Goal: Task Accomplishment & Management: Use online tool/utility

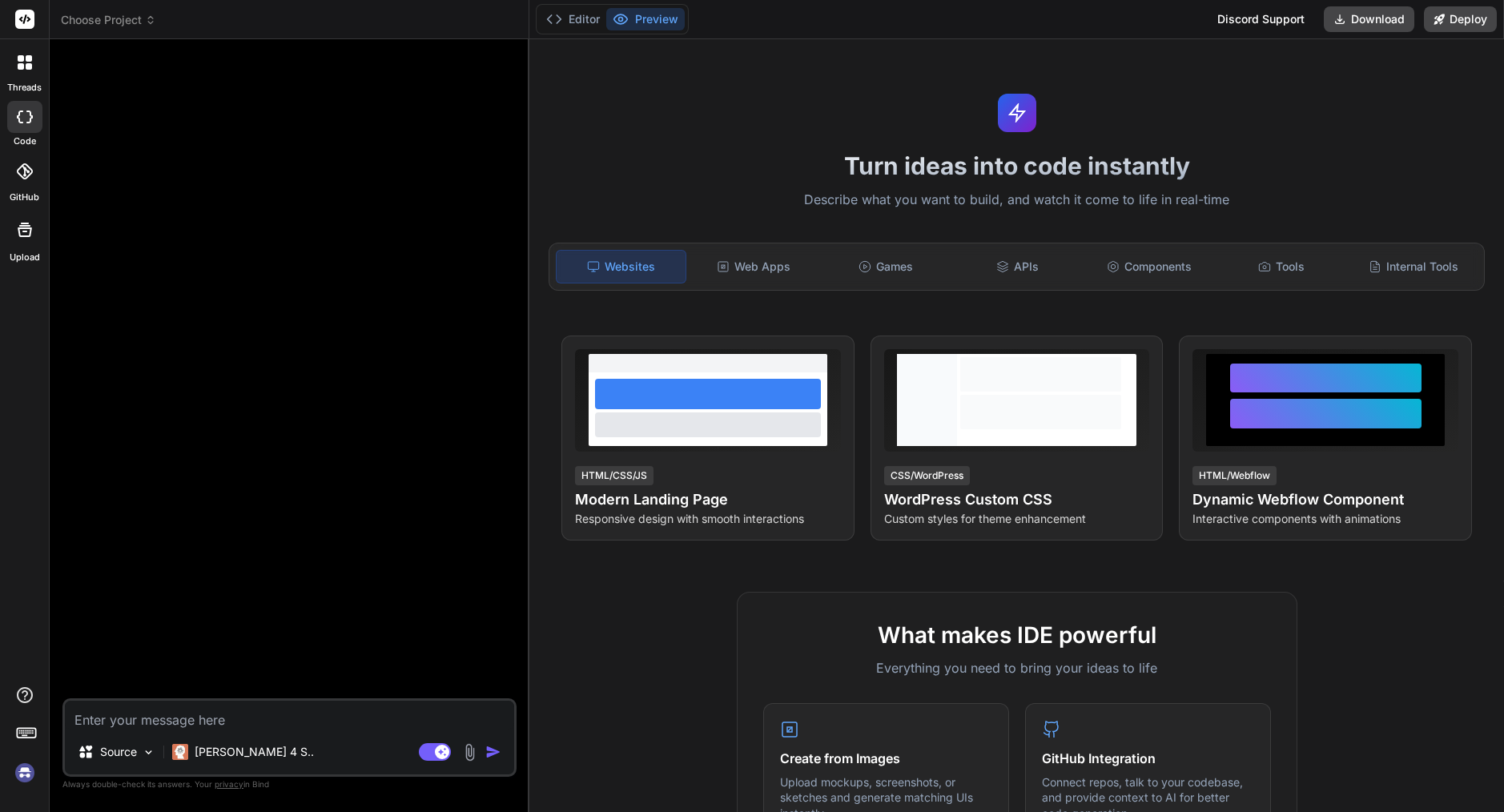
scroll to position [1339, 0]
click at [141, 22] on span "Choose Project" at bounding box center [108, 20] width 95 height 16
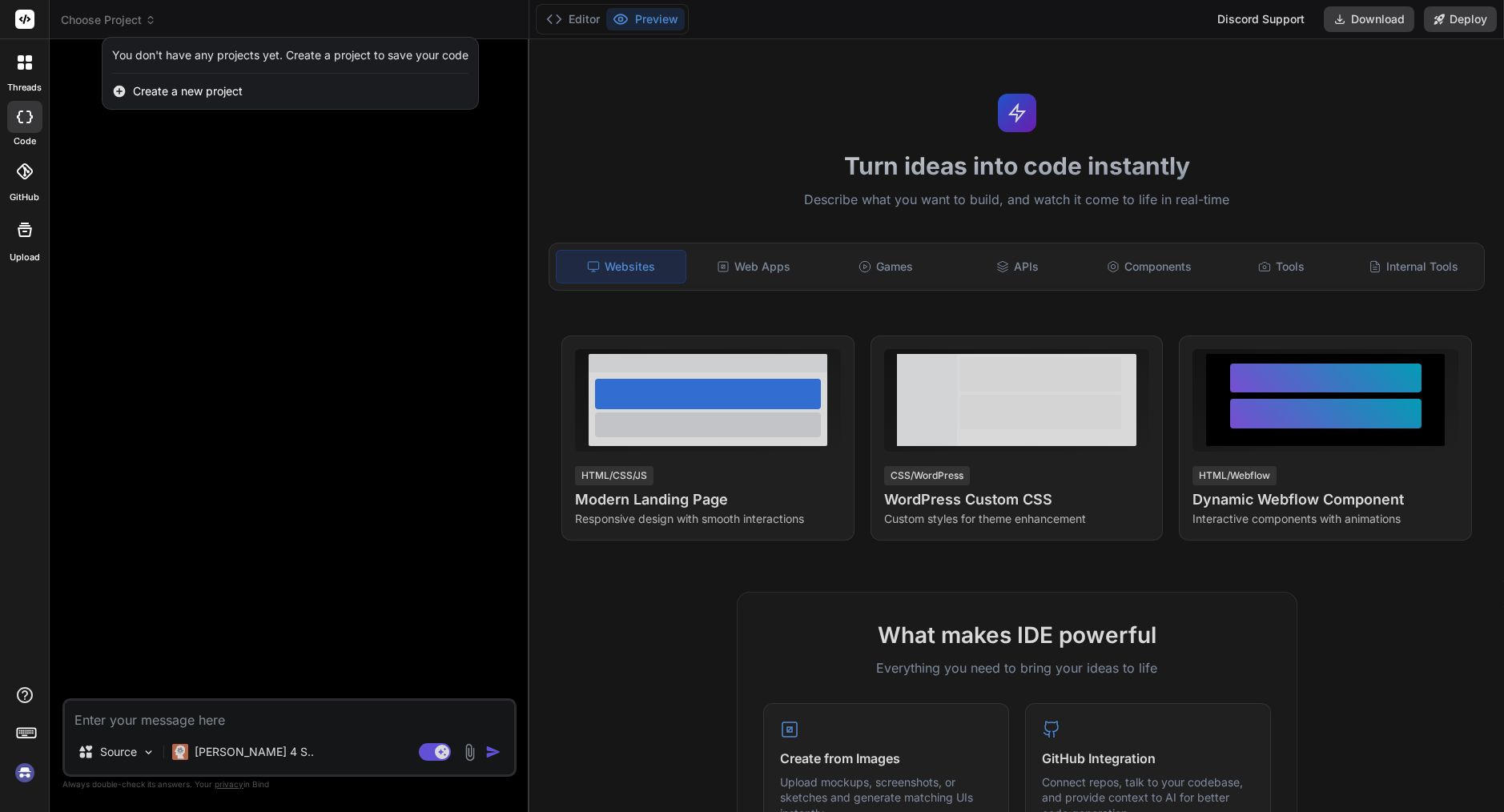
click at [20, 775] on img at bounding box center [25, 773] width 28 height 28
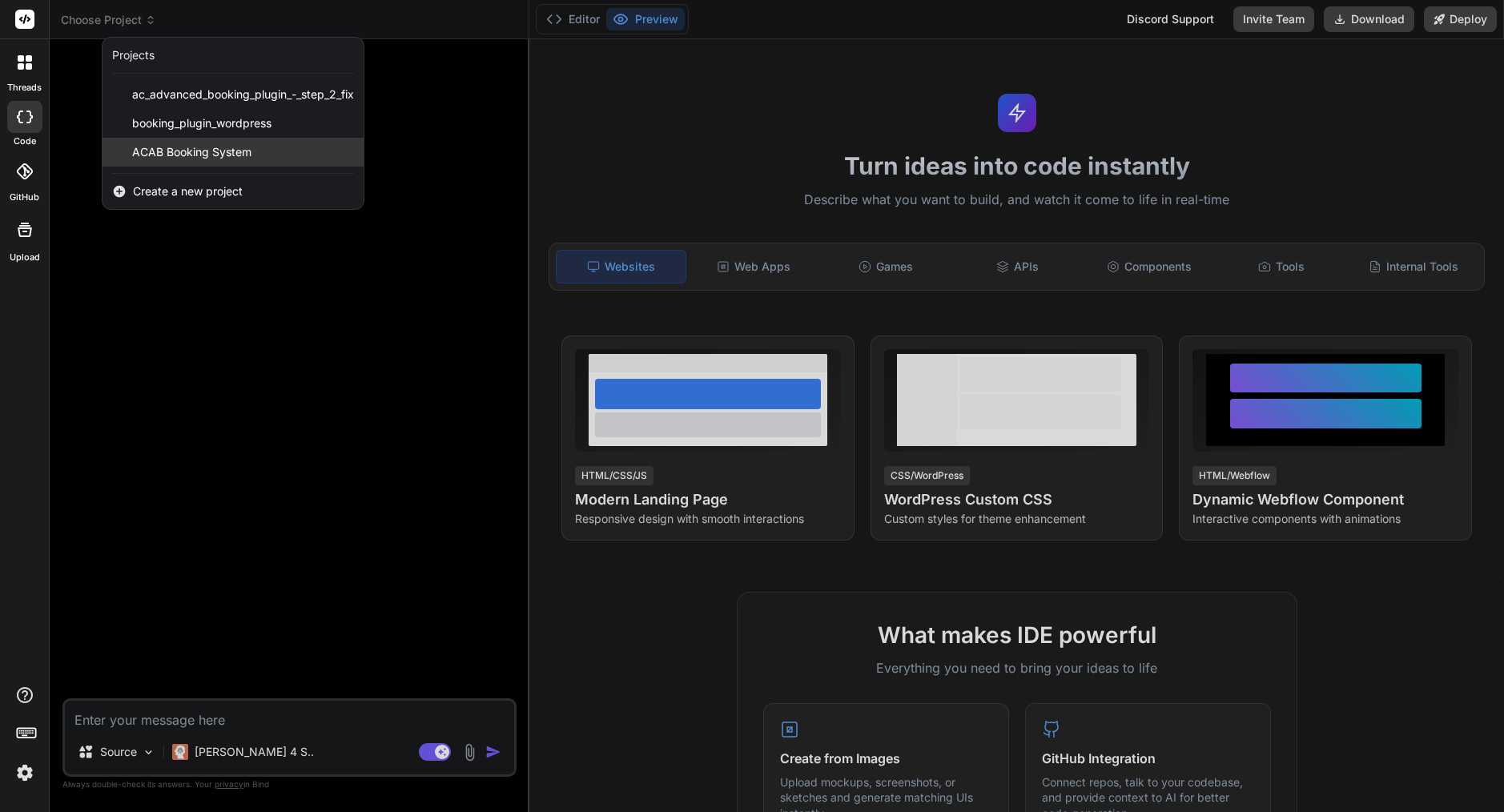
click at [239, 143] on div "ACAB Booking System" at bounding box center [233, 153] width 261 height 29
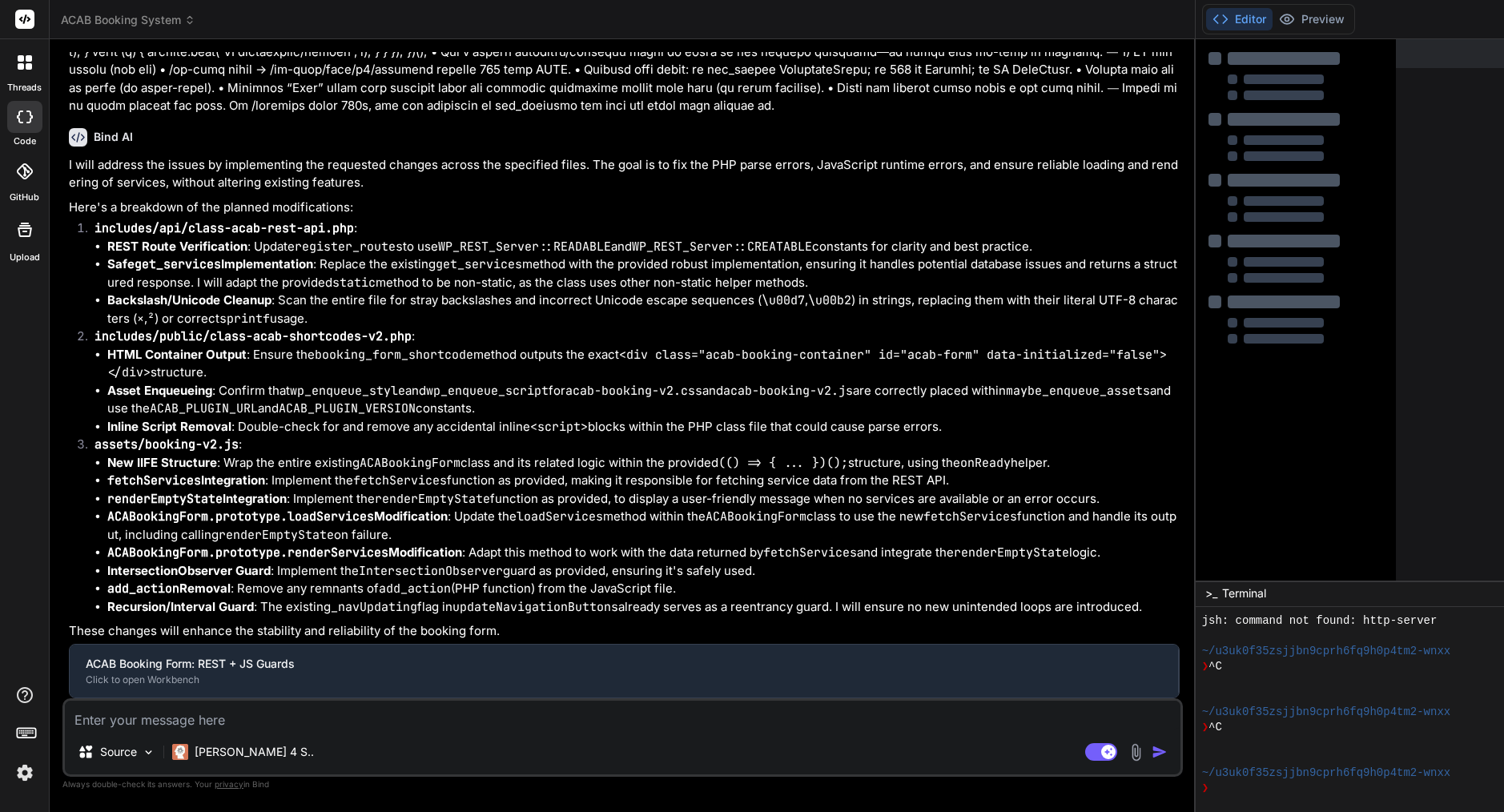
scroll to position [10159, 0]
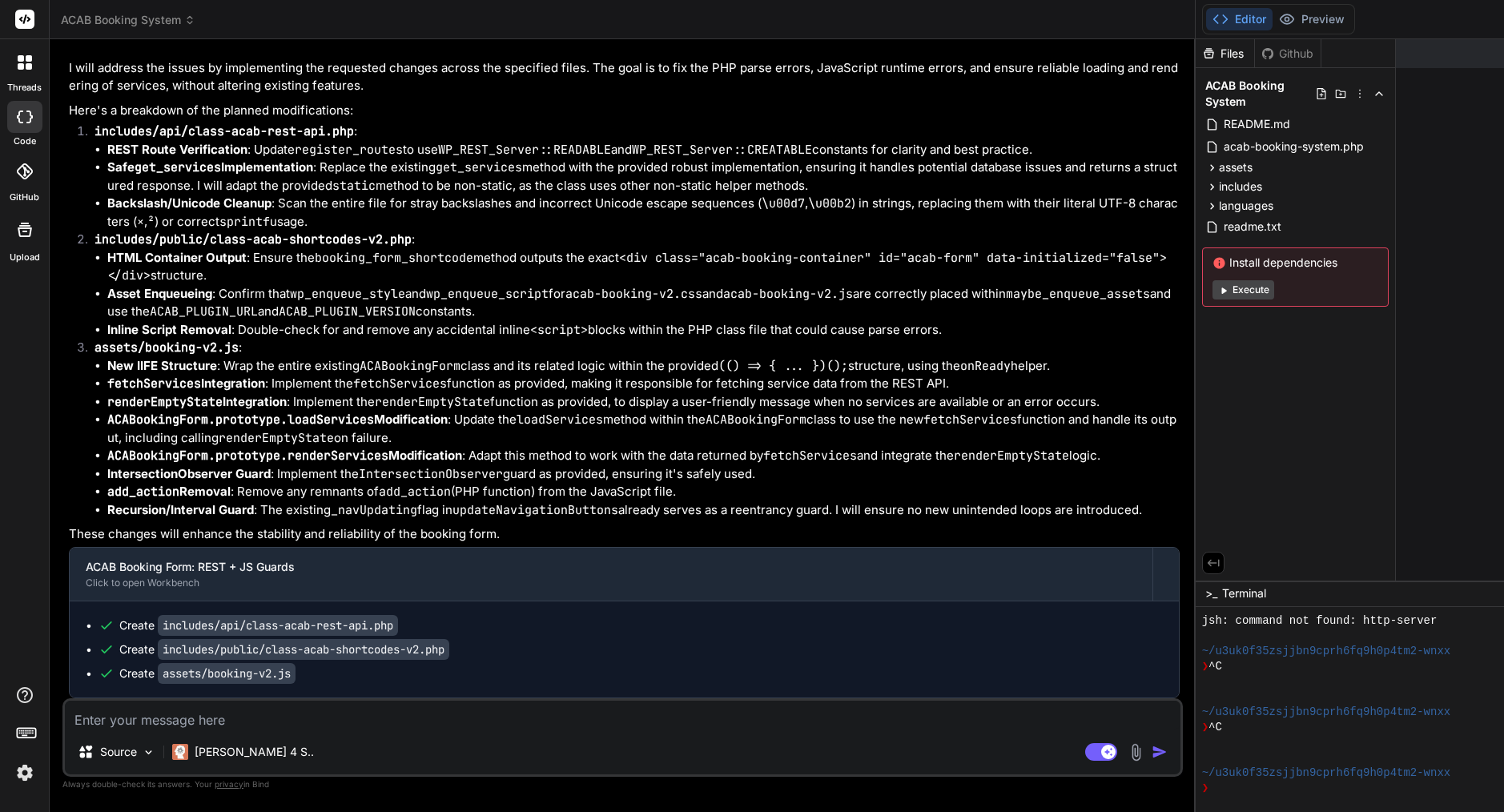
type textarea "x"
click at [1219, 190] on span "includes" at bounding box center [1240, 187] width 43 height 16
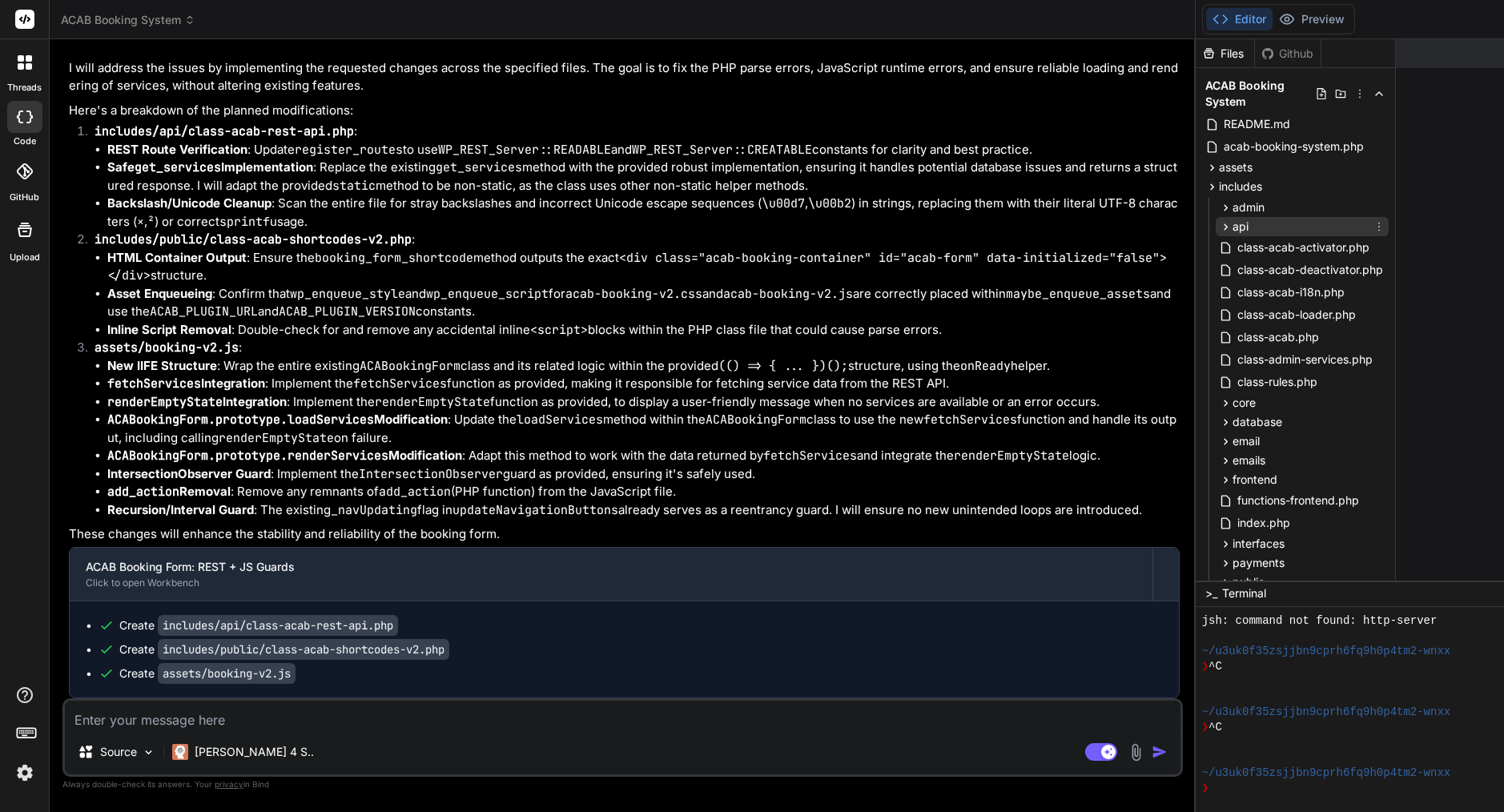
click at [1216, 230] on div "api" at bounding box center [1302, 227] width 173 height 19
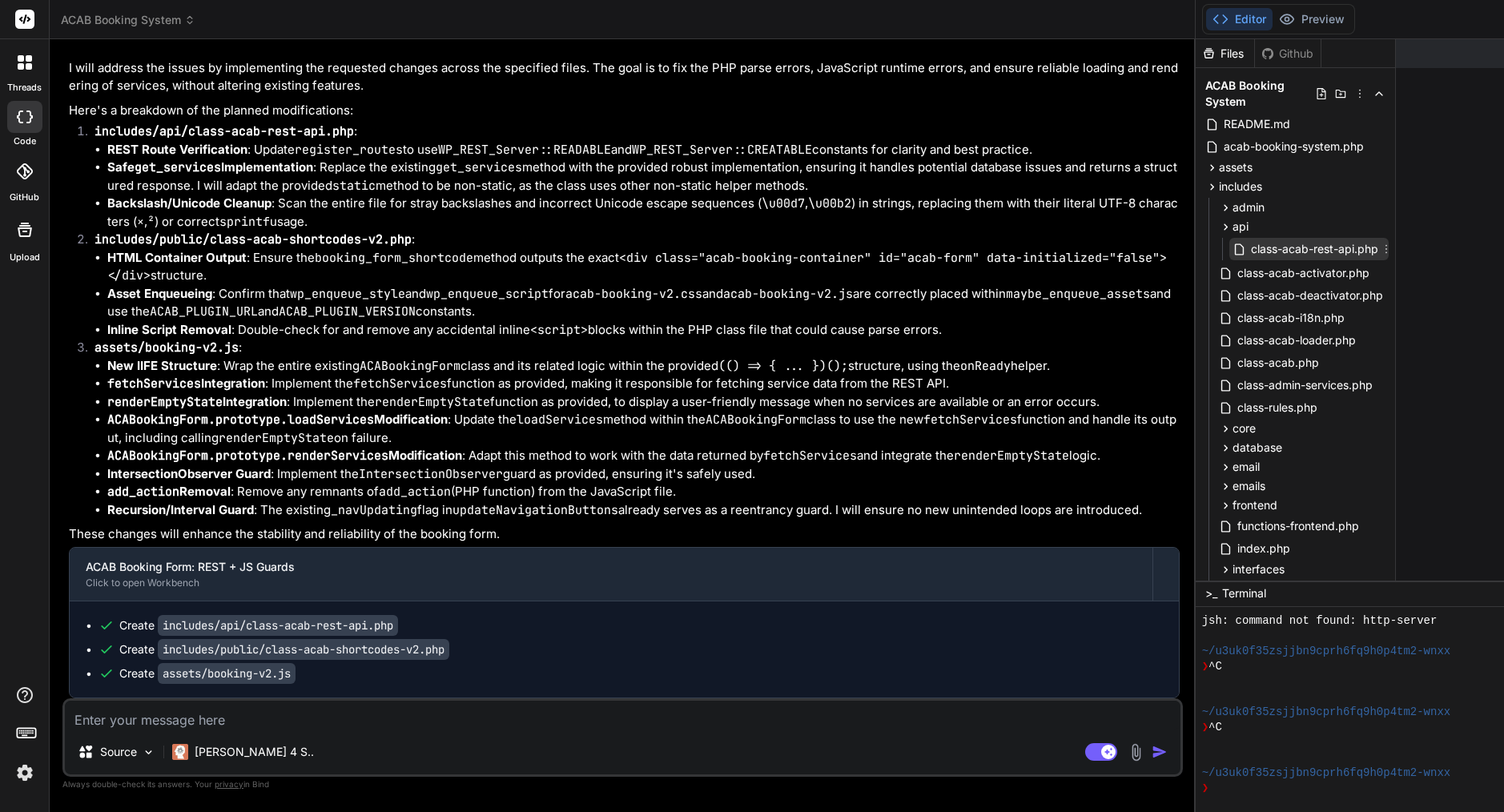
click at [1249, 256] on span "class-acab-rest-api.php" at bounding box center [1314, 249] width 131 height 19
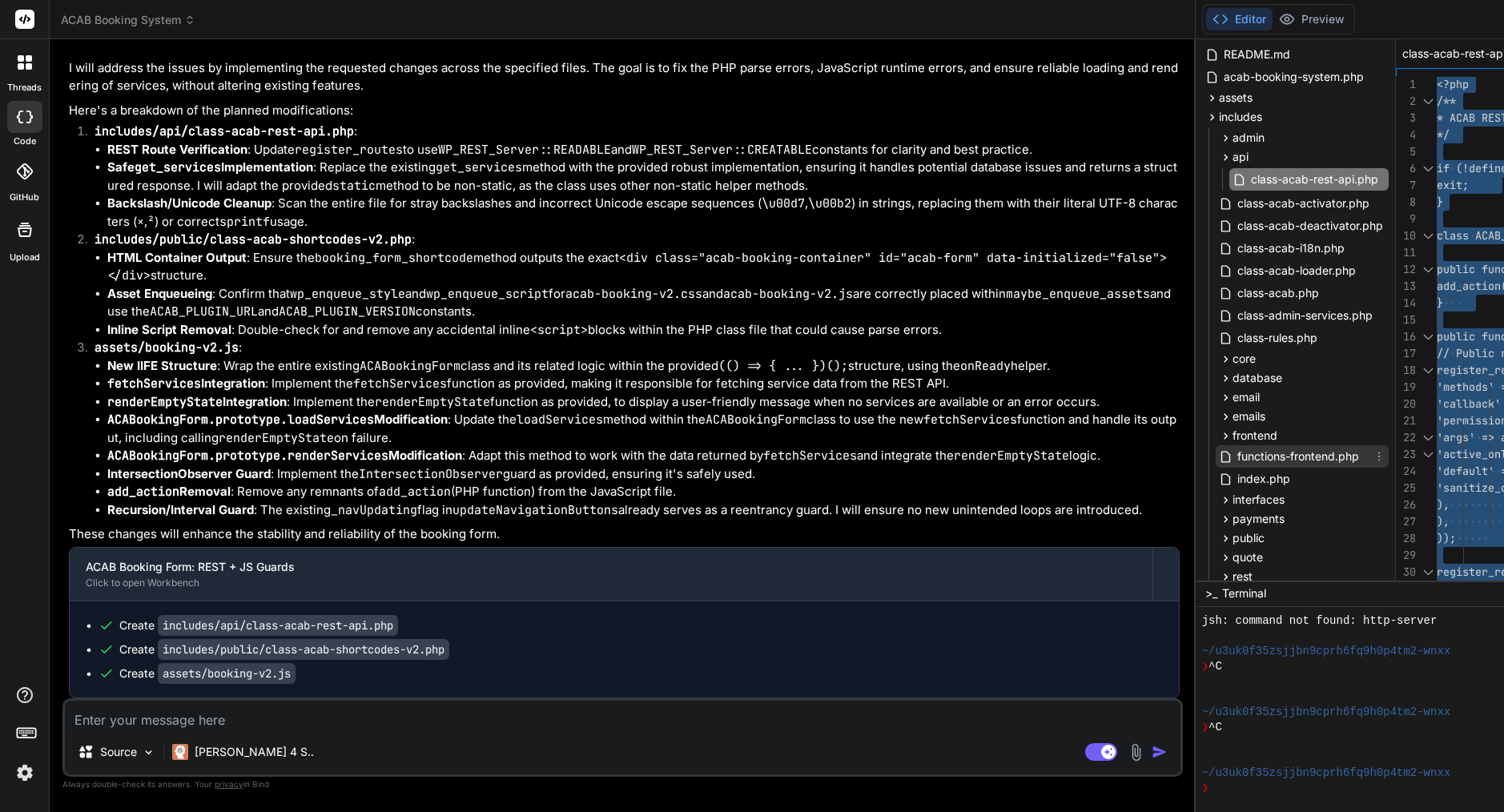
scroll to position [85, 0]
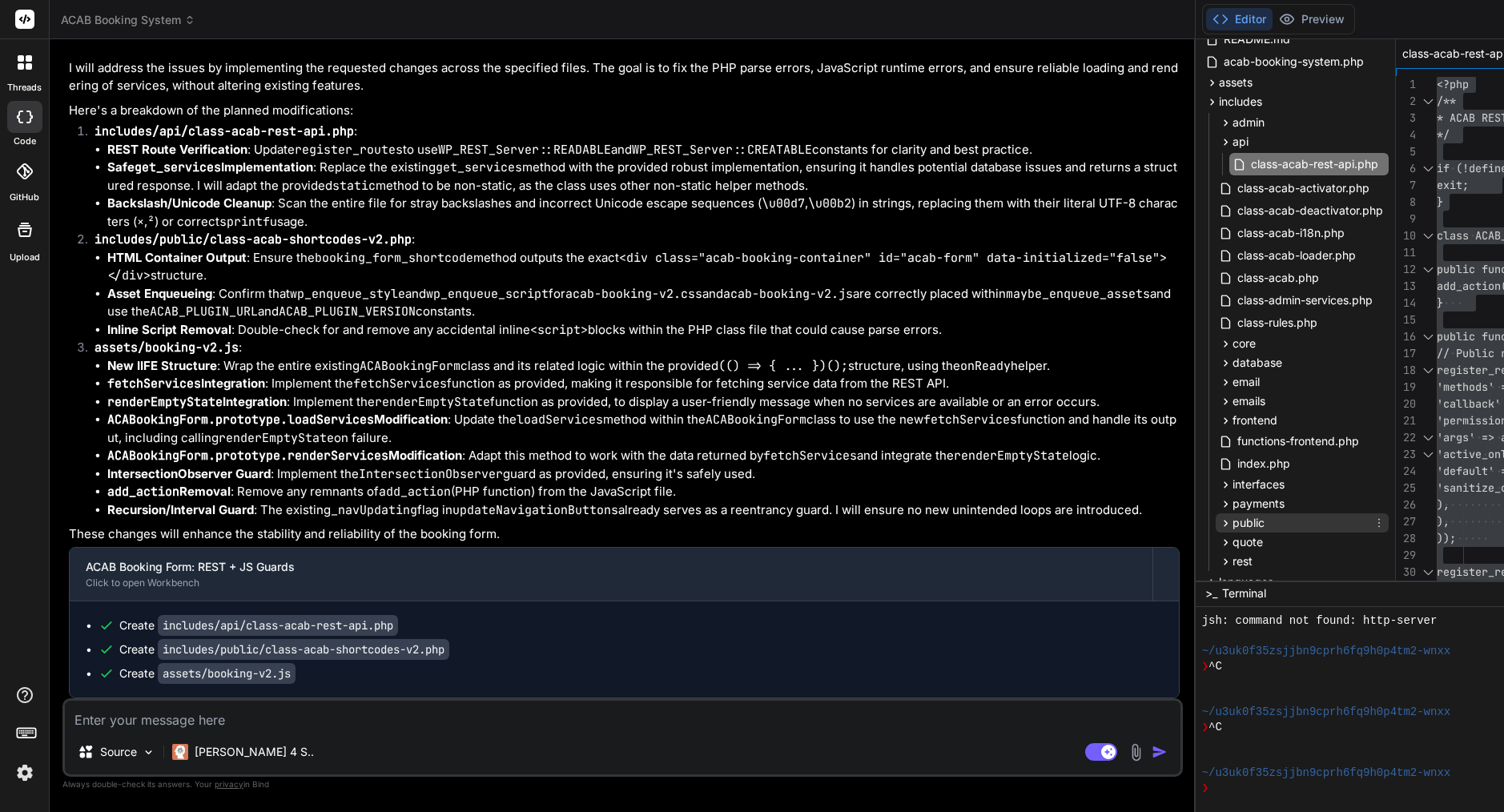
click at [1216, 521] on div "public" at bounding box center [1302, 523] width 173 height 19
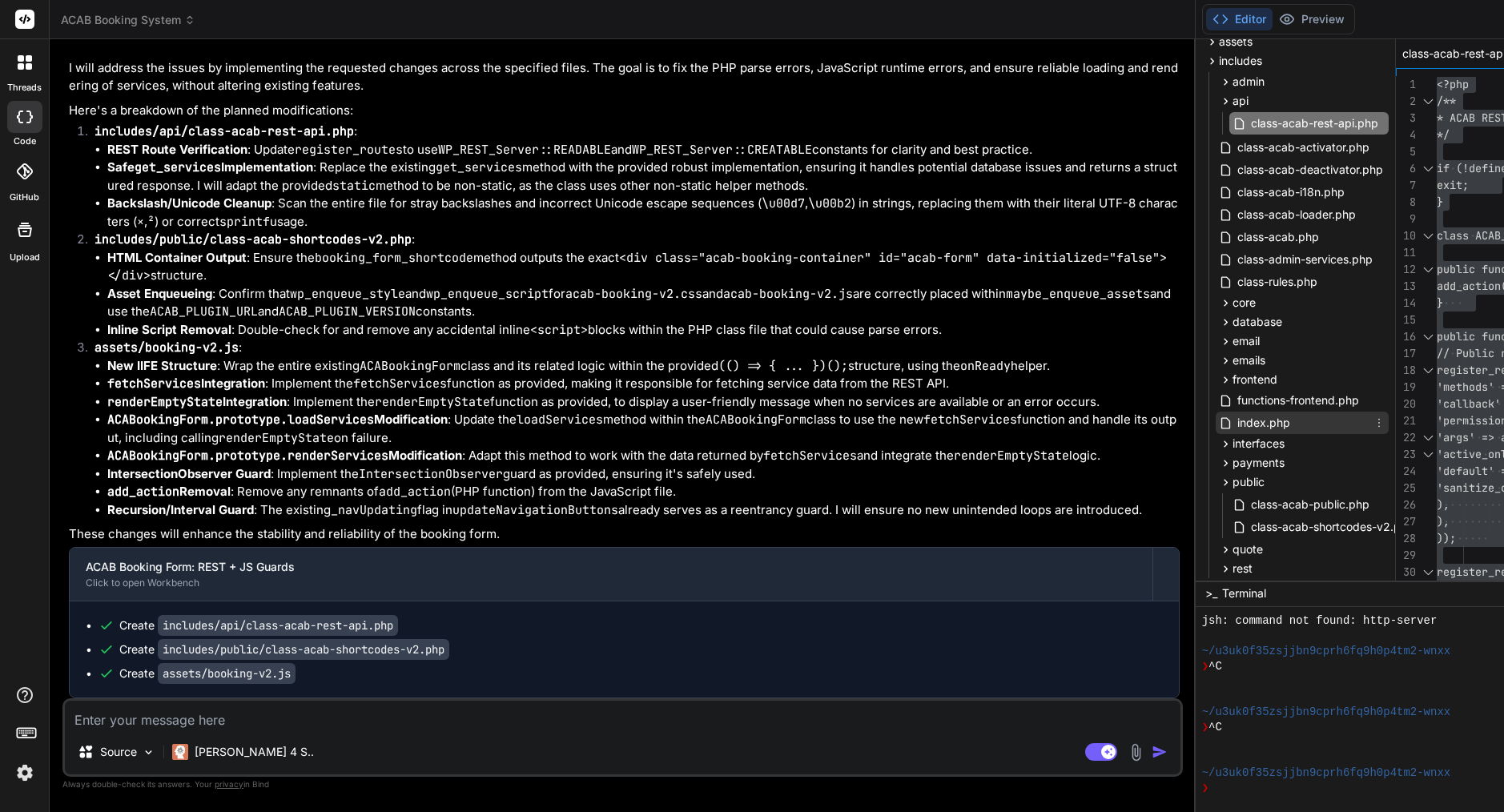
scroll to position [140, 0]
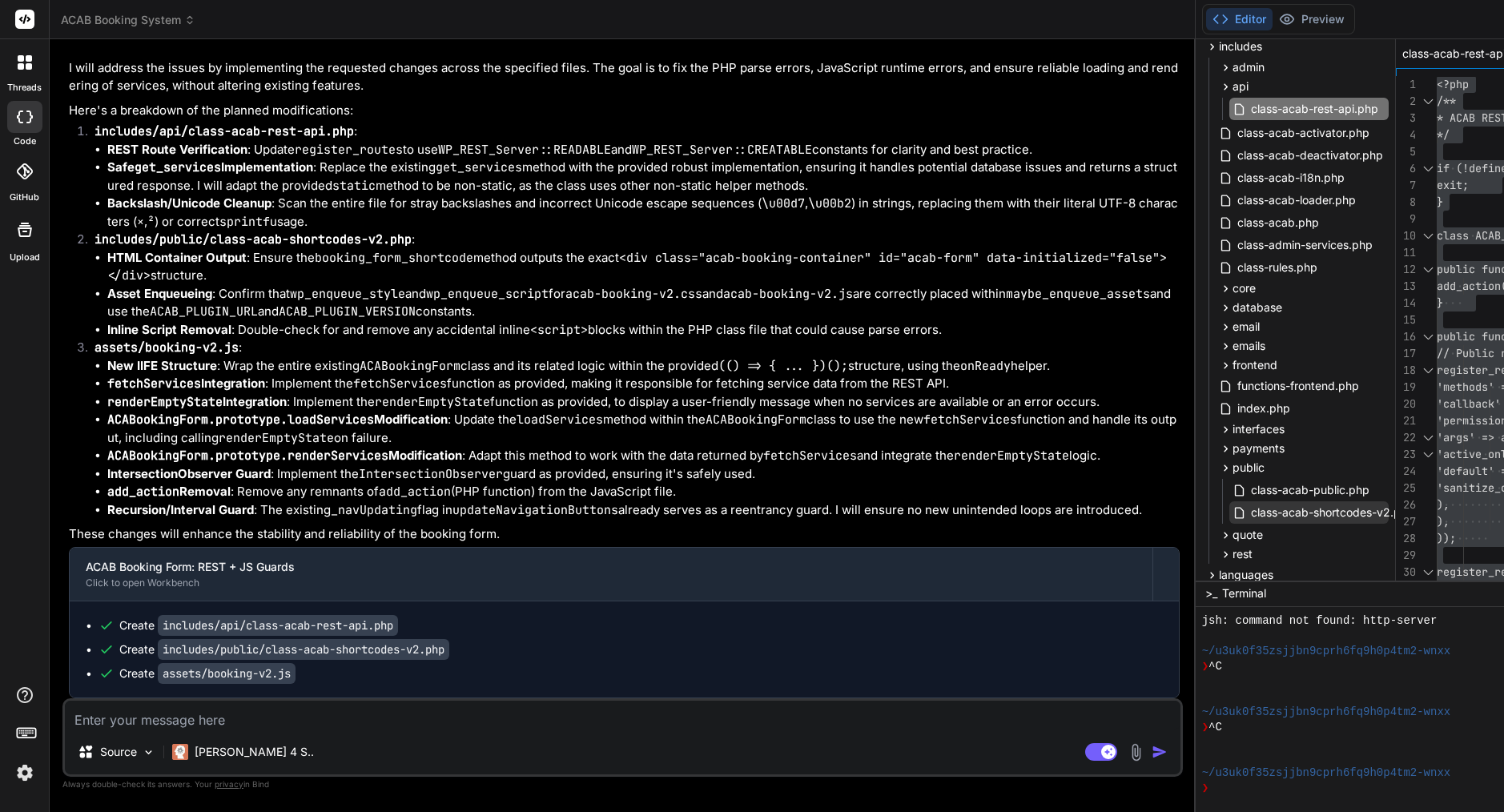
click at [1249, 520] on span "class-acab-shortcodes-v2.php" at bounding box center [1332, 513] width 166 height 19
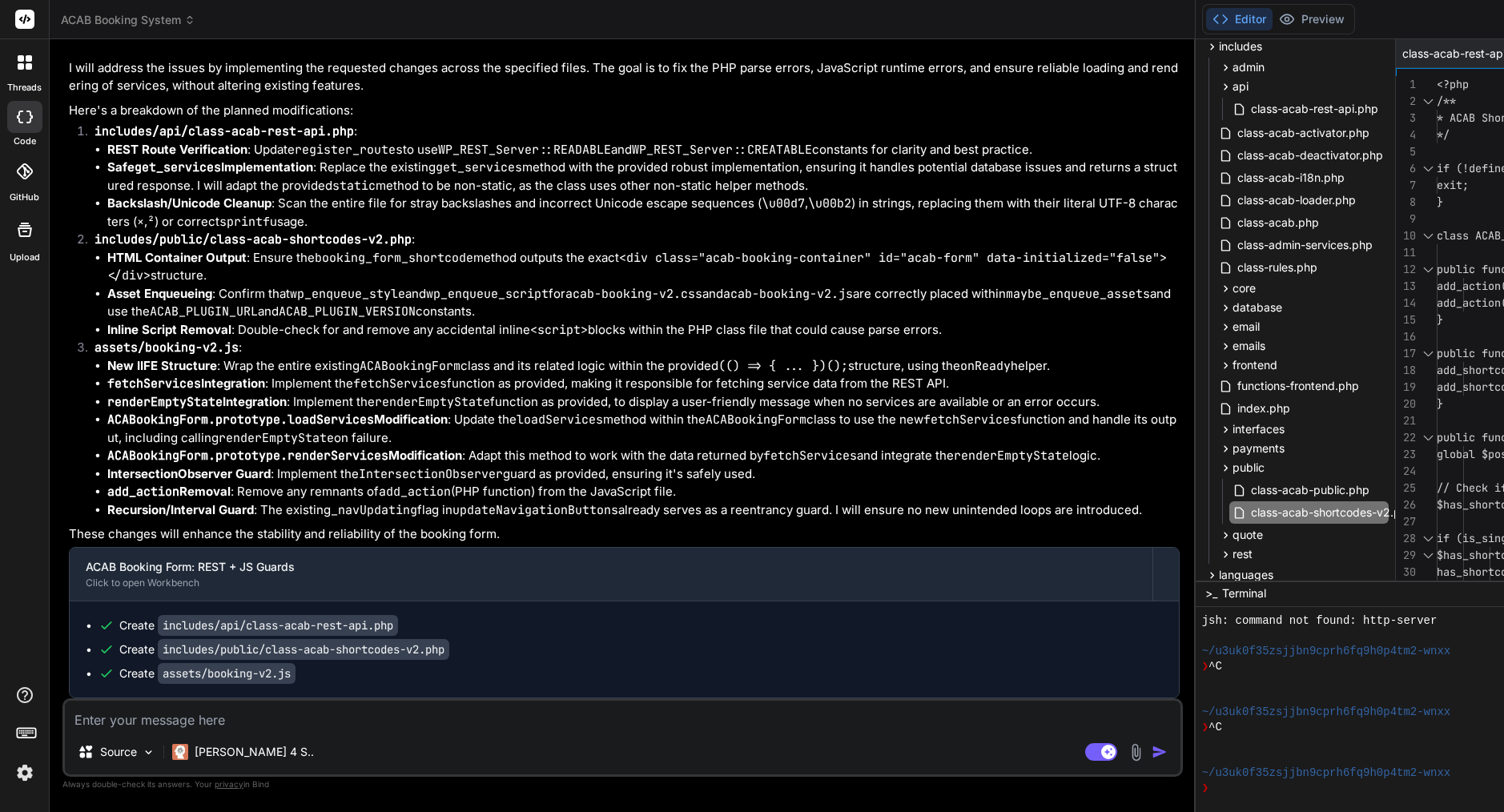
click at [1437, 460] on span "global $post;" at bounding box center [1478, 454] width 84 height 15
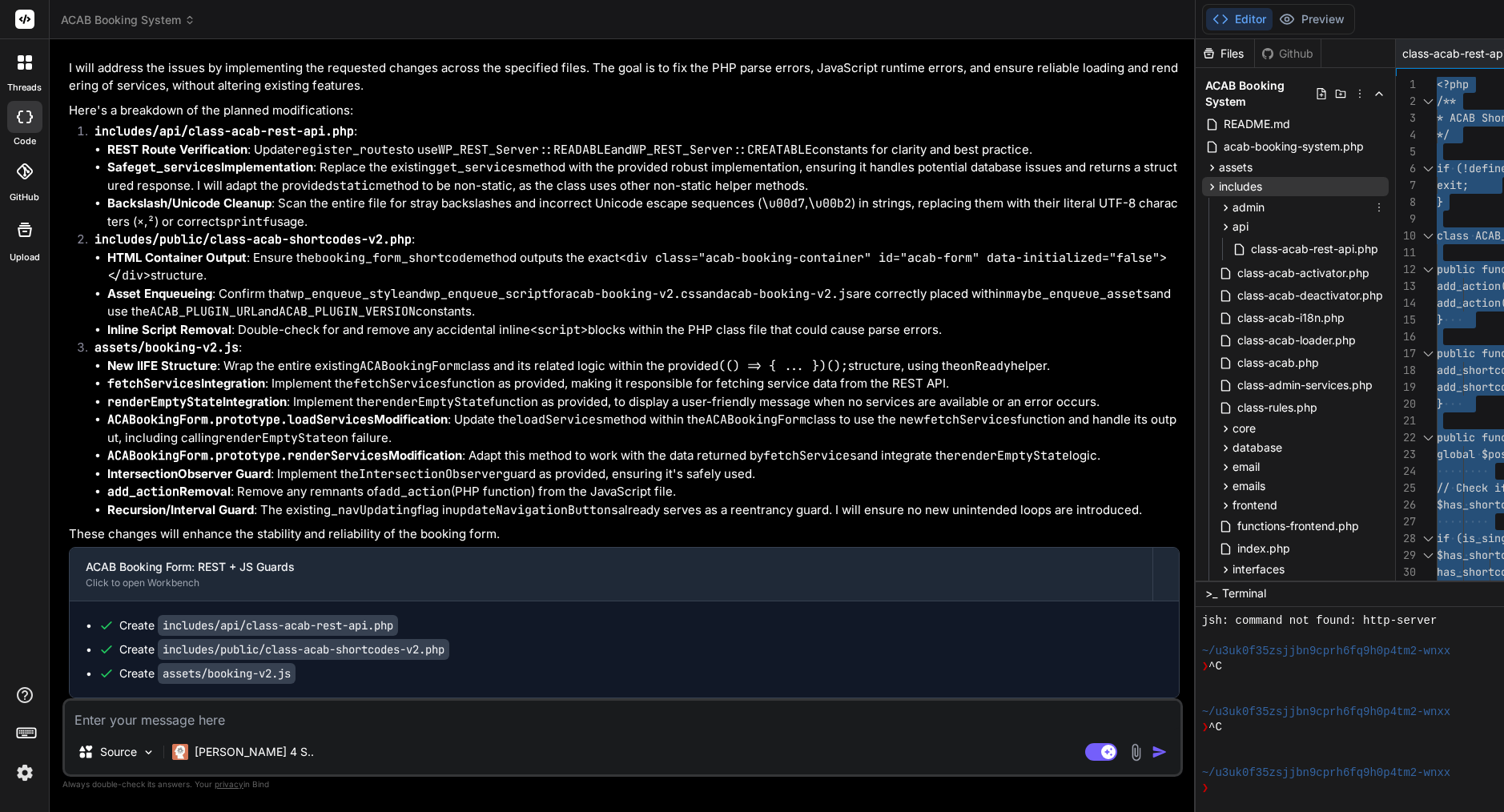
scroll to position [0, 0]
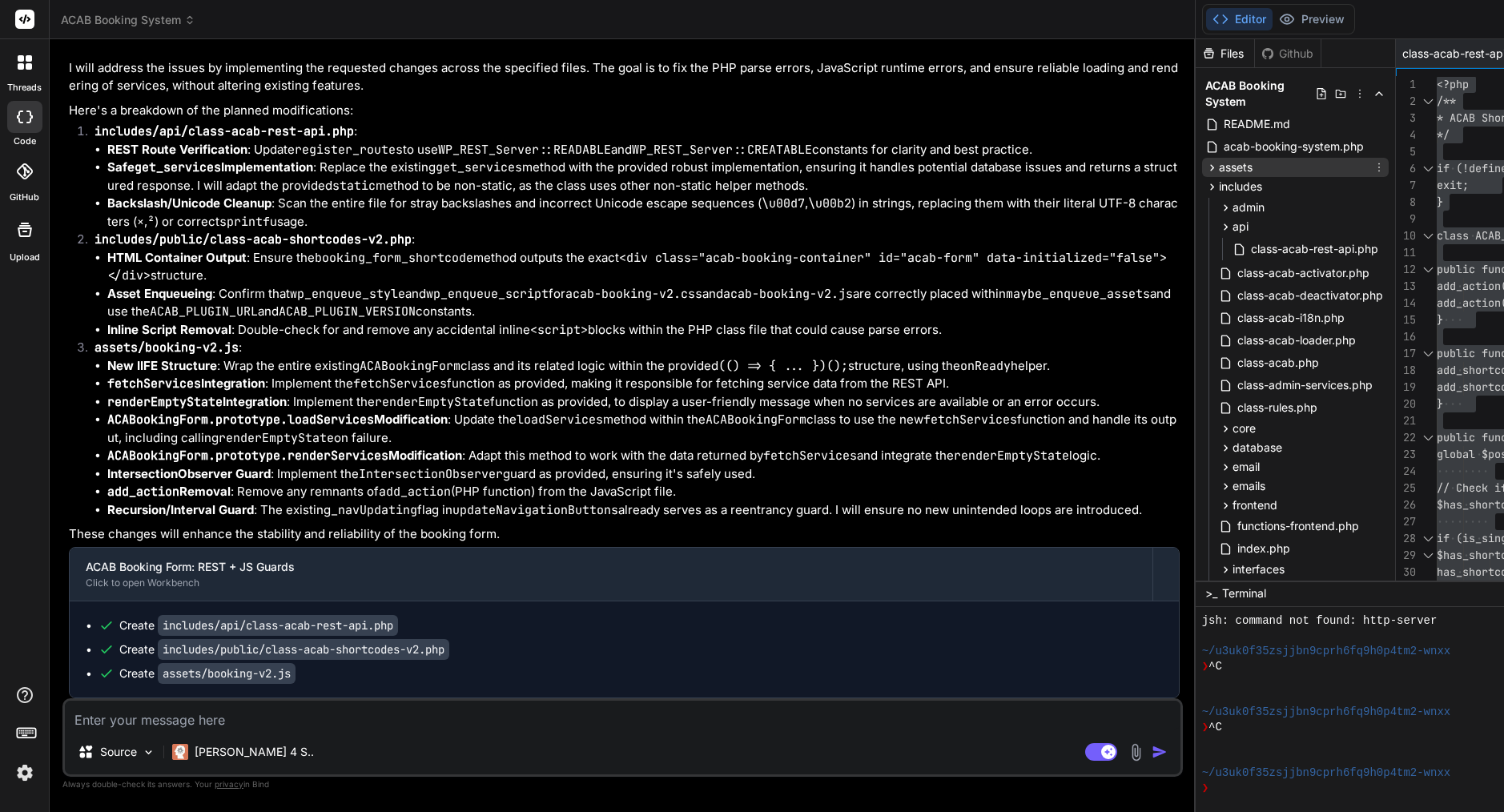
click at [1202, 167] on div "assets" at bounding box center [1296, 168] width 187 height 19
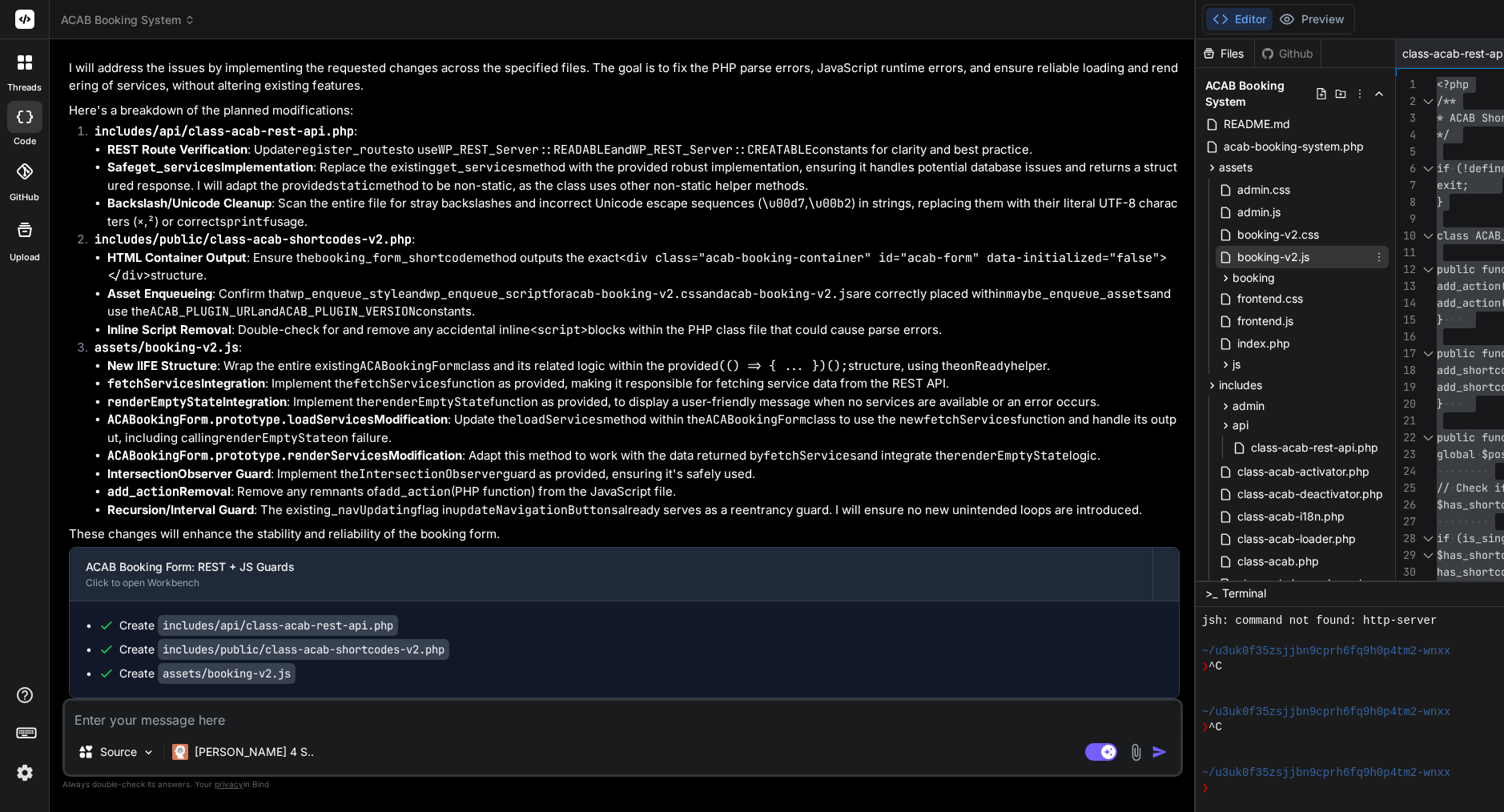
click at [1236, 253] on span "booking-v2.js" at bounding box center [1274, 257] width 75 height 19
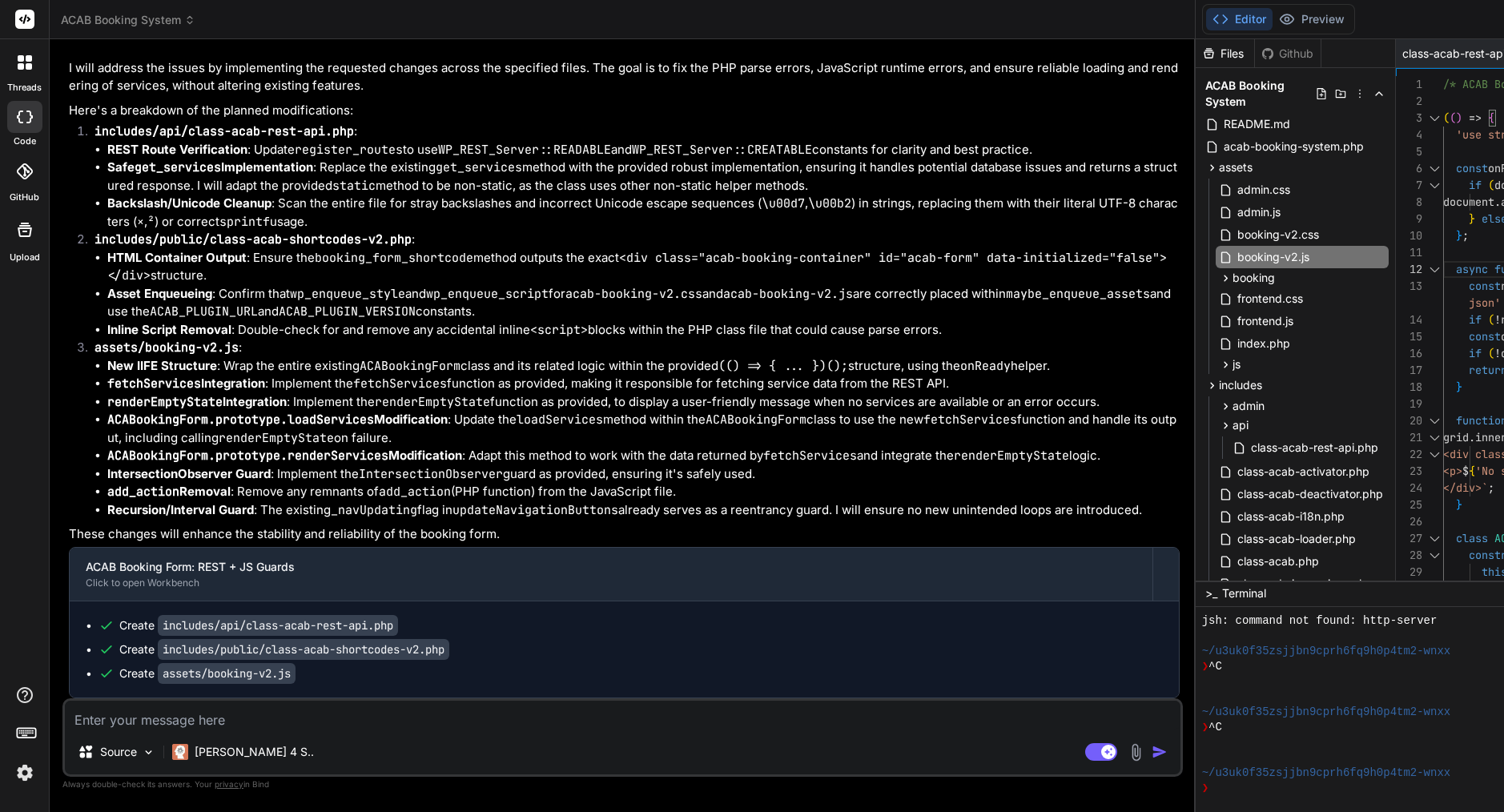
type textarea "/* ACAB Booking Form v2 - Multi-Step Mobile-First Implementation */ (() => { 'u…"
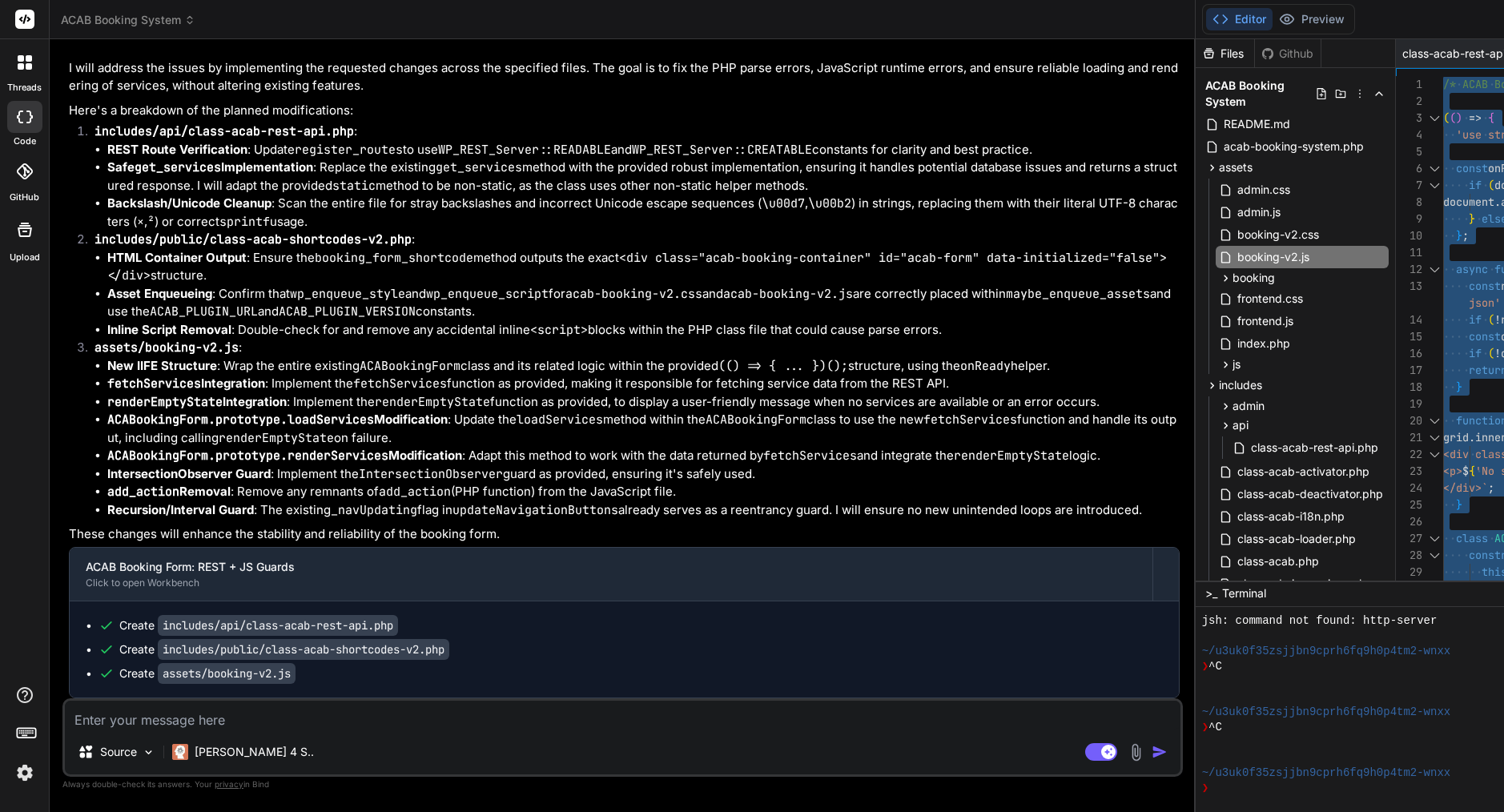
click at [173, 728] on textarea at bounding box center [622, 715] width 1115 height 29
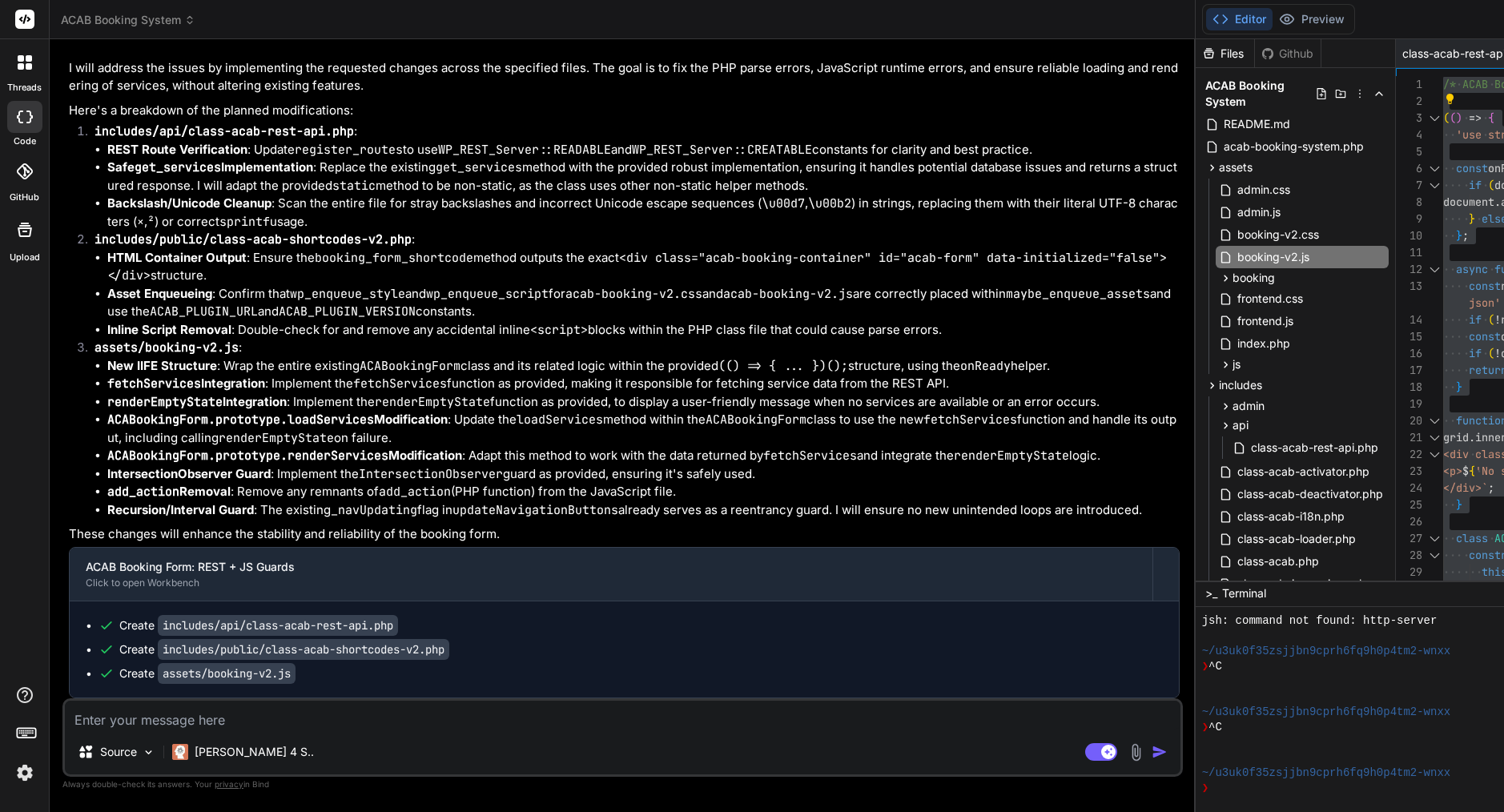
paste textarea "An error of type E_PARSE was caused in line 532 of the file /home/customer/www/…"
type textarea "An error of type E_PARSE was caused in line 532 of the file /home/customer/www/…"
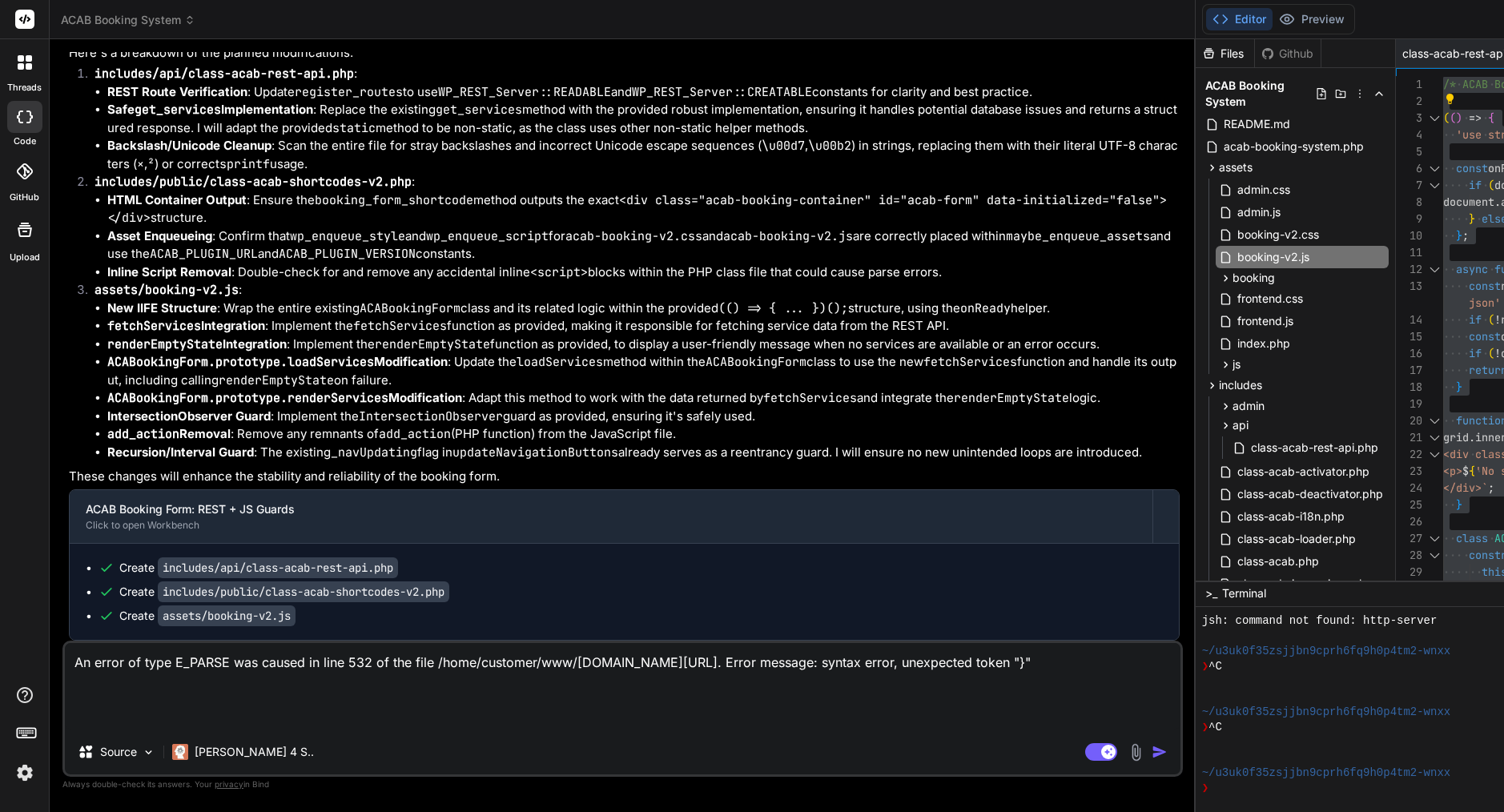
type textarea "x"
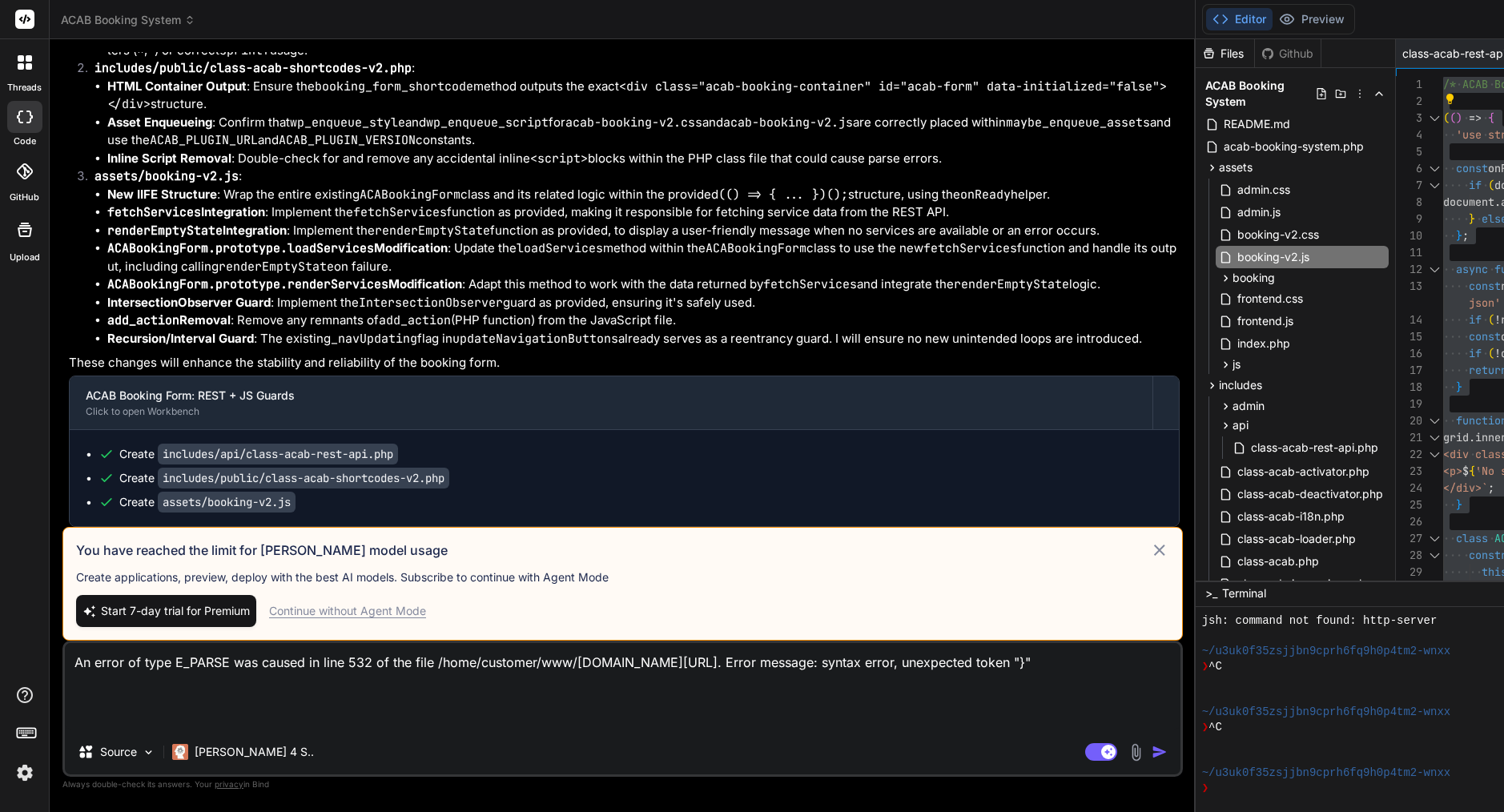
type textarea "An error of type E_PARSE was caused in line 532 of the file /home/customer/www/…"
click at [165, 605] on span "Start 7-day trial for Premium" at bounding box center [175, 612] width 149 height 16
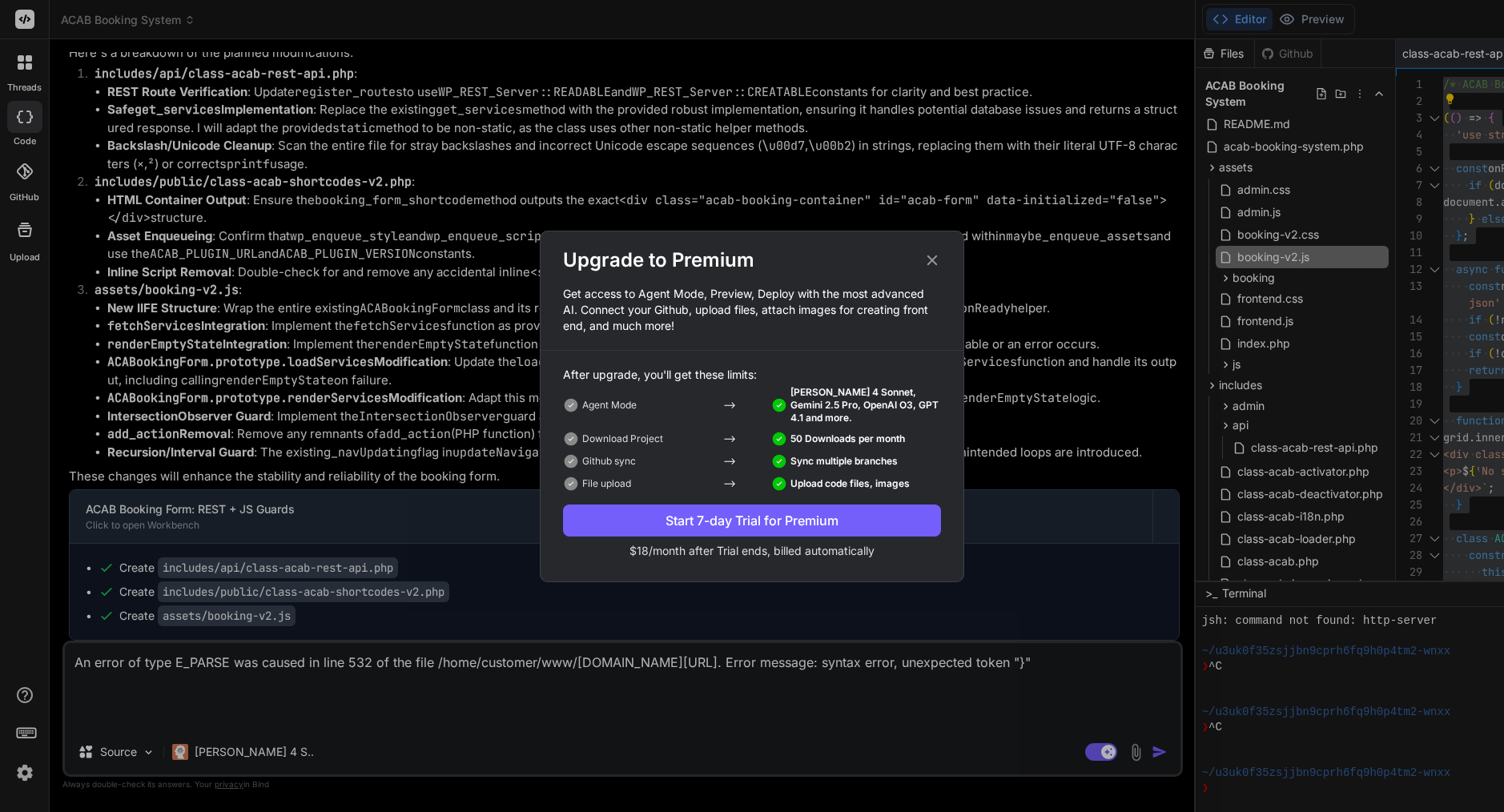
click at [934, 260] on icon at bounding box center [932, 260] width 18 height 18
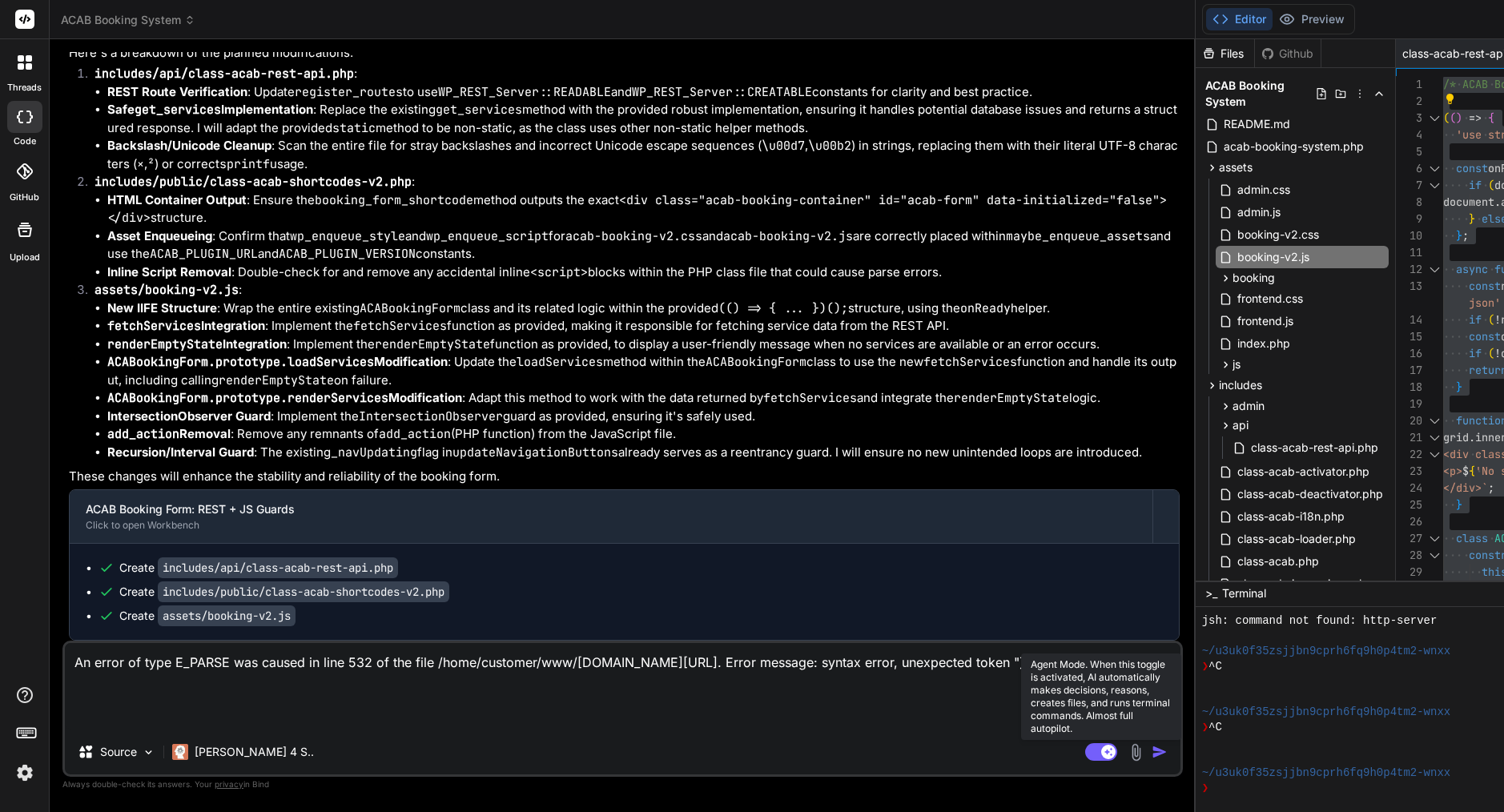
click at [1085, 760] on rect at bounding box center [1101, 752] width 32 height 18
click at [1087, 749] on rect at bounding box center [1094, 752] width 15 height 15
click at [236, 763] on div "[PERSON_NAME] 4 S.." at bounding box center [243, 751] width 155 height 32
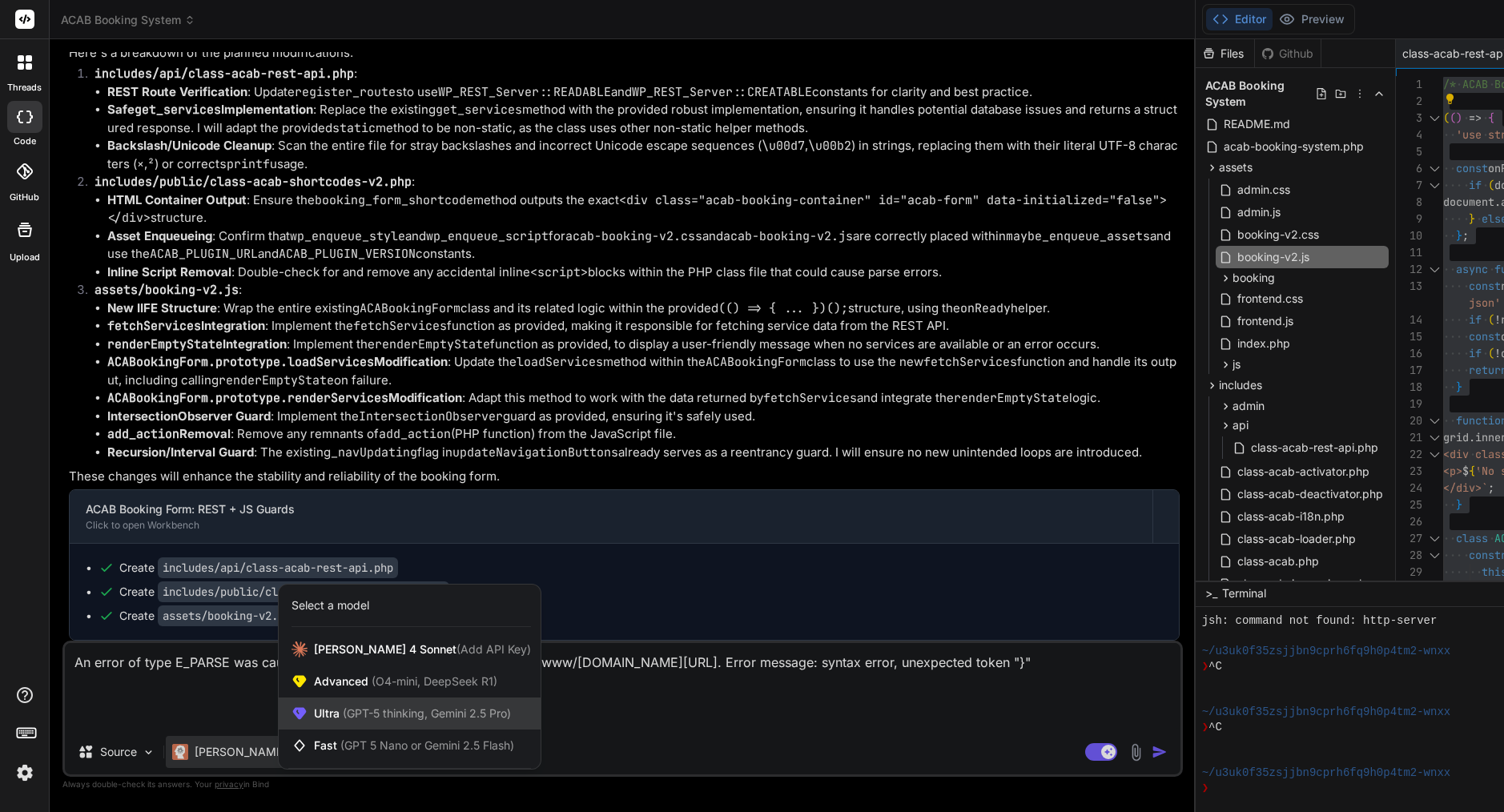
click at [331, 712] on span "Ultra (GPT-5 thinking, Gemini 2.5 Pro)" at bounding box center [412, 714] width 197 height 16
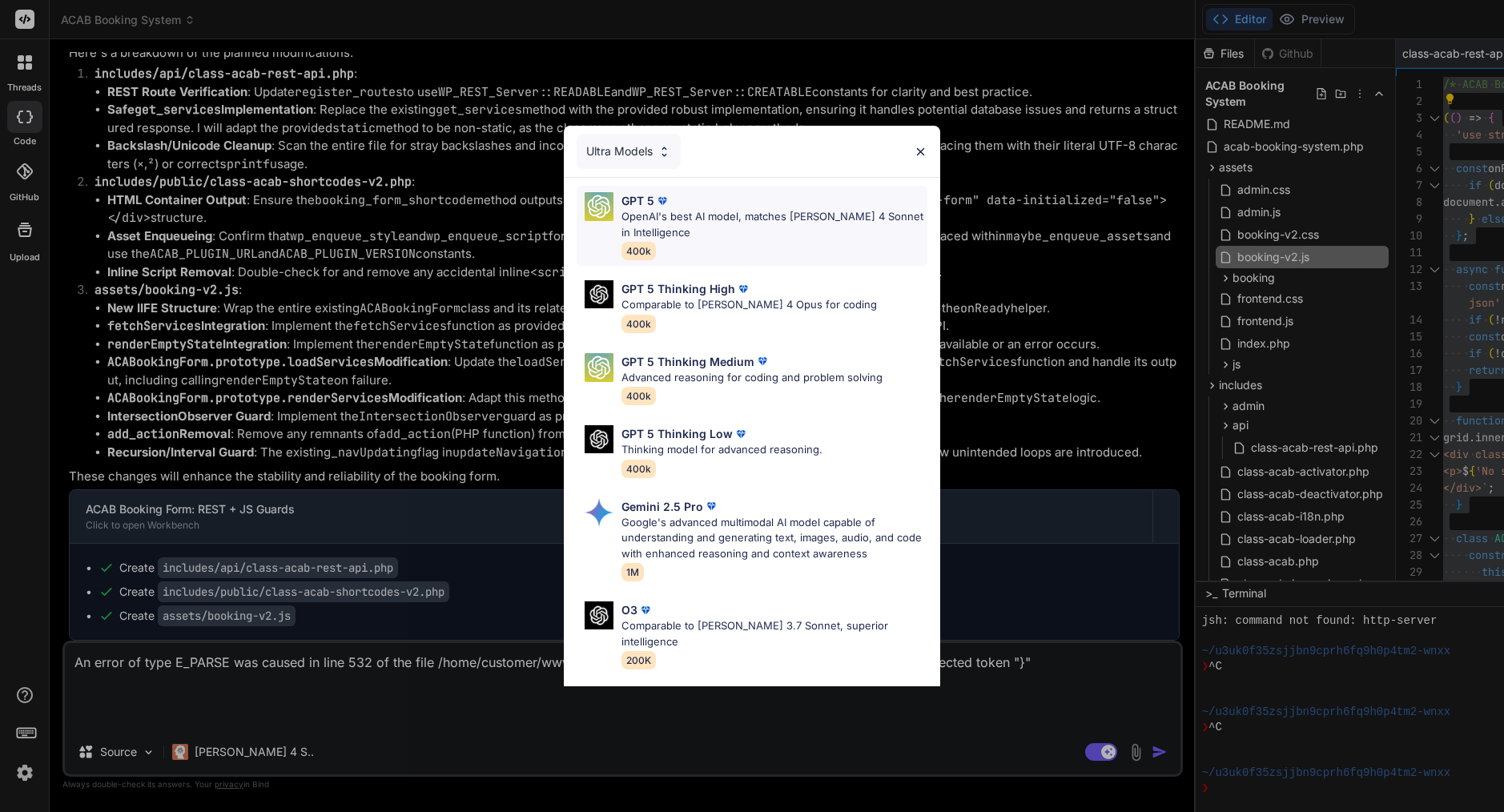
click at [690, 213] on p "OpenAI's best AI model, matches [PERSON_NAME] 4 Sonnet in Intelligence" at bounding box center [774, 225] width 306 height 32
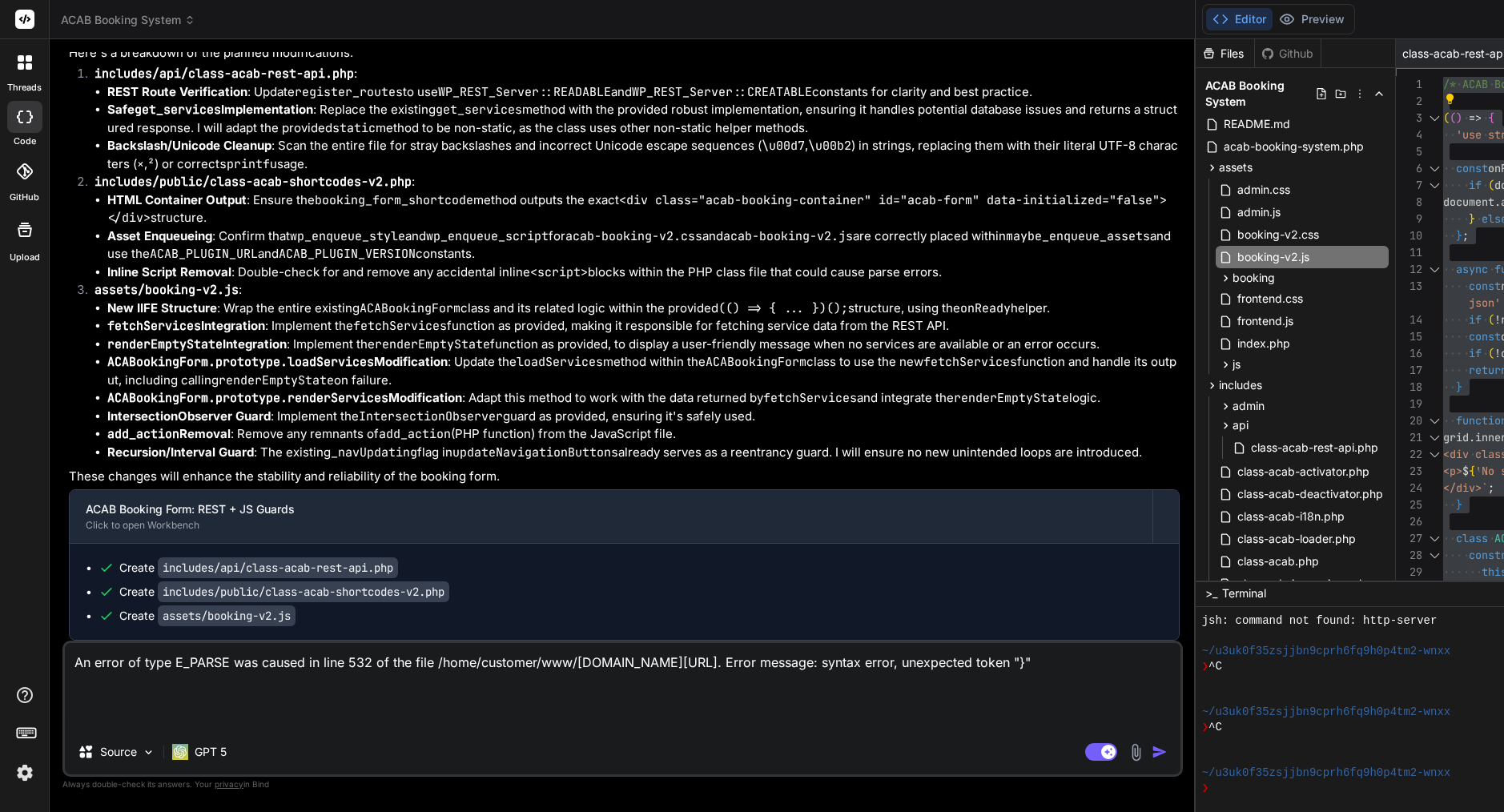
click at [1152, 753] on img "button" at bounding box center [1160, 752] width 16 height 16
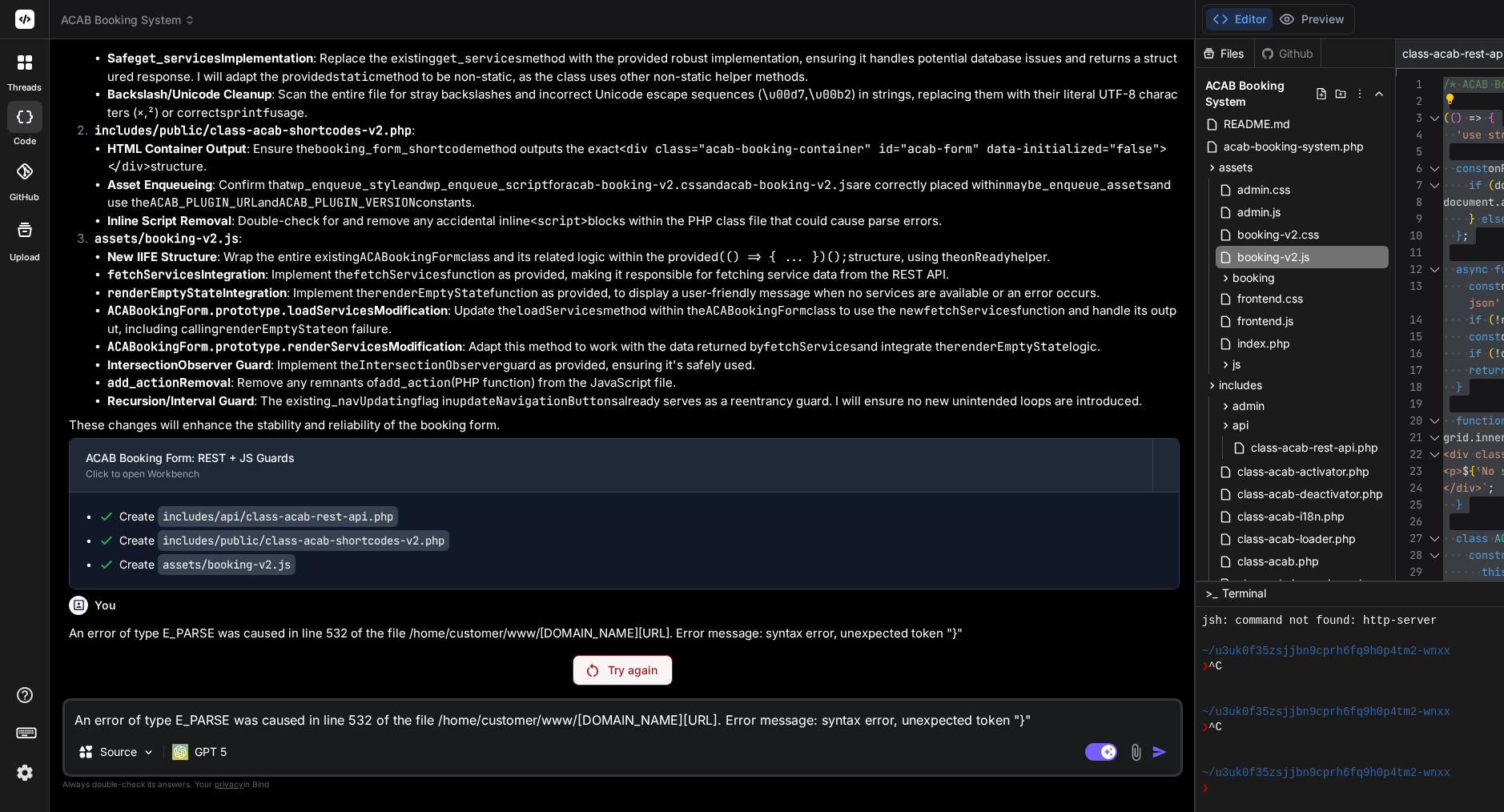
scroll to position [11754, 0]
click at [608, 673] on p "Try again" at bounding box center [632, 671] width 49 height 16
click at [220, 753] on p "GPT 5" at bounding box center [210, 752] width 32 height 16
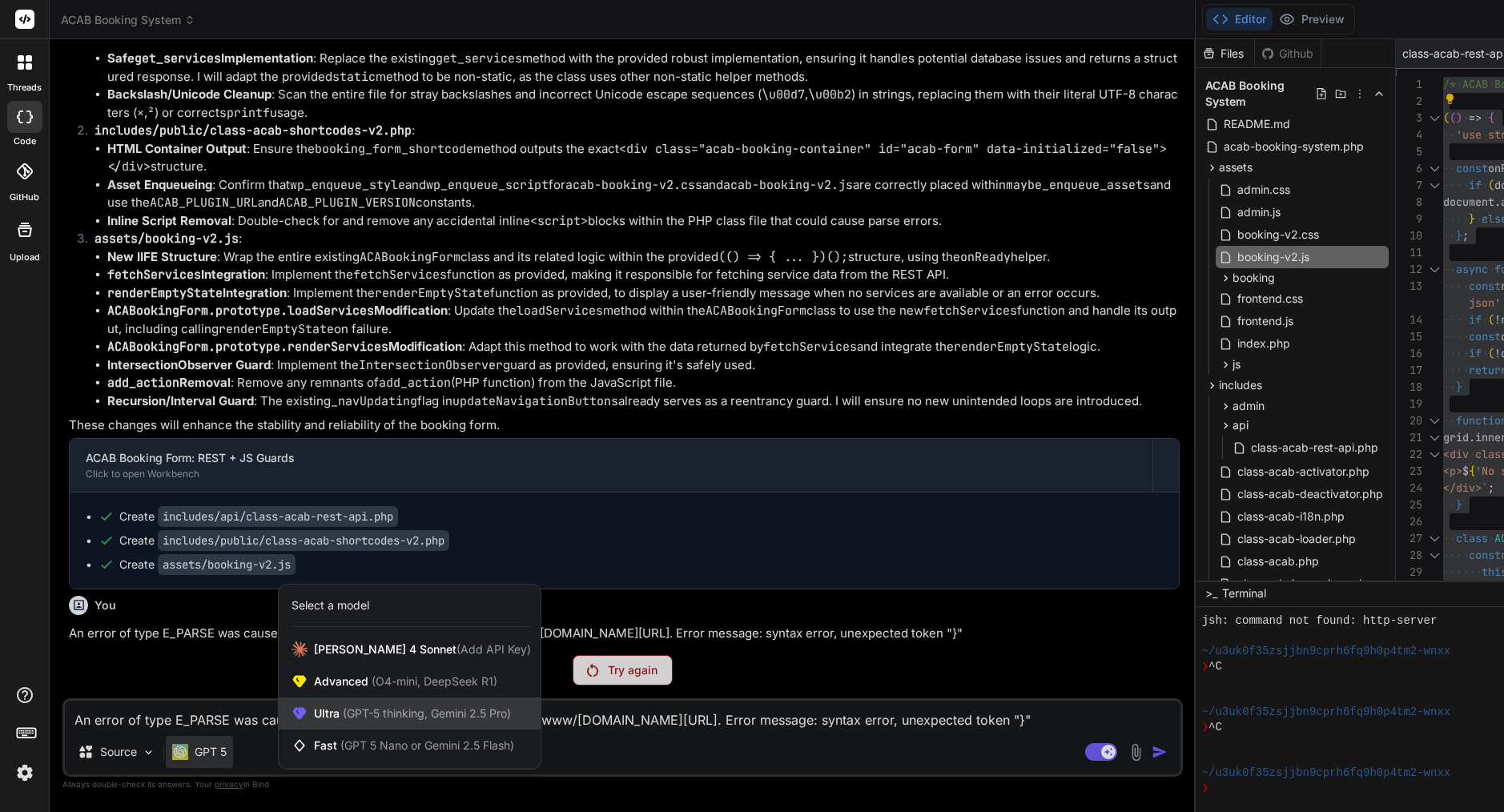
click at [367, 715] on span "(GPT-5 thinking, Gemini 2.5 Pro)" at bounding box center [425, 713] width 171 height 14
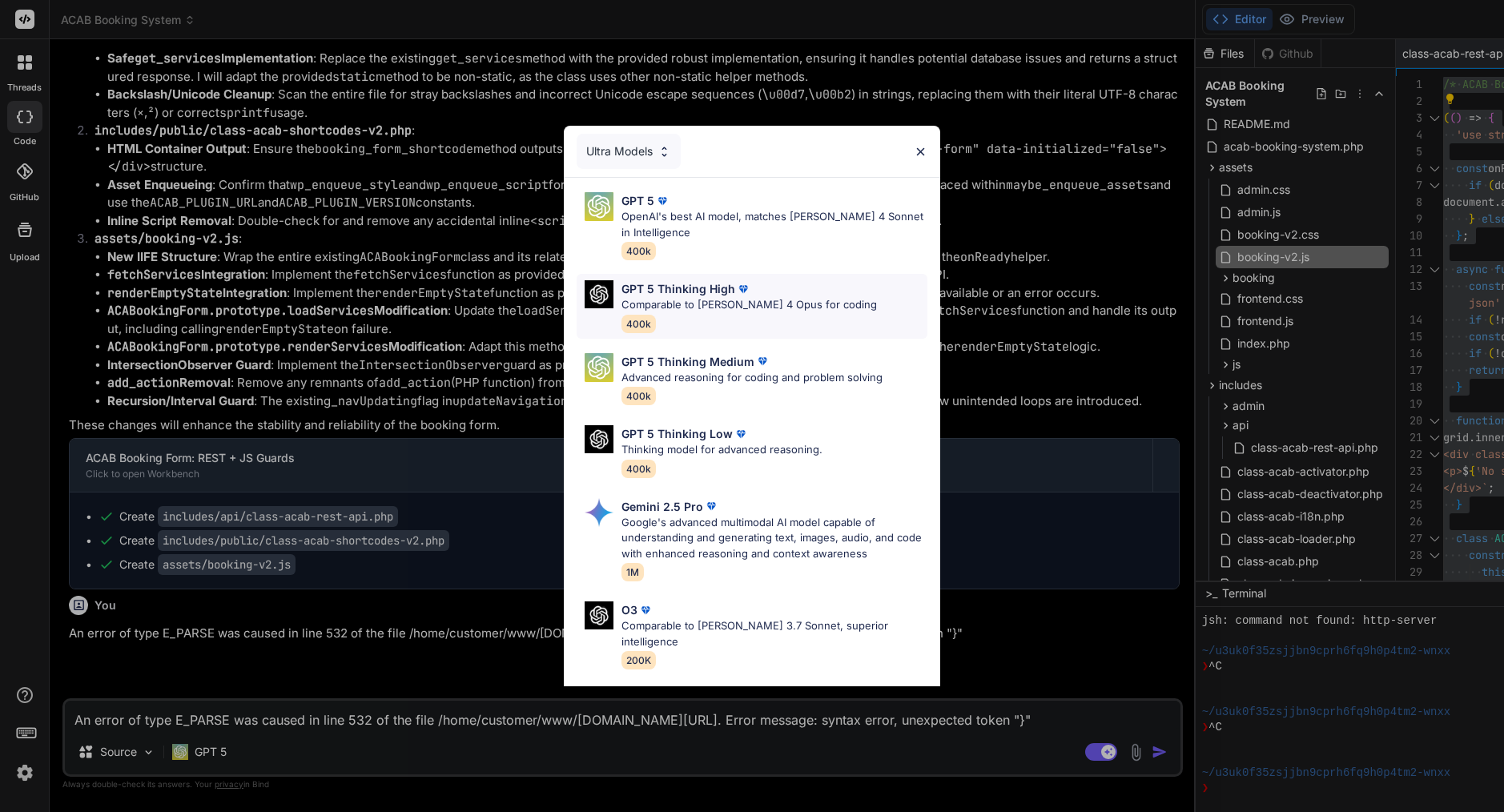
click at [690, 307] on p "Comparable to [PERSON_NAME] 4 Opus for coding" at bounding box center [749, 305] width 256 height 16
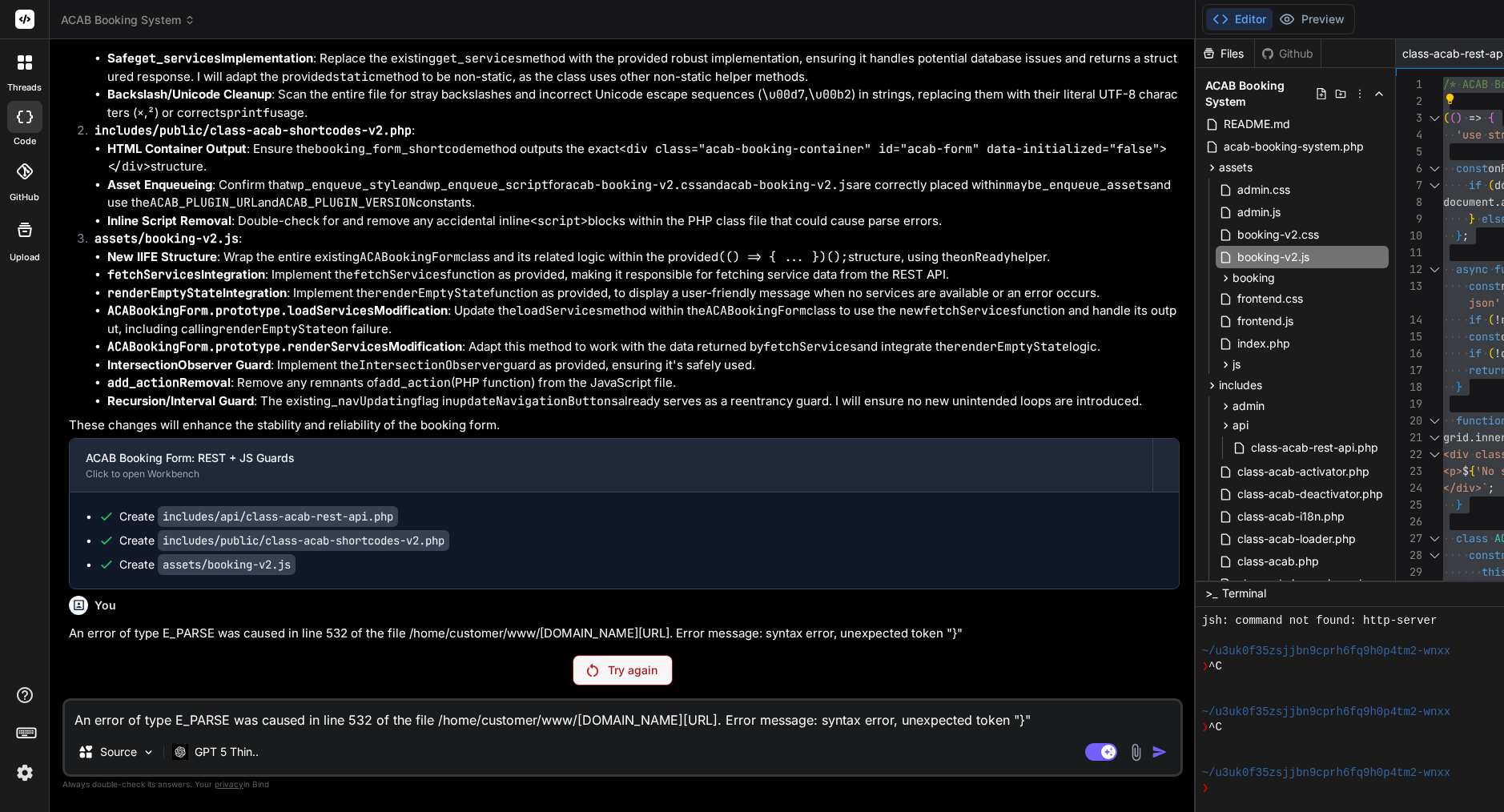
click at [608, 669] on p "Try again" at bounding box center [632, 671] width 49 height 16
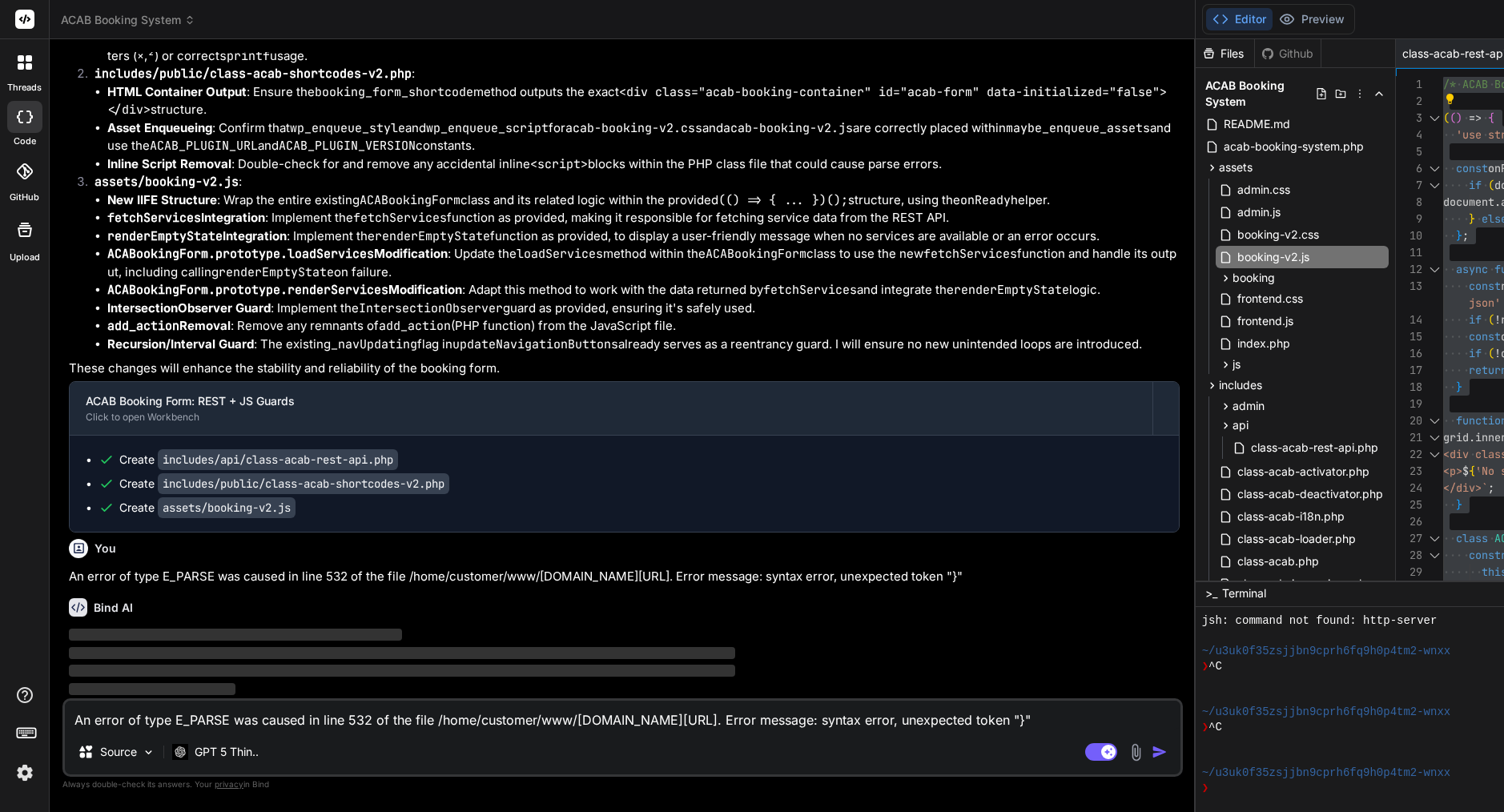
scroll to position [12487, 0]
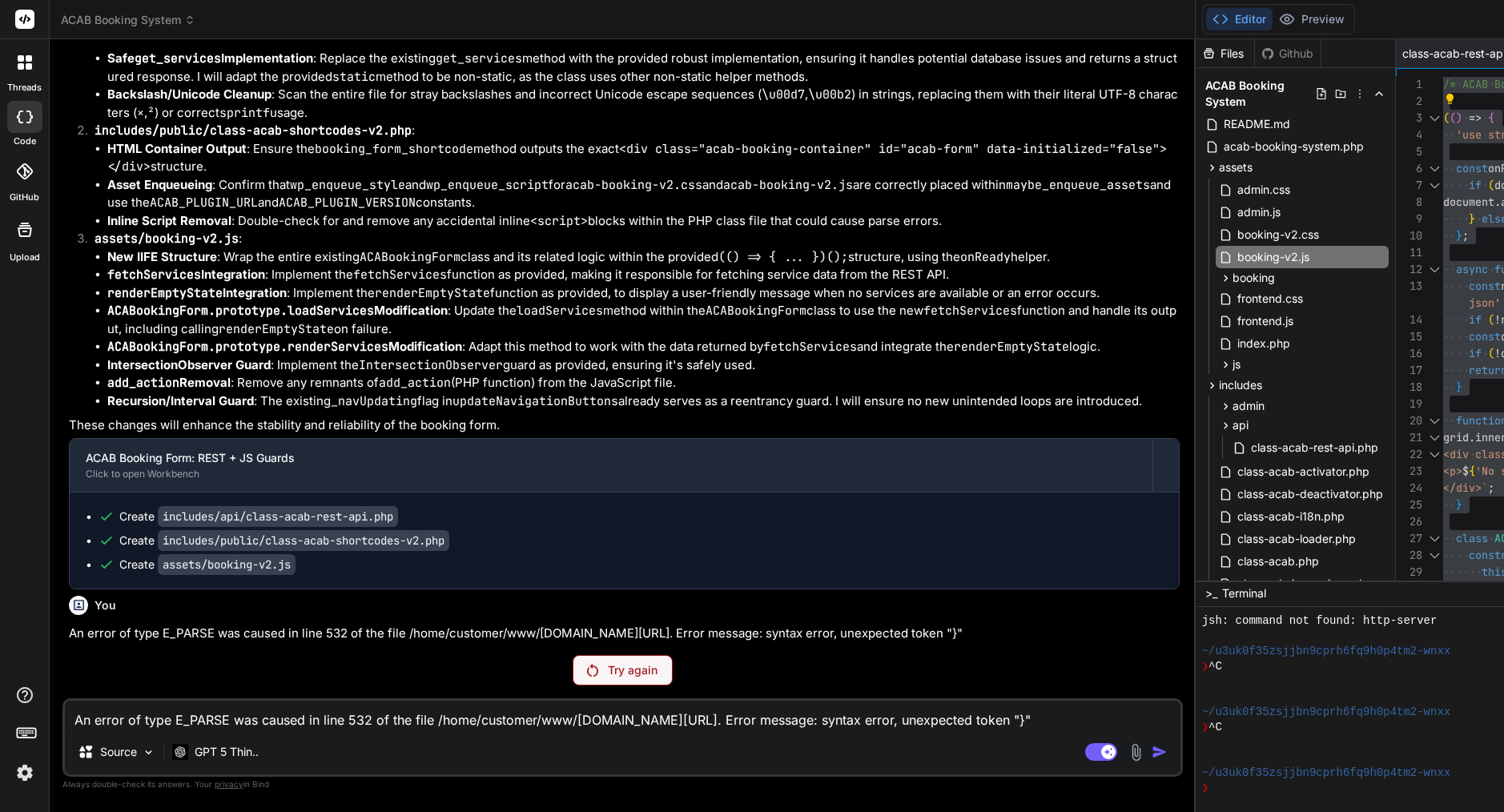
click at [608, 672] on p "Try again" at bounding box center [632, 671] width 49 height 16
click at [1085, 743] on rect at bounding box center [1101, 752] width 32 height 18
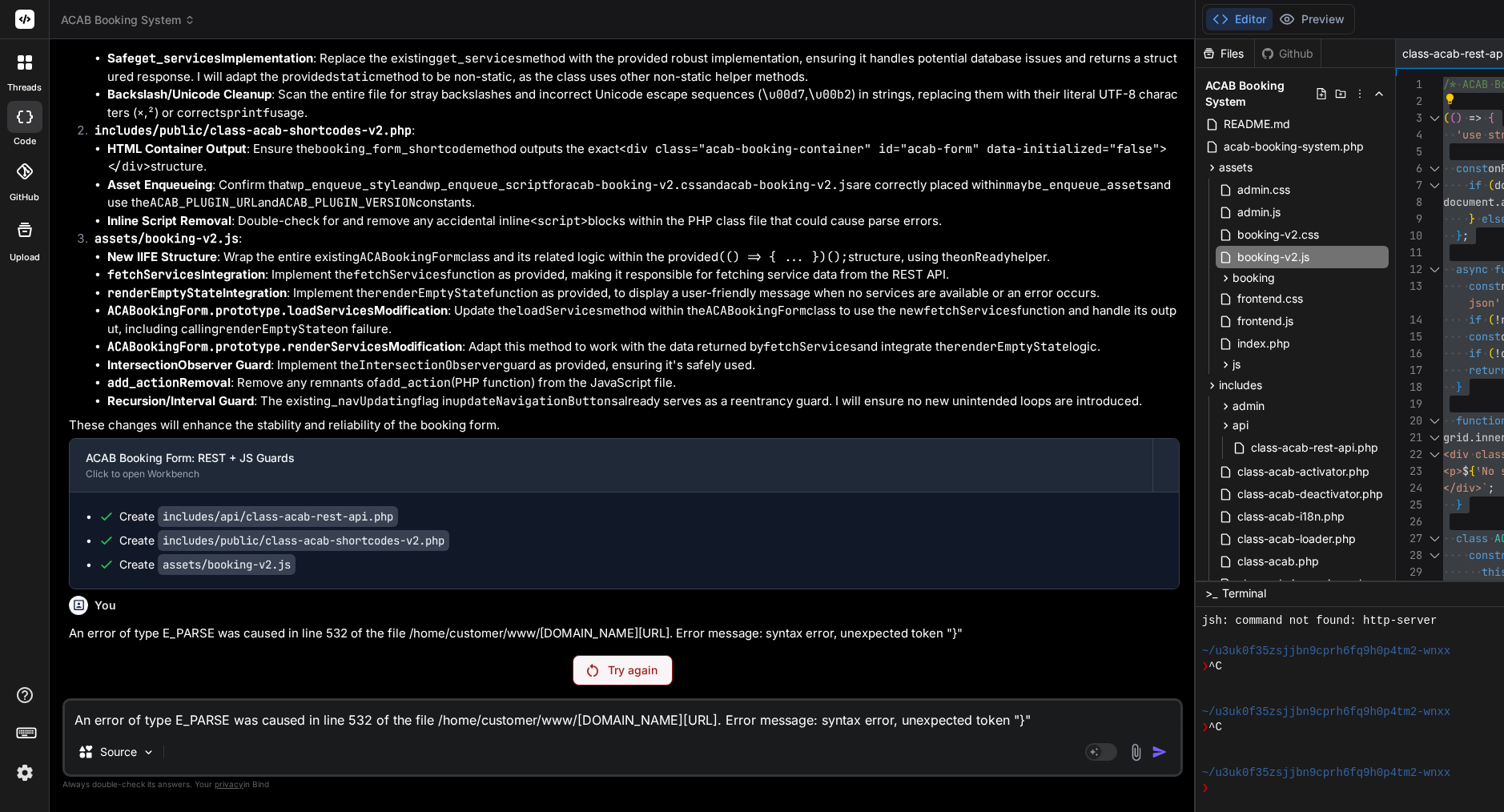
click at [573, 670] on div "Try again" at bounding box center [622, 671] width 100 height 31
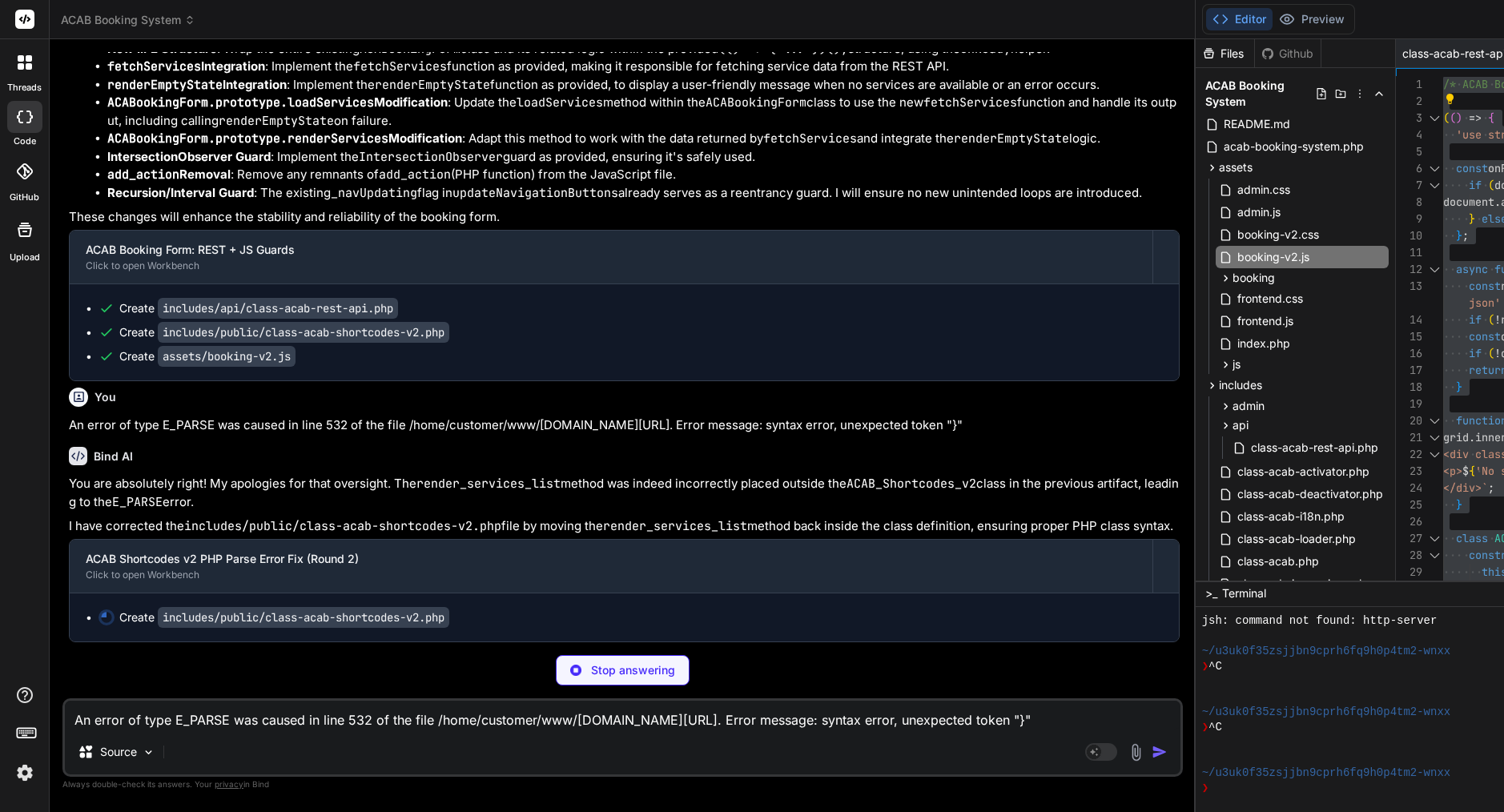
scroll to position [0, 0]
type textarea "x"
type textarea "new ACAB_Shortcodes_v2();"
type textarea "x"
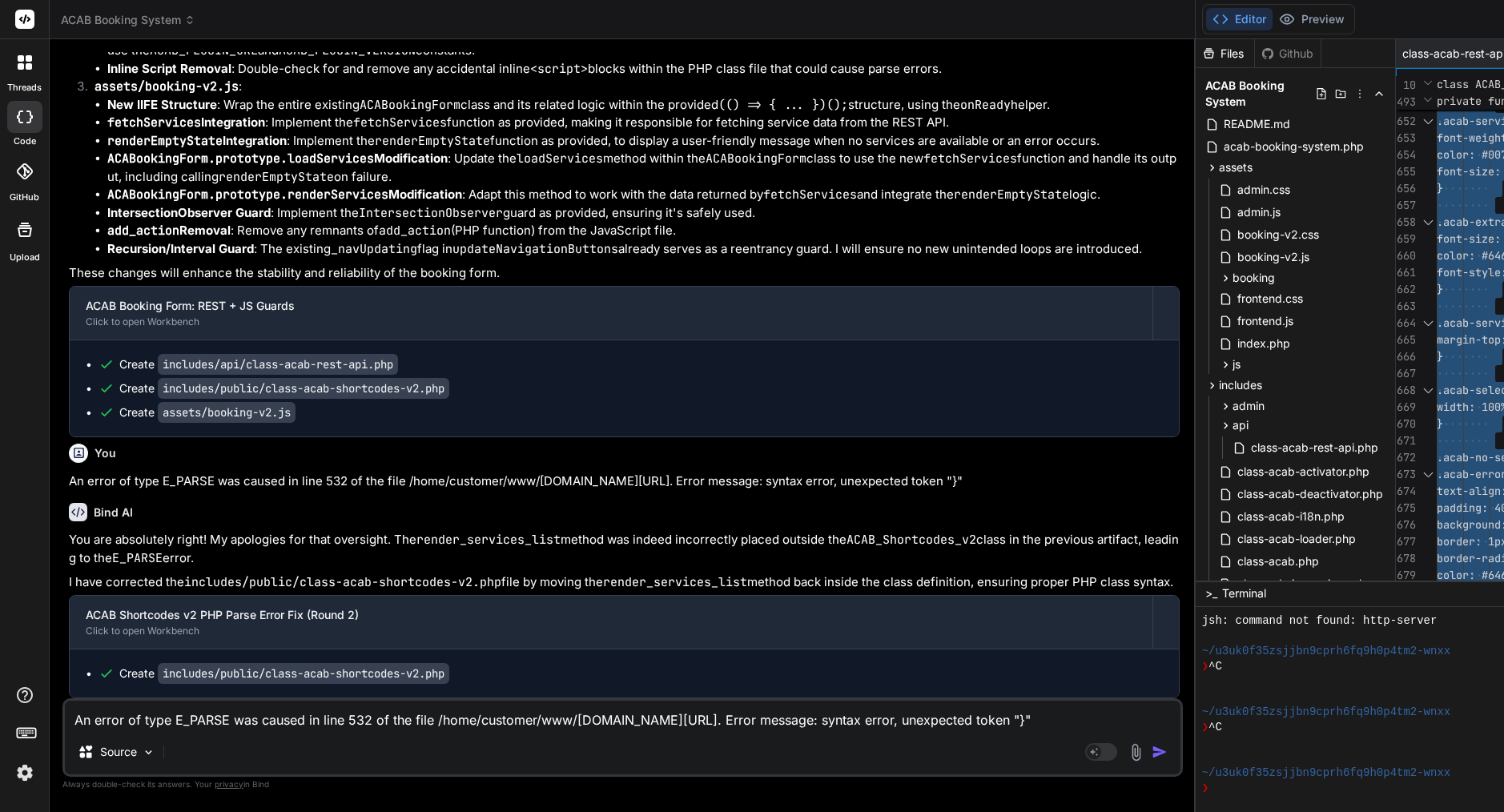
scroll to position [0, 0]
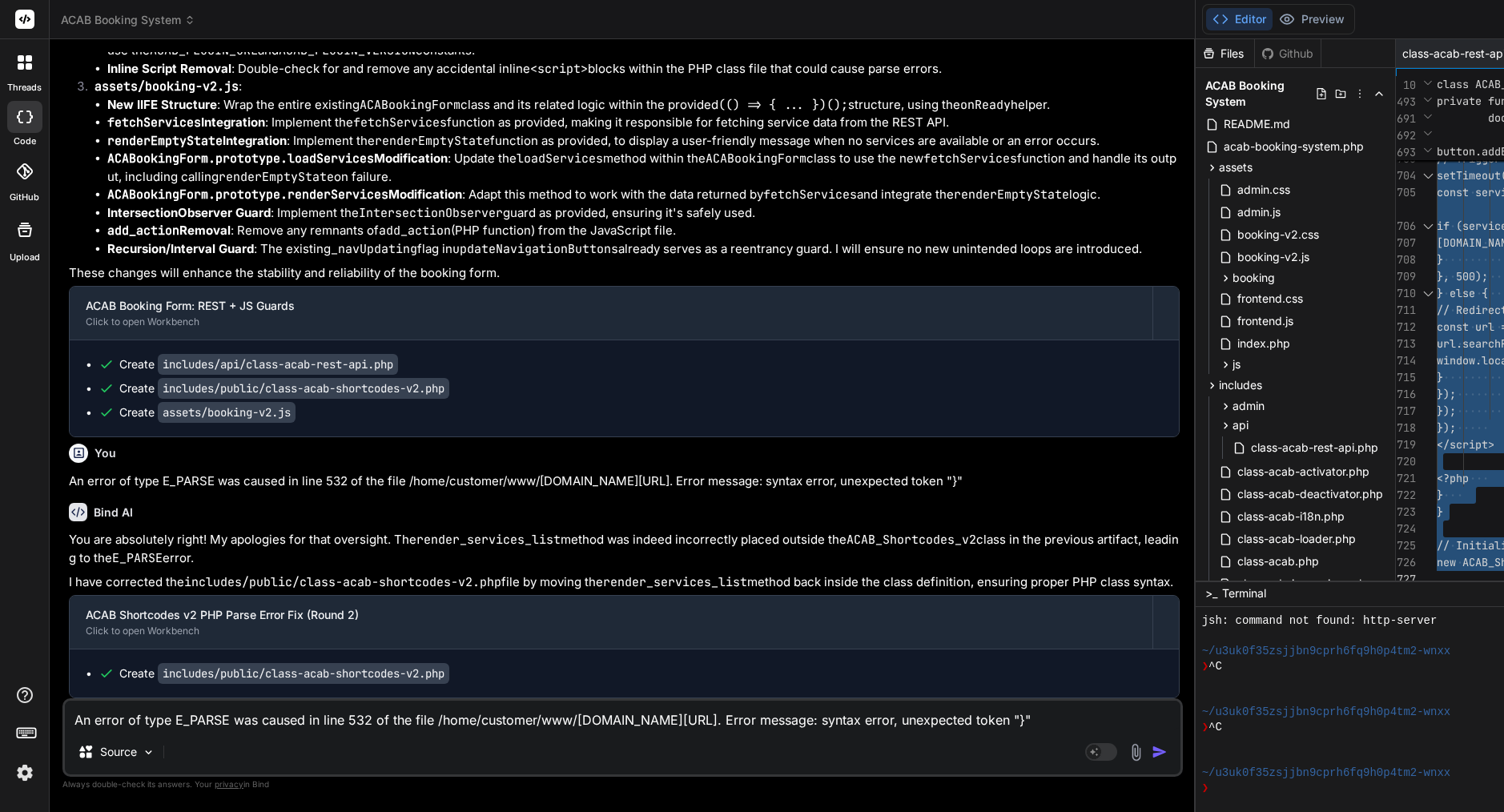
click at [1437, 344] on span "url.searchParams.set('serv" at bounding box center [1519, 344] width 166 height 15
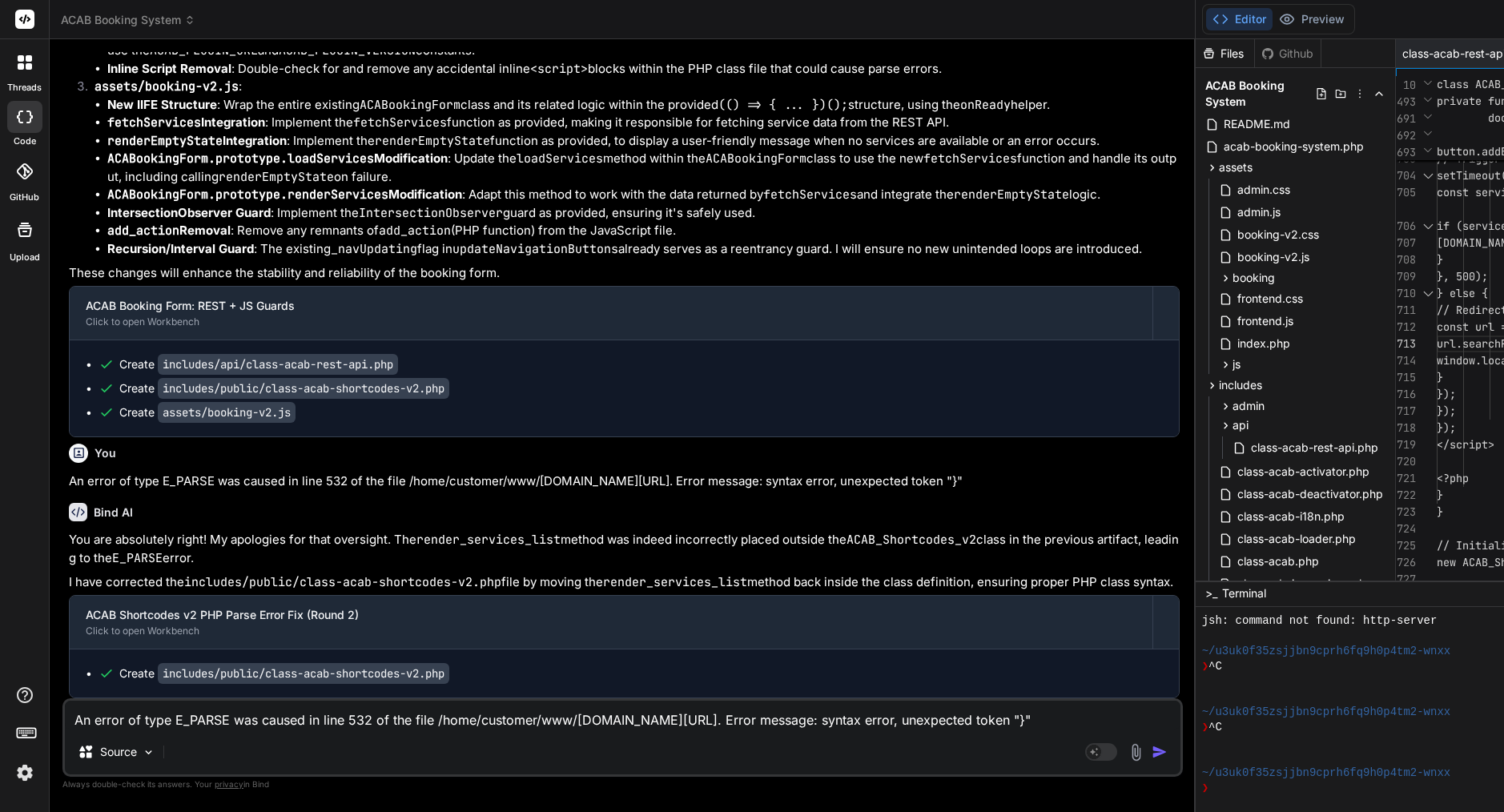
scroll to position [118, 0]
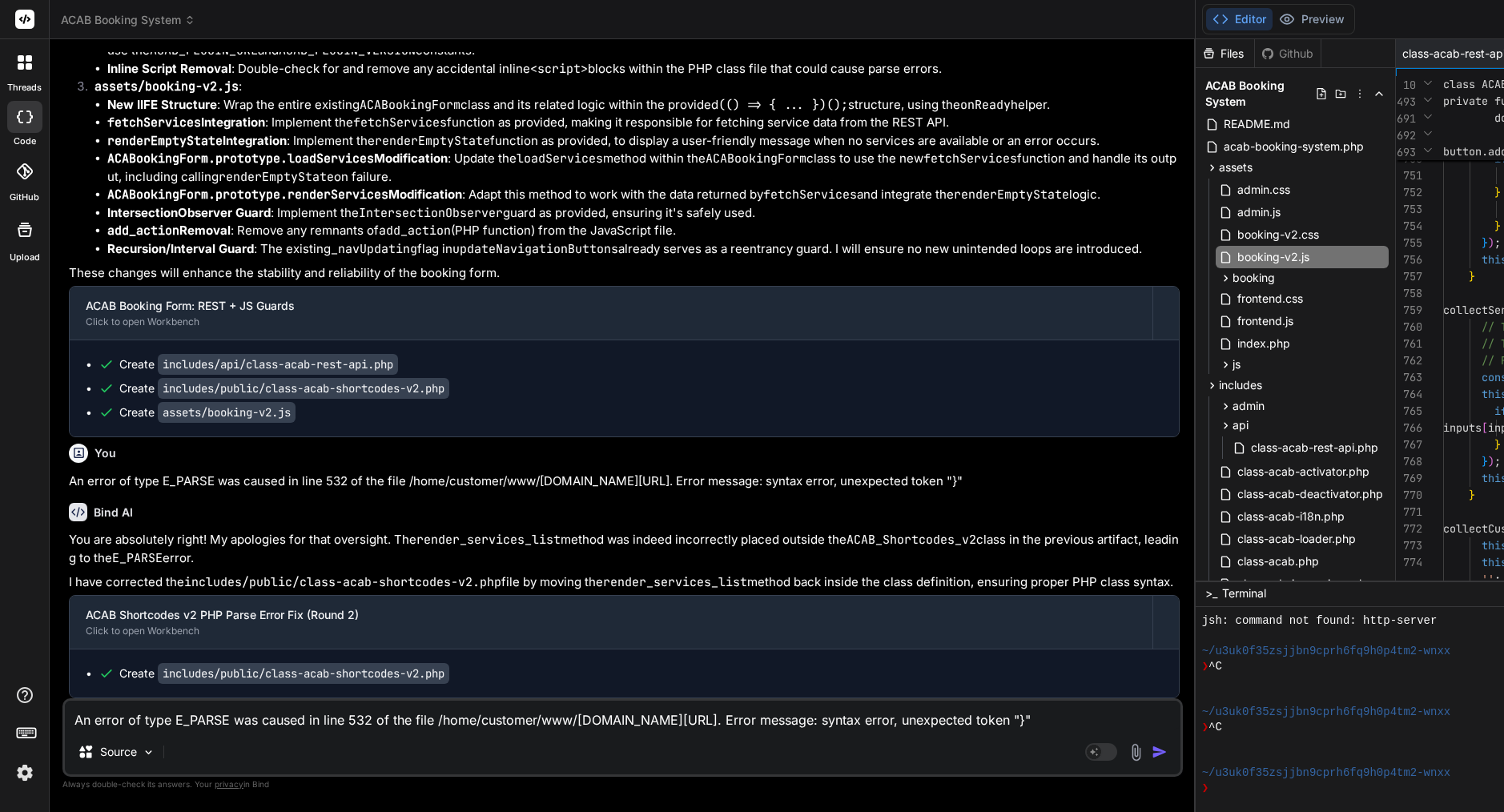
scroll to position [67, 0]
type textarea "/* ACAB Booking Form v2 - Multi-Step Mobile-First Implementation */ (() => { 'u…"
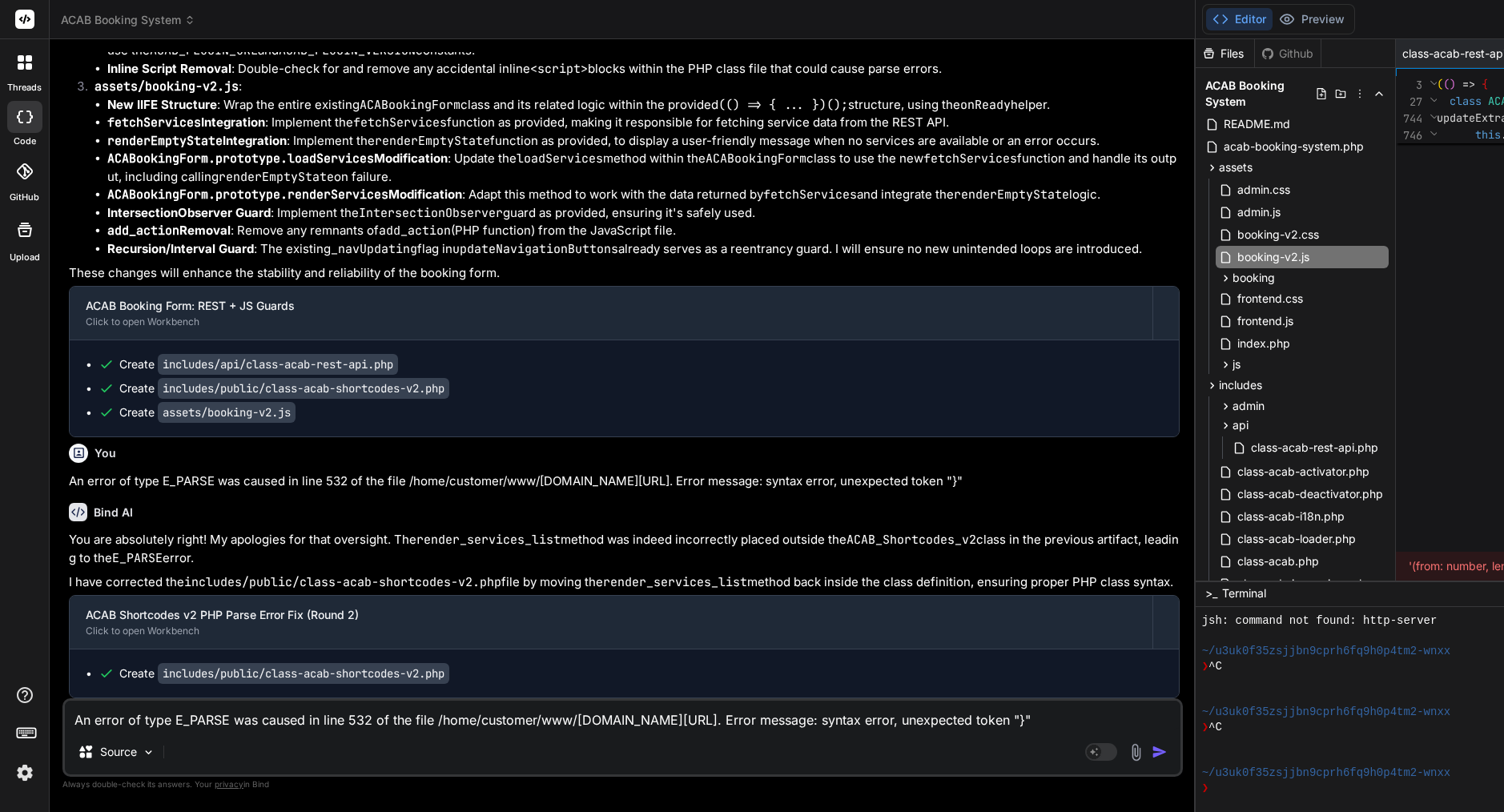
scroll to position [0, 0]
type textarea "// Expose for external access window.ACABookingForm = ACABookingForm; })();"
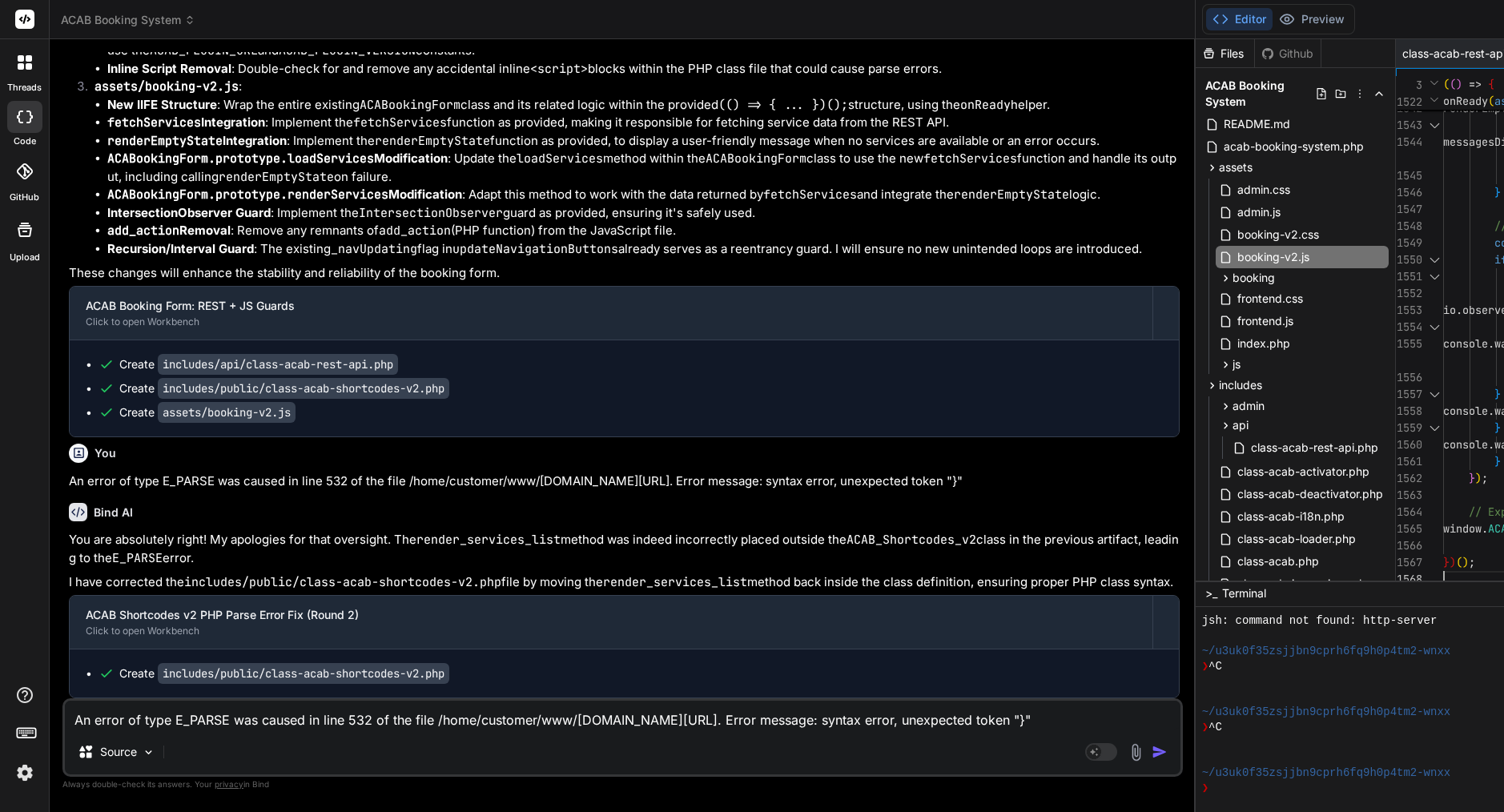
click at [252, 736] on div "Source" at bounding box center [622, 754] width 1115 height 38
click at [250, 720] on textarea "An error of type E_PARSE was caused in line 532 of the file /home/customer/www/…" at bounding box center [622, 715] width 1115 height 29
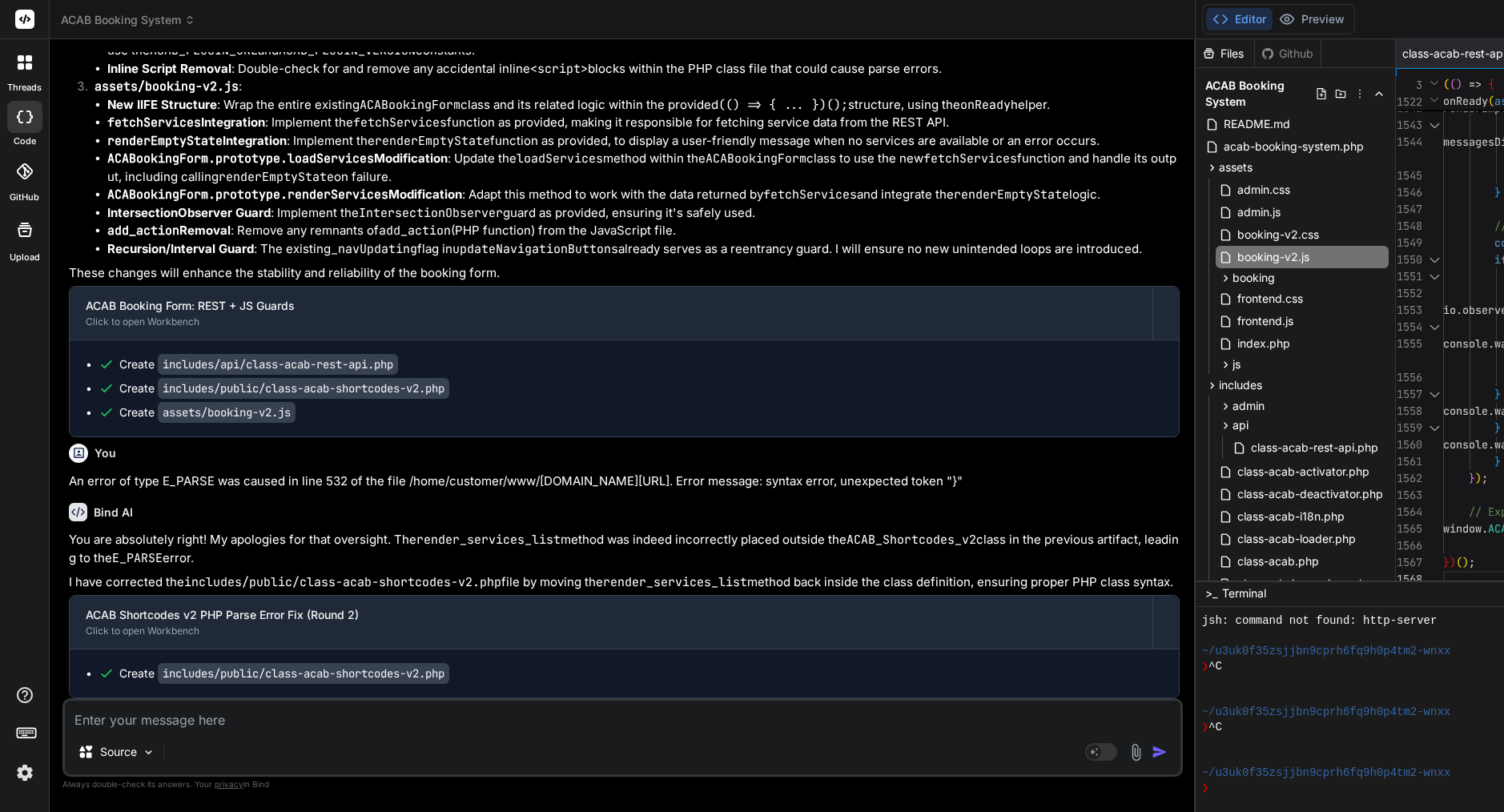
paste textarea "Loremip—dolors ame con adipisc elits doe tem inci. Utla’e d magna, aliq-enima M…"
type textarea "Loremip—dolors ame con adipisc elits doe tem inci. Utla’e d magna, aliq-enima M…"
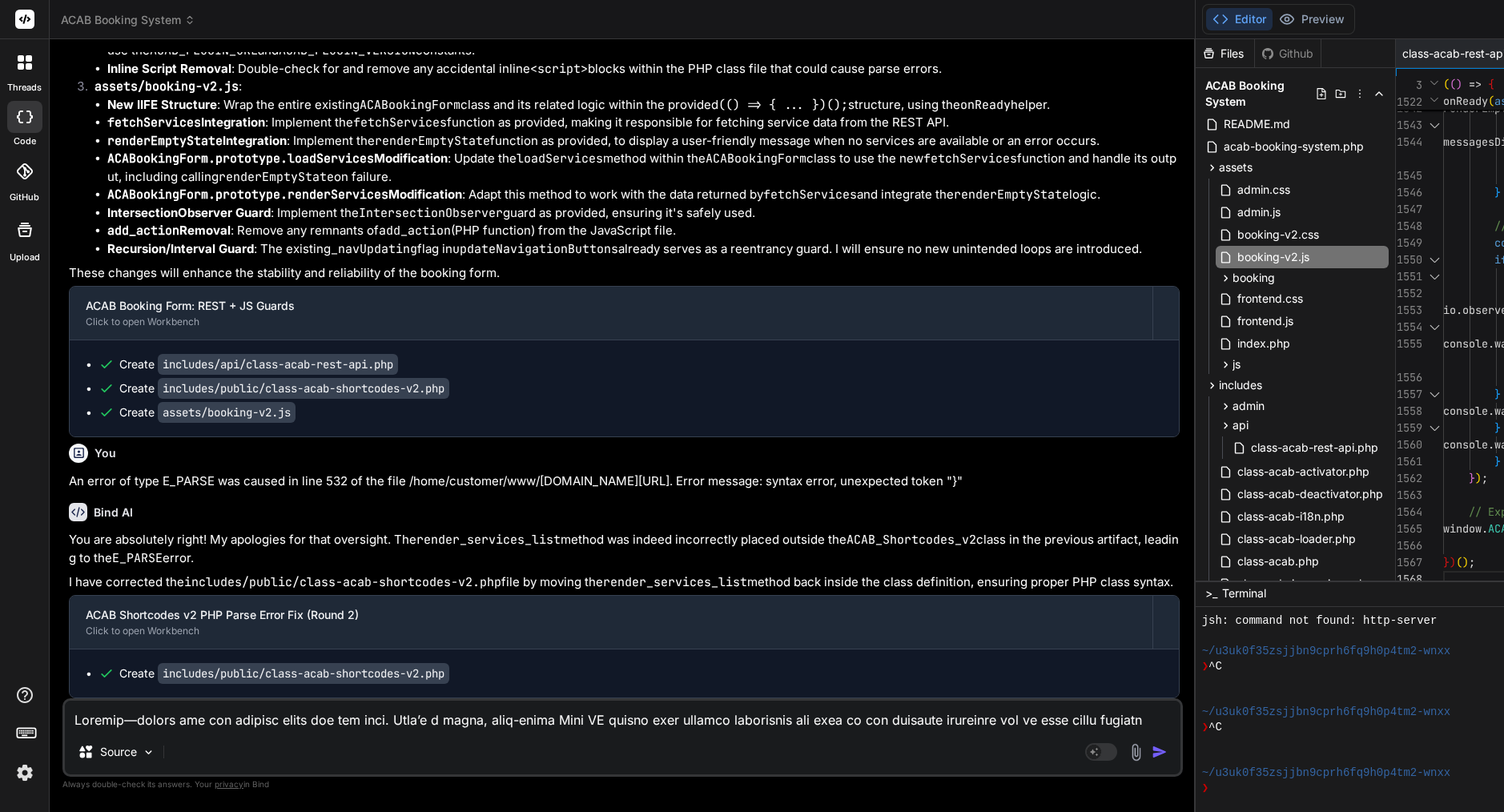
type textarea "x"
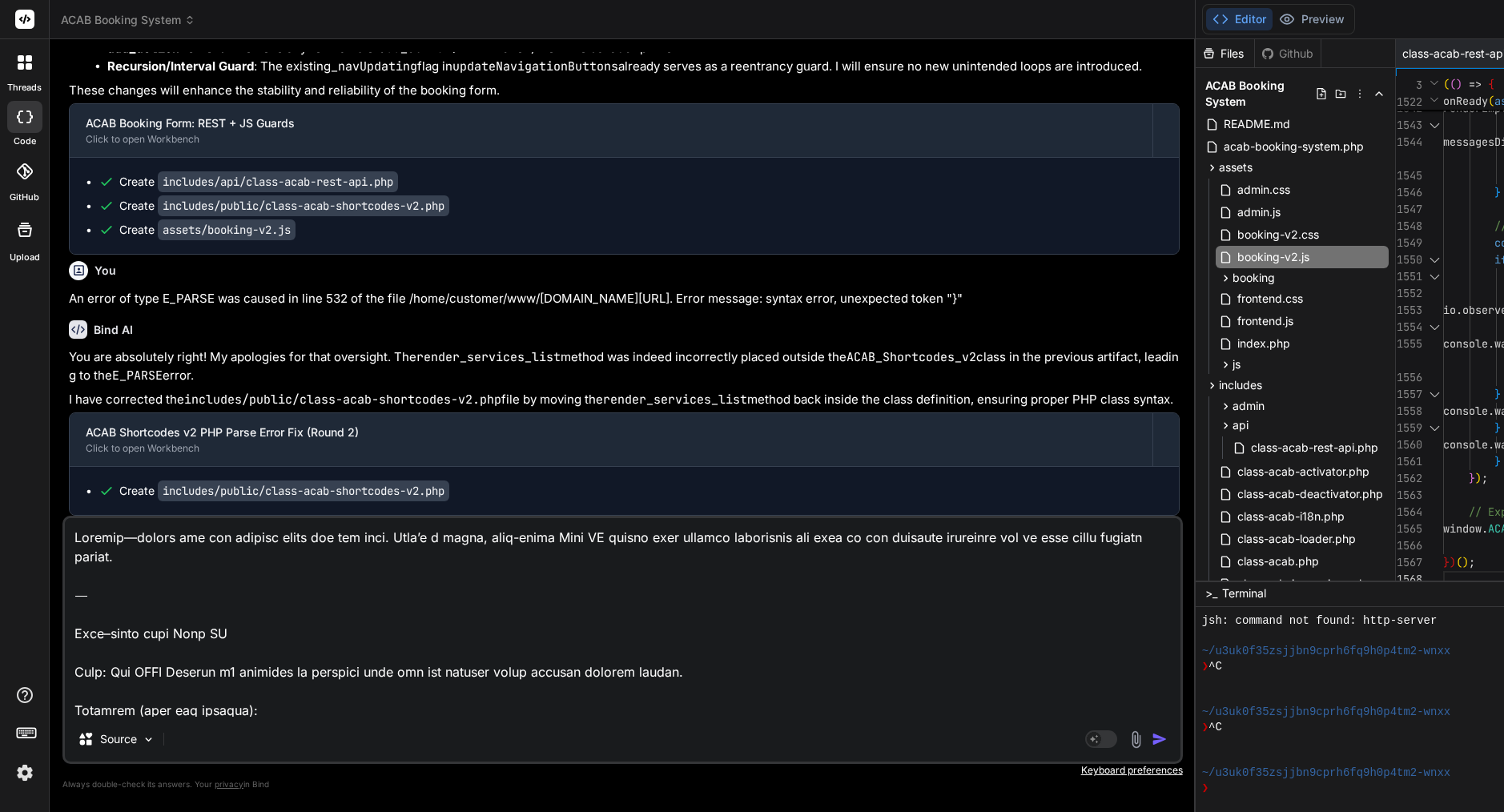
scroll to position [0, 0]
drag, startPoint x: 75, startPoint y: 690, endPoint x: 59, endPoint y: 505, distance: 185.7
click at [59, 505] on div "Bind AI Web Search Created with Pixso. Code Generator You remove all backsplash…" at bounding box center [622, 425] width 1146 height 772
type textarea "Lore: Ips DOLO Sitamet c1 adipisci el seddoeiu temp inc utl etdolor magna aliqu…"
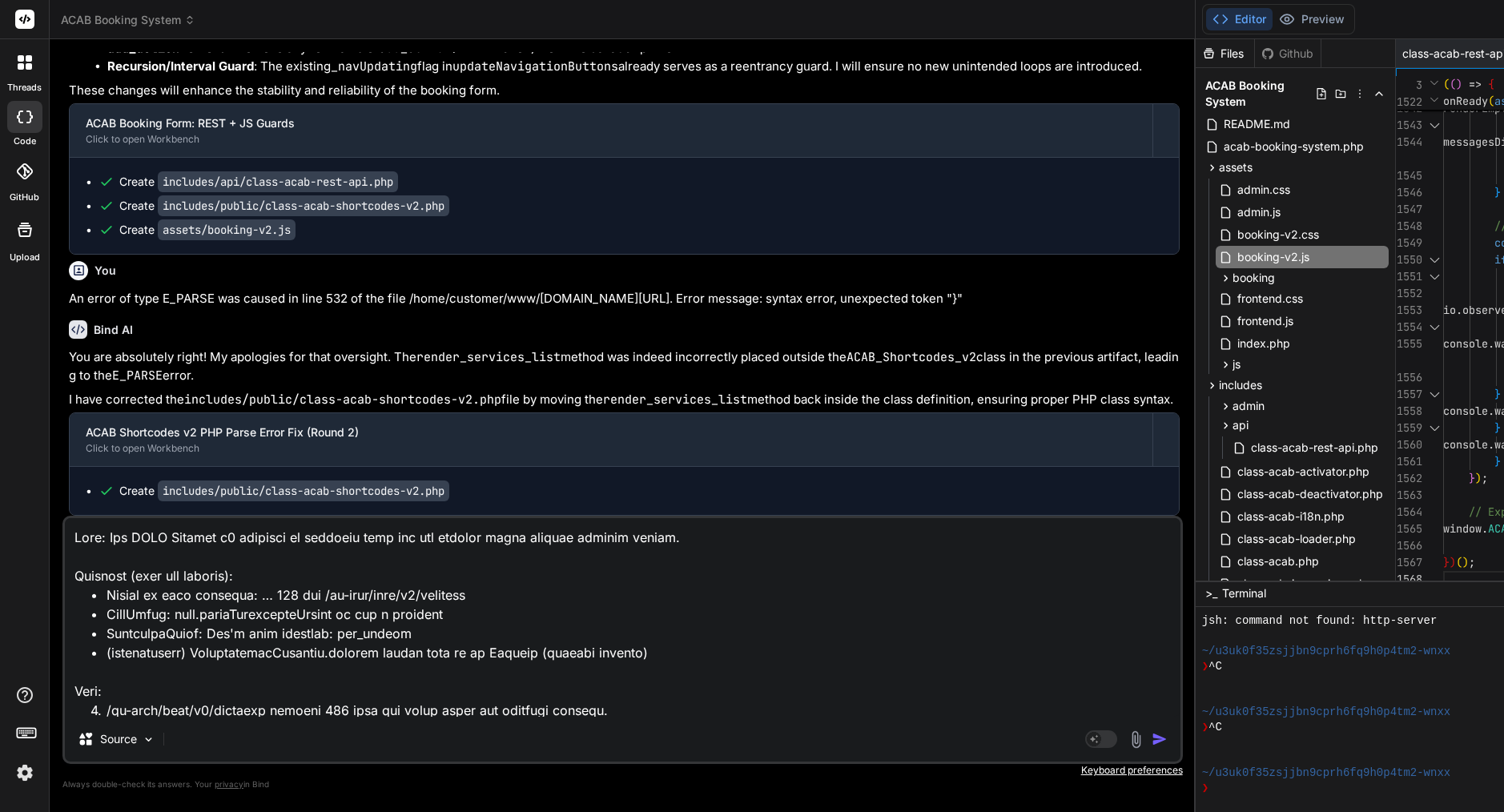
type textarea "x"
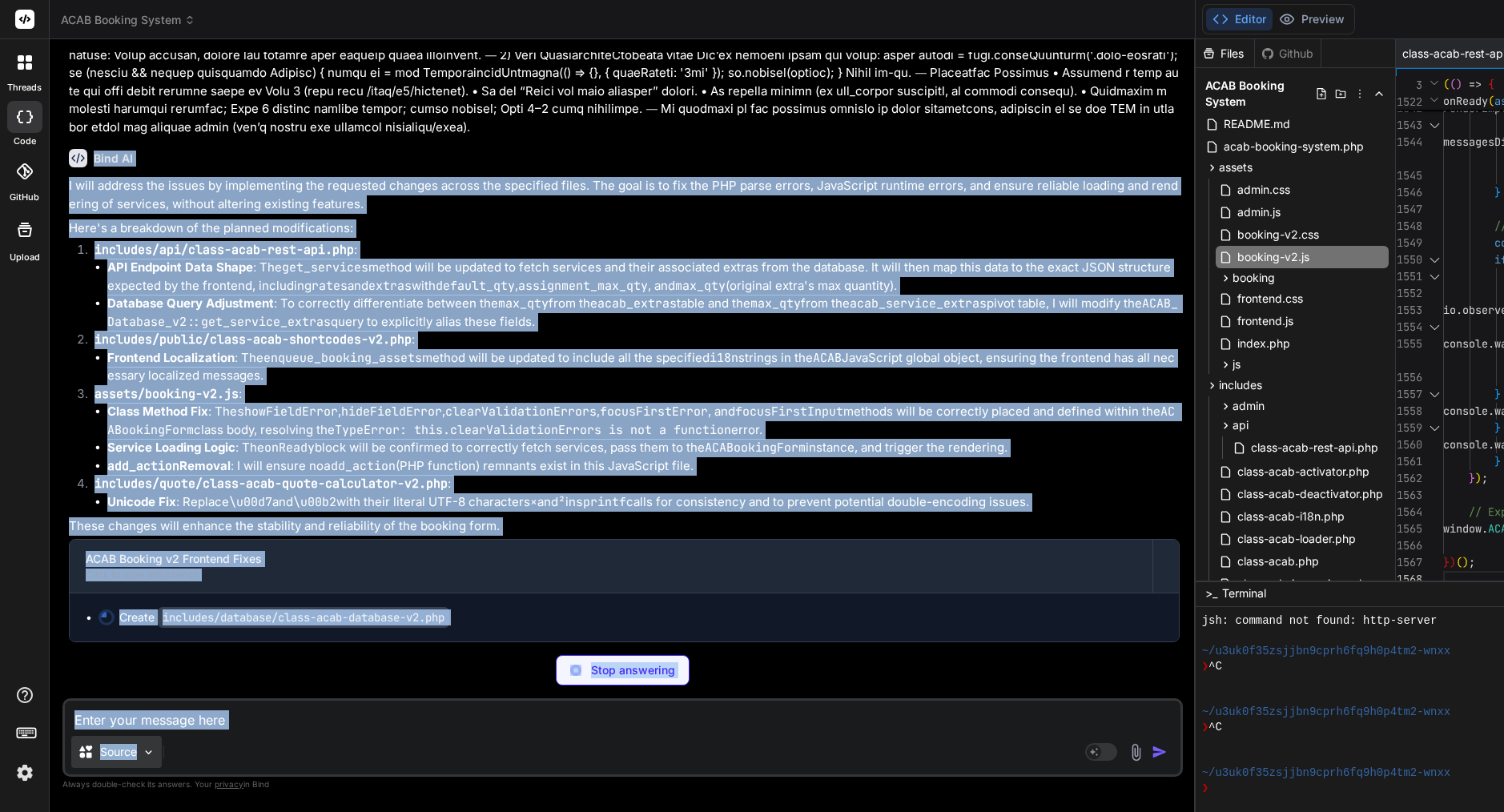
scroll to position [15270, 0]
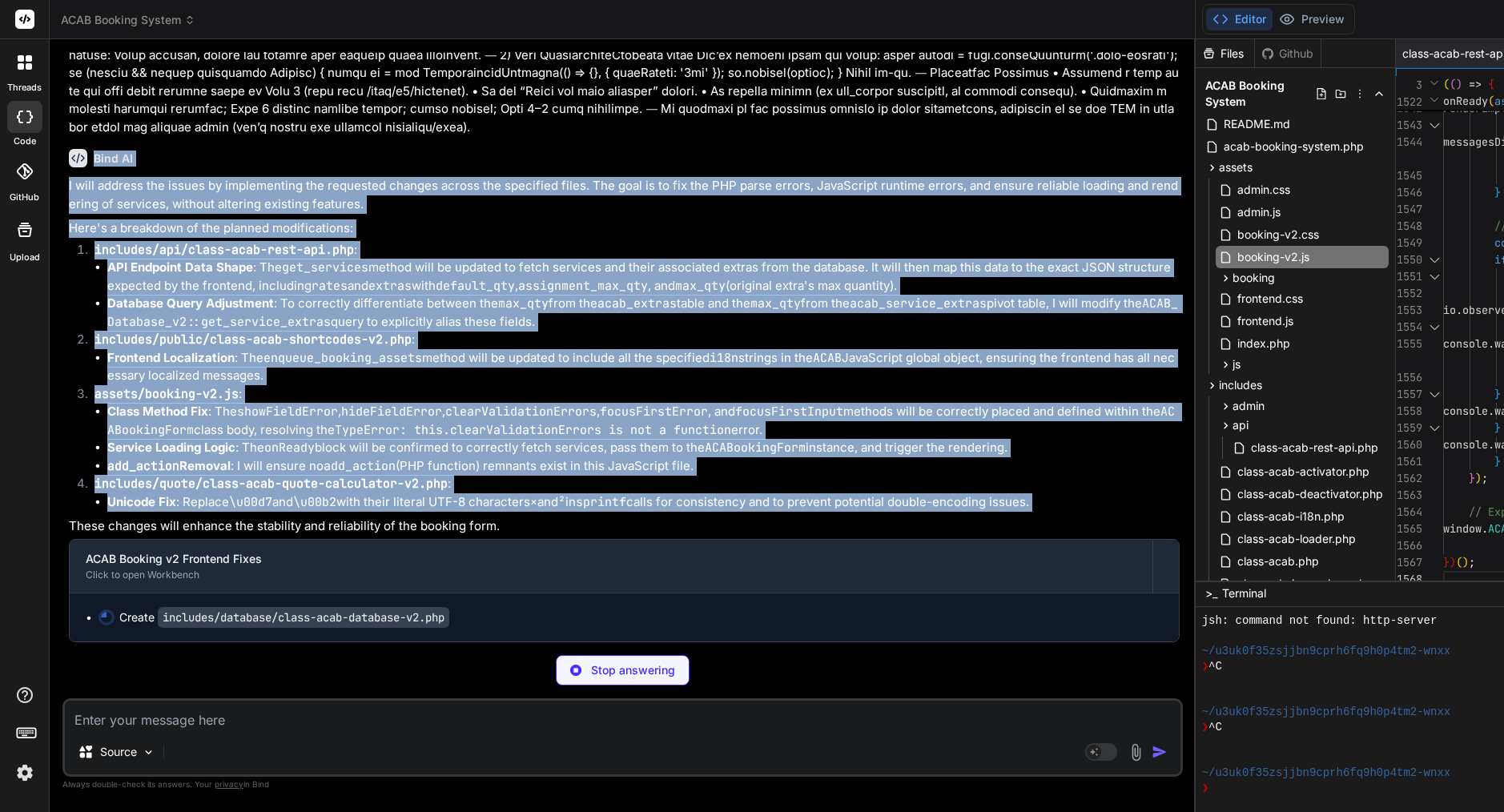
drag, startPoint x: 94, startPoint y: 182, endPoint x: 363, endPoint y: 513, distance: 426.5
click at [363, 513] on div "Bind AI I will address the issues by implementing the requested changes across …" at bounding box center [625, 389] width 1111 height 506
copy div "Bind AI I will address the issues by implementing the requested changes across …"
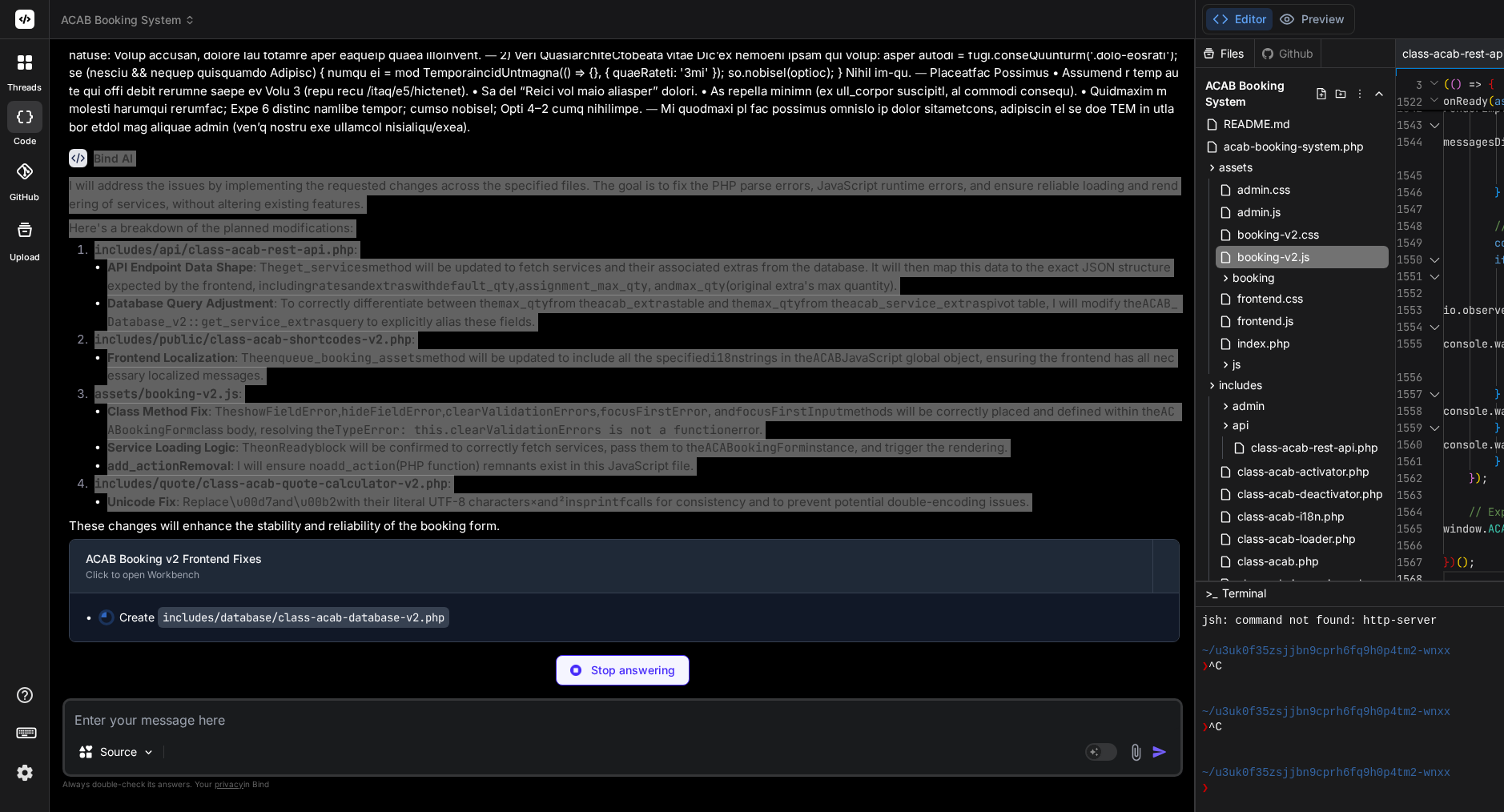
type textarea "x"
type textarea "} // Initialize REST API new ACAB_REST_API();"
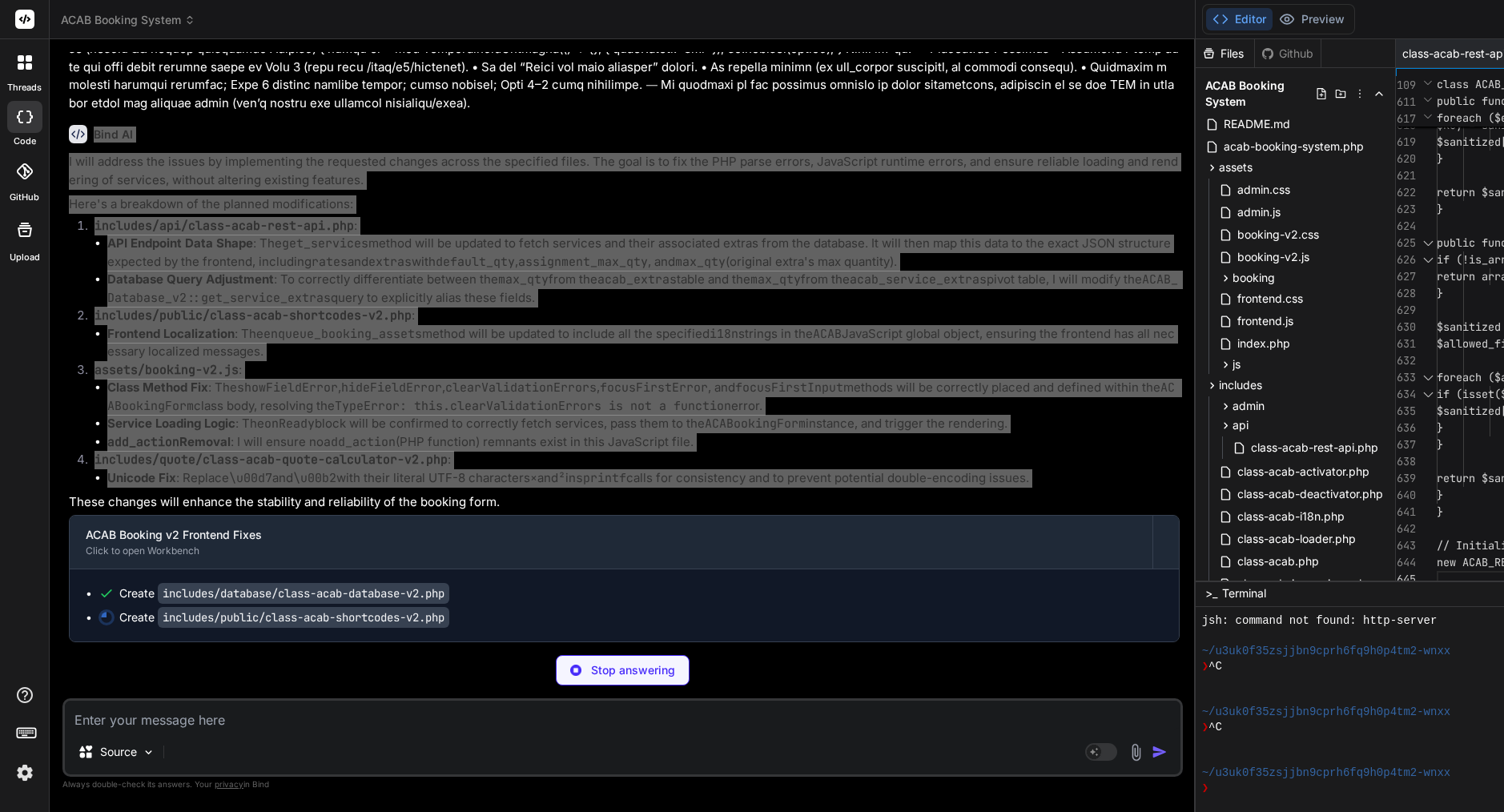
click at [735, 380] on code "focusFirstInput" at bounding box center [789, 388] width 108 height 16
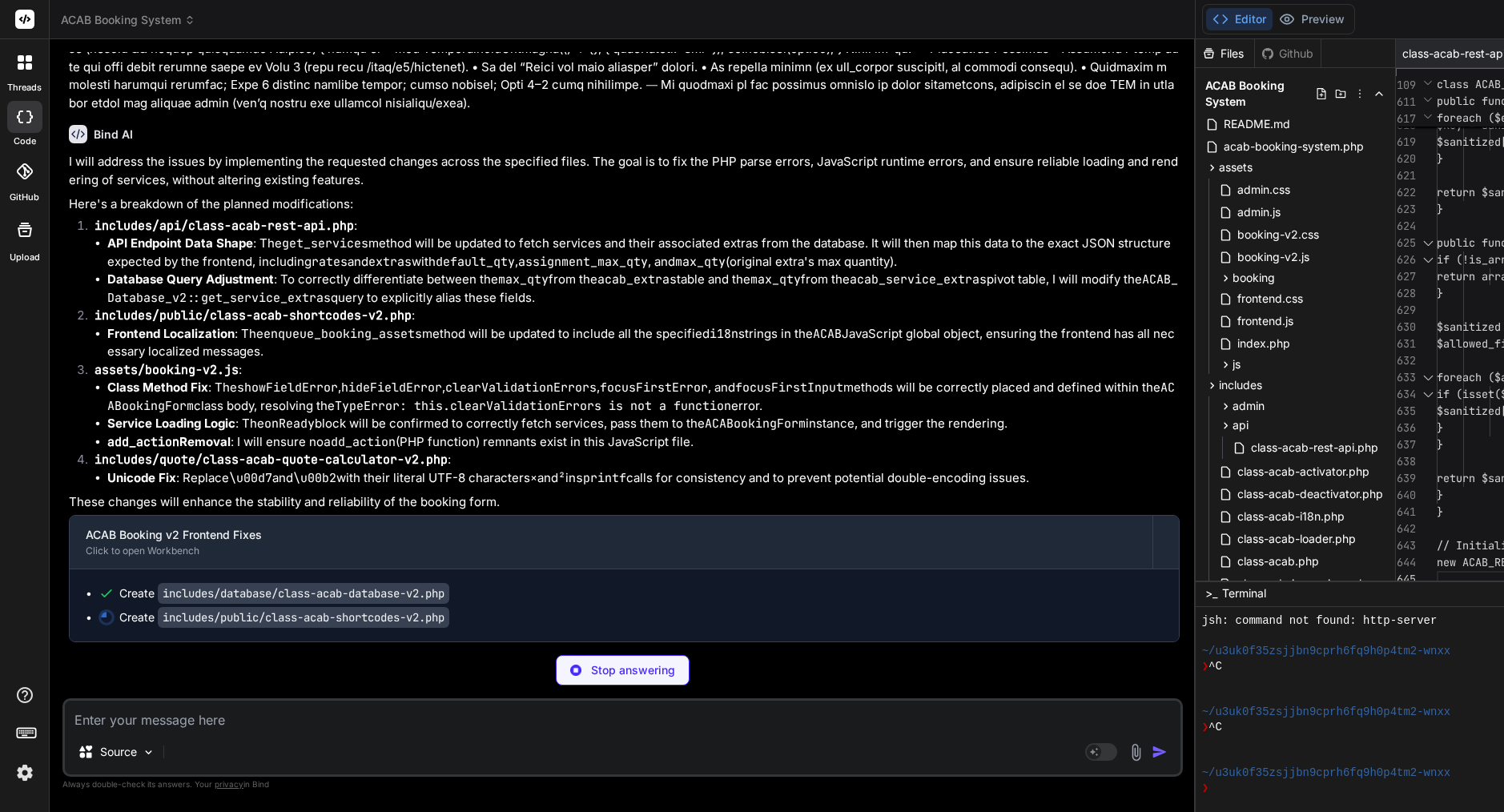
type textarea "x"
type textarea "return $sanitized; } public function sanitize_address($address) { if (!is_array…"
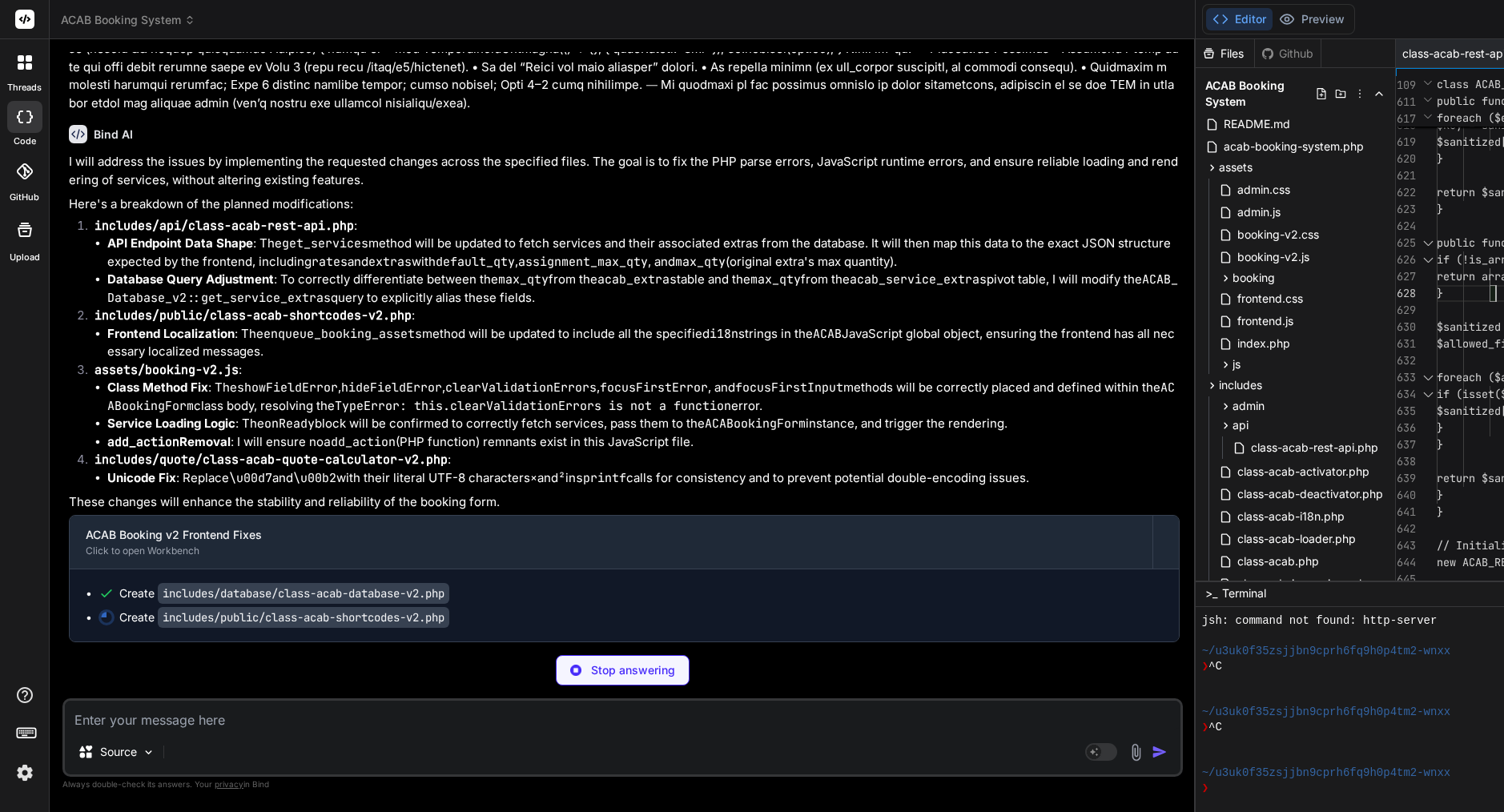
type textarea "x"
type textarea "<?php /** * ACAB Database v2 - Enhanced with Services & Extras */ if (!defined(…"
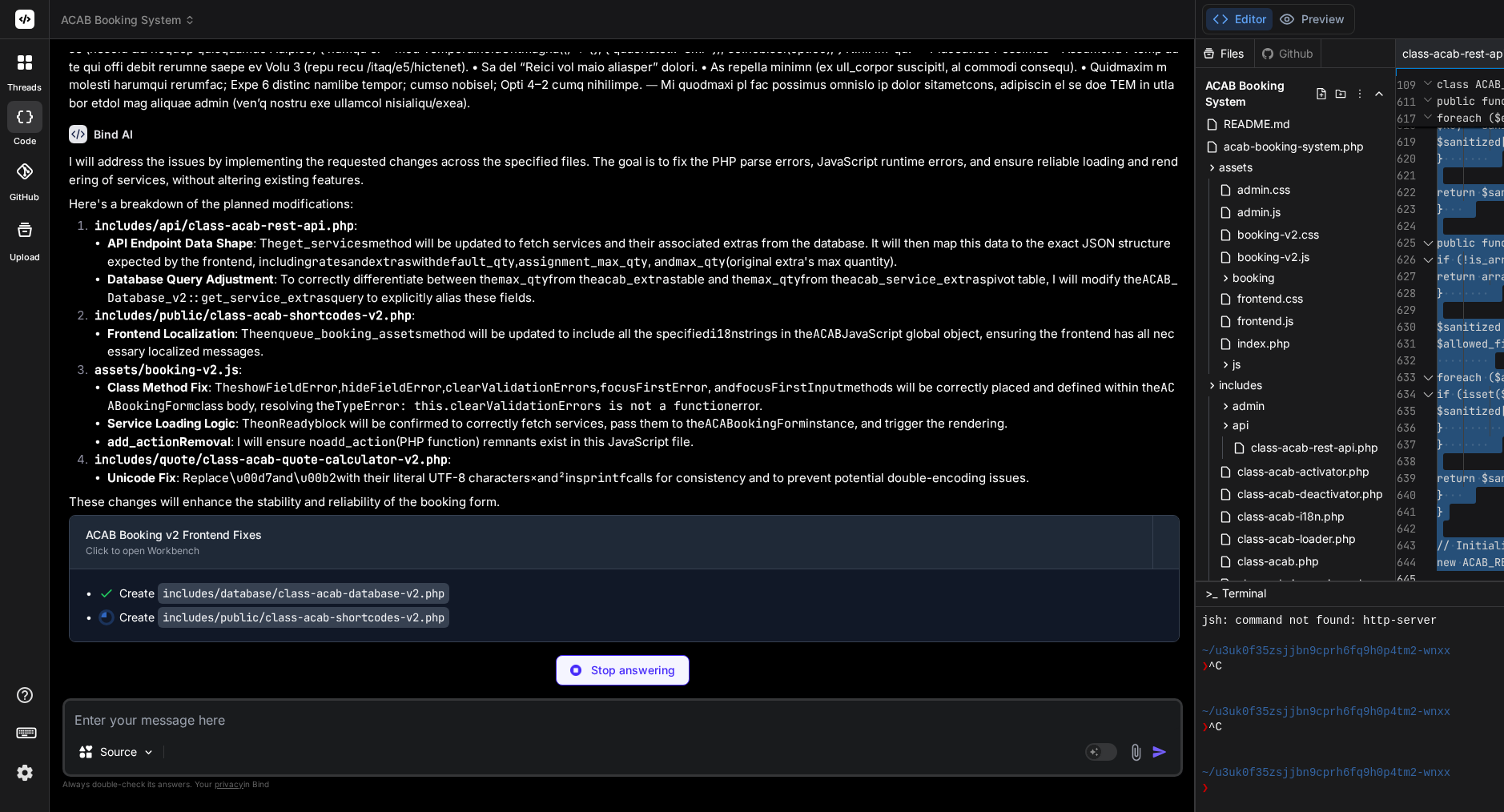
type textarea "x"
type textarea "php\n }\n}\n\n// Initialize shortcodes\nnew ACAB_Shortcodes_v2();"
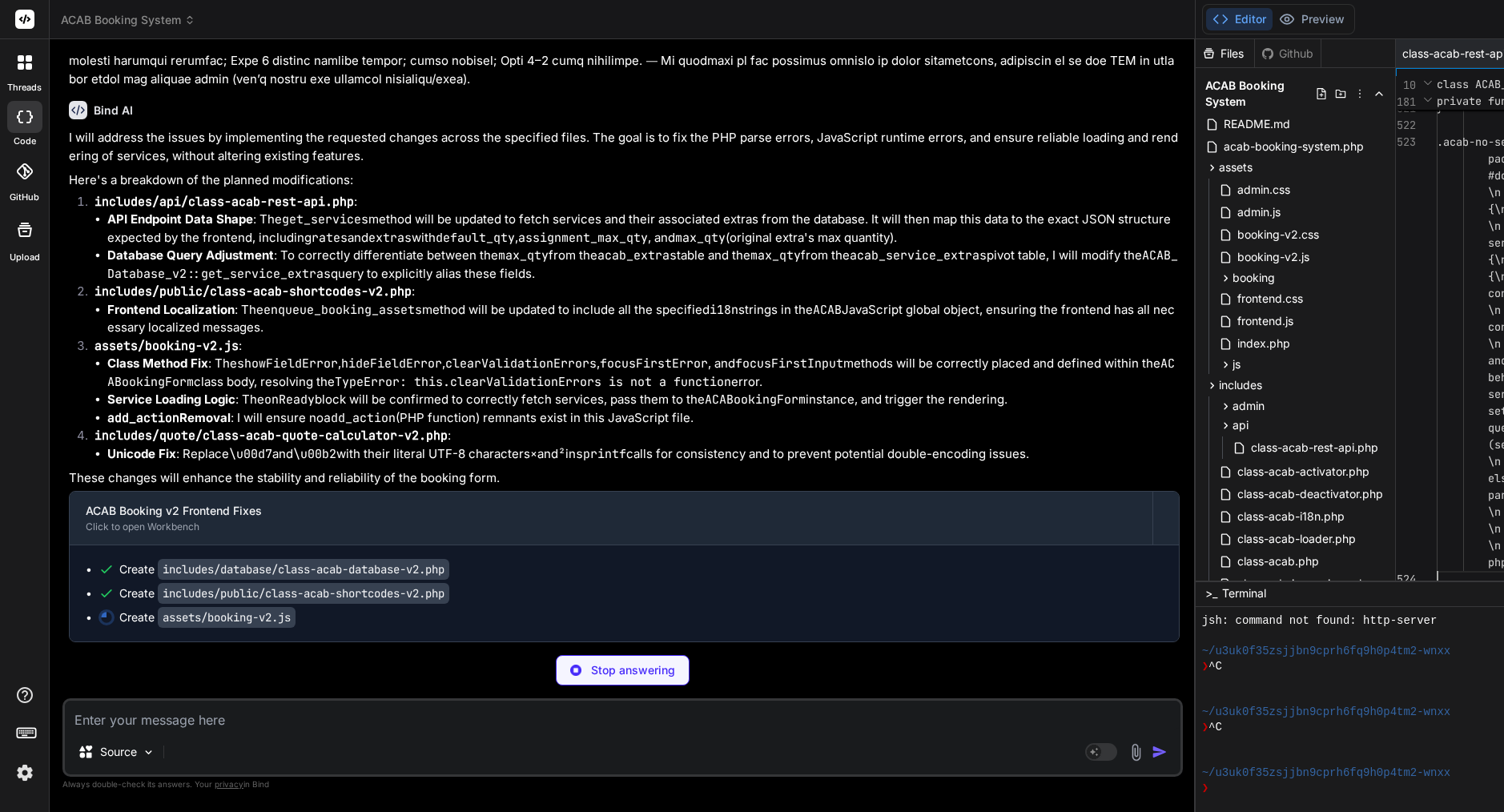
scroll to position [15318, 0]
drag, startPoint x: 466, startPoint y: 597, endPoint x: 159, endPoint y: 600, distance: 307.0
click at [159, 600] on div "Create includes/public/class-acab-shortcodes-v2.php" at bounding box center [630, 594] width 1064 height 16
copy div "includes/public/class-acab-shortcodes-v2.php"
type textarea "x"
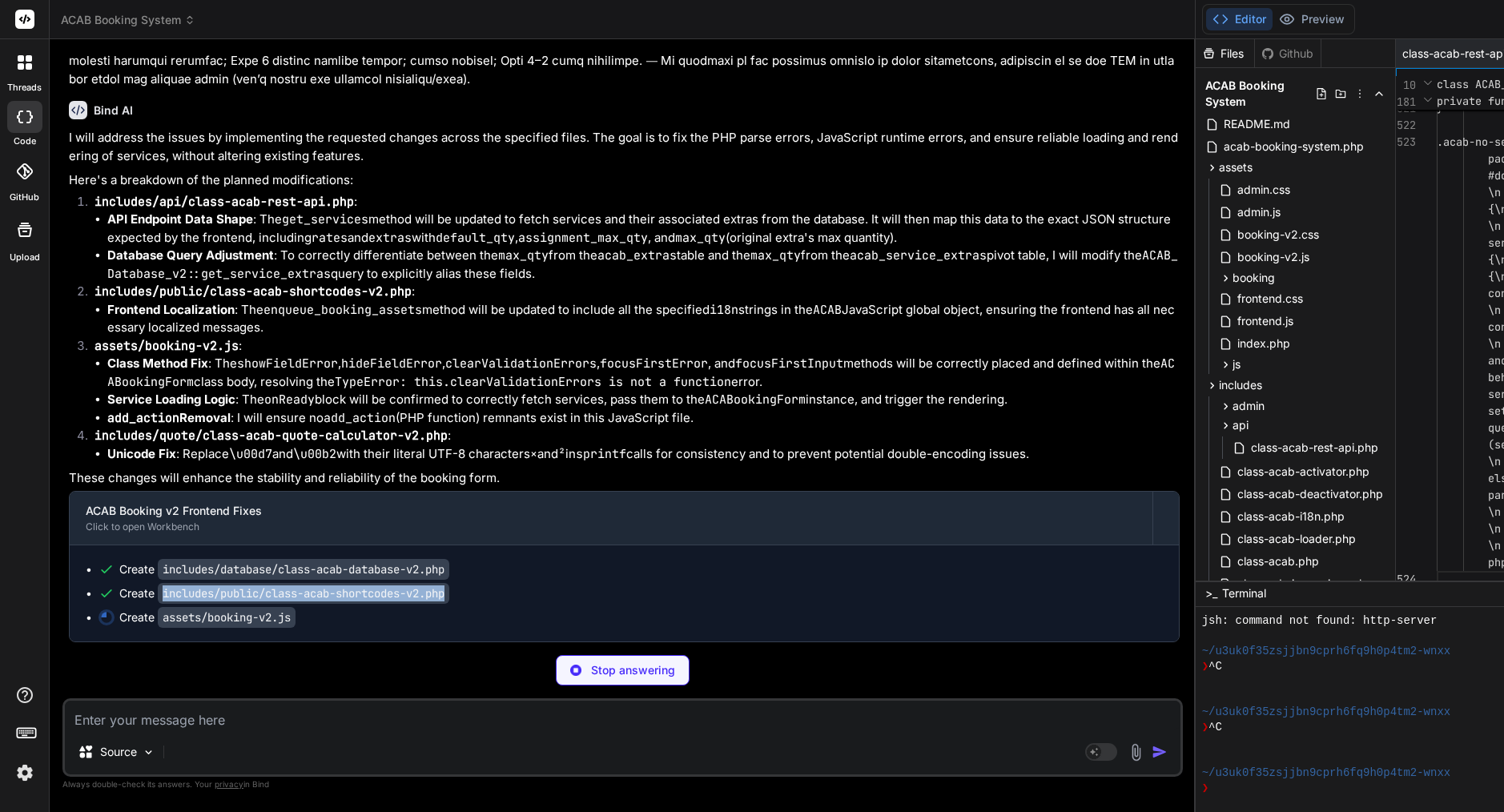
type textarea "\n io.observe(target);\n } catch (e) {\n console.warn('IntersectionObserver uns…"
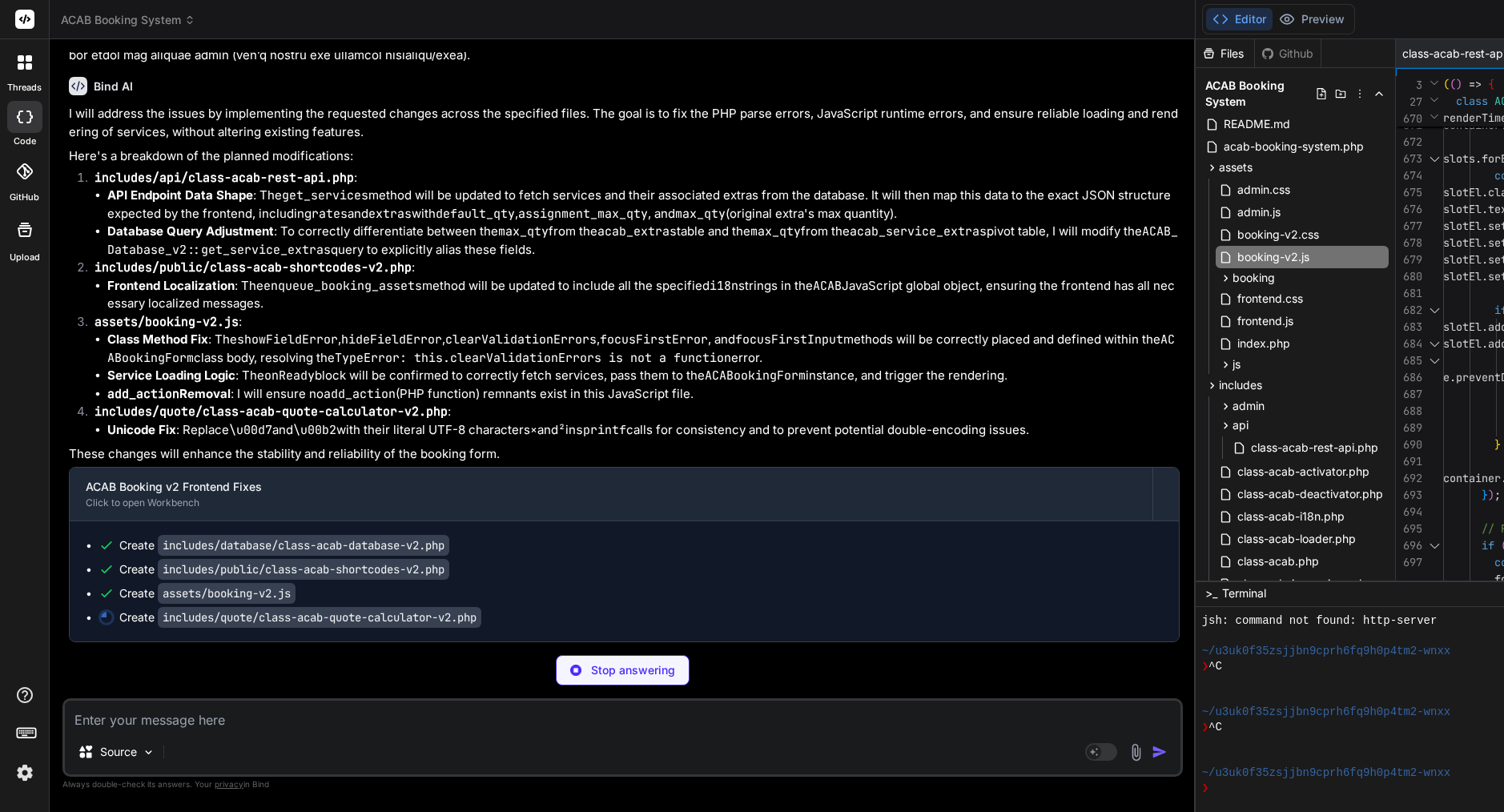
click at [261, 720] on textarea at bounding box center [622, 715] width 1115 height 29
type textarea "x"
type textarea "e"
type textarea "x"
type textarea "er"
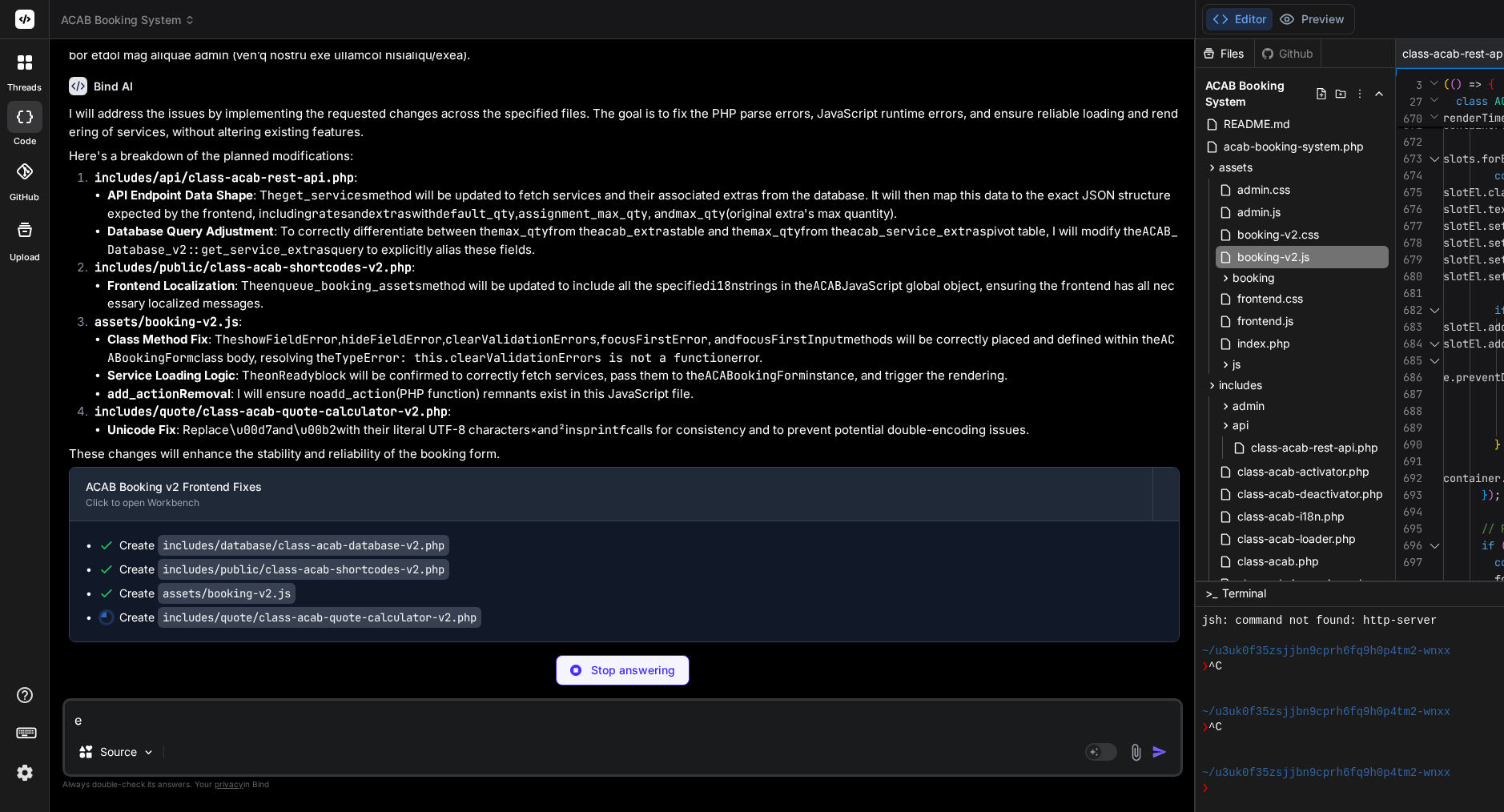
type textarea "x"
type textarea "err"
type textarea "x"
type textarea "erro"
type textarea "x"
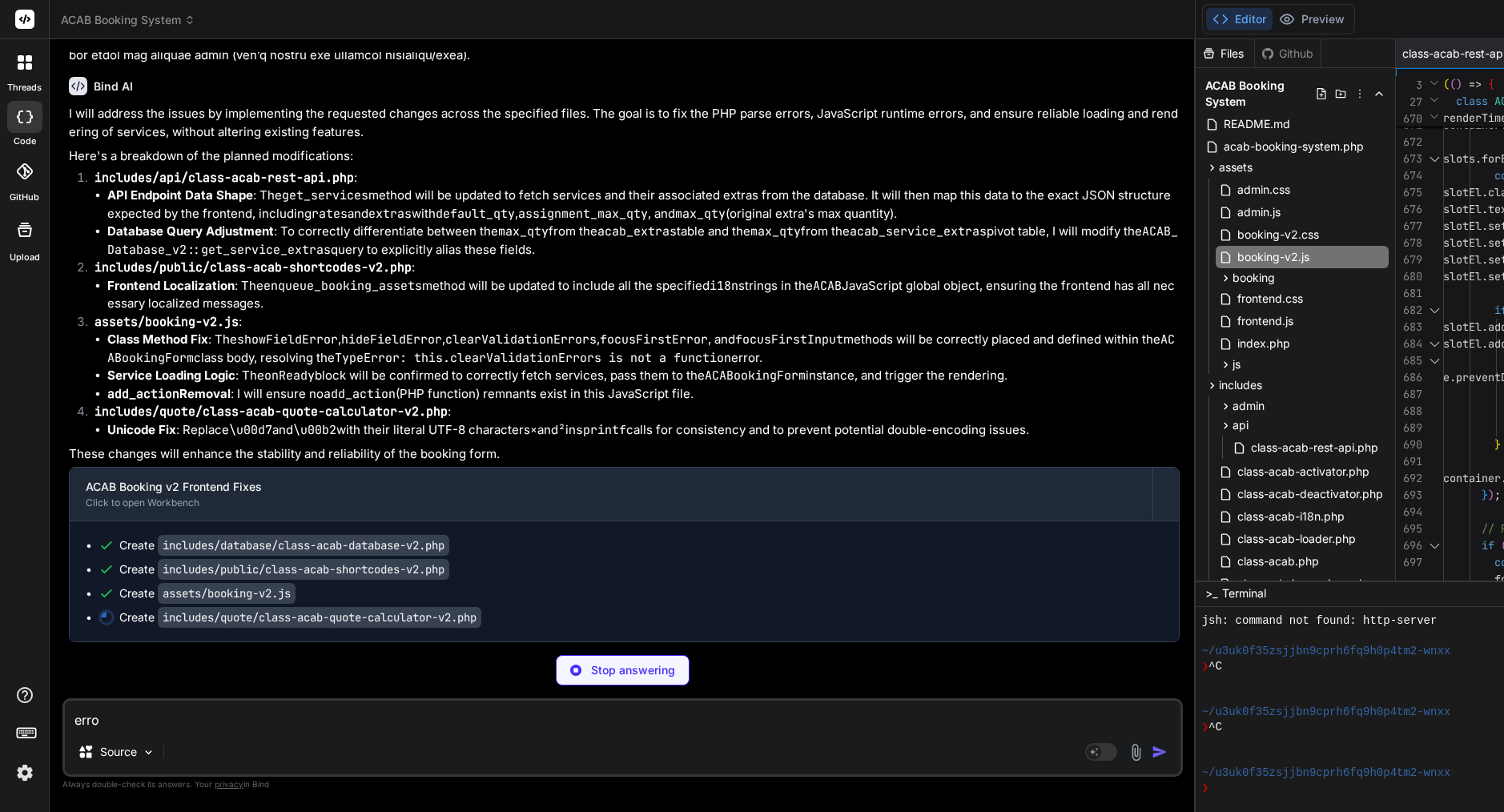
type textarea "error"
type textarea "x"
type textarea "error"
type textarea "x"
type textarea "error l"
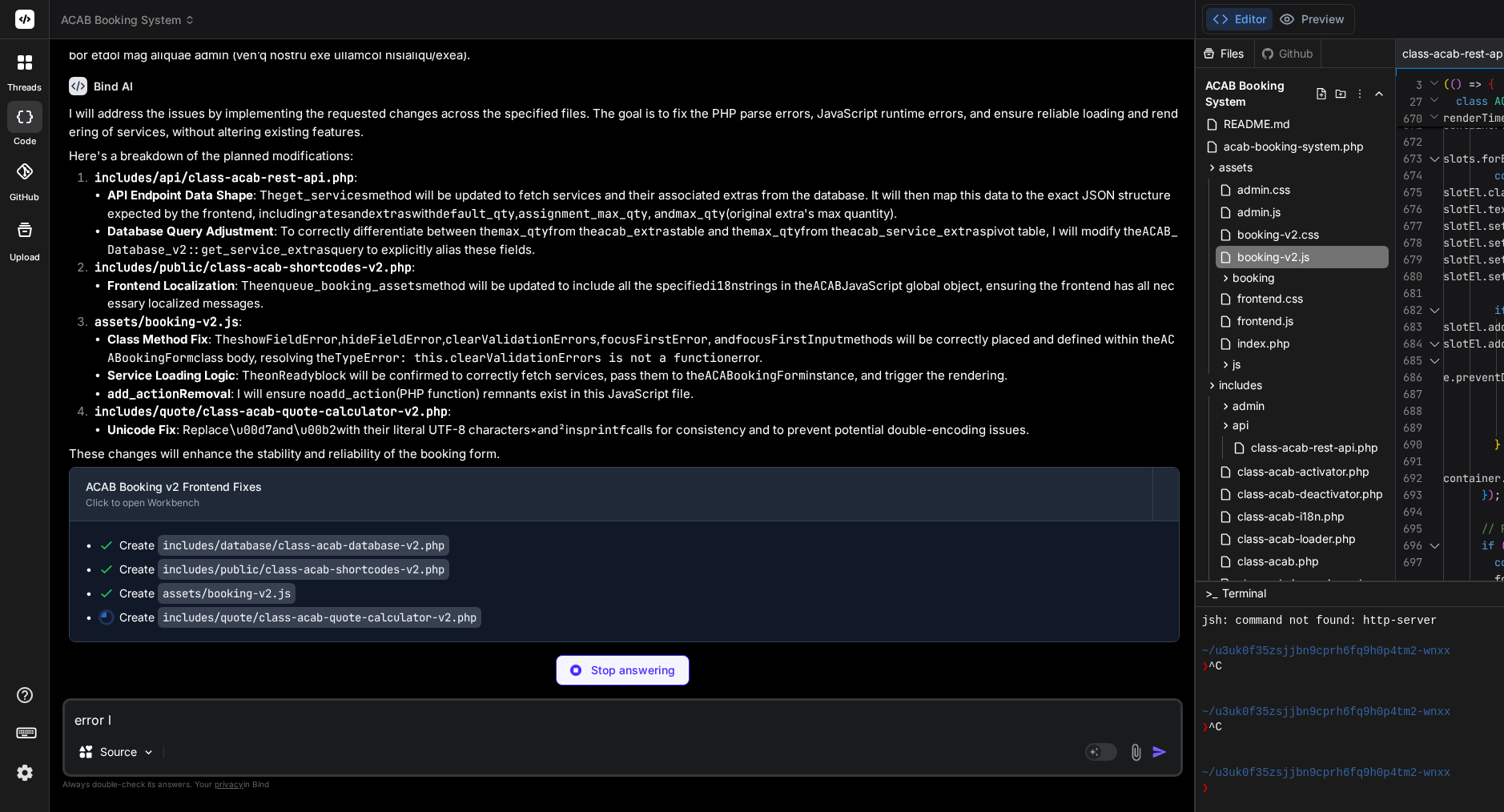
type textarea "x"
type textarea "error li"
type textarea "x"
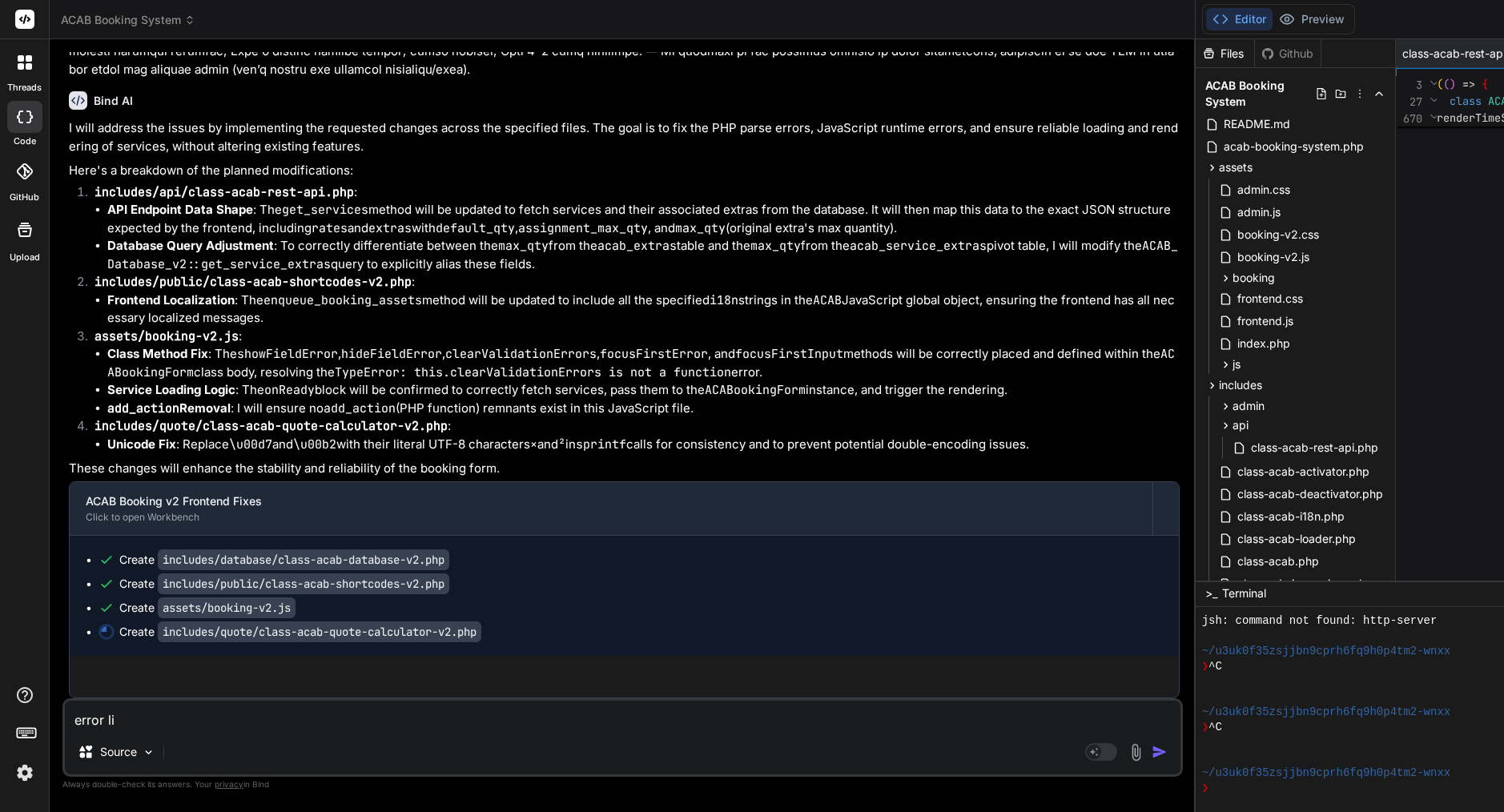
scroll to position [0, 0]
type textarea "error li"
type textarea "x"
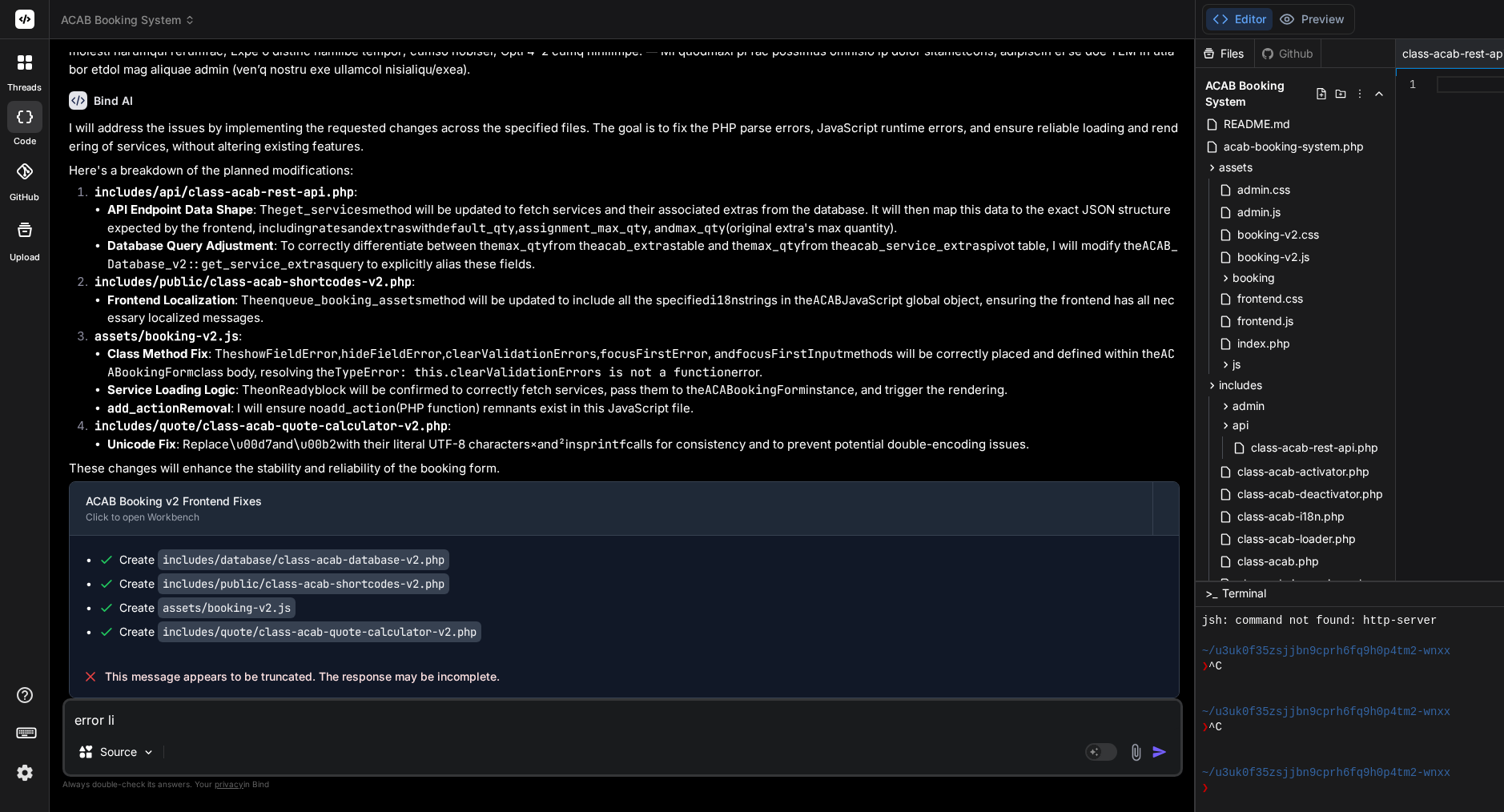
type textarea "error li"
type textarea "x"
type textarea "error [PERSON_NAME]"
type textarea "x"
type textarea "error line"
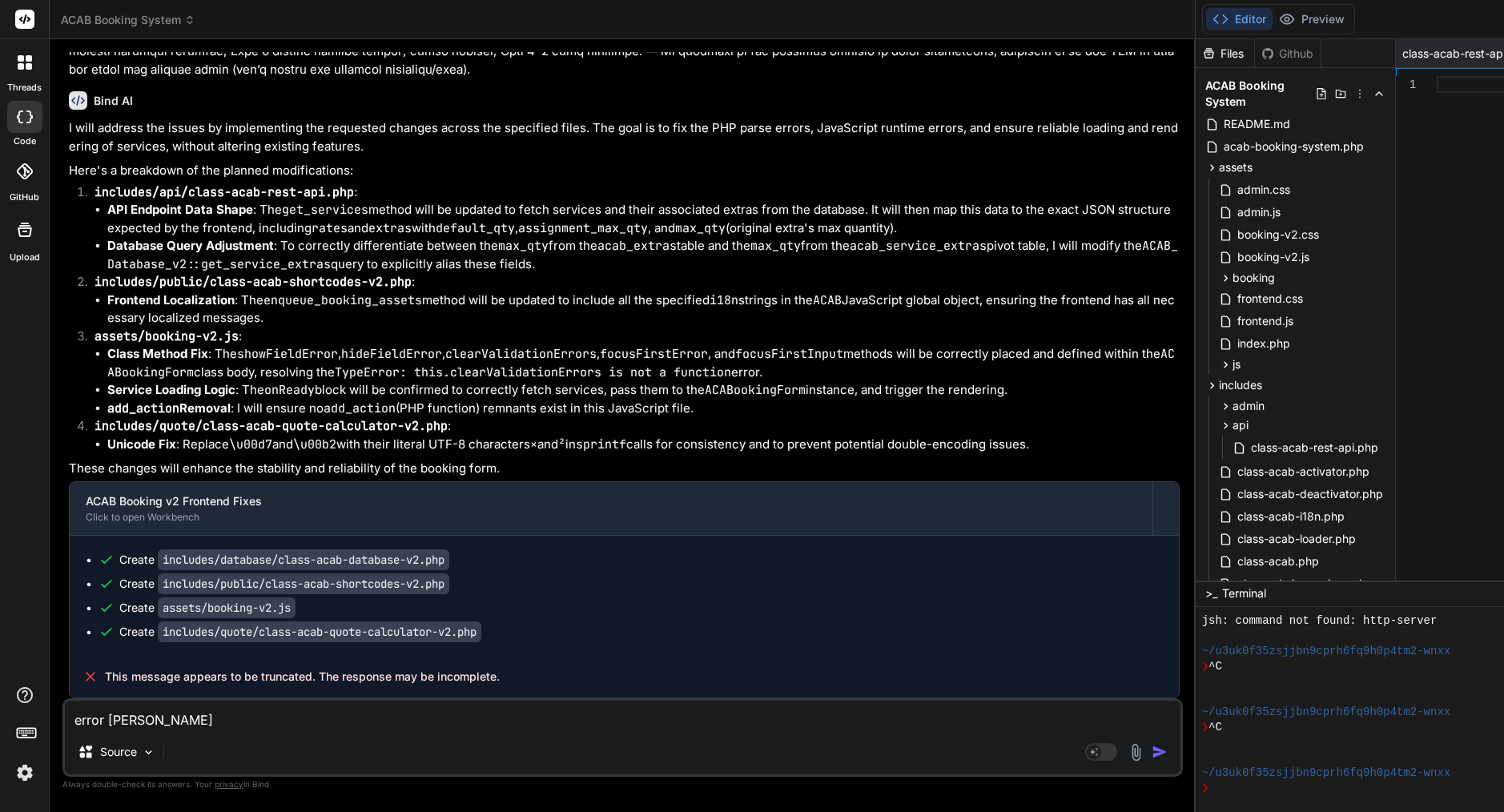
type textarea "x"
type textarea "error line"
type textarea "x"
type textarea "error line"
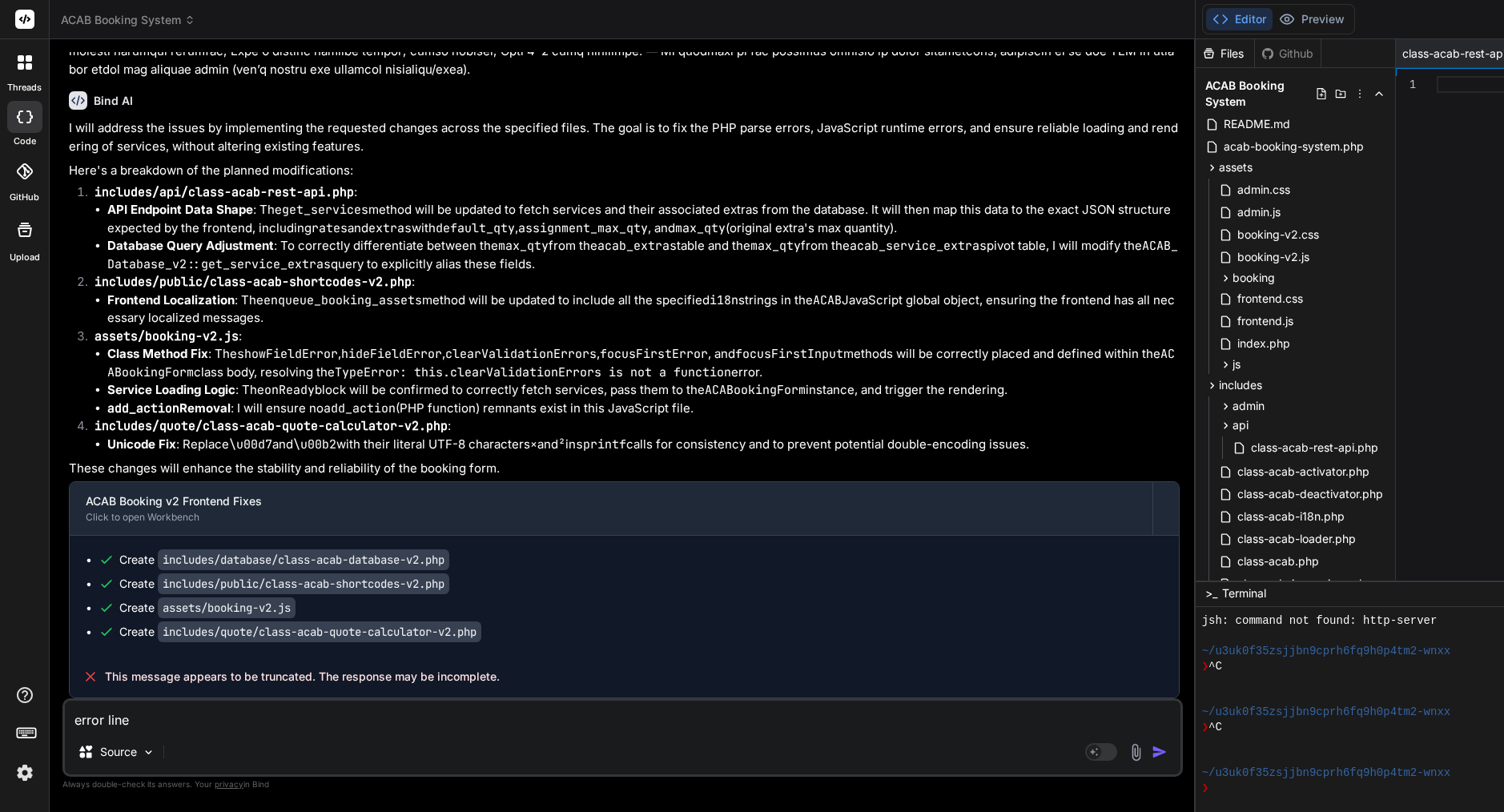
type textarea "} // Initialize REST API new ACAB_REST_API();"
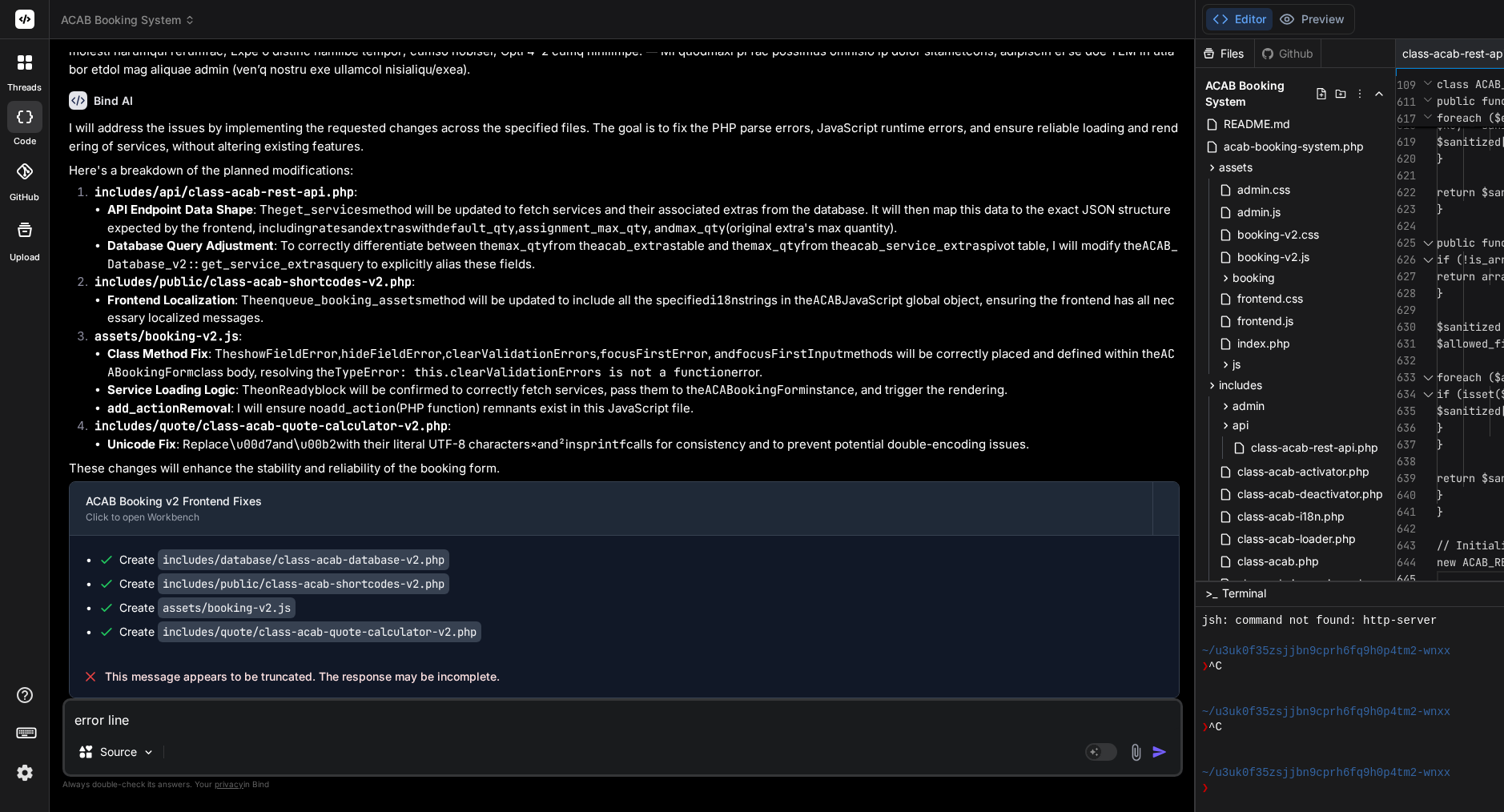
scroll to position [67, 0]
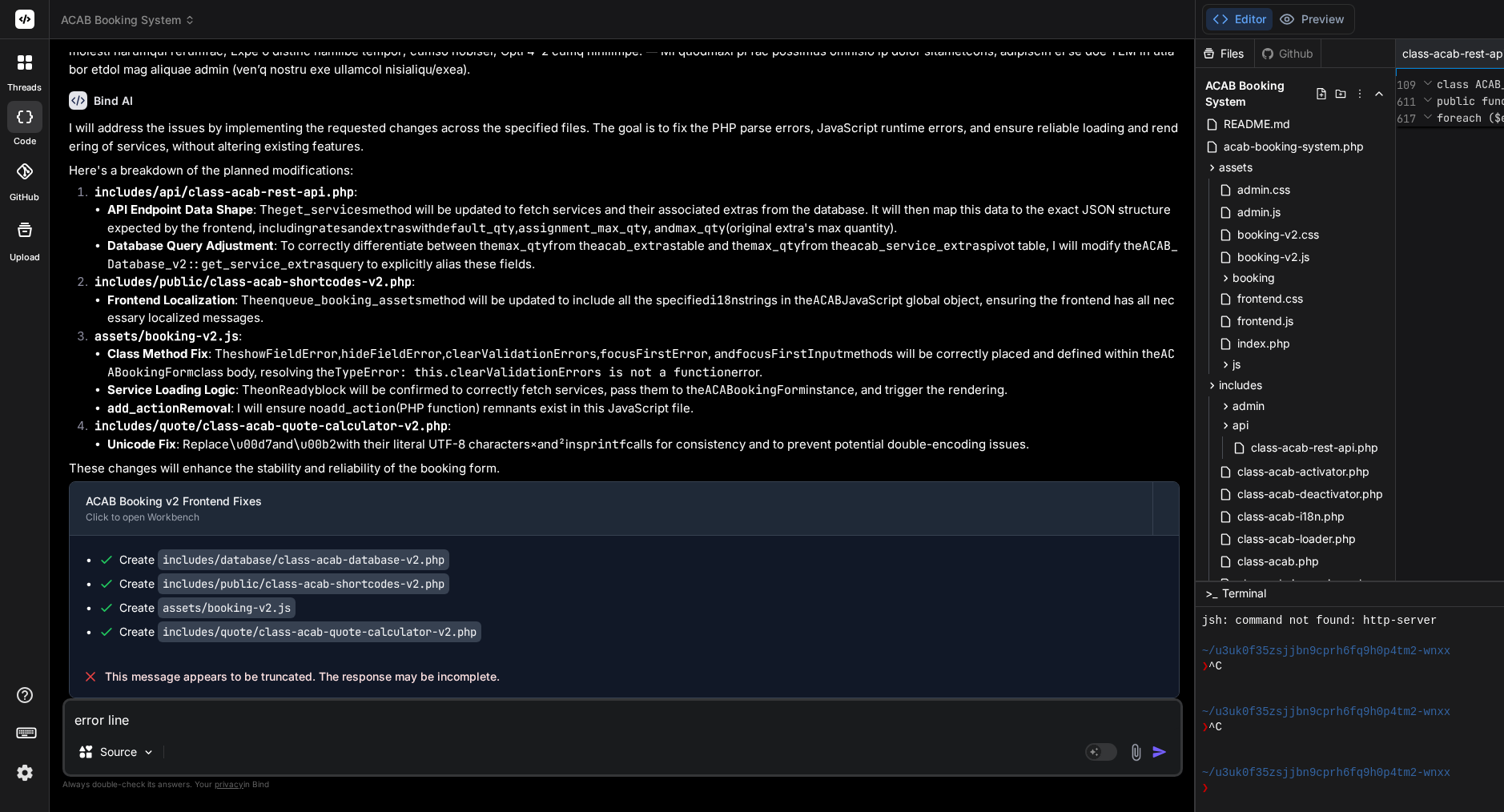
scroll to position [0, 0]
type textarea "php\n }\n}\n\n// Initialize shortcodes\nnew ACAB_Shortcodes_v2();"
click at [215, 724] on textarea "error line" at bounding box center [622, 715] width 1115 height 29
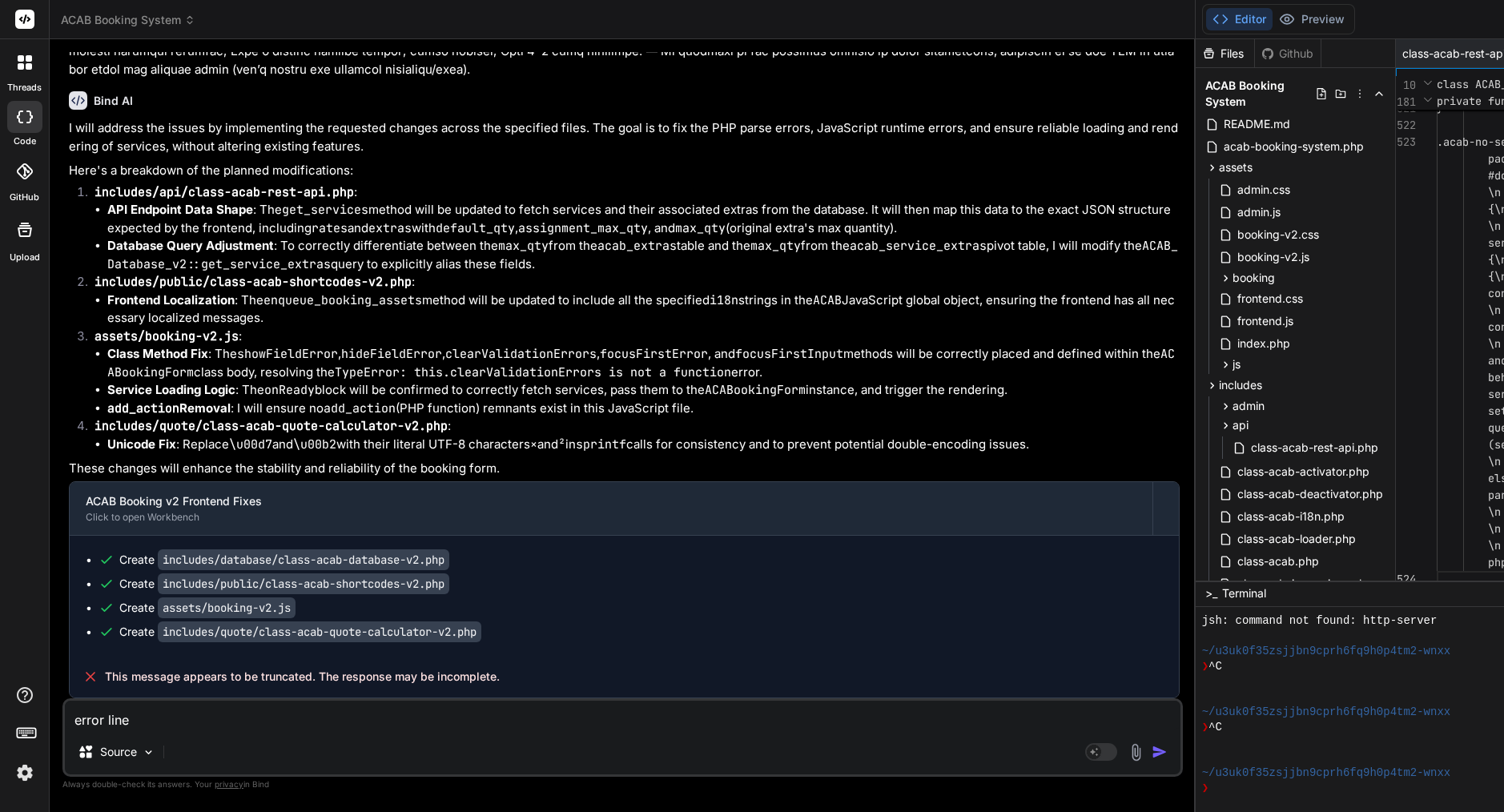
type textarea "error line 5"
type textarea "x"
type textarea "error line 52"
type textarea "x"
type textarea "error line 523"
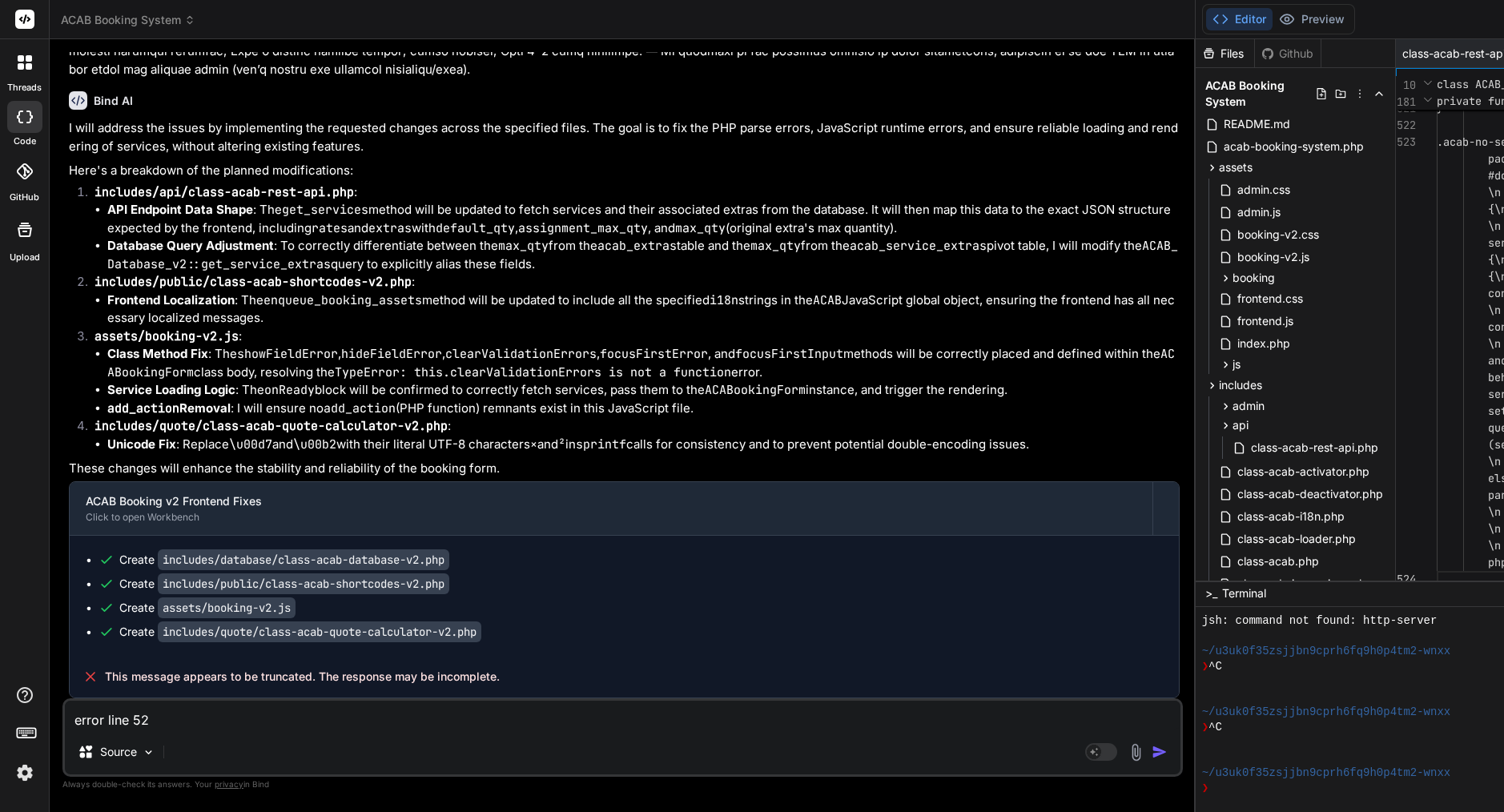
type textarea "x"
type textarea "error line 523"
type textarea "x"
paste textarea "includes/public/class-acab-shortcodes-v2.php"
type textarea "error line 523 includes/public/class-acab-shortcodes-v2.php"
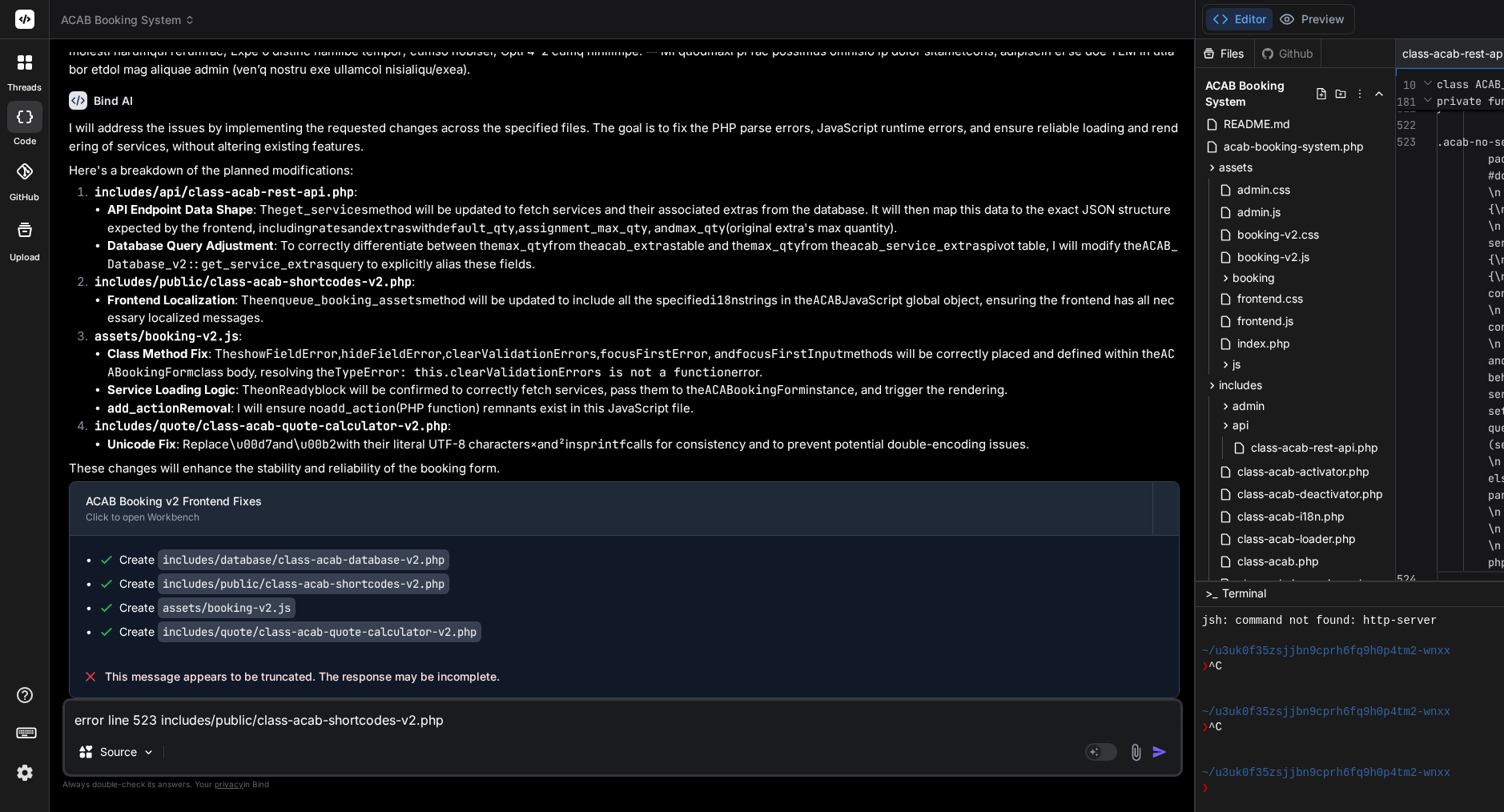
scroll to position [15327, 0]
type textarea "x"
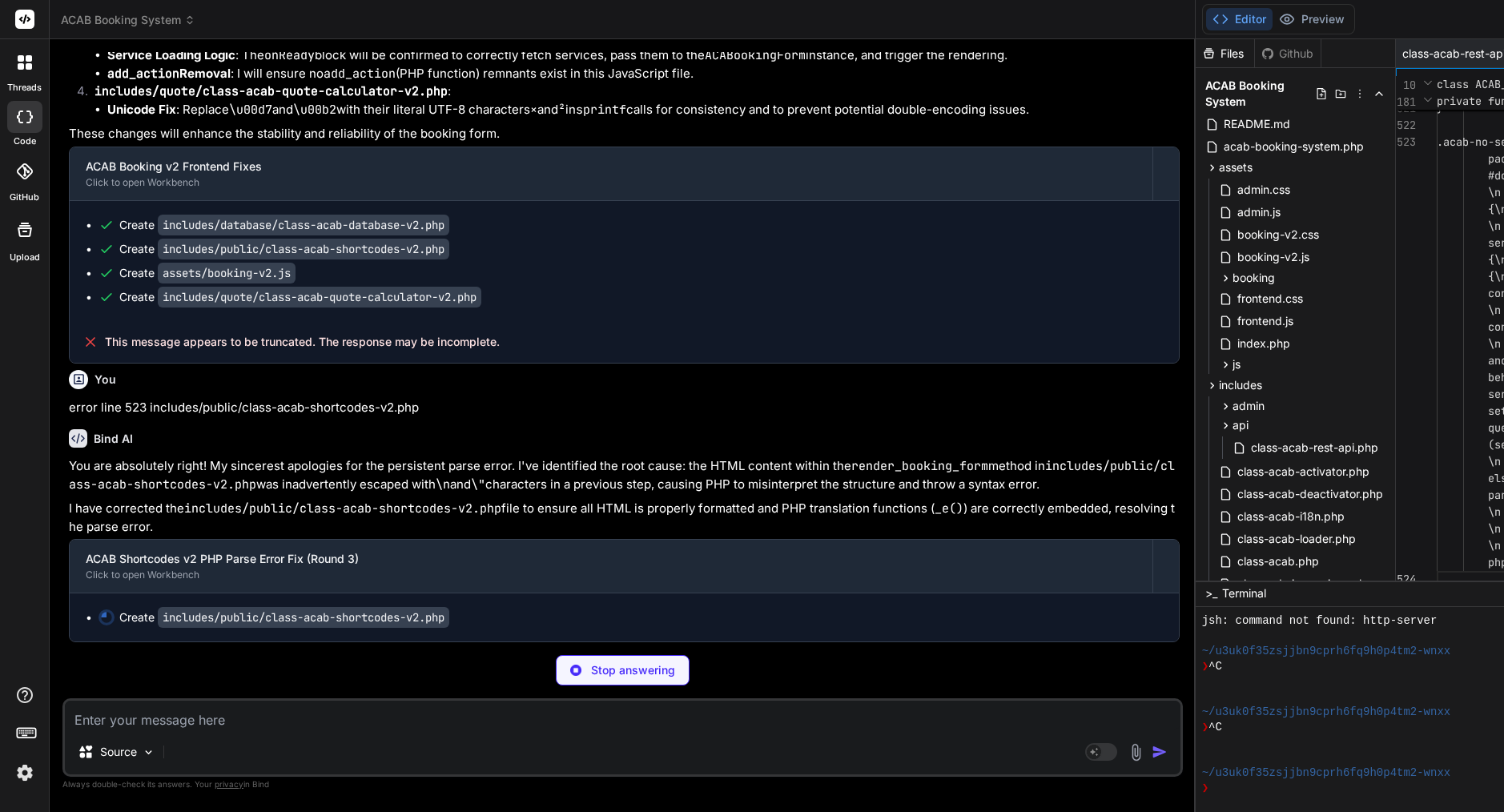
scroll to position [15731, 0]
type textarea "x"
type textarea "\n io.observe(target);\n } catch (e) {\n console.warn('IntersectionObserver uns…"
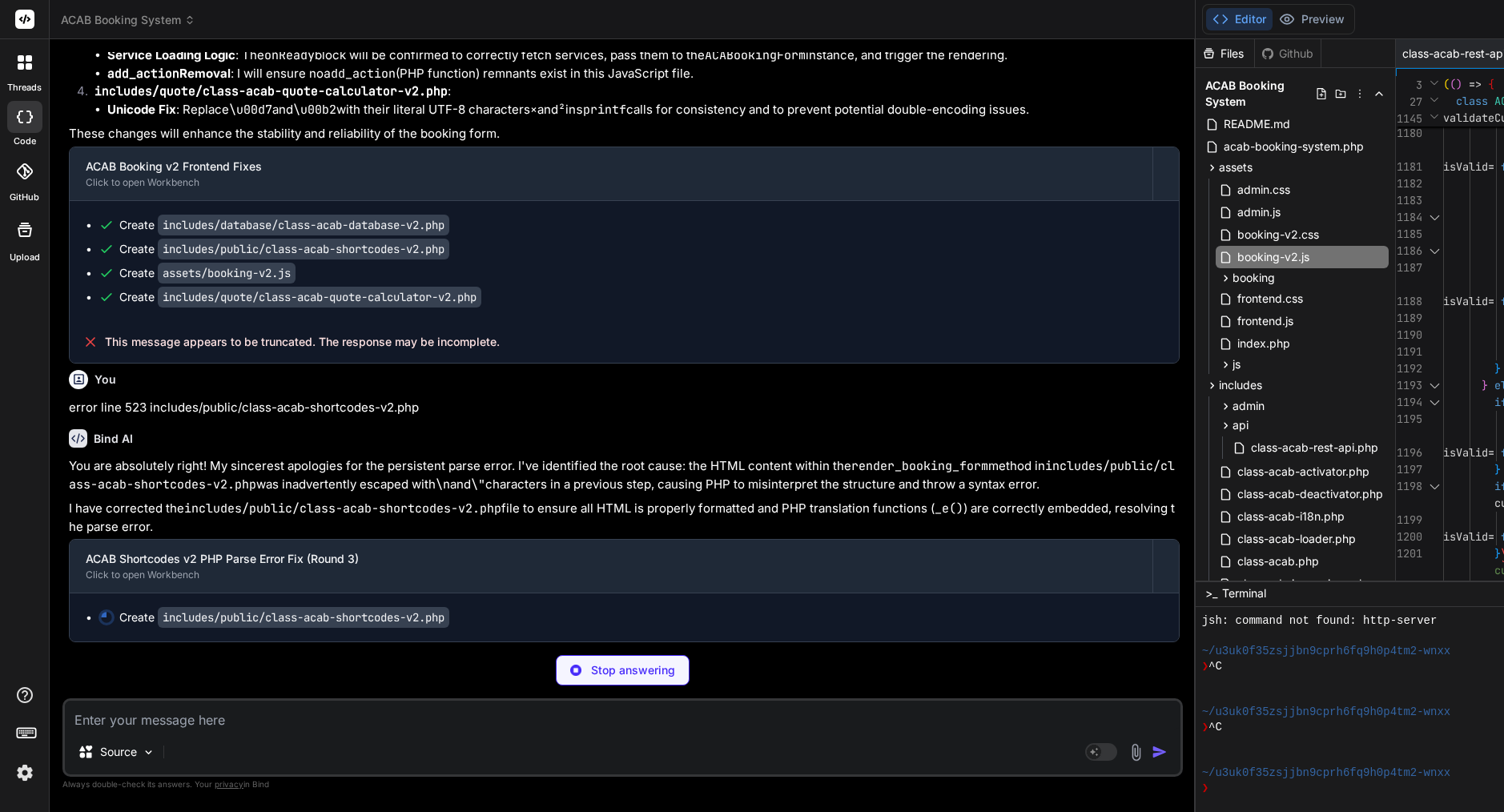
type textarea "x"
type textarea "}); </script> <?php } } // Initialize shortcodes new ACAB_Shortcodes_v2();"
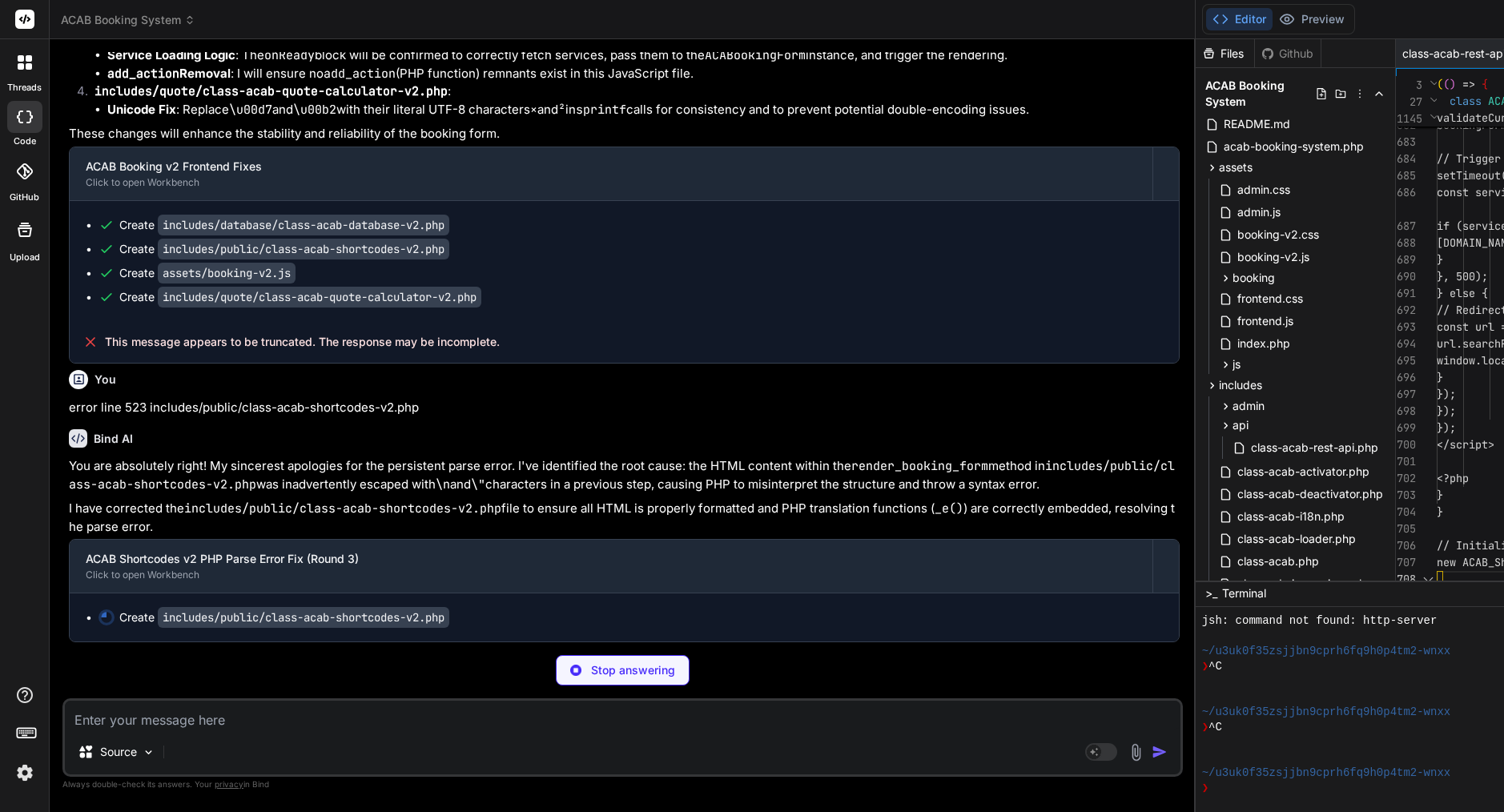
type textarea "x"
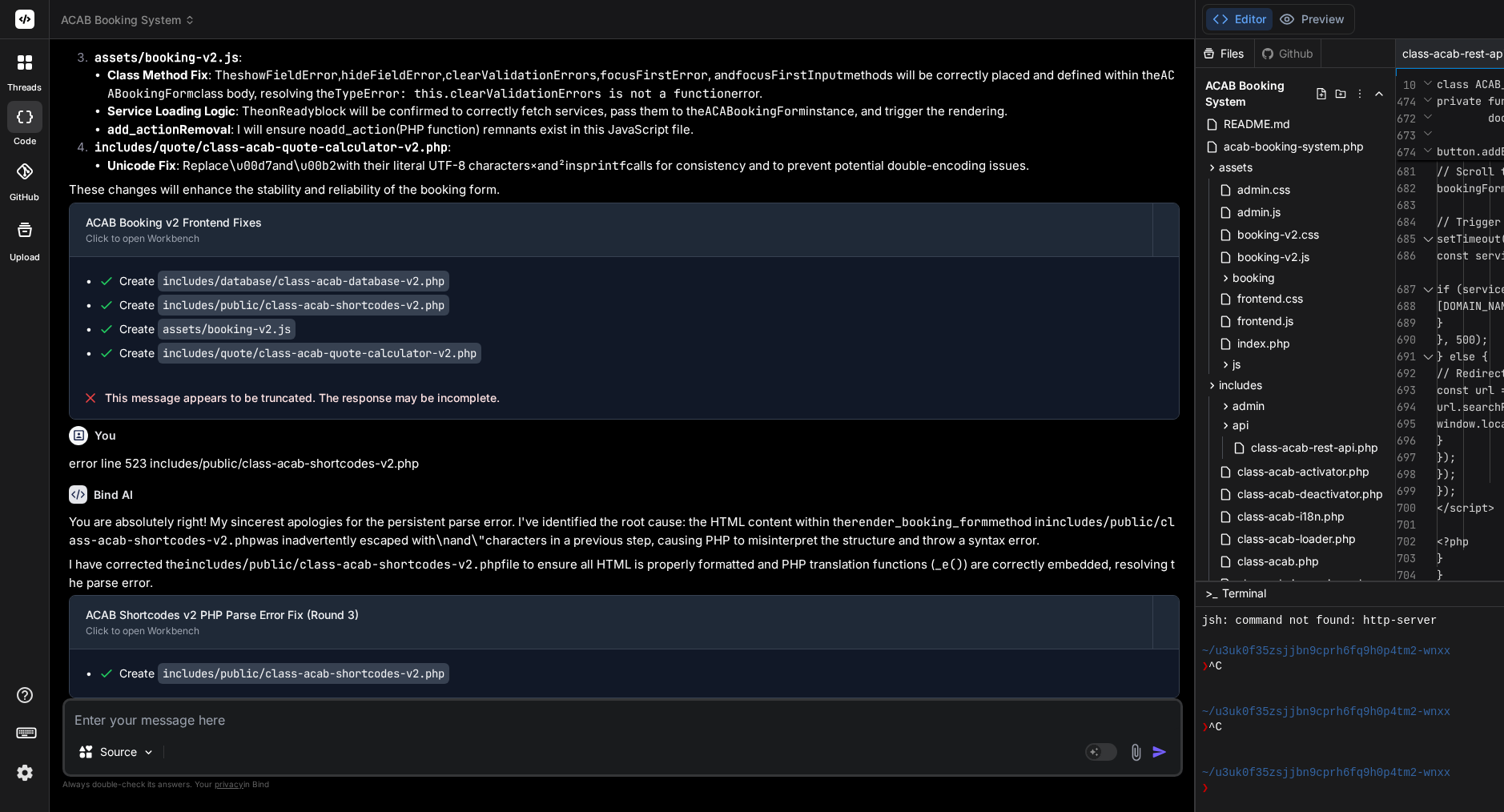
scroll to position [0, 0]
type textarea "\n io.observe(target);\n } catch (e) {\n console.warn('IntersectionObserver uns…"
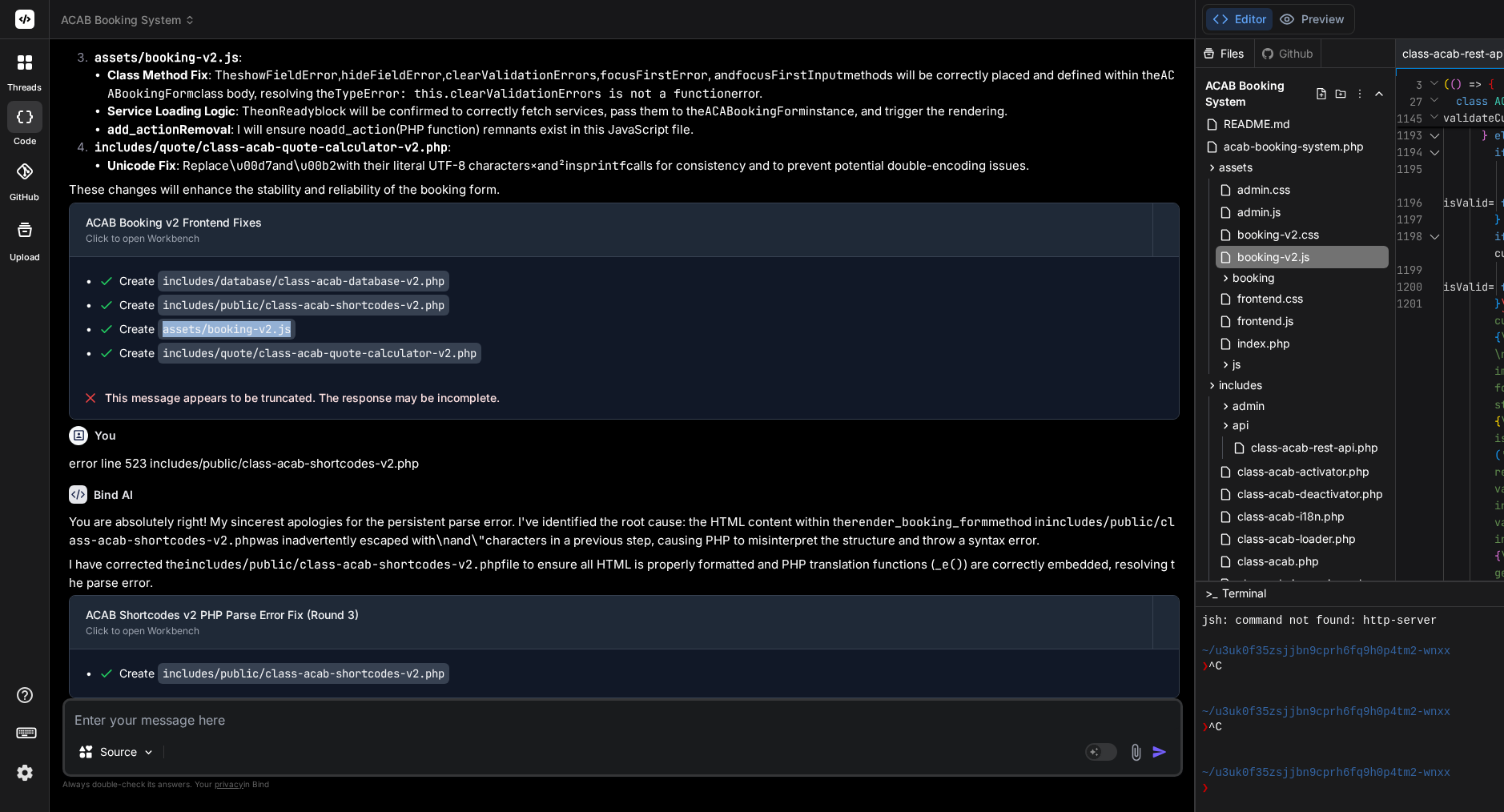
drag, startPoint x: 301, startPoint y: 262, endPoint x: 157, endPoint y: 256, distance: 144.1
click at [157, 321] on div "Create assets/booking-v2.js" at bounding box center [207, 329] width 176 height 16
copy div "assets/booking-v2.js"
click at [215, 711] on textarea at bounding box center [622, 715] width 1115 height 29
type textarea "e"
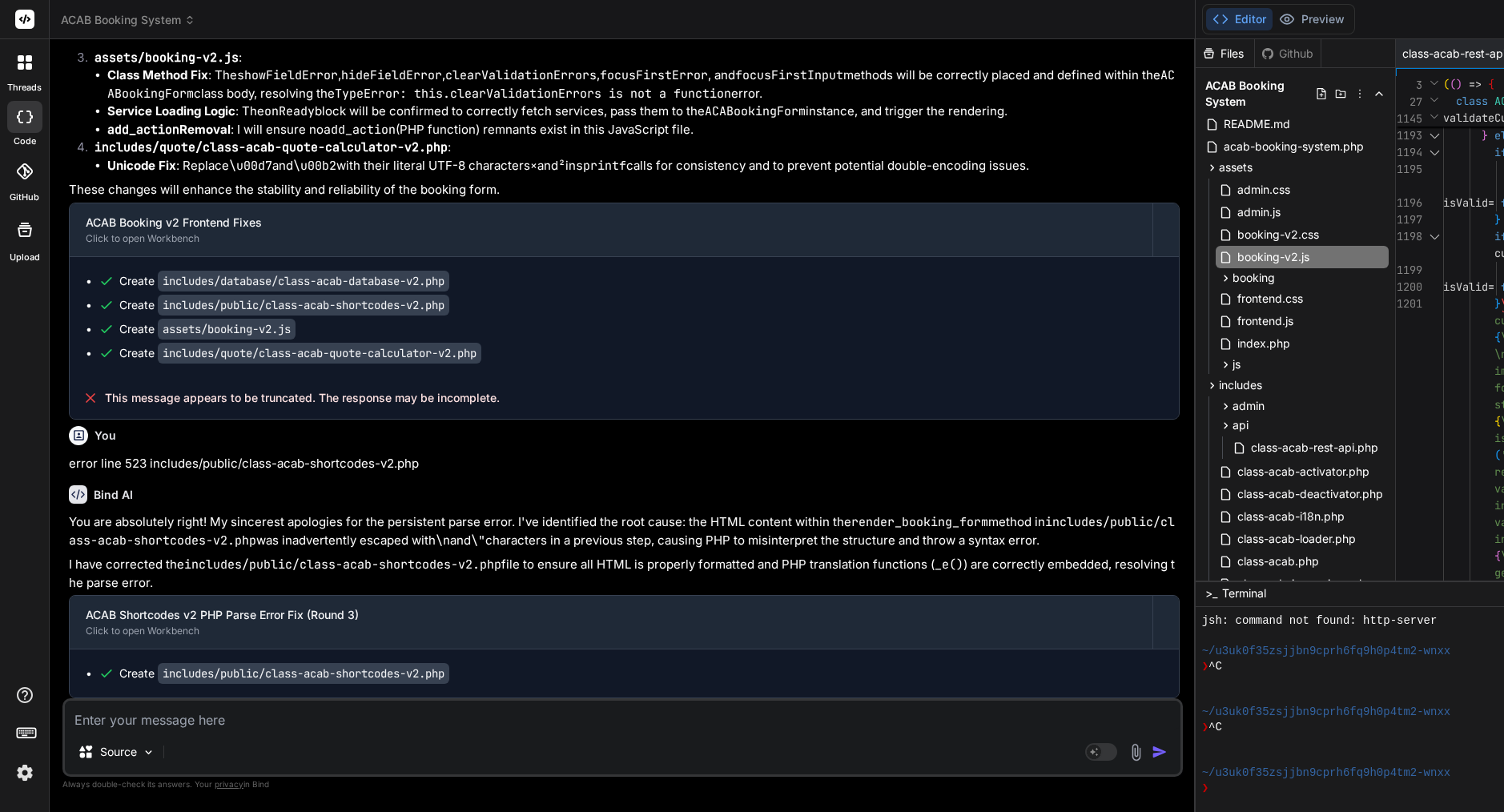
type textarea "x"
type textarea "er"
type textarea "x"
type textarea "err"
type textarea "x"
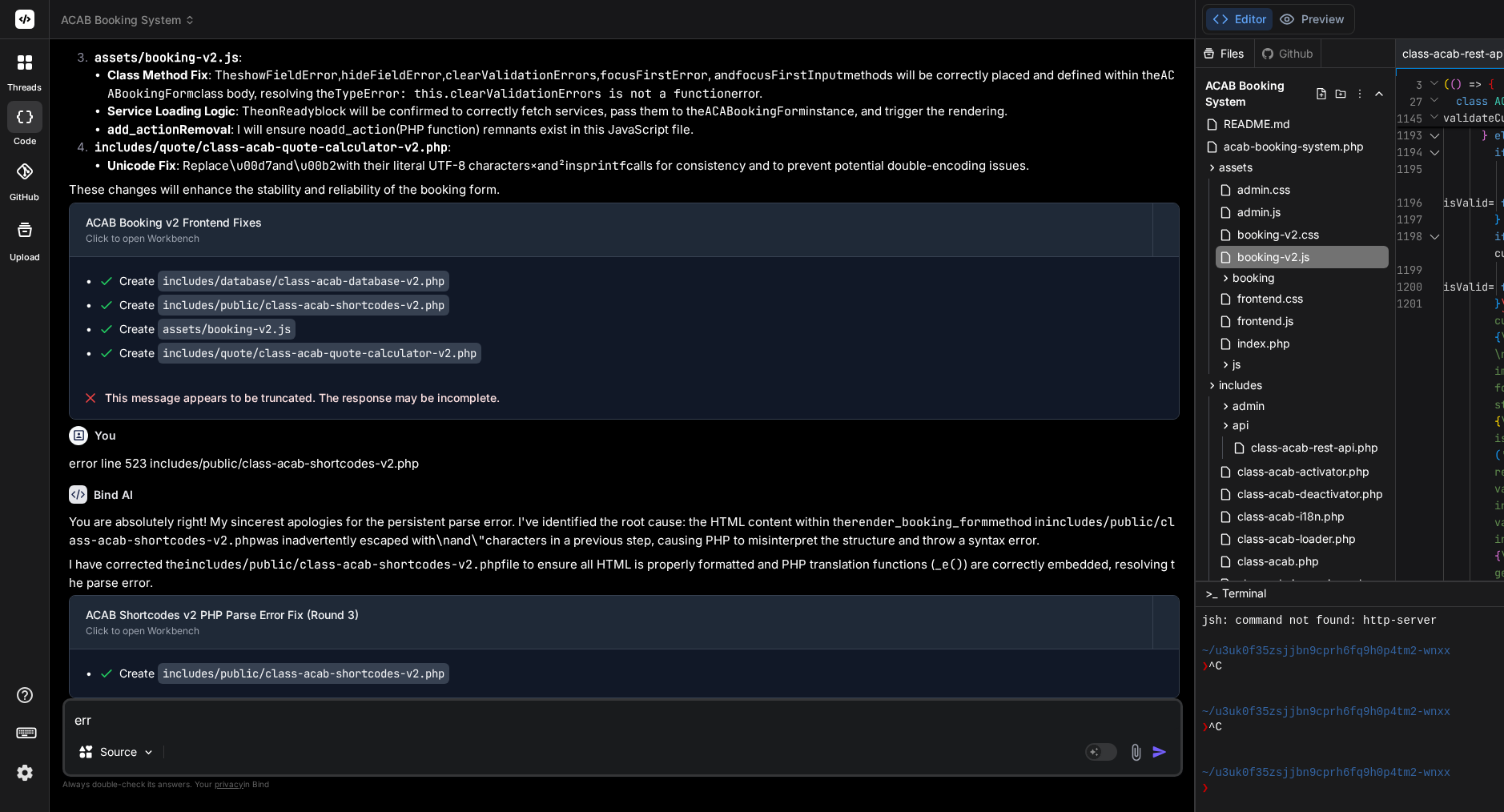
type textarea "erro"
type textarea "x"
type textarea "error"
type textarea "x"
type textarea "error"
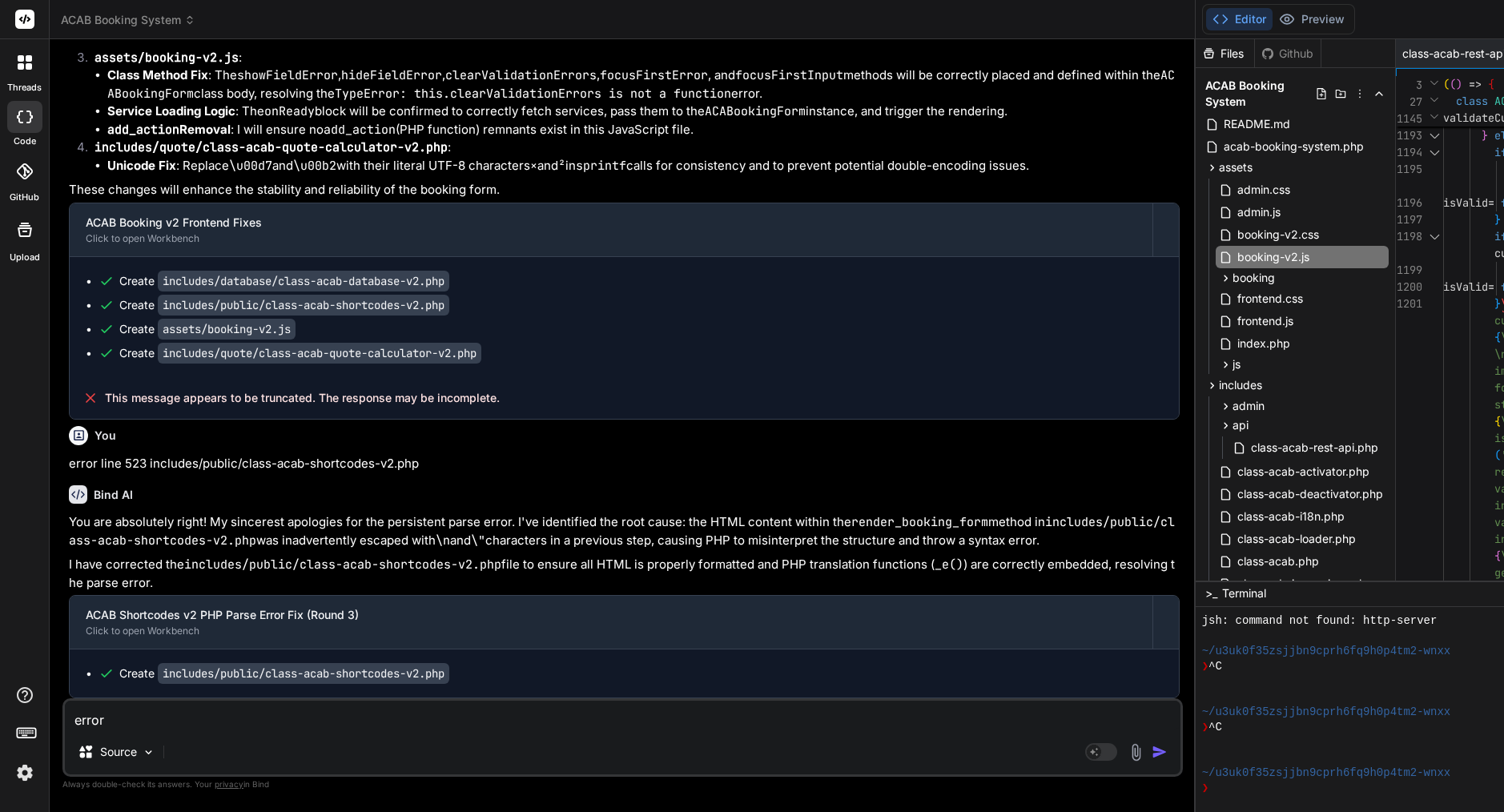
type textarea "x"
type textarea "error l"
type textarea "x"
type textarea "error li"
type textarea "x"
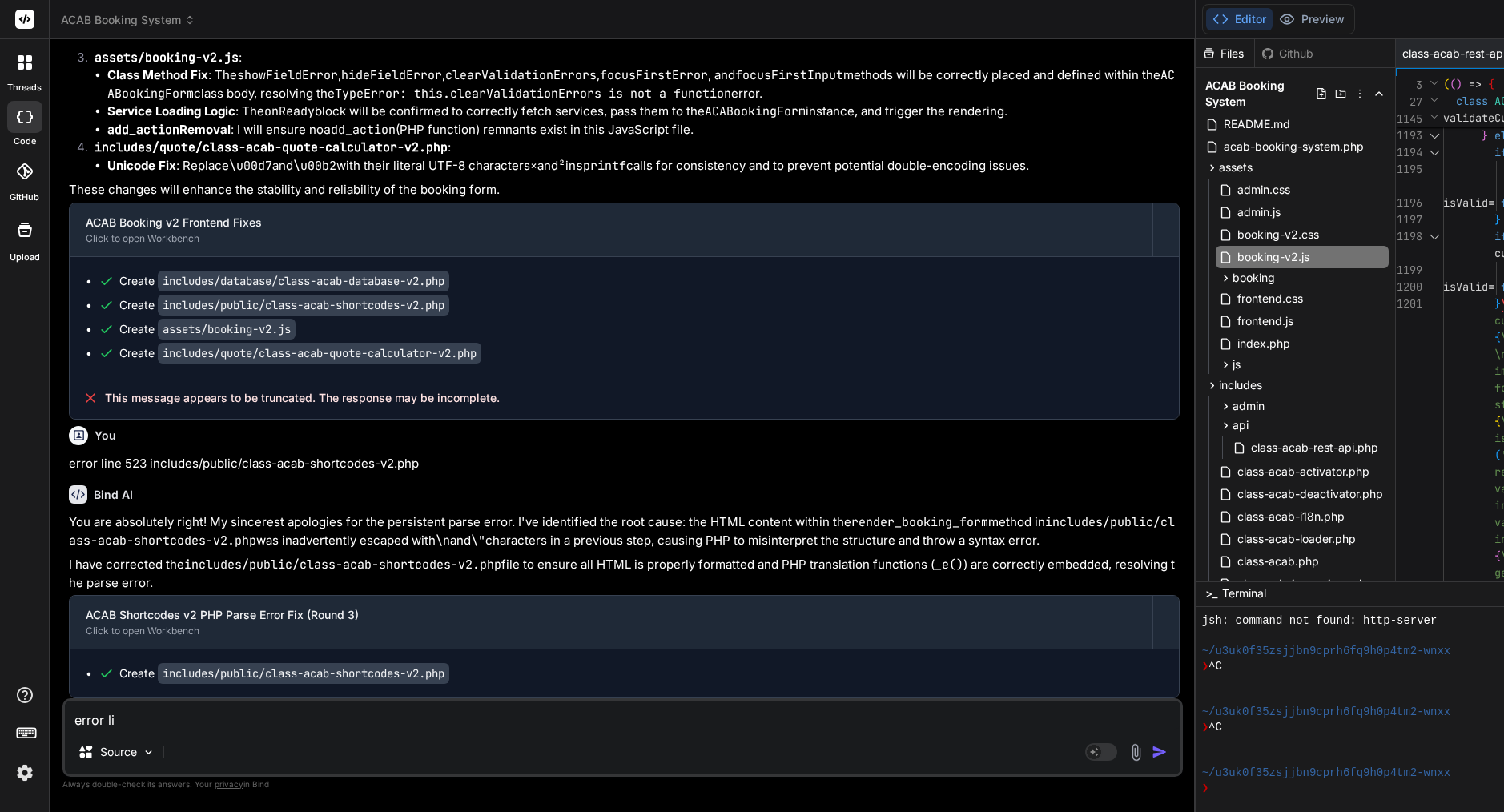
type textarea "error [PERSON_NAME]"
type textarea "x"
type textarea "error line"
type textarea "x"
type textarea "error line"
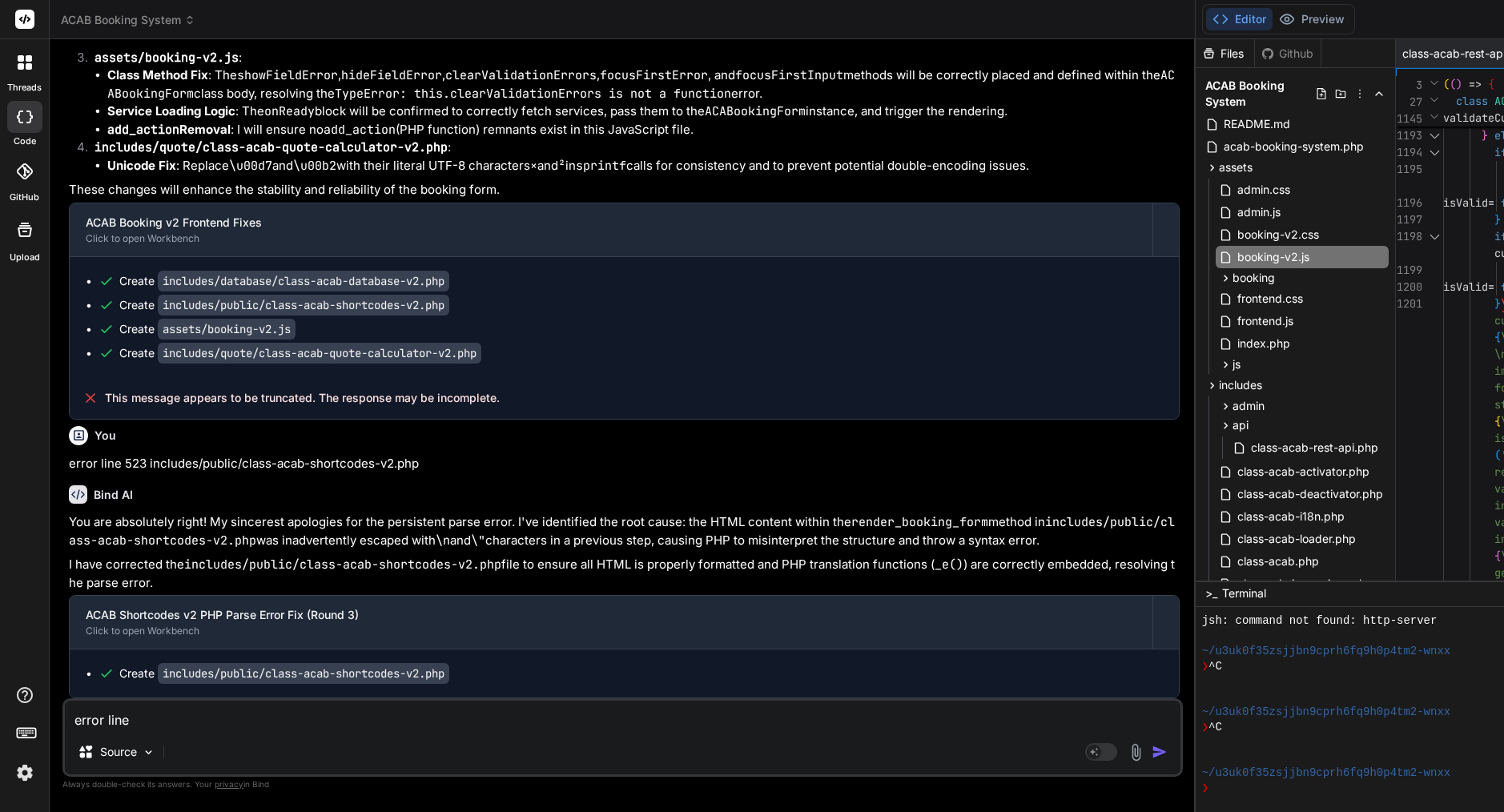
type textarea "x"
type textarea "error line 1"
type textarea "x"
type textarea "error line 12"
type textarea "x"
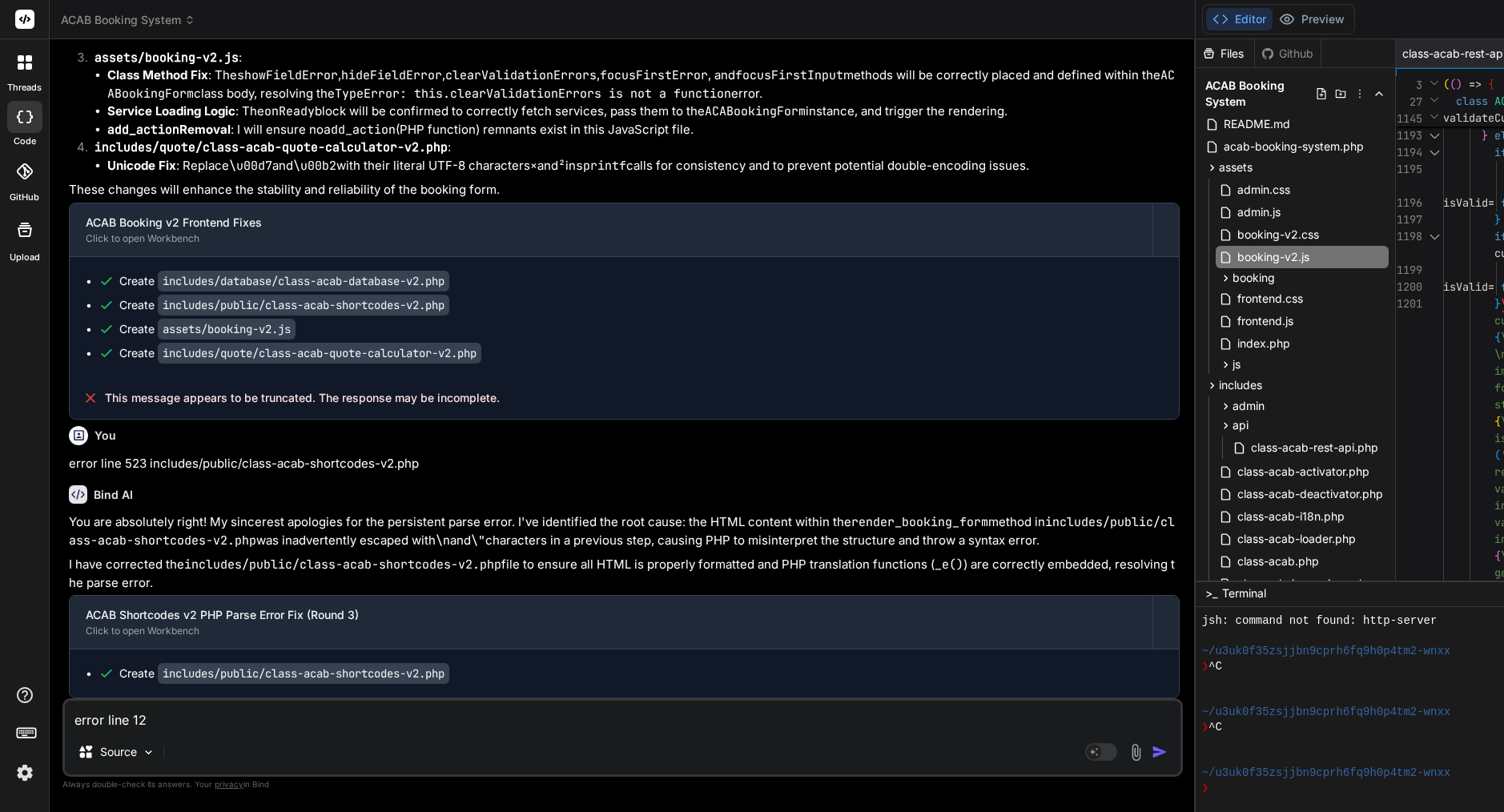
type textarea "error line 120"
type textarea "x"
type textarea "error line 1201"
type textarea "x"
type textarea "error line 1201"
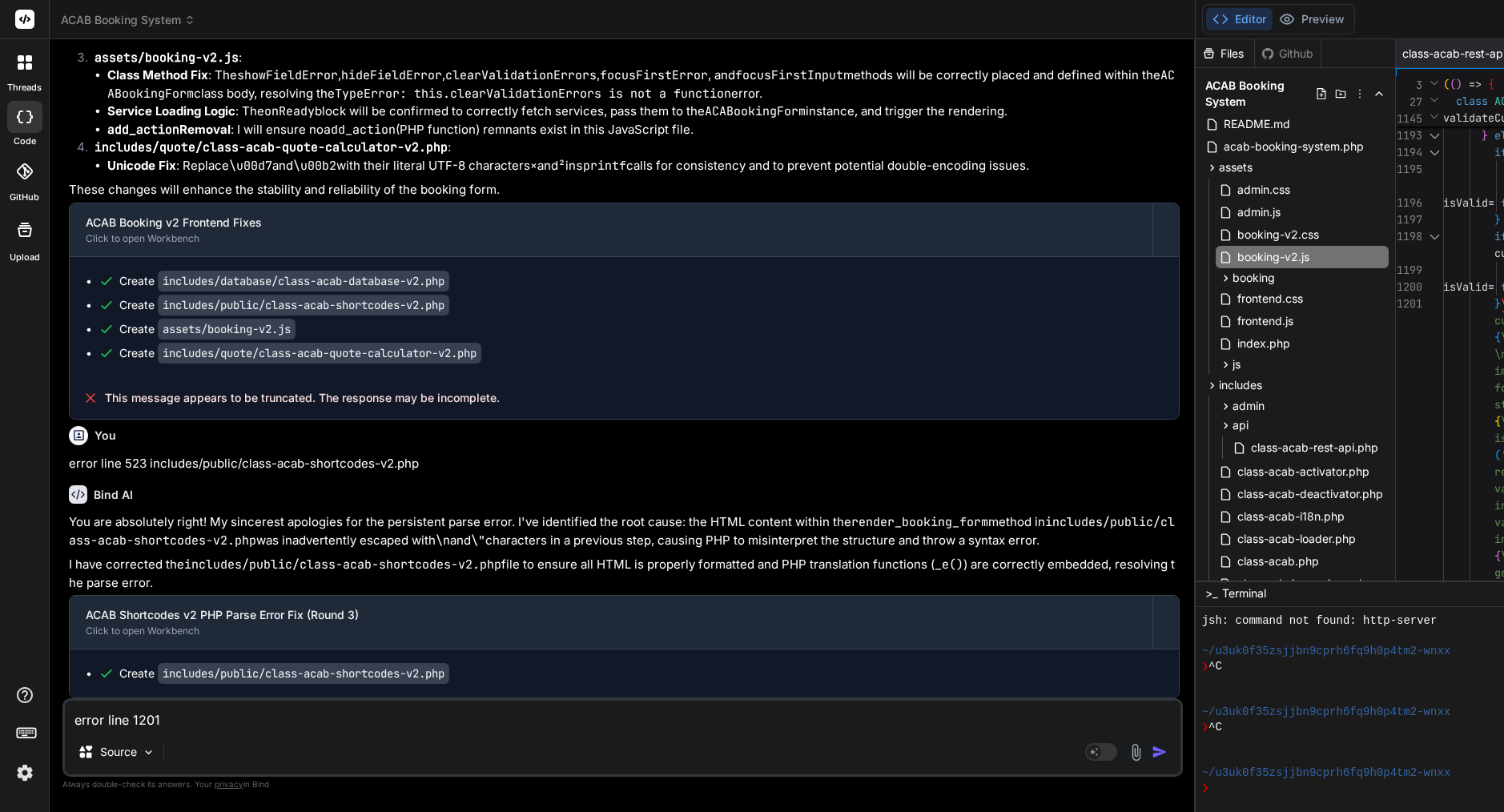
type textarea "x"
paste textarea "assets/booking-v2.js"
type textarea "error line 1201 assets/booking-v2.js"
type textarea "x"
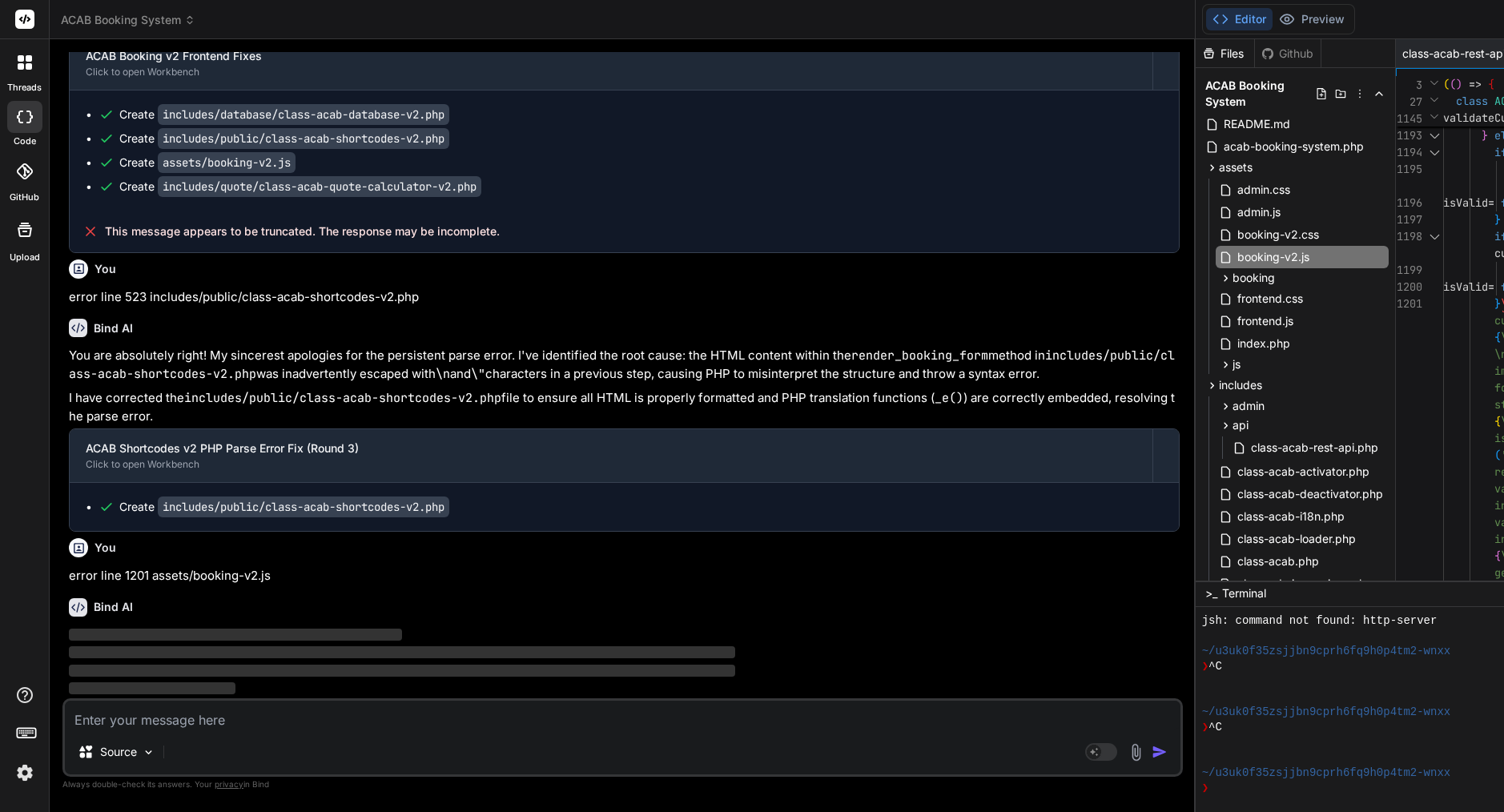
scroll to position [15791, 0]
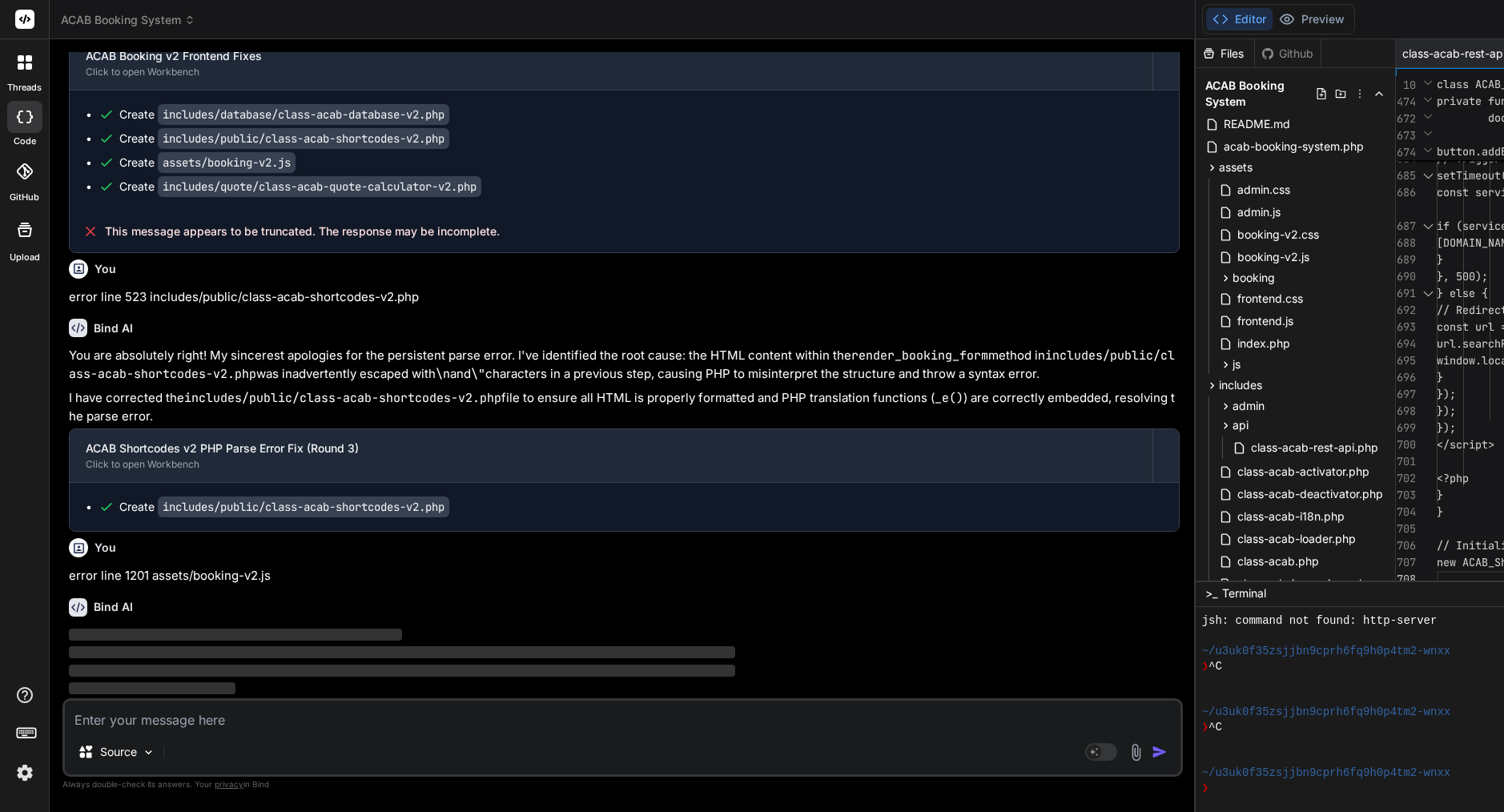
click at [1437, 251] on span "[DOMAIN_NAME]( );" at bounding box center [1488, 243] width 102 height 17
type textarea "<?php /** * ACAB Shortcodes v2 - Enhanced Multi-Step Form */ if (!defined('ABSP…"
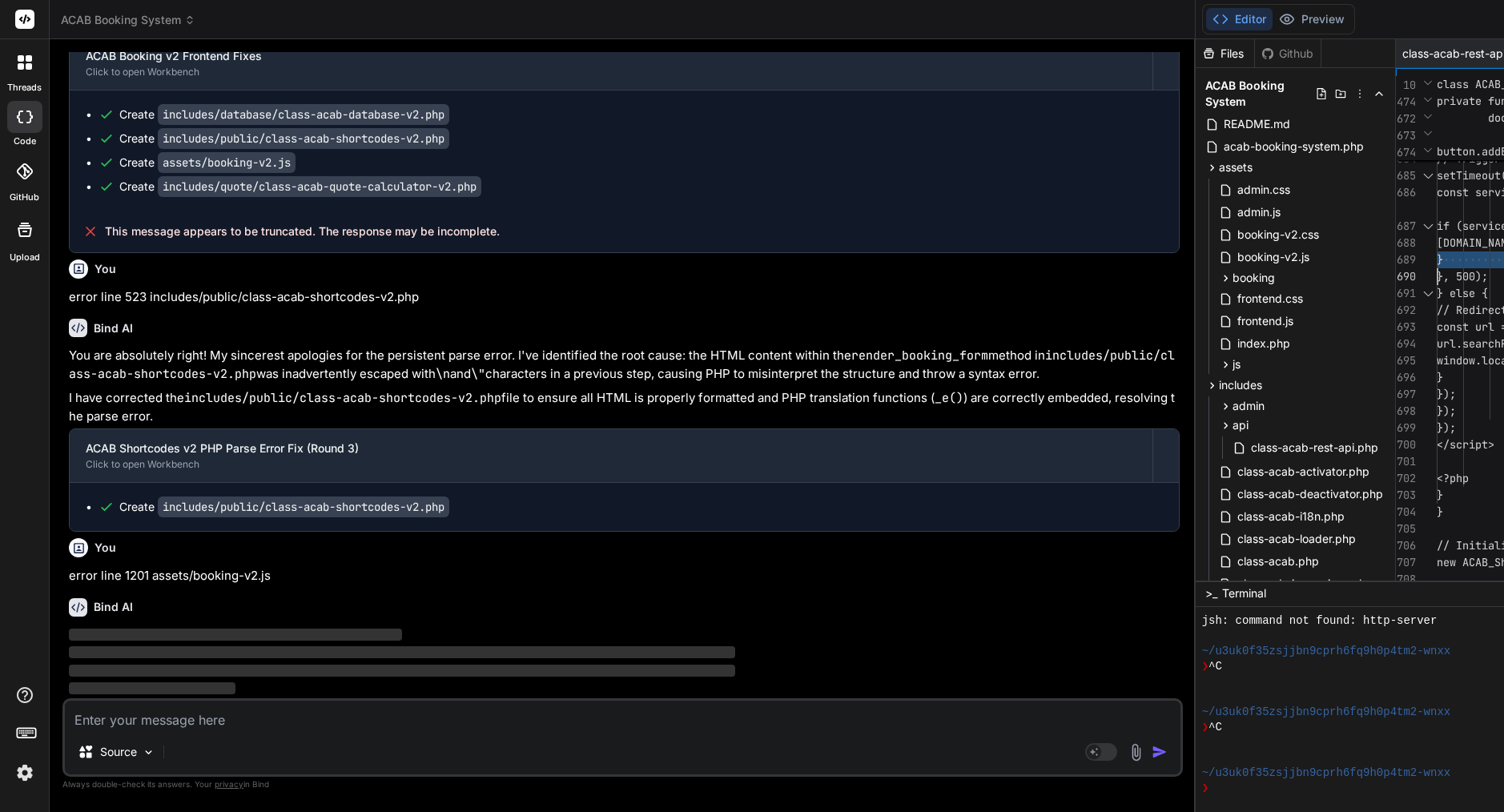
click at [1437, 251] on span "[DOMAIN_NAME]( );" at bounding box center [1488, 243] width 102 height 17
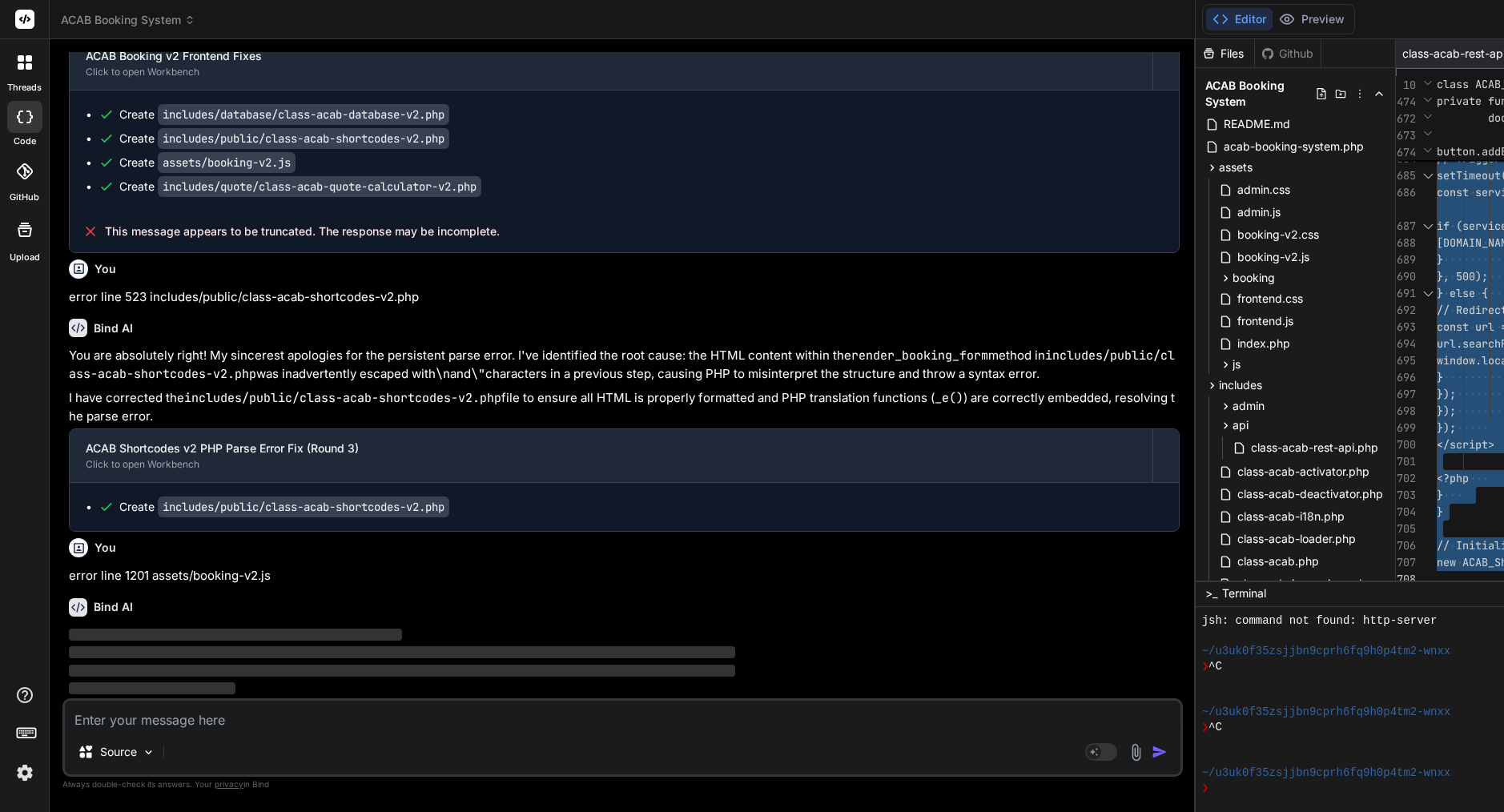
scroll to position [15839, 0]
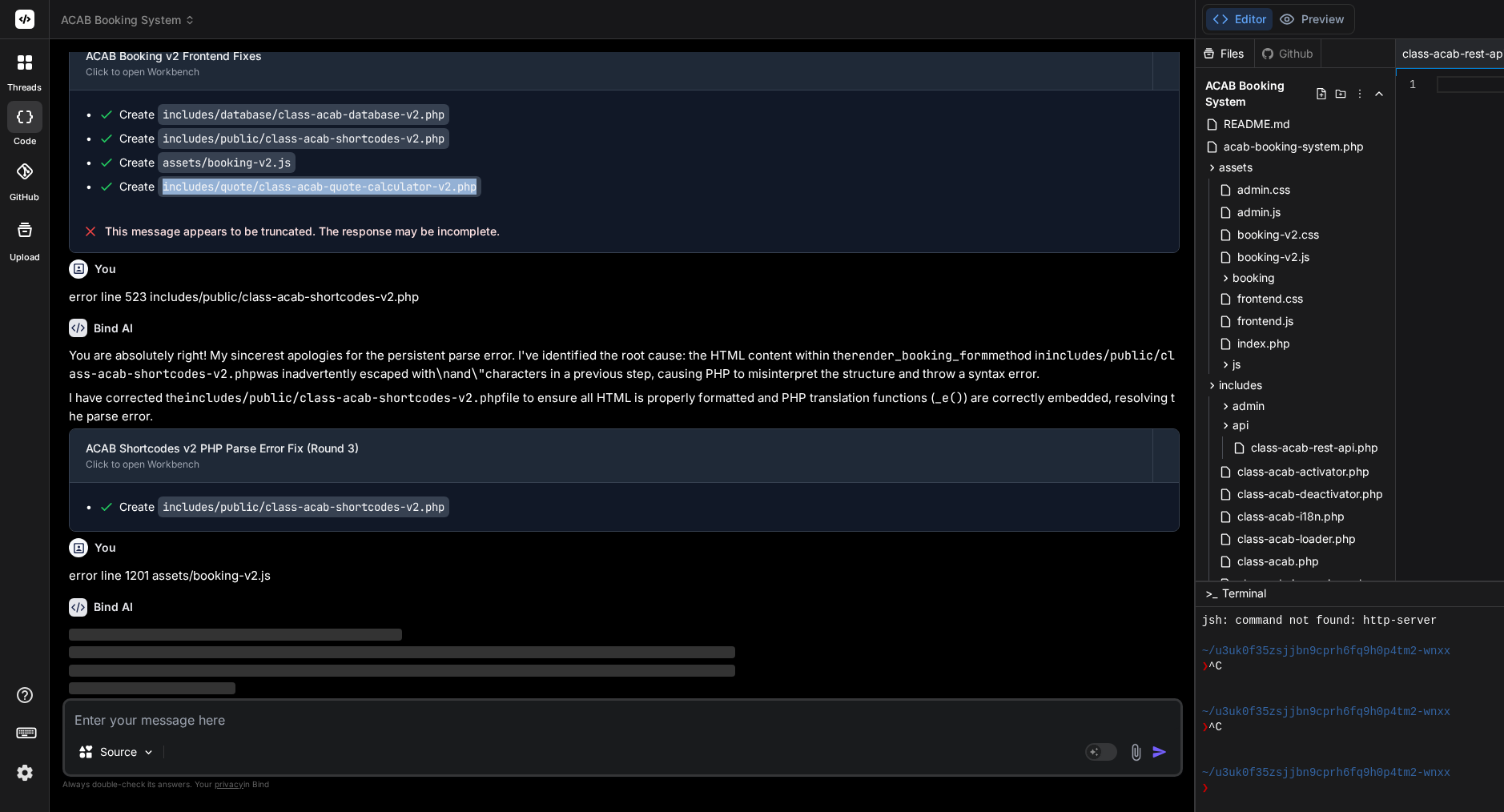
drag, startPoint x: 499, startPoint y: 117, endPoint x: 162, endPoint y: 112, distance: 337.0
click at [162, 112] on div "Create includes/database/class-acab-database-v2.php Create includes/public/clas…" at bounding box center [625, 151] width 1110 height 120
copy div "includes/quote/class-acab-quote-calculator-v2.php"
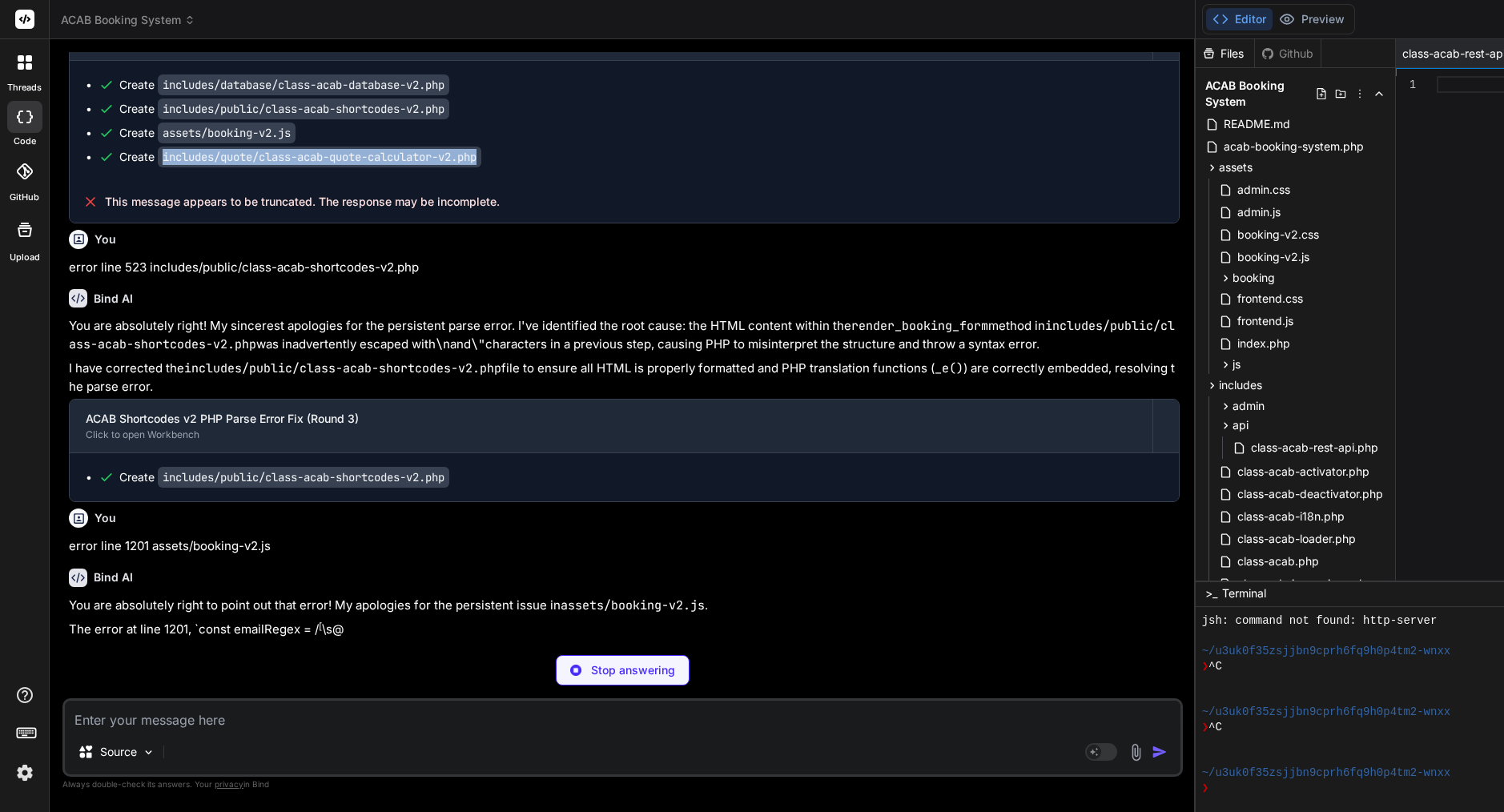
scroll to position [15825, 0]
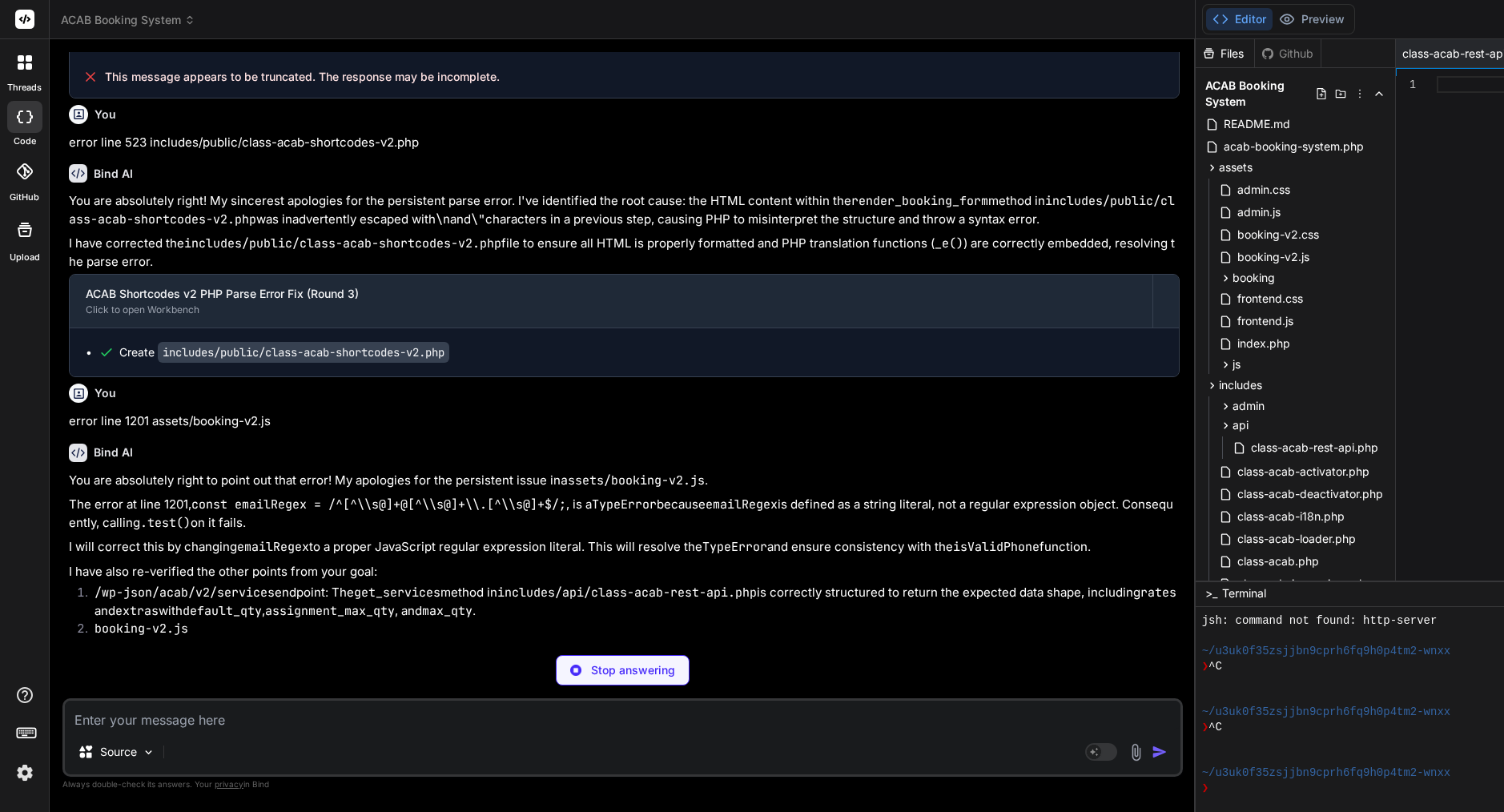
click at [217, 726] on textarea at bounding box center [622, 715] width 1115 height 29
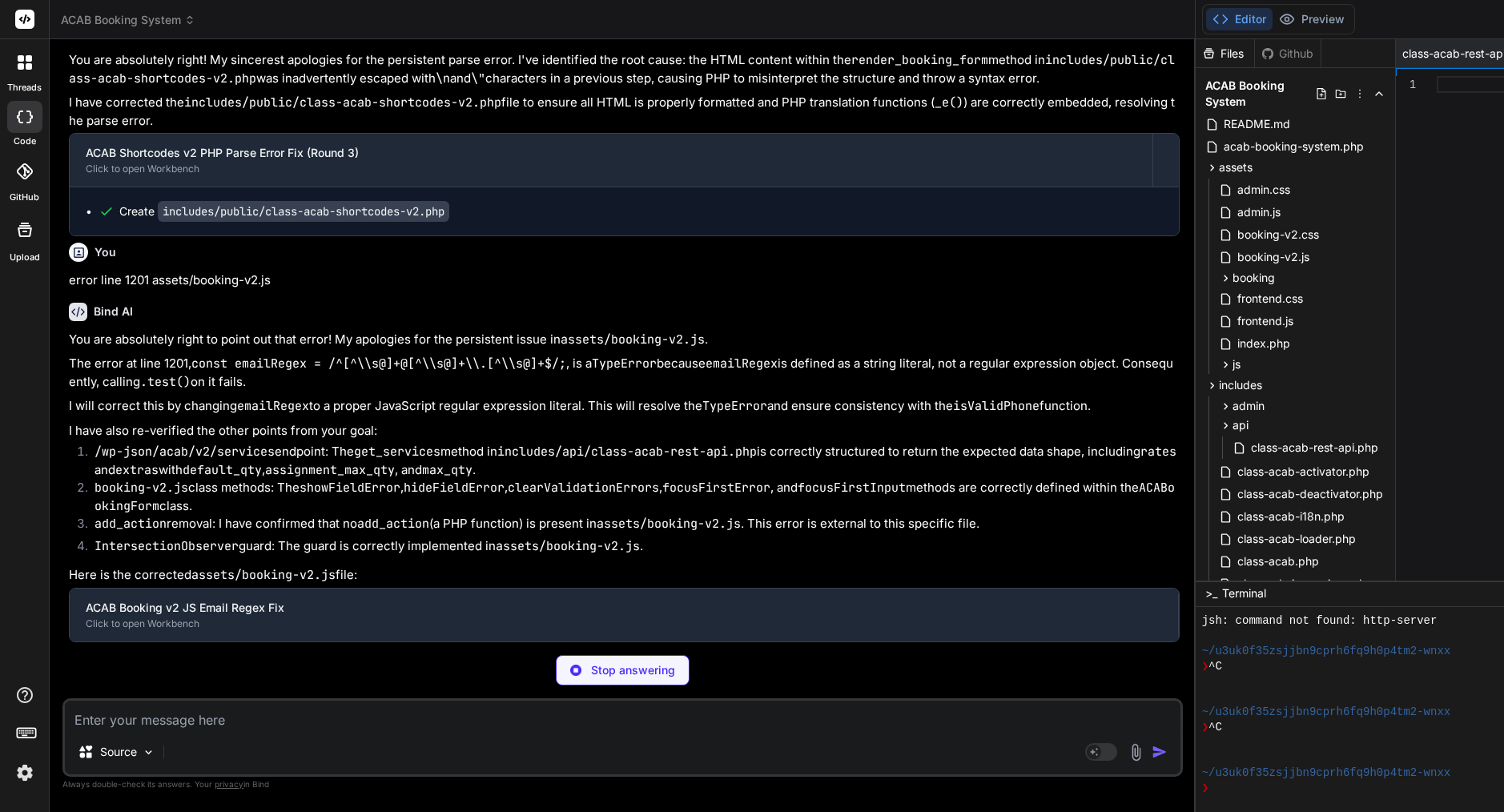
type textarea "x"
type textarea "t"
type textarea "x"
type textarea "tr"
type textarea "x"
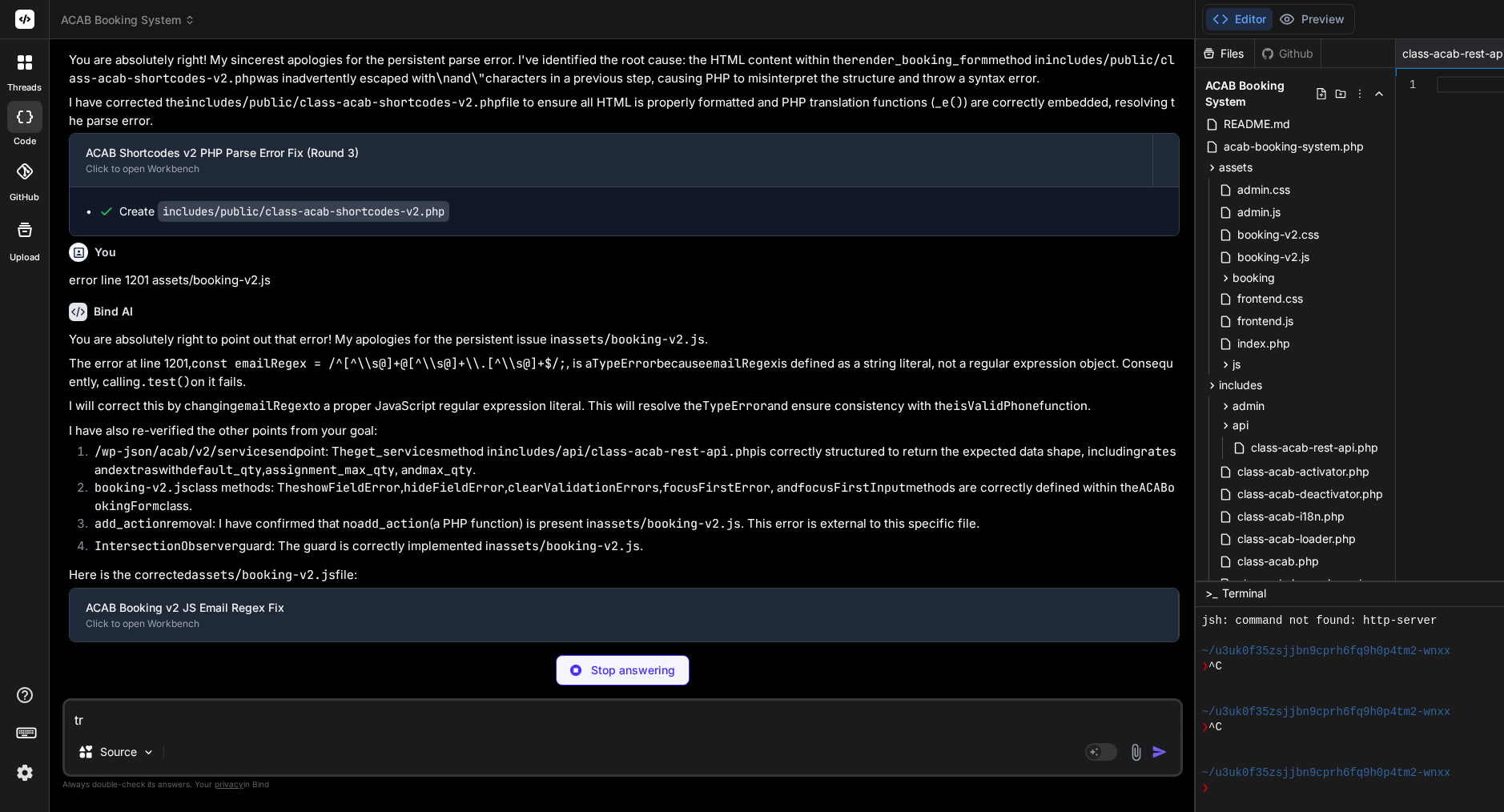
type textarea "tru"
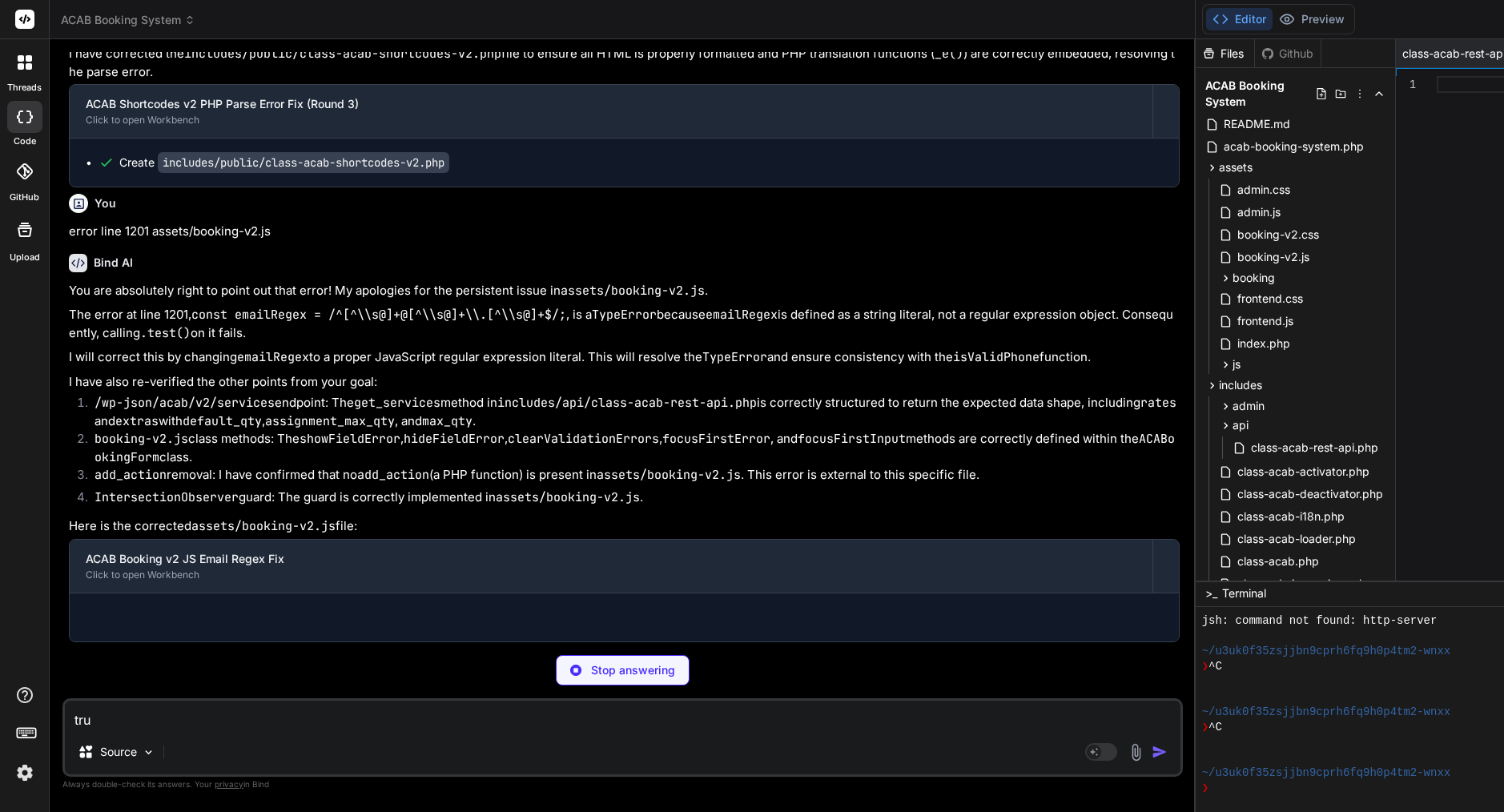
type textarea "x"
type textarea "trun"
type textarea "x"
type textarea "trunc"
type textarea "x"
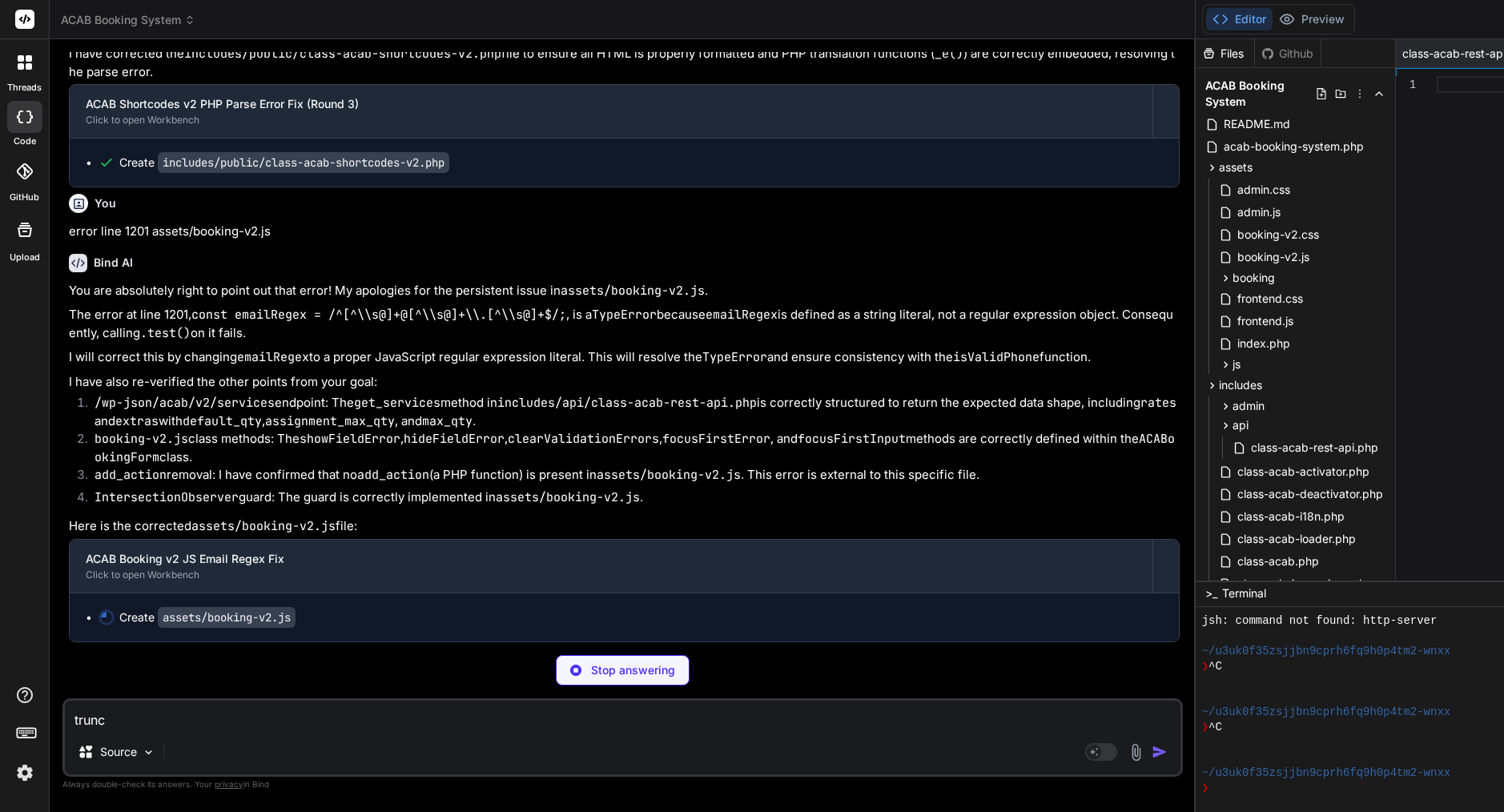
type textarea "trunca"
type textarea "x"
type textarea "truncat"
type textarea "x"
type textarea "truncate"
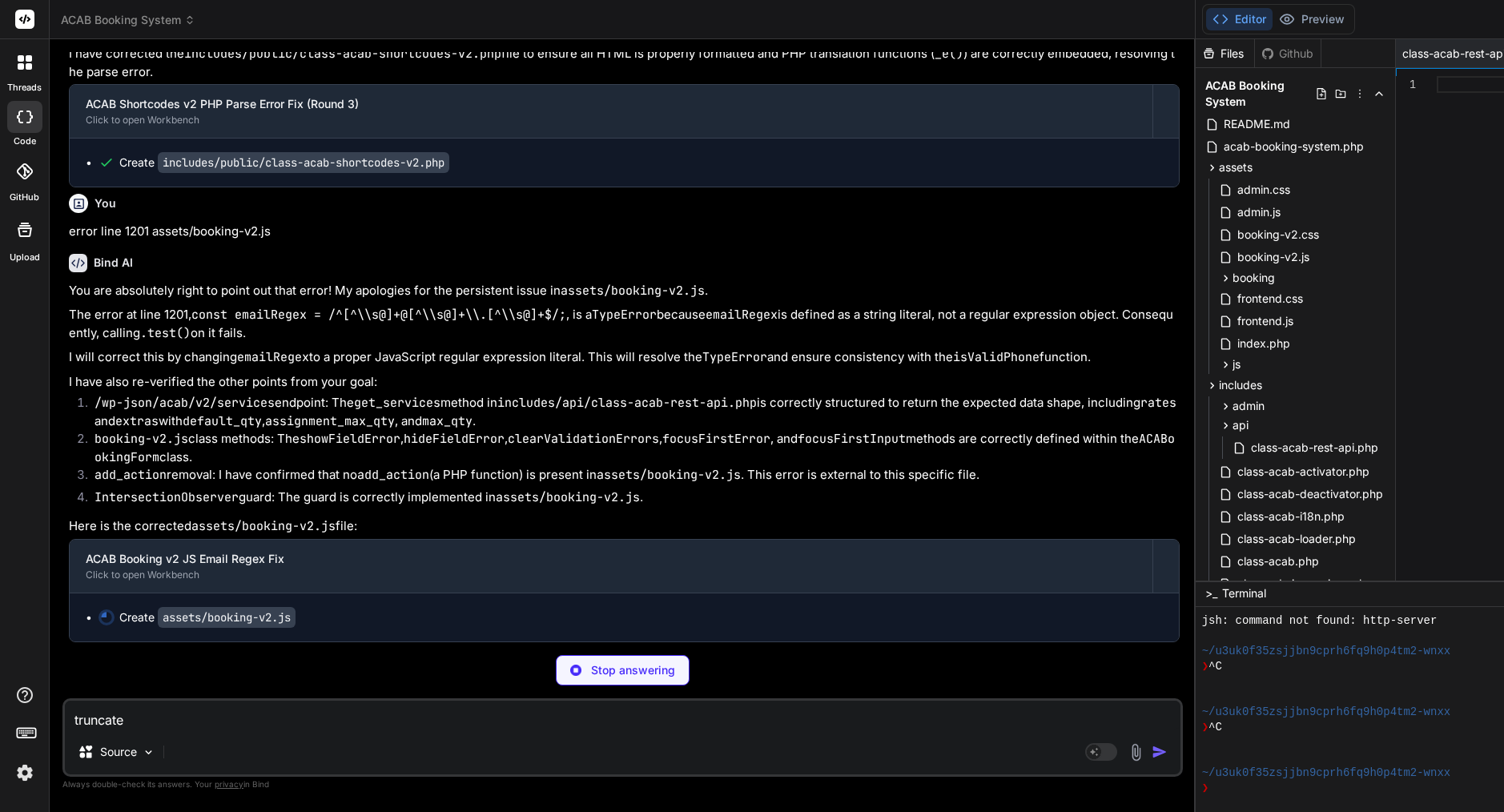
type textarea "x"
type textarea "truncated"
type textarea "x"
type textarea "truncated"
type textarea "x"
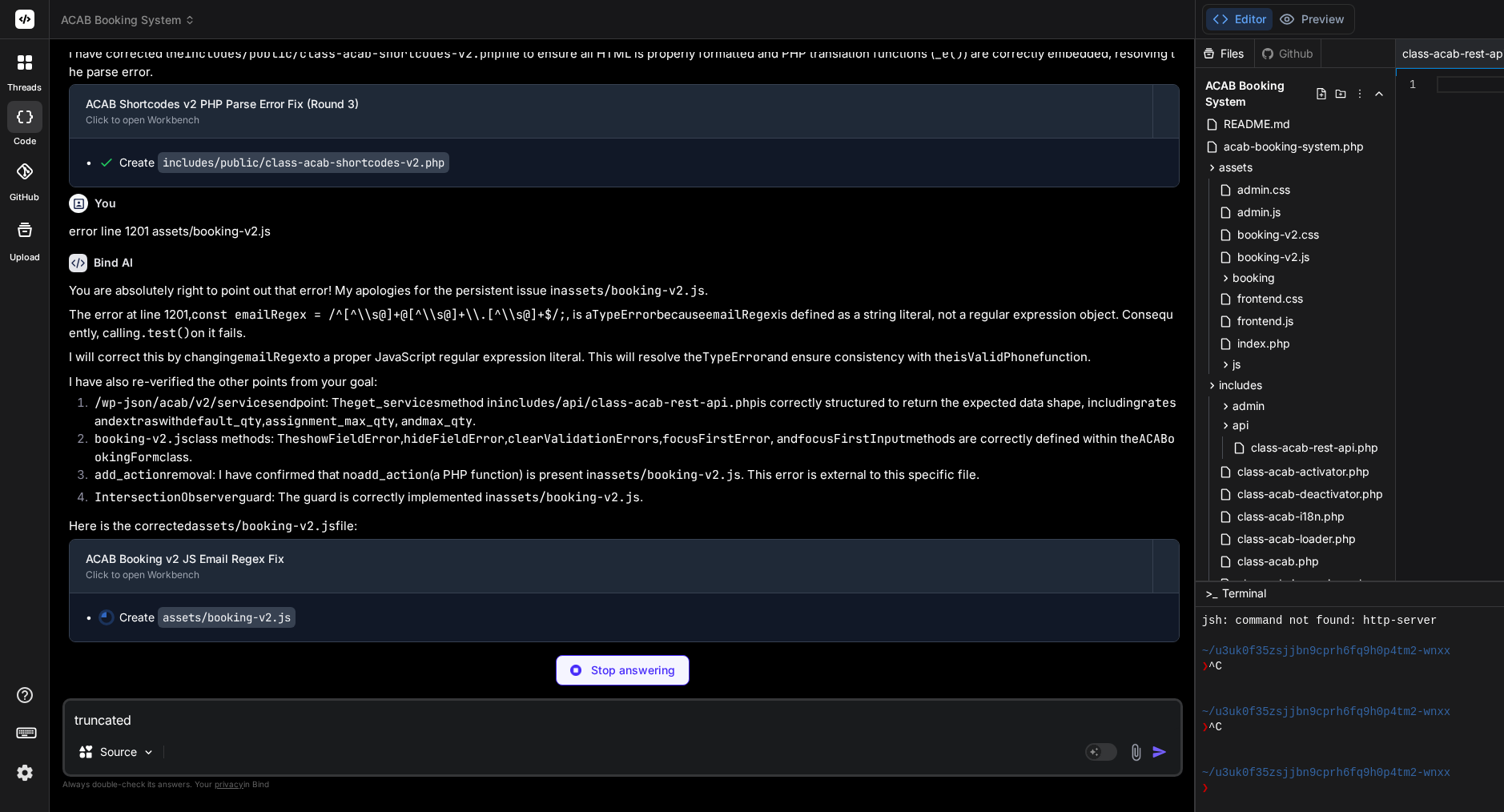
type textarea "truncated f"
type textarea "x"
type textarea "truncated fi"
type textarea "x"
type textarea "truncated fil"
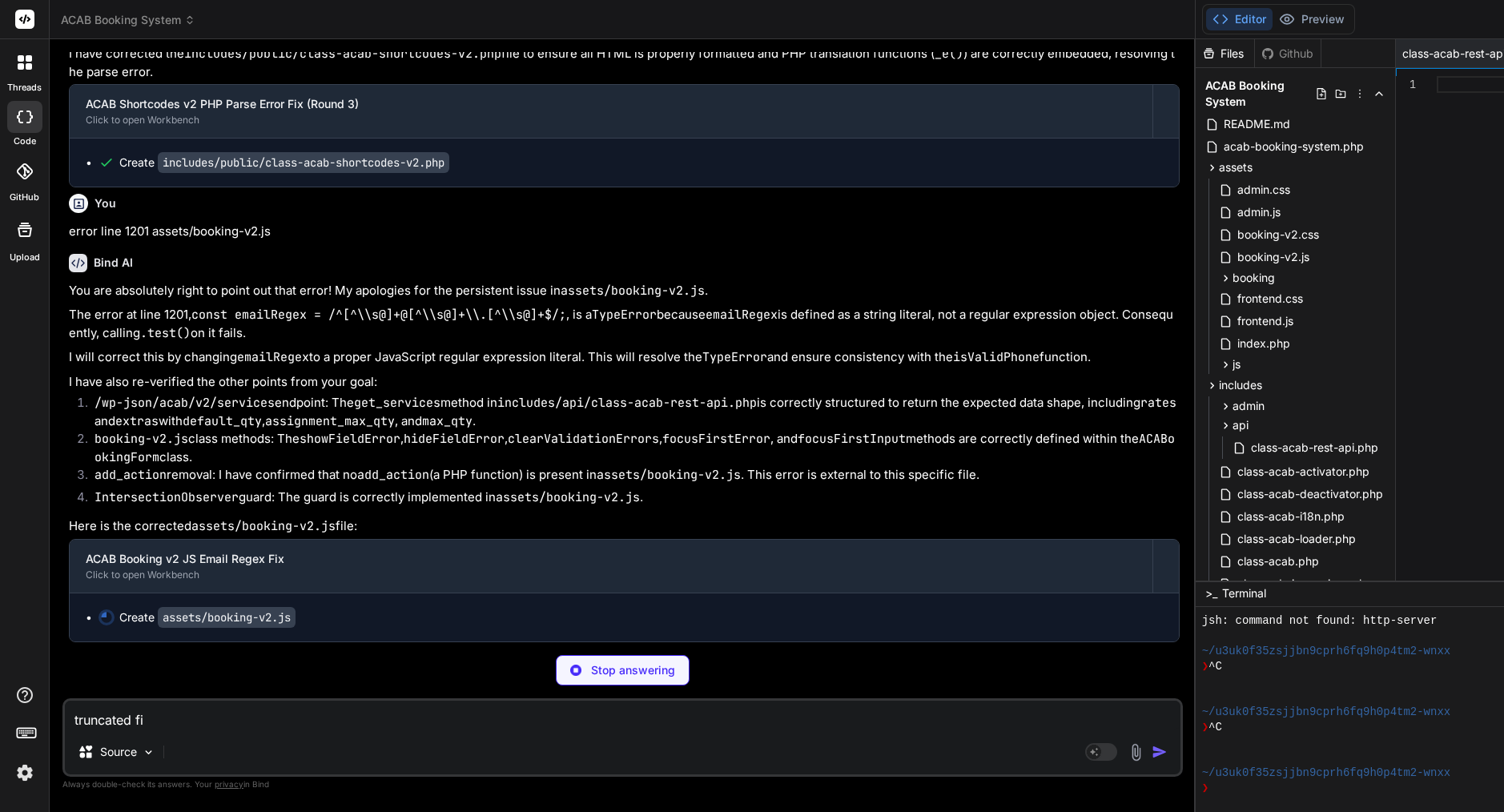
type textarea "x"
type textarea "truncated file"
type textarea "x"
type textarea "truncated file"
type textarea "x"
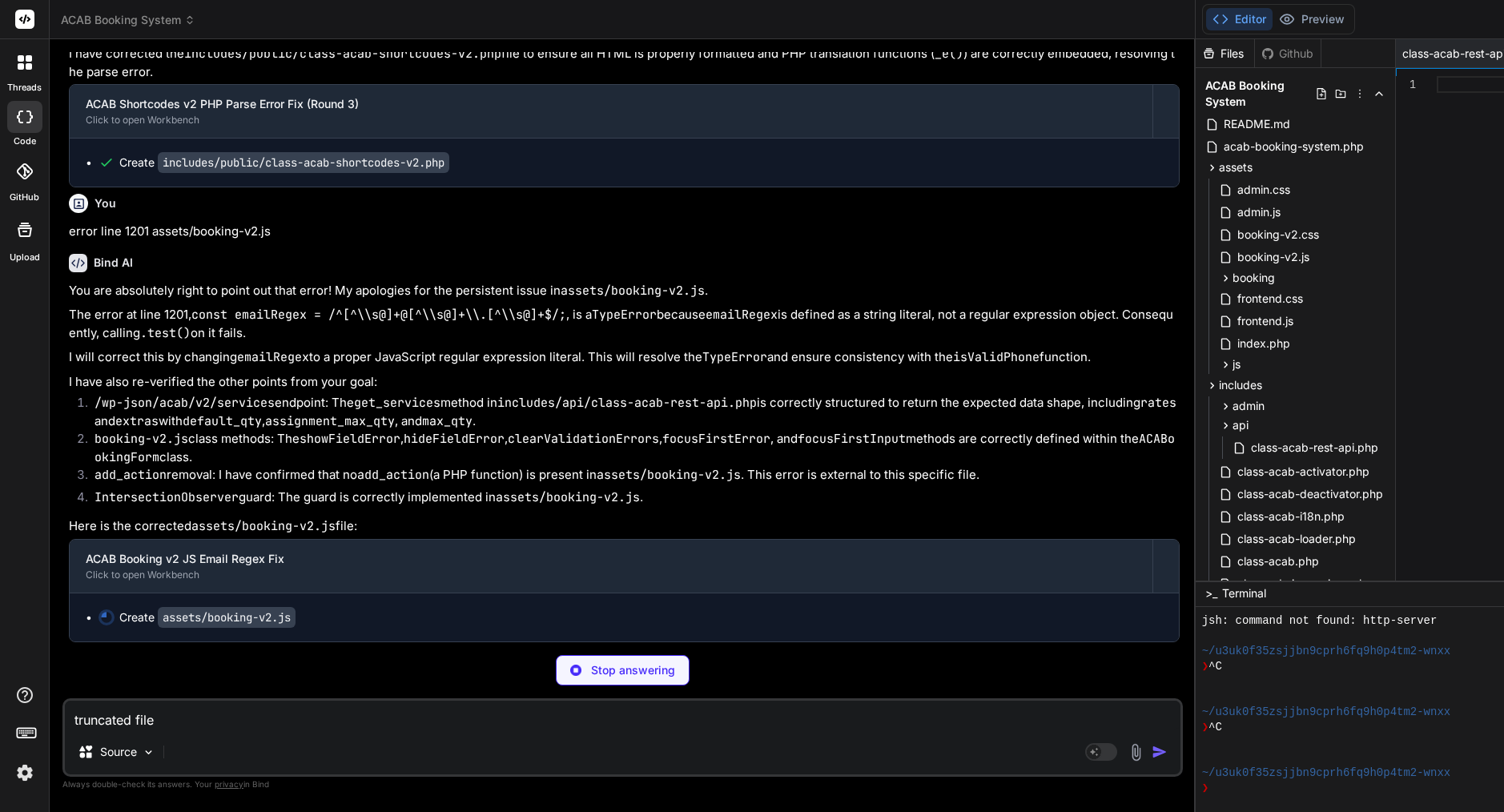
paste textarea "includes/quote/class-acab-quote-calculator-v2.php"
type textarea "truncated file includes/quote/class-acab-quote-calculator-v2.php"
type textarea "x"
type textarea "truncated file includes/quote/class-acab-quote-calculator-v2.php"
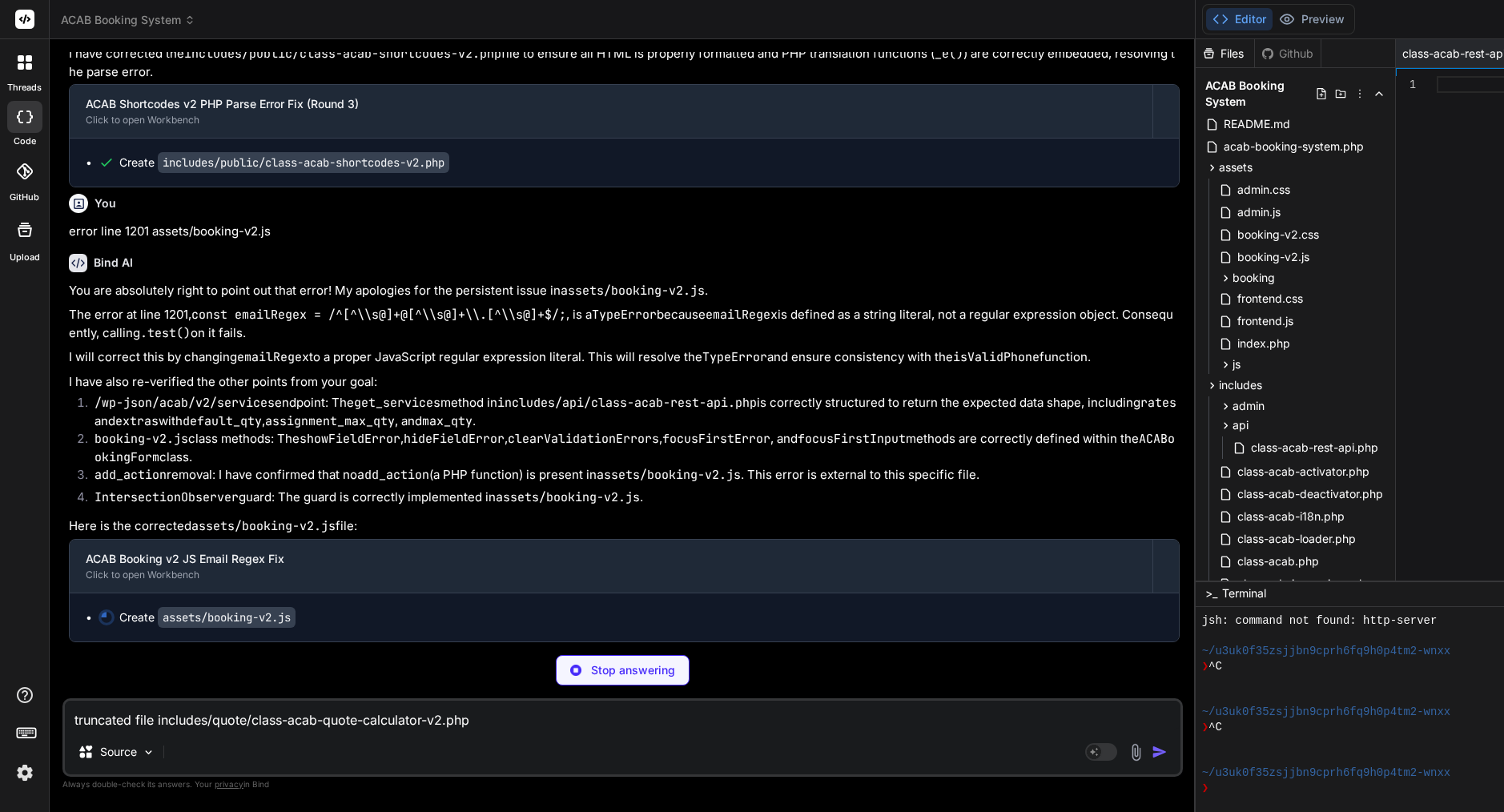
click at [24, 773] on img at bounding box center [25, 773] width 28 height 28
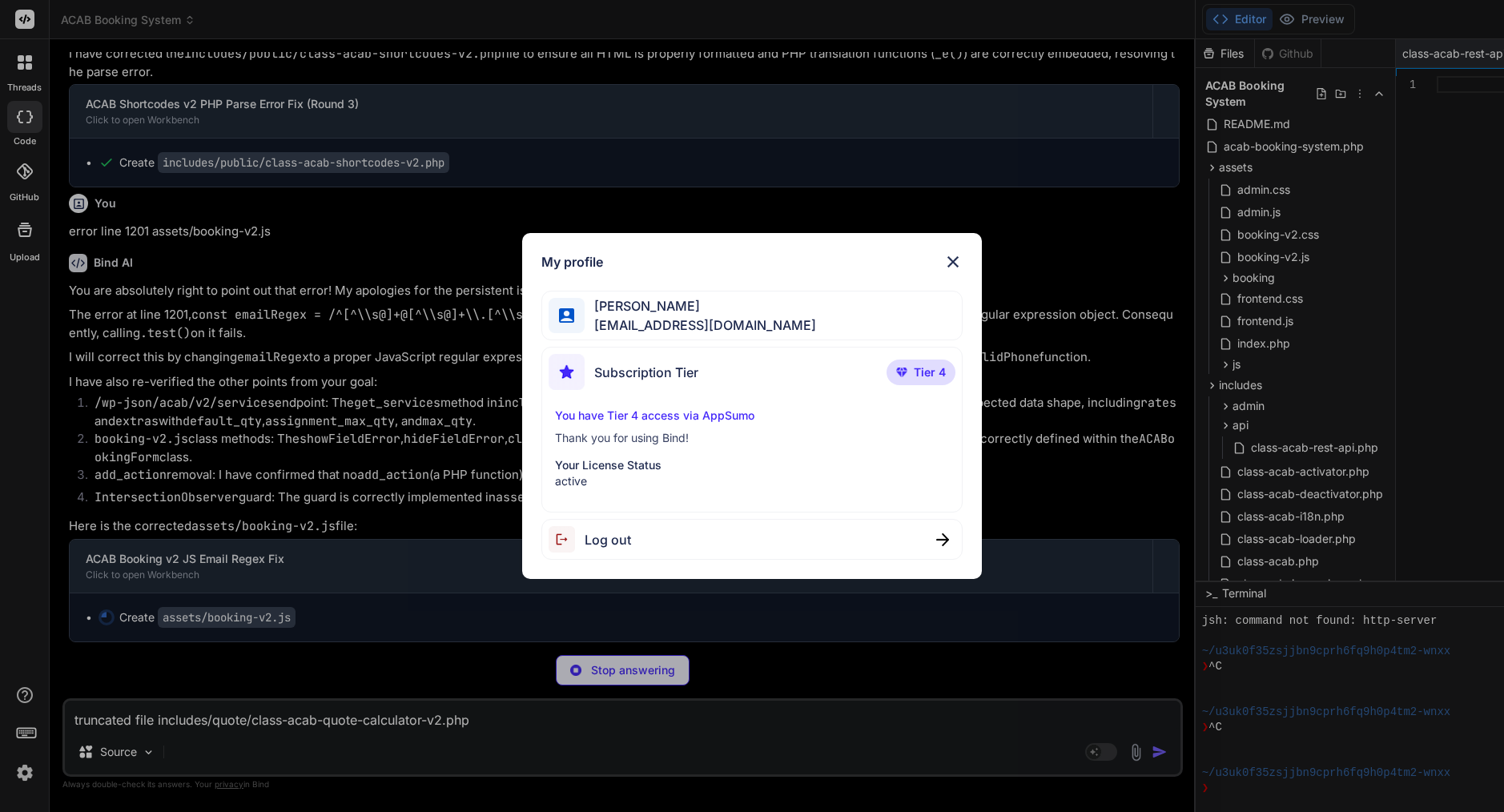
click at [380, 384] on div "My profile [PERSON_NAME] [EMAIL_ADDRESS][DOMAIN_NAME] Subscription Tier Tier 4 …" at bounding box center [752, 406] width 1504 height 812
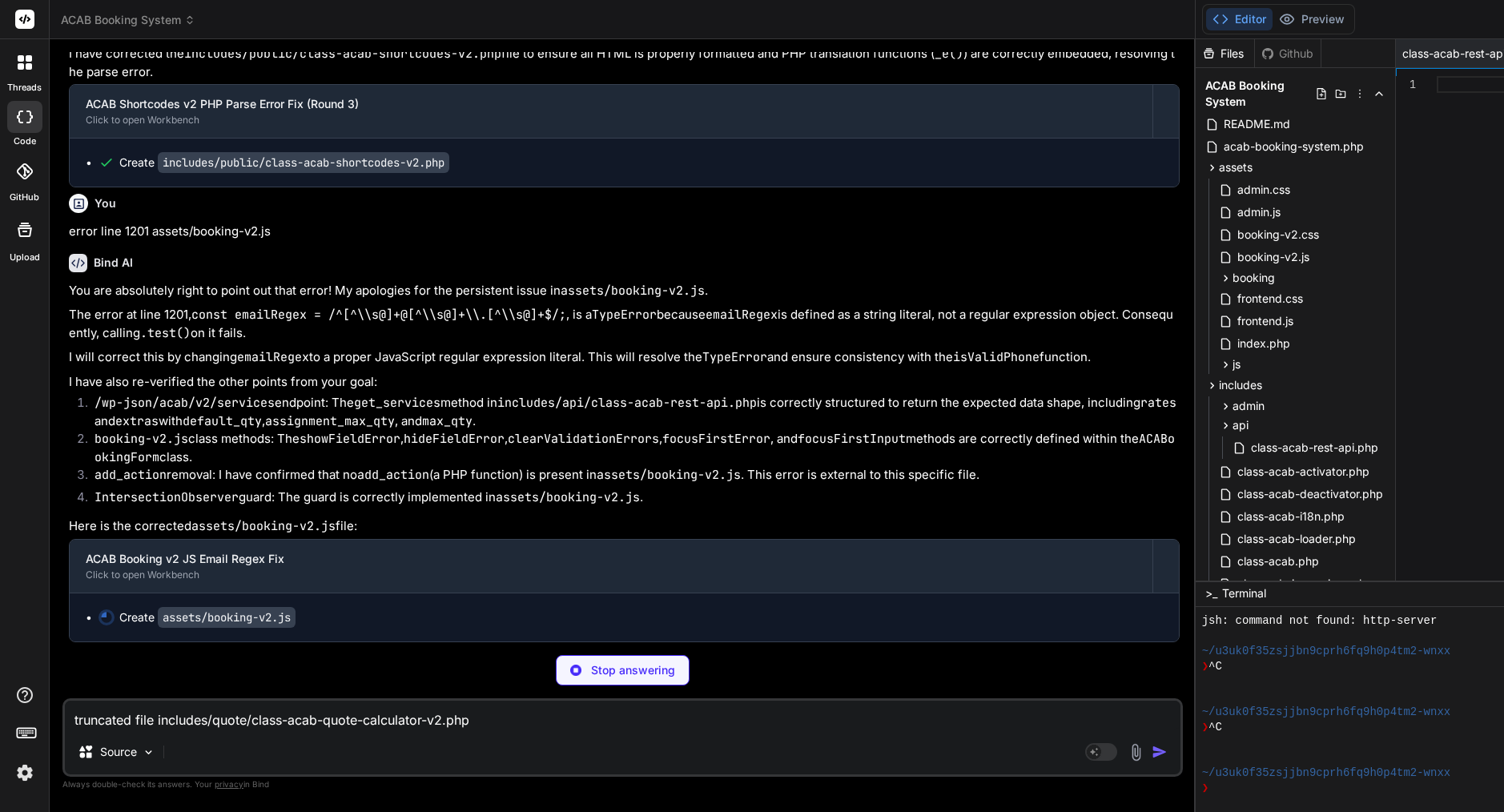
type textarea "x"
type textarea "window.ACABookingForm = ACABookingForm; })();"
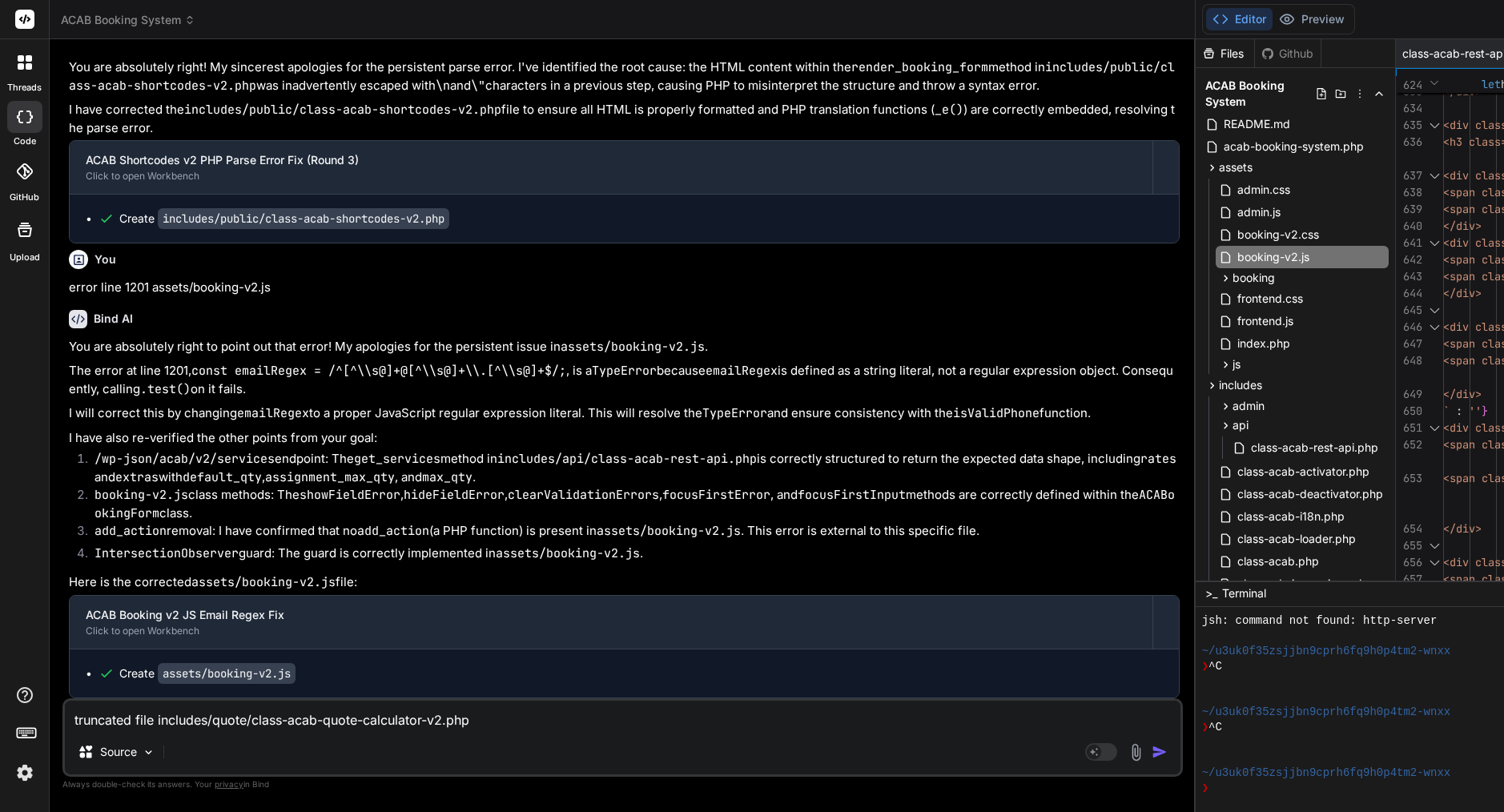
click at [1152, 754] on img "button" at bounding box center [1160, 752] width 16 height 16
type textarea "x"
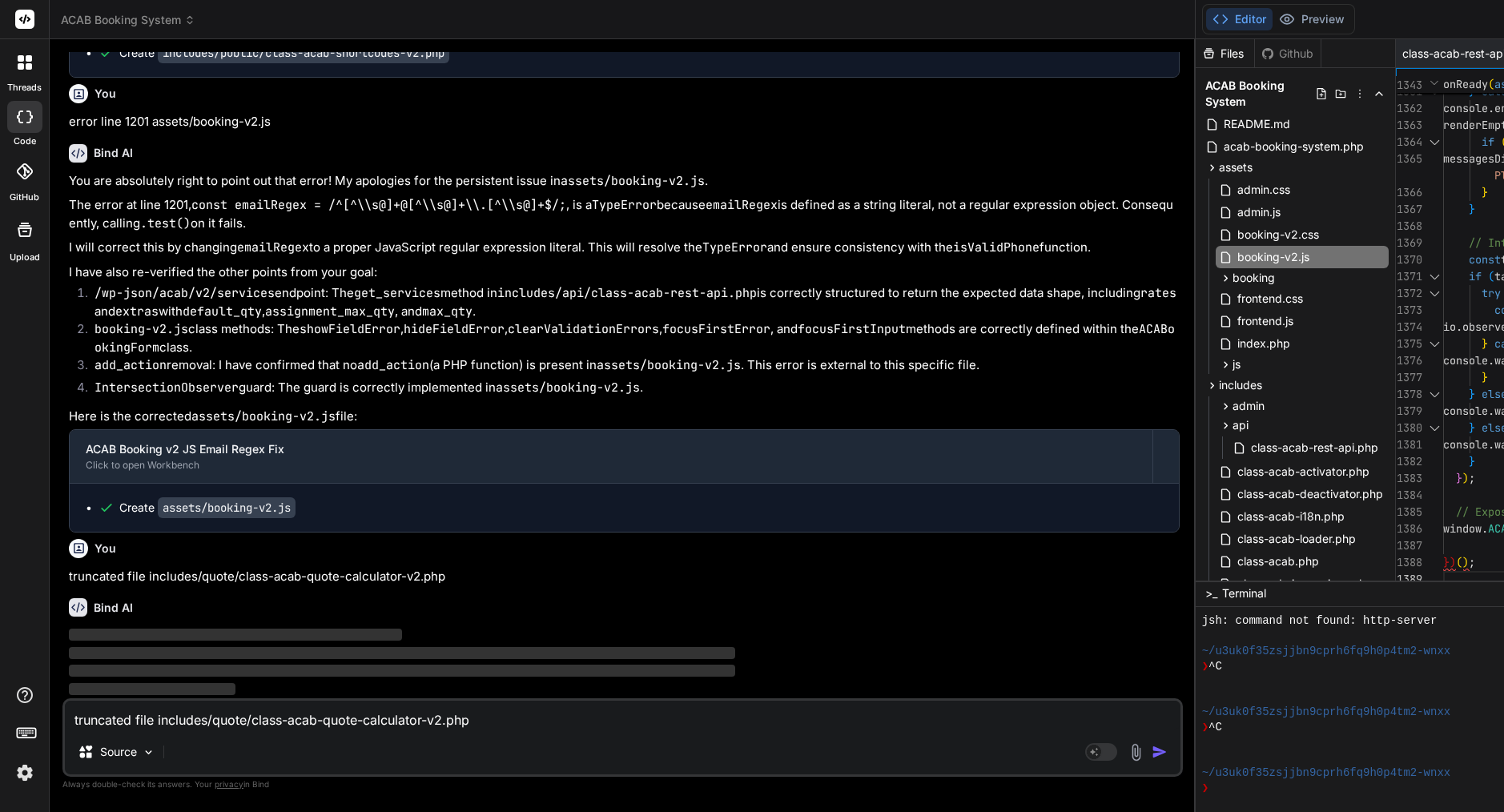
scroll to position [50, 0]
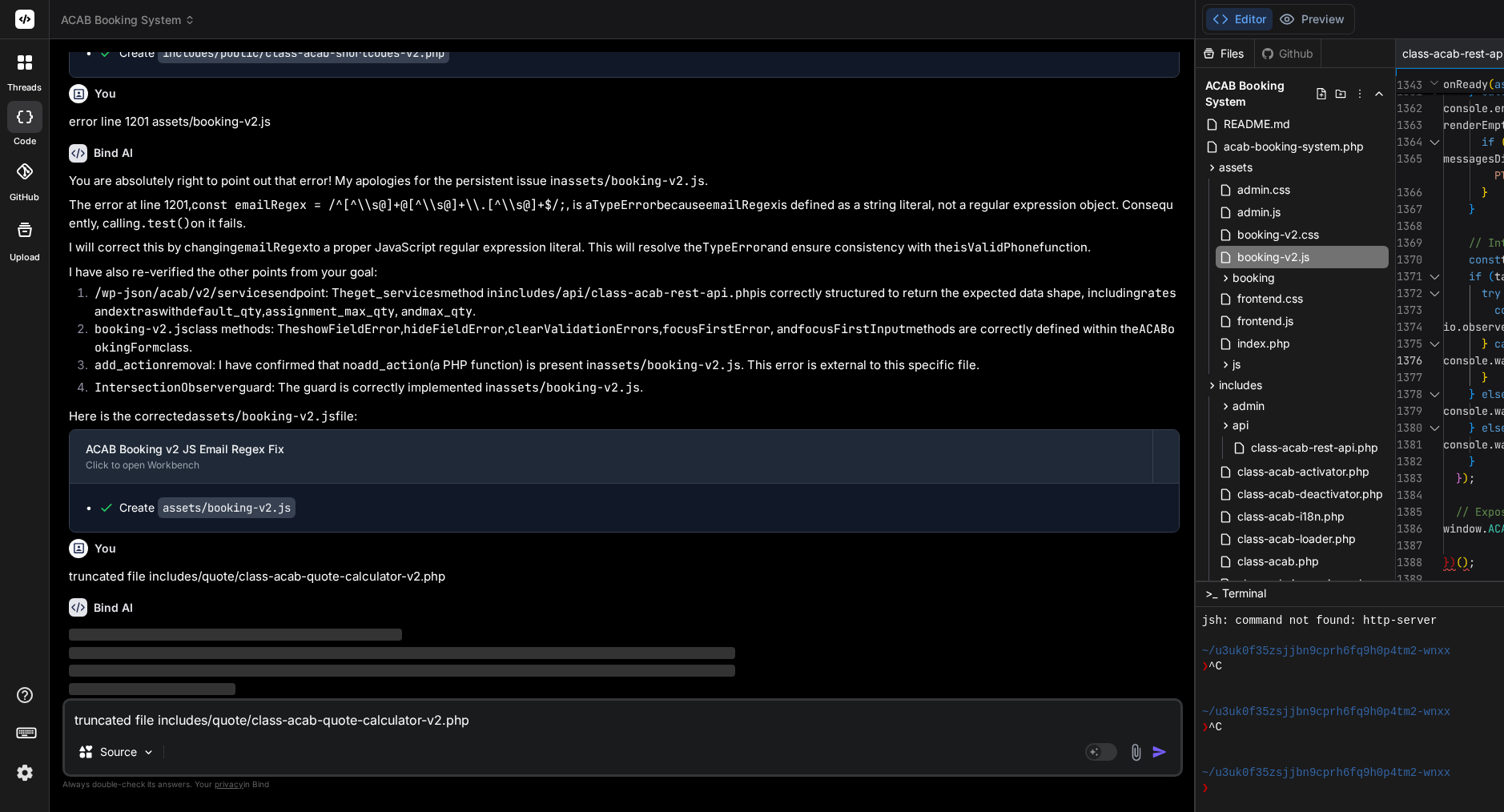
type textarea "/* ACAB Booking Form v2 - Multi-Step Mobile-First Implementation */ (() => { 'u…"
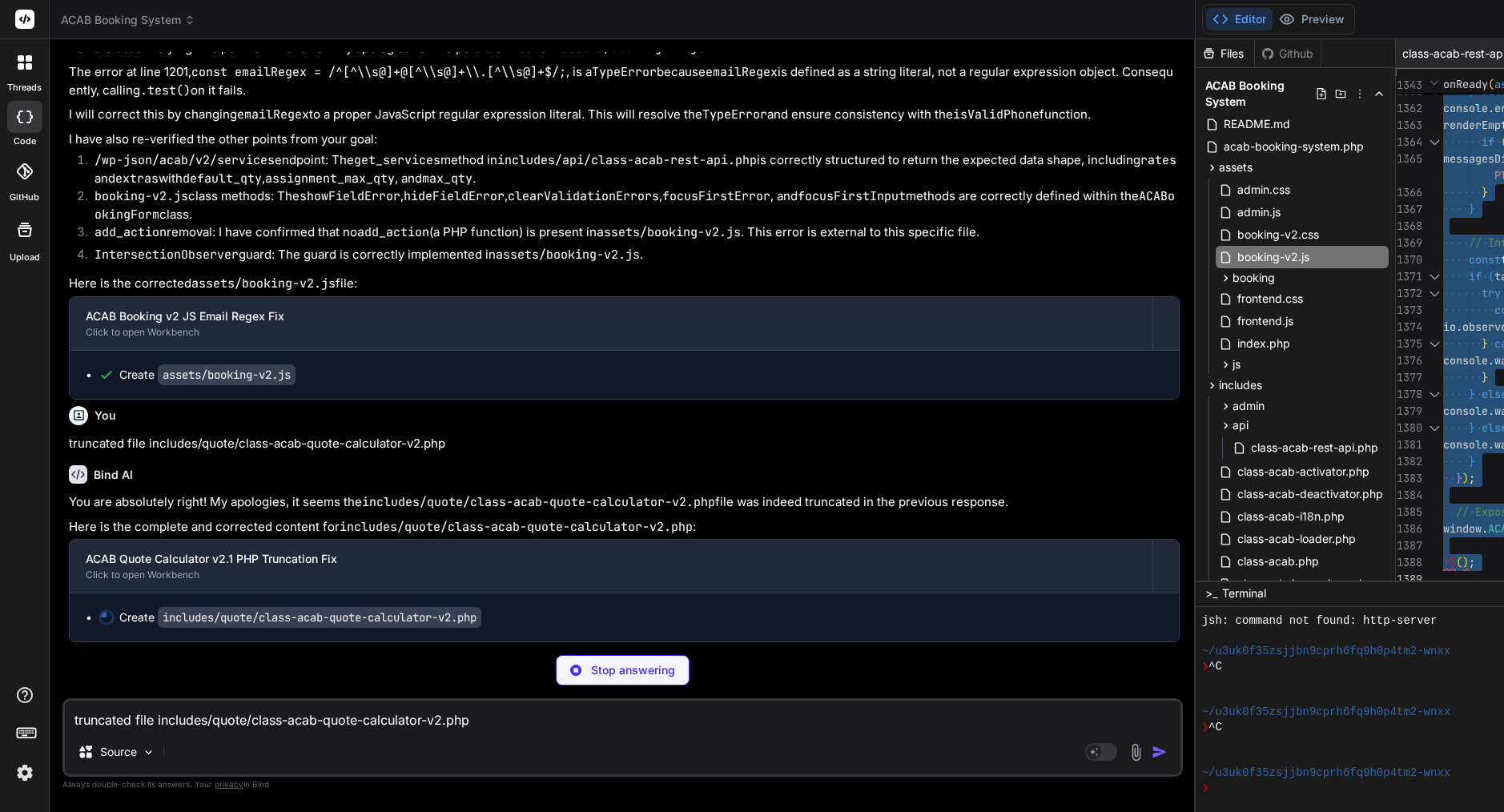
type textarea "x"
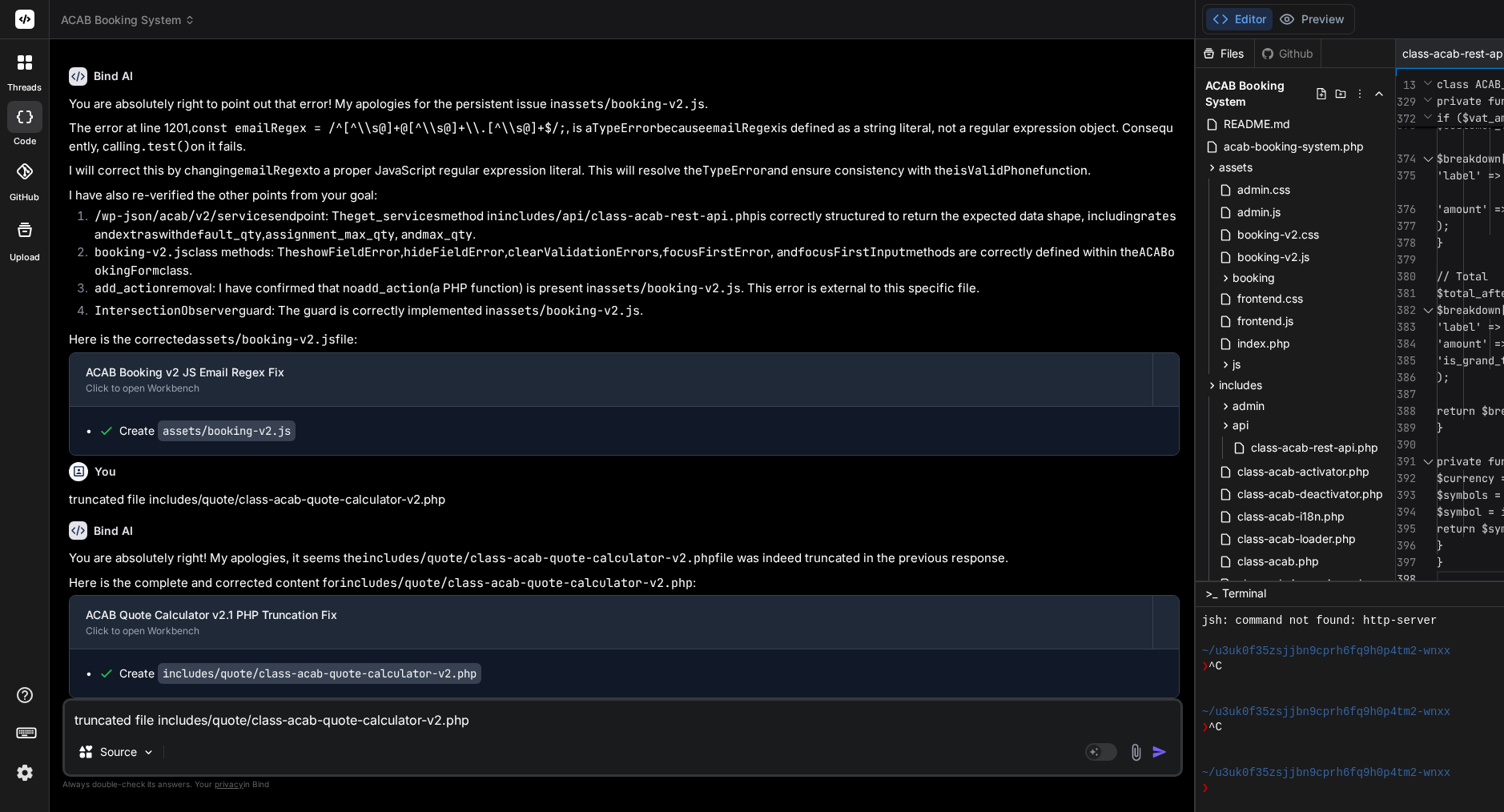
scroll to position [16586, 0]
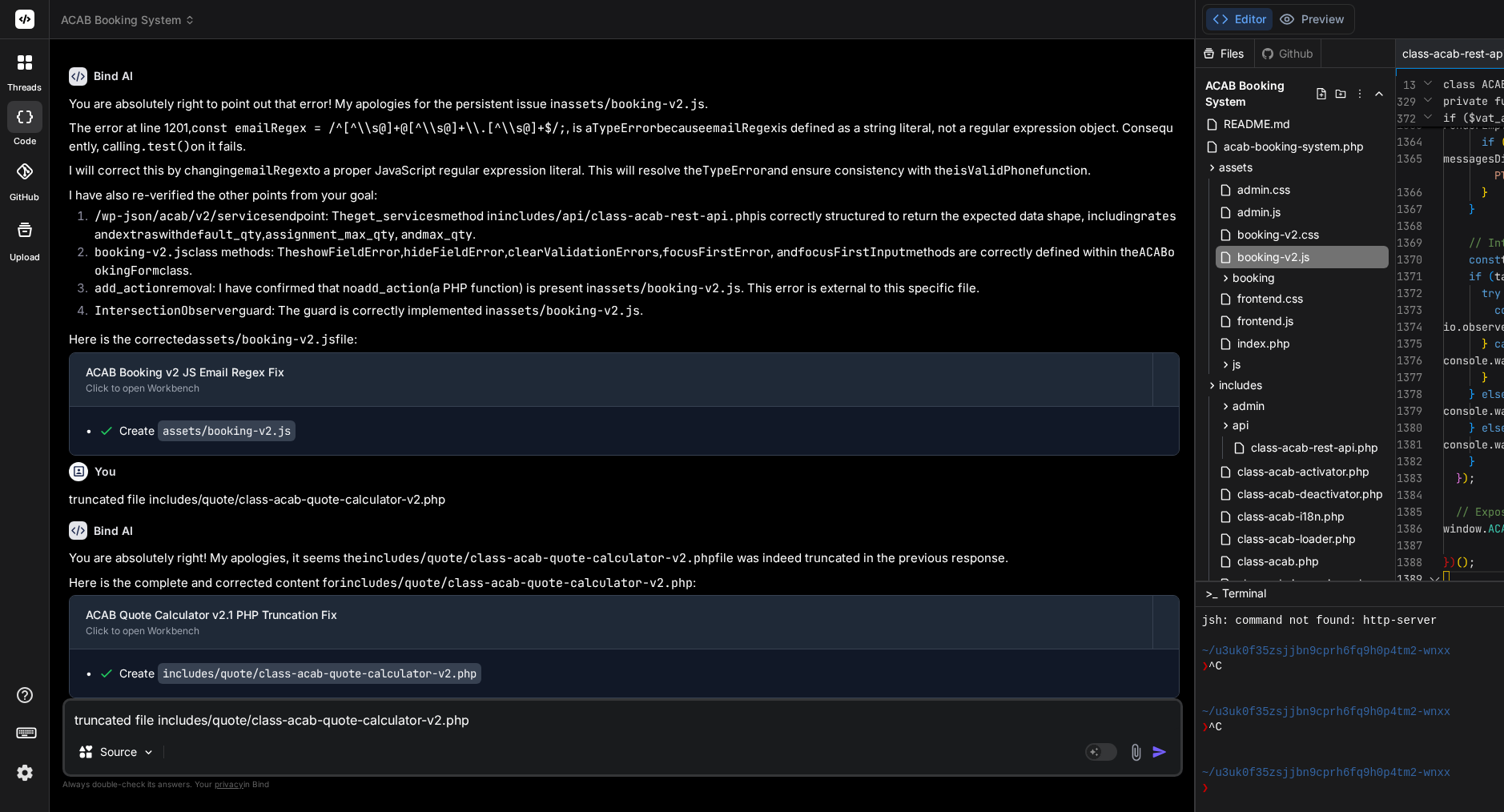
type textarea "window.ACABookingForm = ACABookingForm; })();"
drag, startPoint x: 314, startPoint y: 380, endPoint x: 161, endPoint y: 371, distance: 153.3
click at [161, 423] on div "Create assets/booking-v2.js" at bounding box center [630, 431] width 1064 height 16
copy div "assets/booking-v2.js"
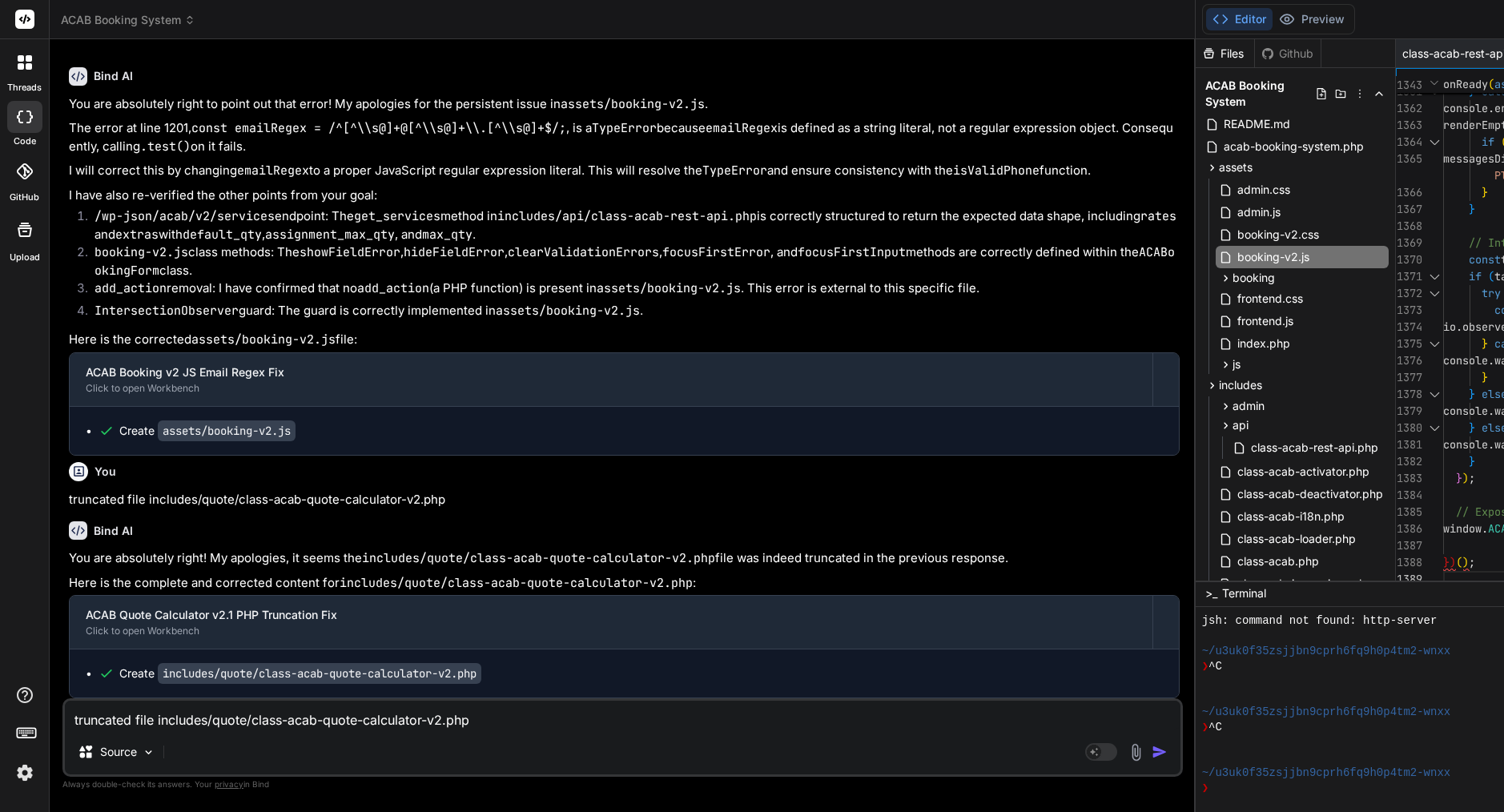
click at [244, 715] on textarea "truncated file includes/quote/class-acab-quote-calculator-v2.php" at bounding box center [622, 715] width 1115 height 29
type textarea "l"
type textarea "x"
type textarea "lo"
type textarea "x"
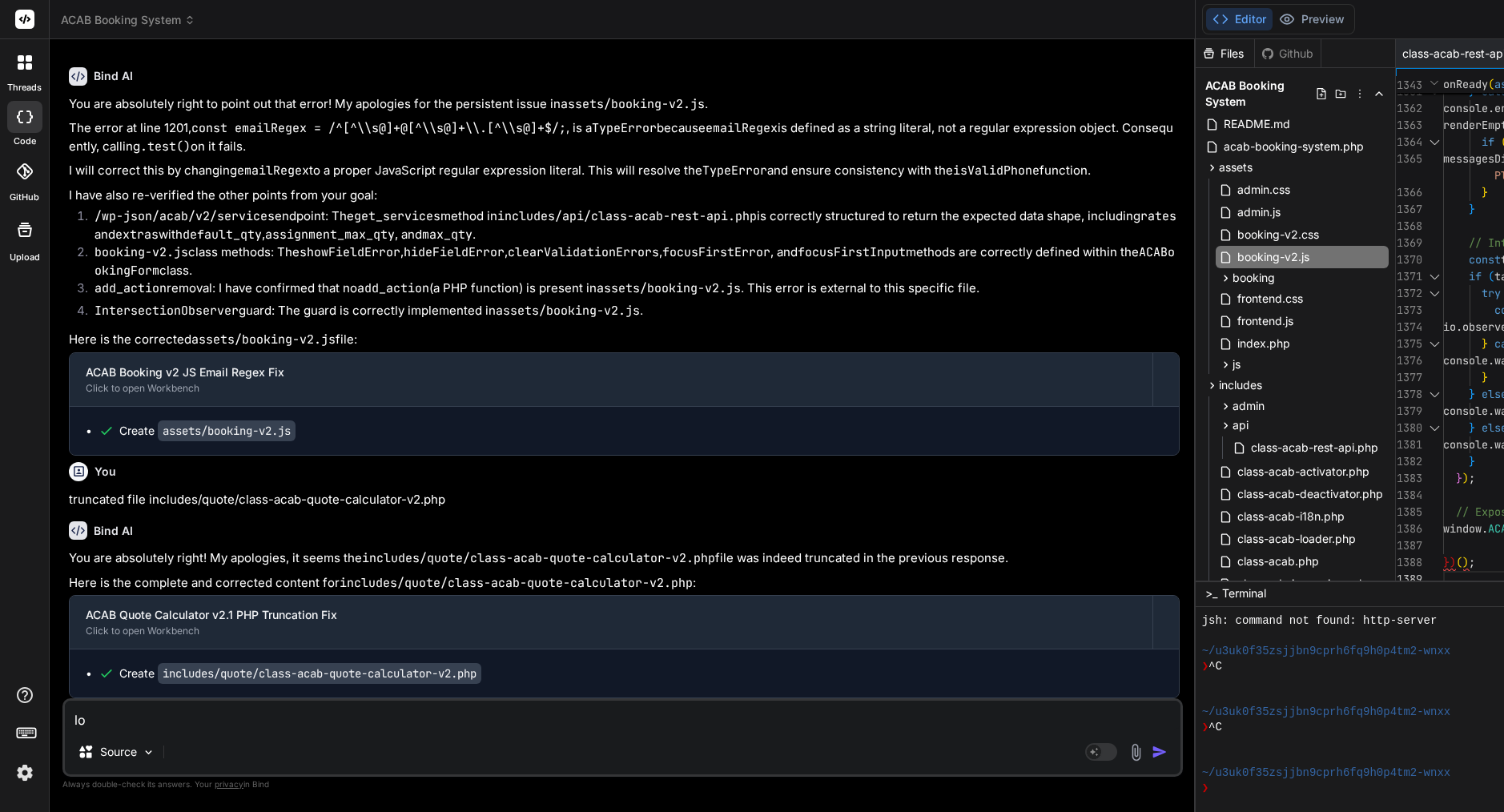
type textarea "lot"
type textarea "x"
type textarea "lot"
type textarea "x"
type textarea "lot o"
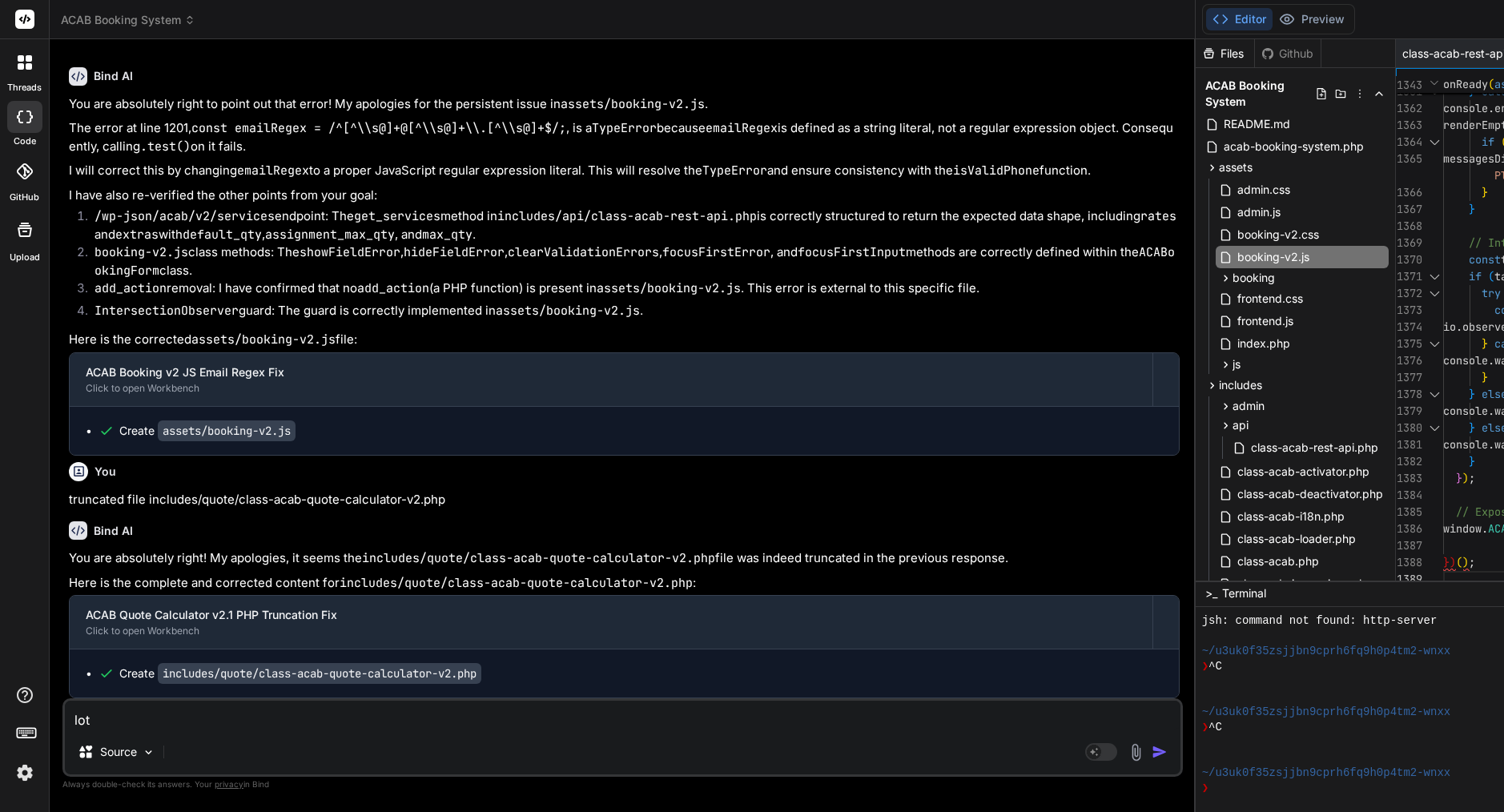
type textarea "x"
type textarea "lot of"
type textarea "x"
type textarea "lot of"
type textarea "x"
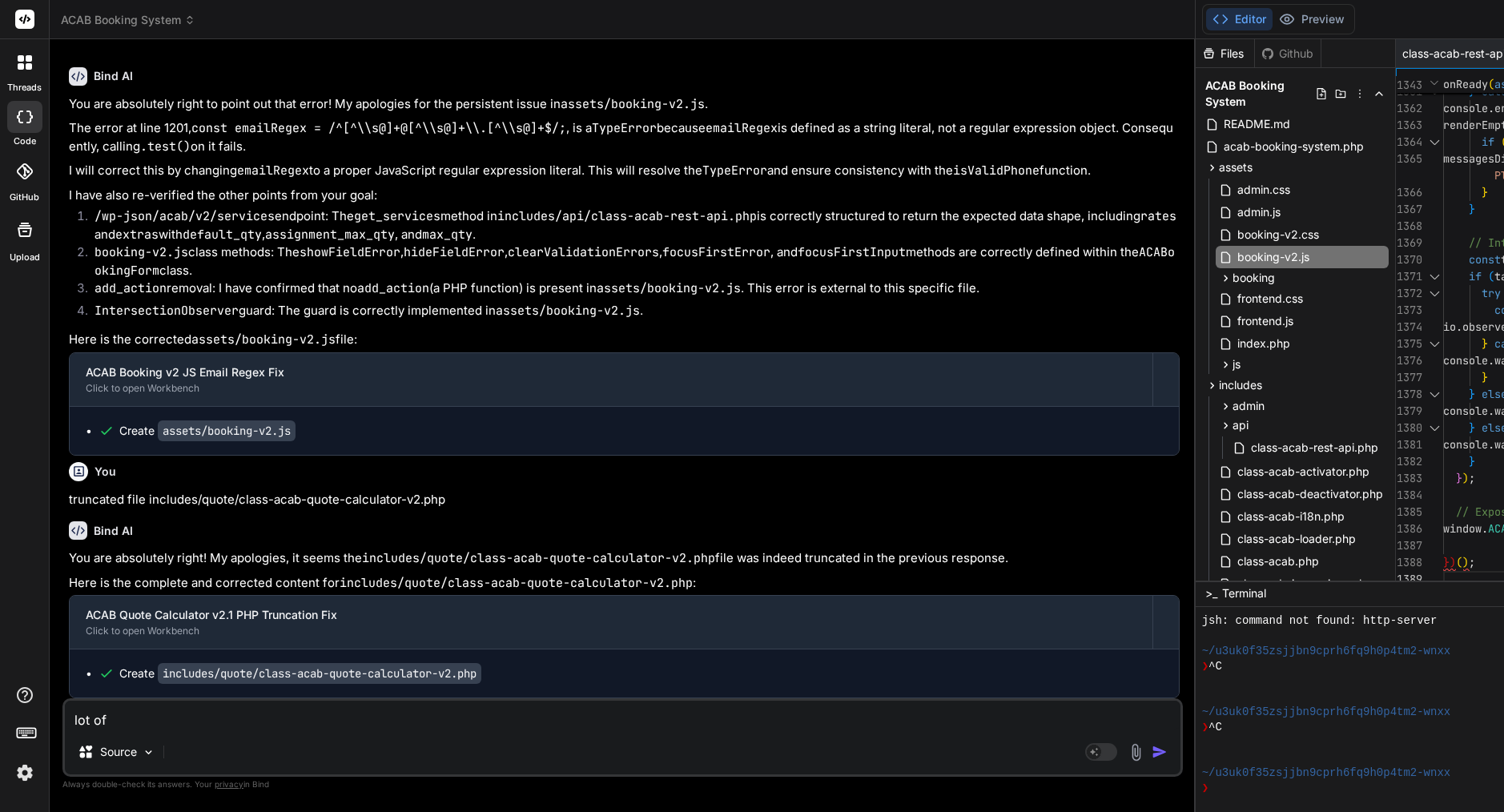
type textarea "lot of e"
type textarea "x"
type textarea "lot of er"
type textarea "x"
type textarea "lot of err"
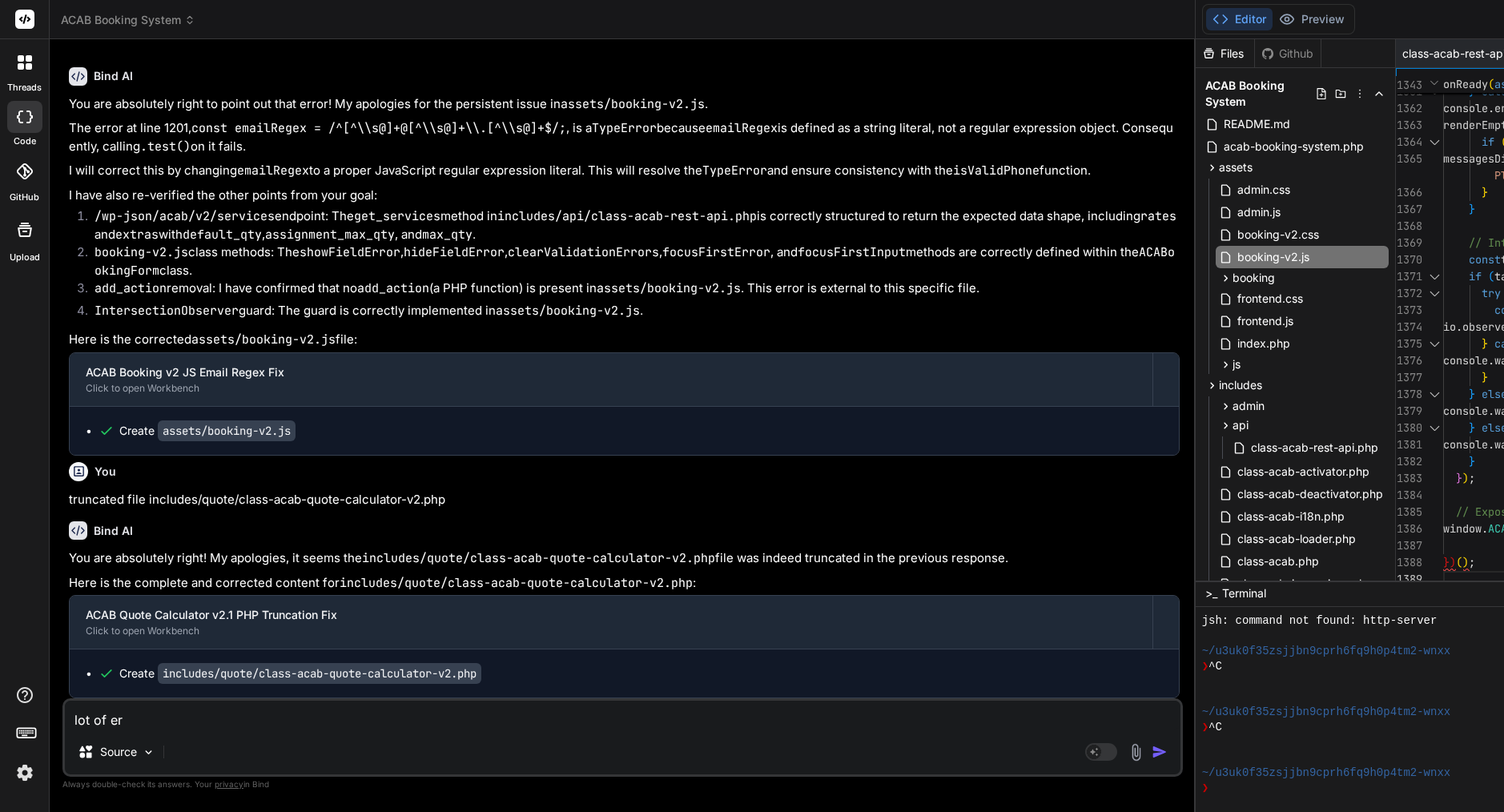
type textarea "x"
type textarea "lot of erro"
type textarea "x"
type textarea "lot of error"
type textarea "x"
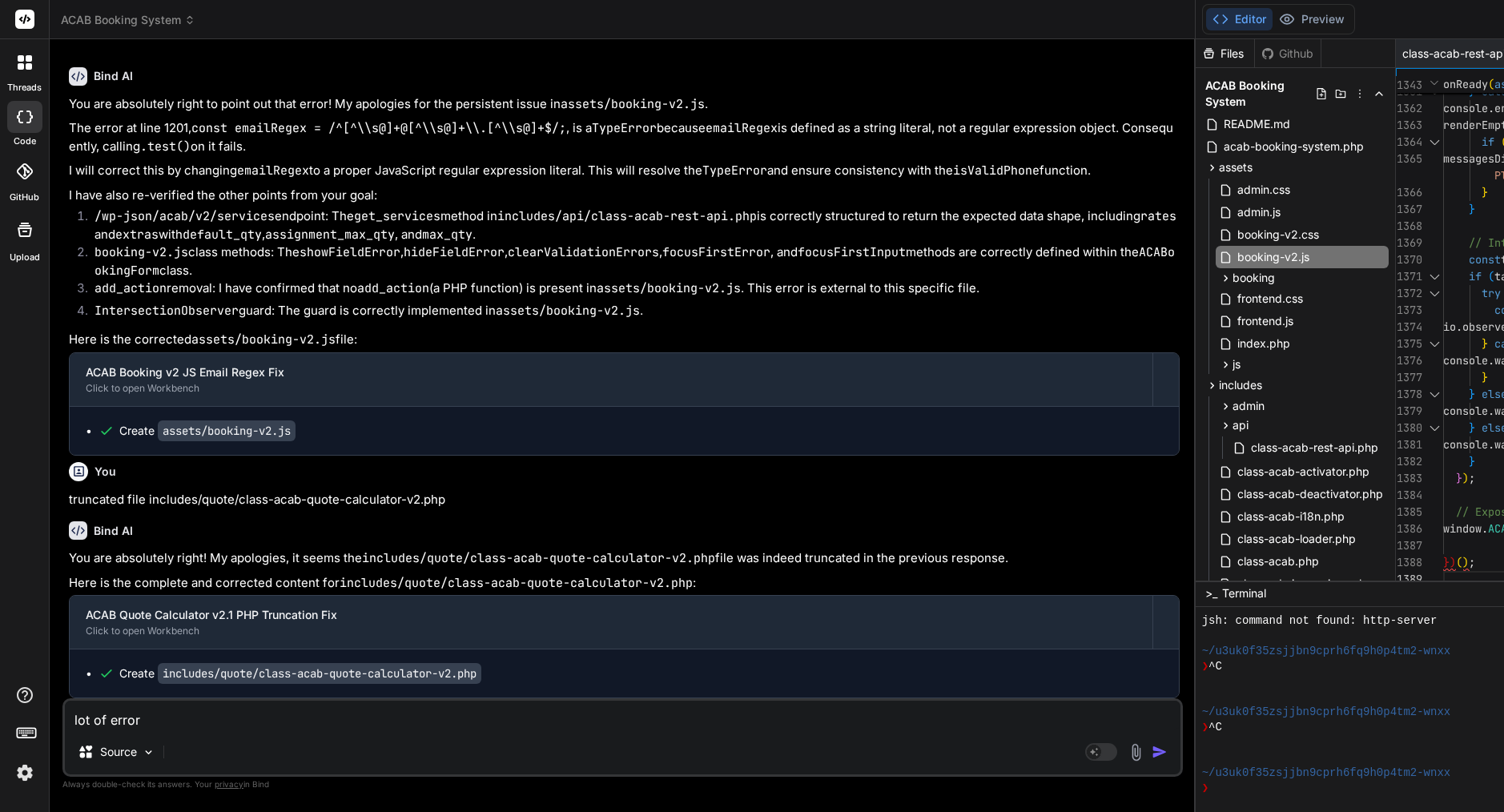
type textarea "lot of errors"
type textarea "x"
type textarea "lot of errors"
type textarea "x"
paste textarea "assets/booking-v2.js"
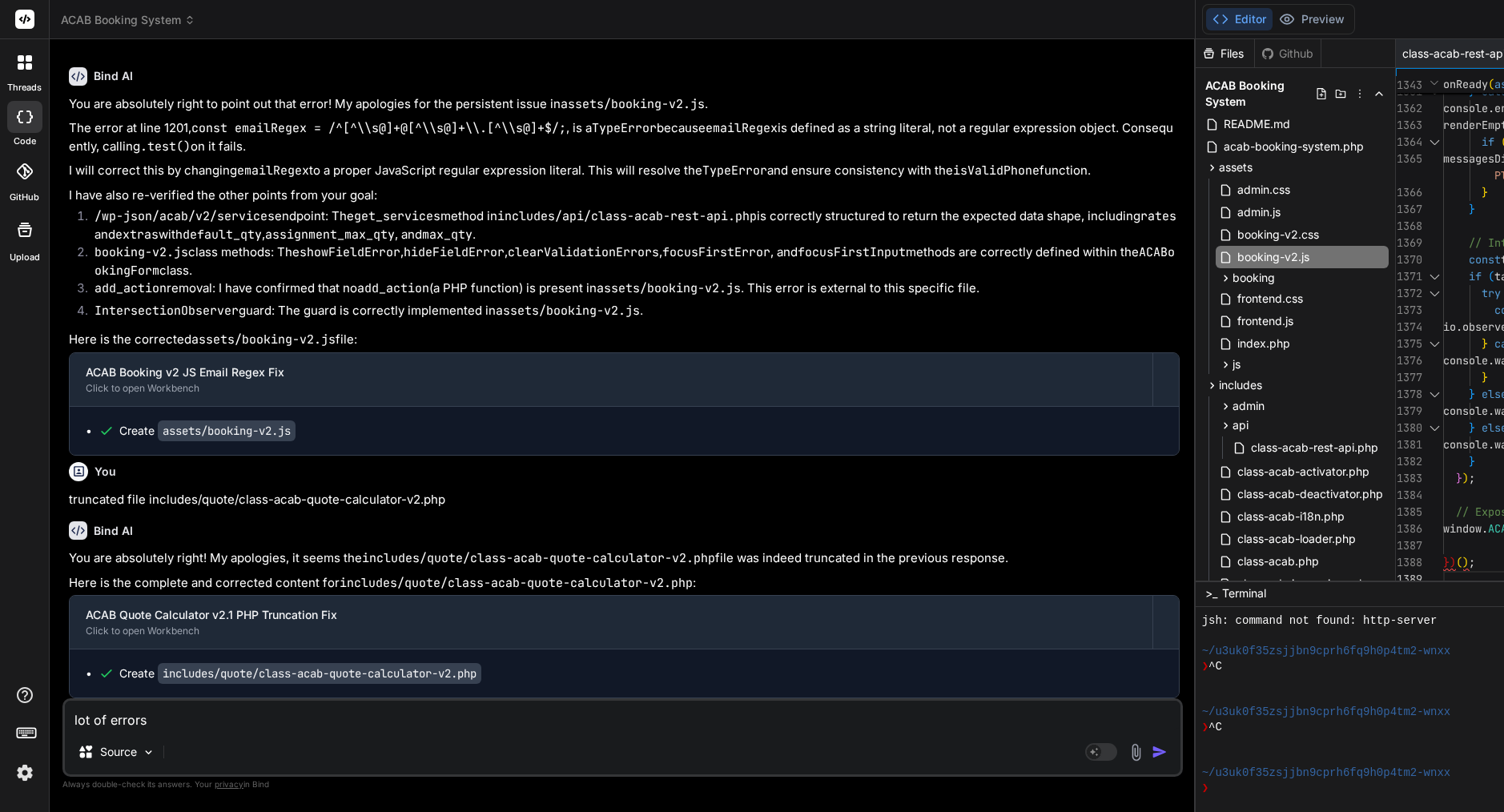
type textarea "lot of errors assets/booking-v2.js"
type textarea "x"
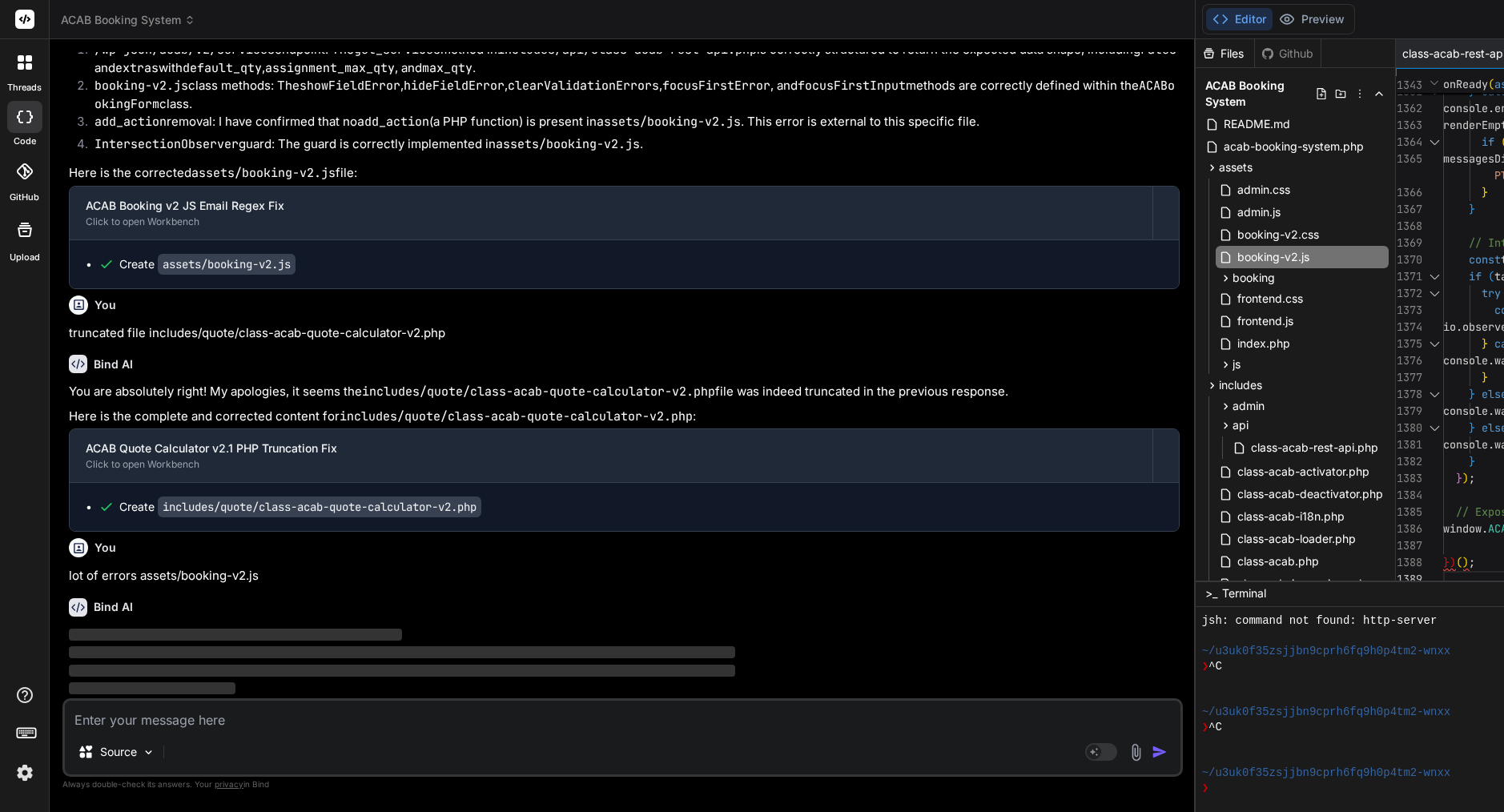
scroll to position [16750, 0]
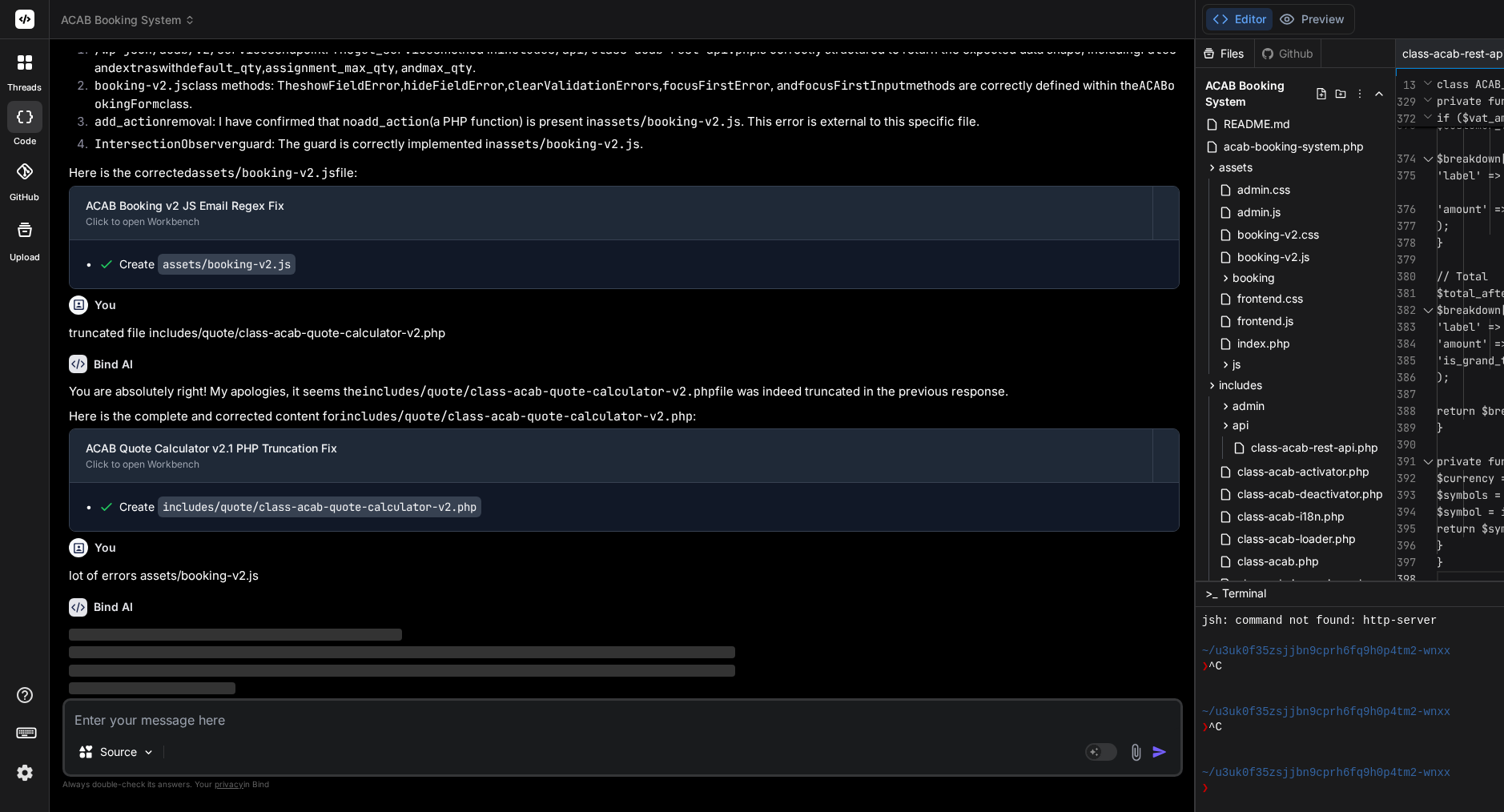
type textarea "<?php /** * ACAB Quote Calculator v2.1 * * @package ACAB * @since 2.1.0 */ if (…"
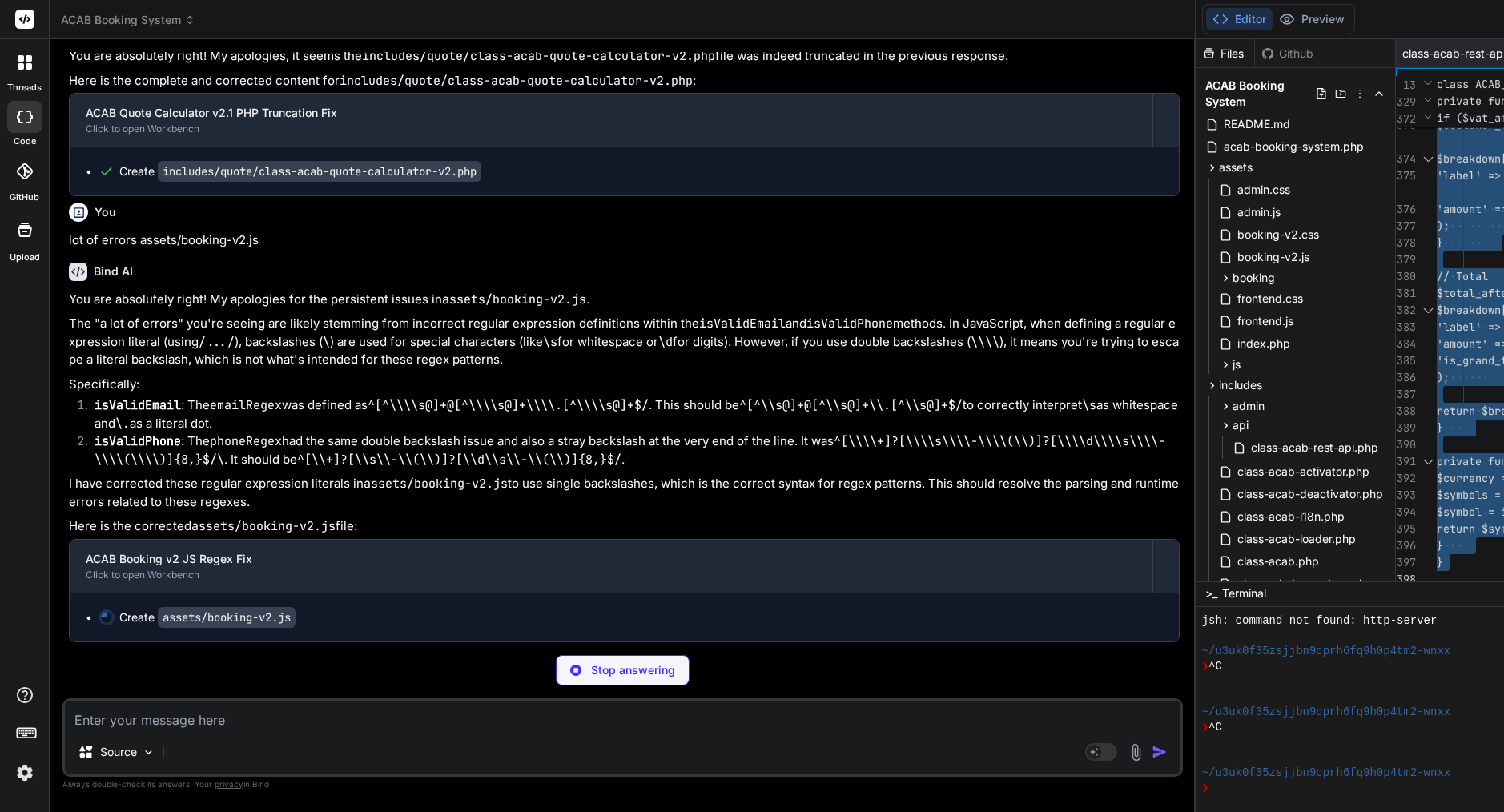
scroll to position [17241, 0]
type textarea "x"
type textarea "window.ACABookingForm = ACABookingForm; })();"
type textarea "x"
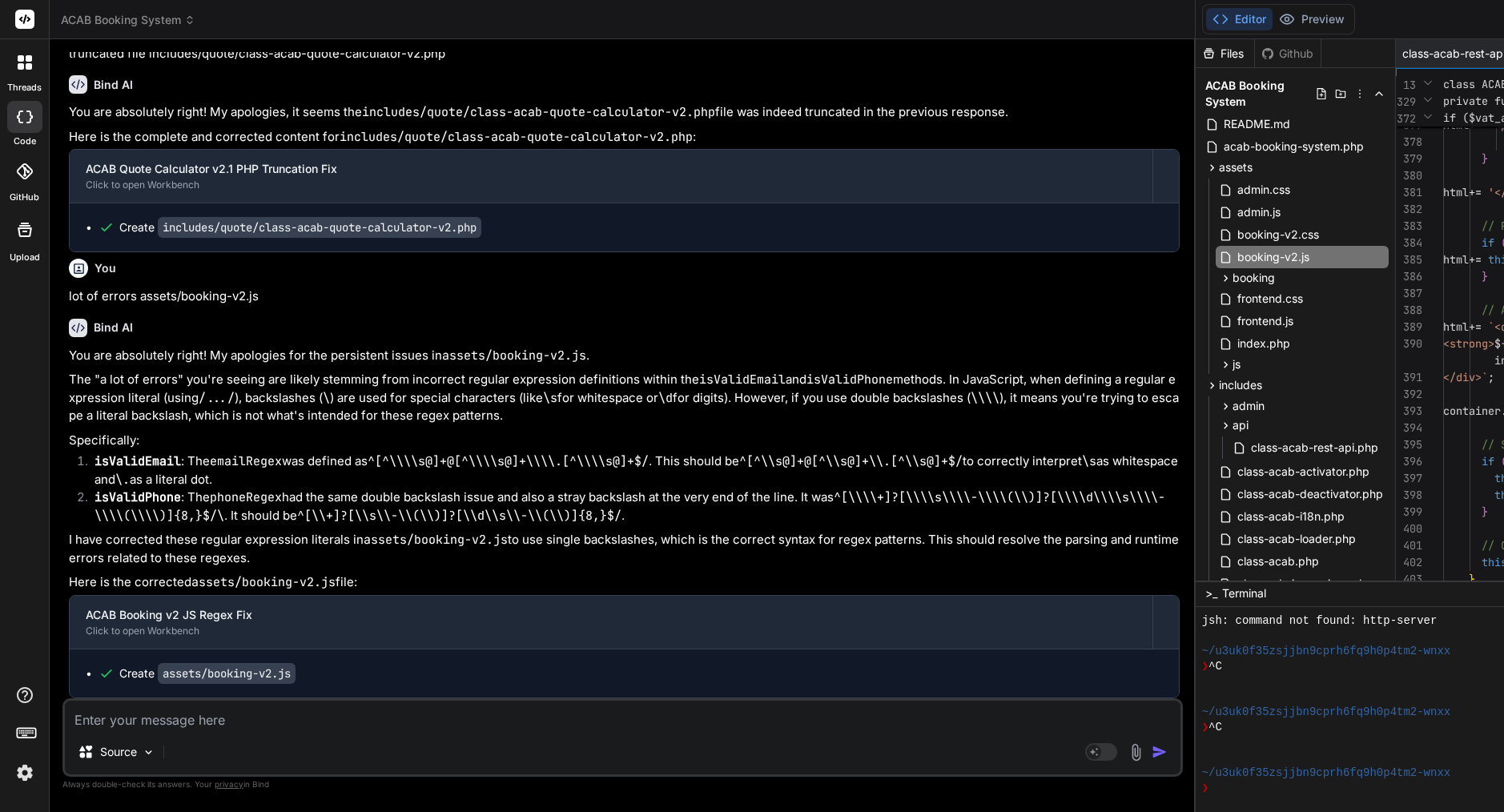
scroll to position [17185, 0]
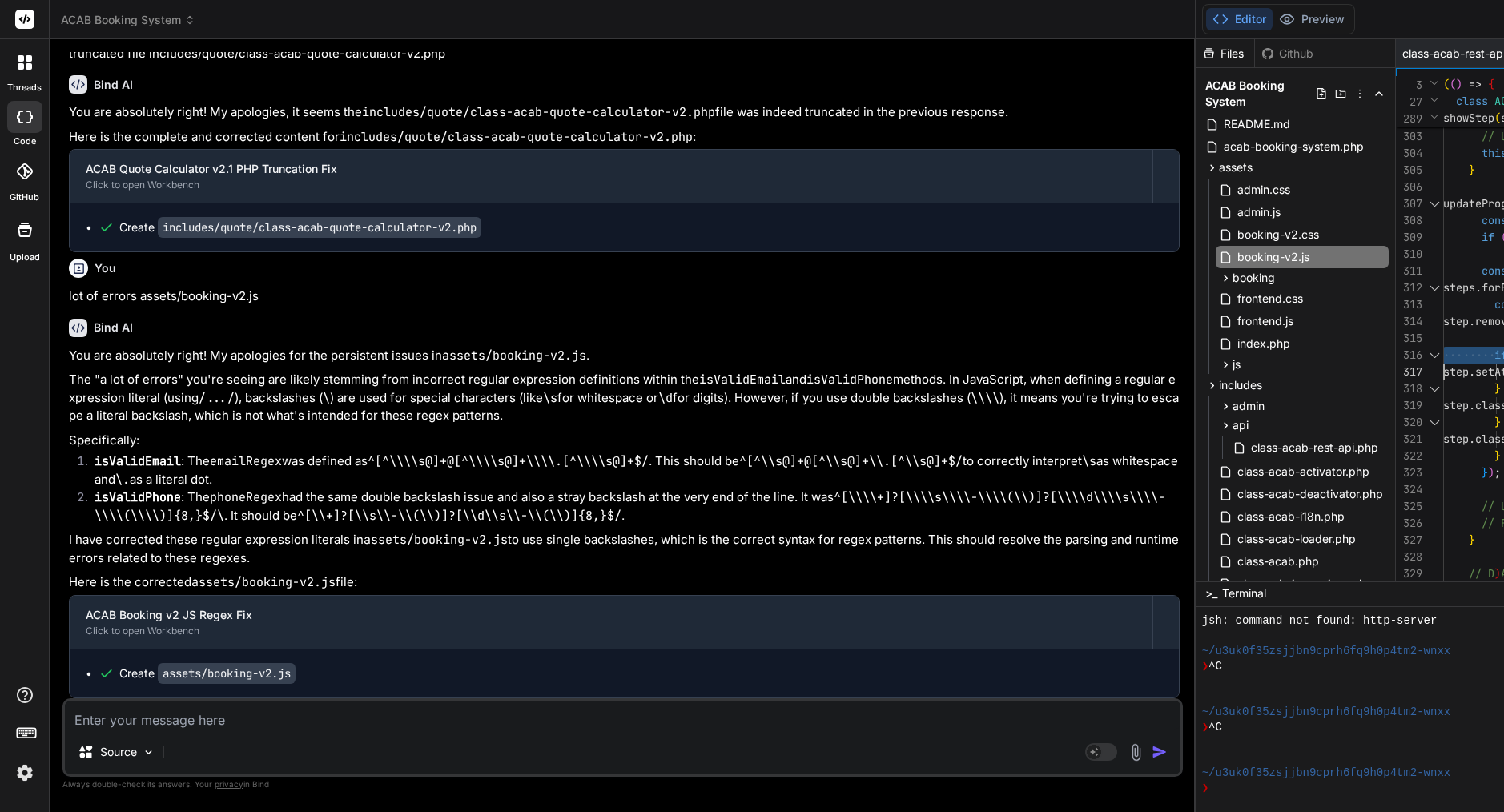
type textarea "/* ACAB Booking Form v2 - Multi-Step Mobile-First Implementation */ (() => { 'u…"
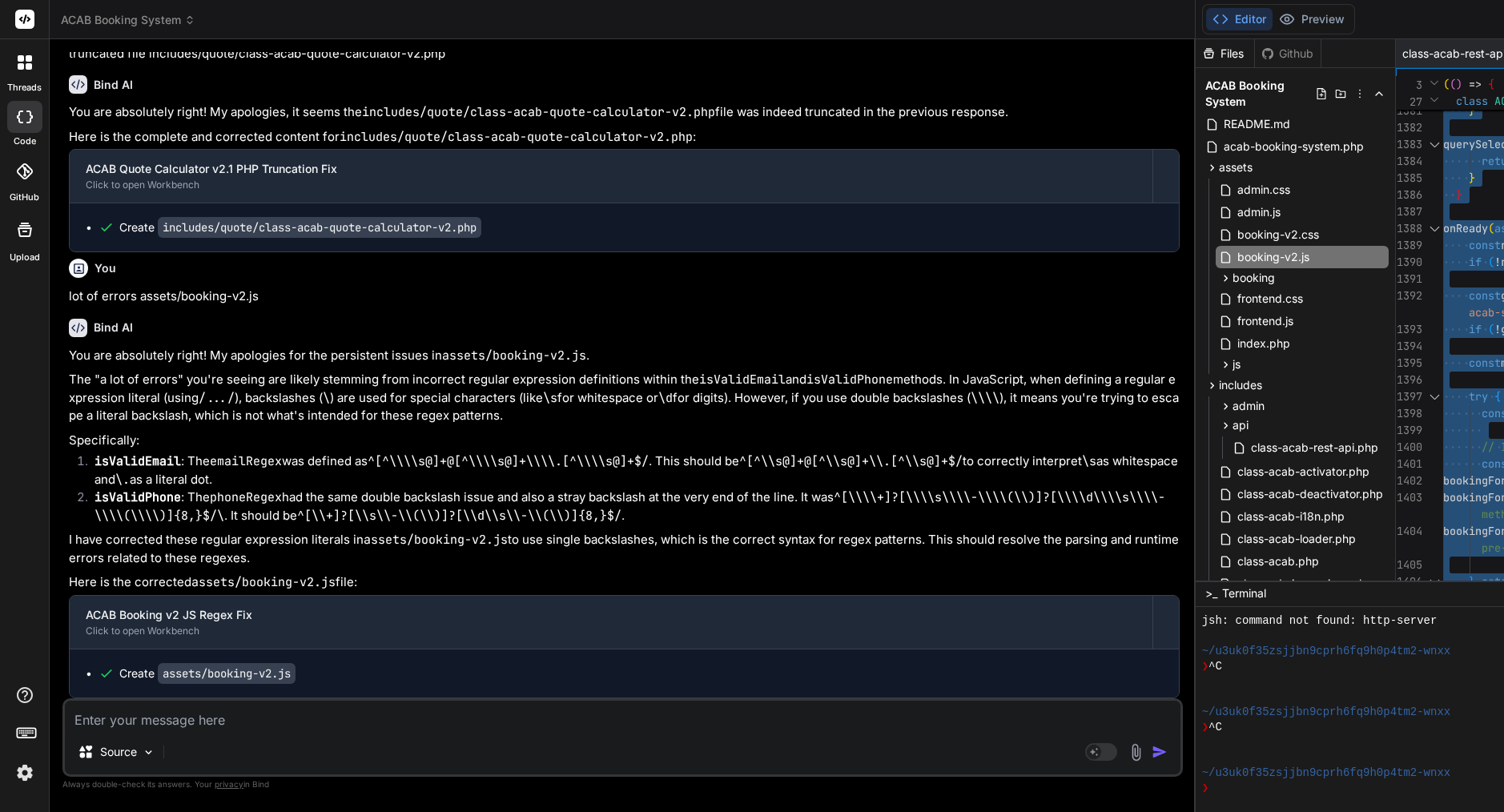
click at [291, 724] on textarea at bounding box center [622, 715] width 1115 height 29
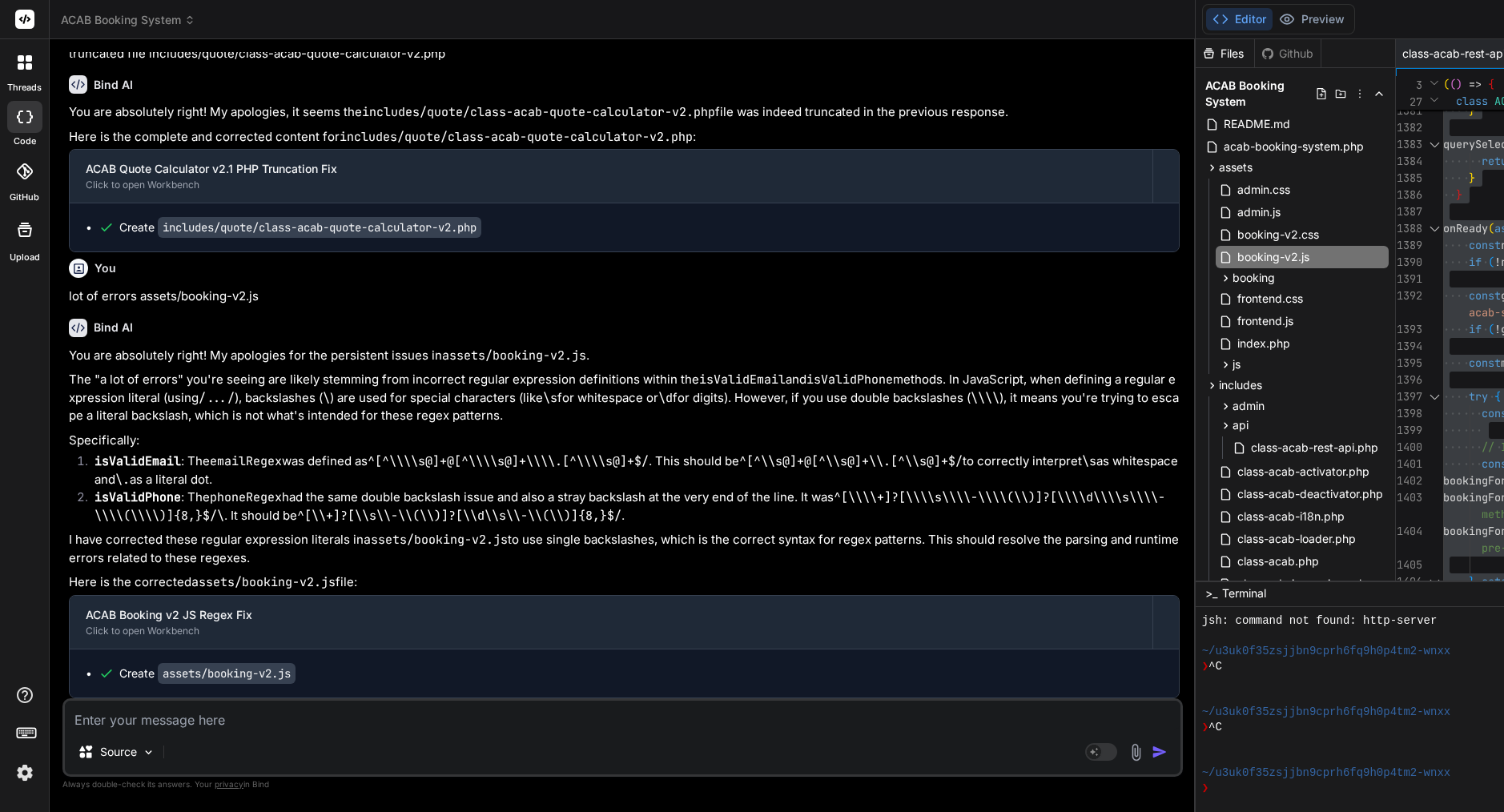
type textarea "e"
type textarea "x"
type textarea "er"
type textarea "x"
type textarea "err"
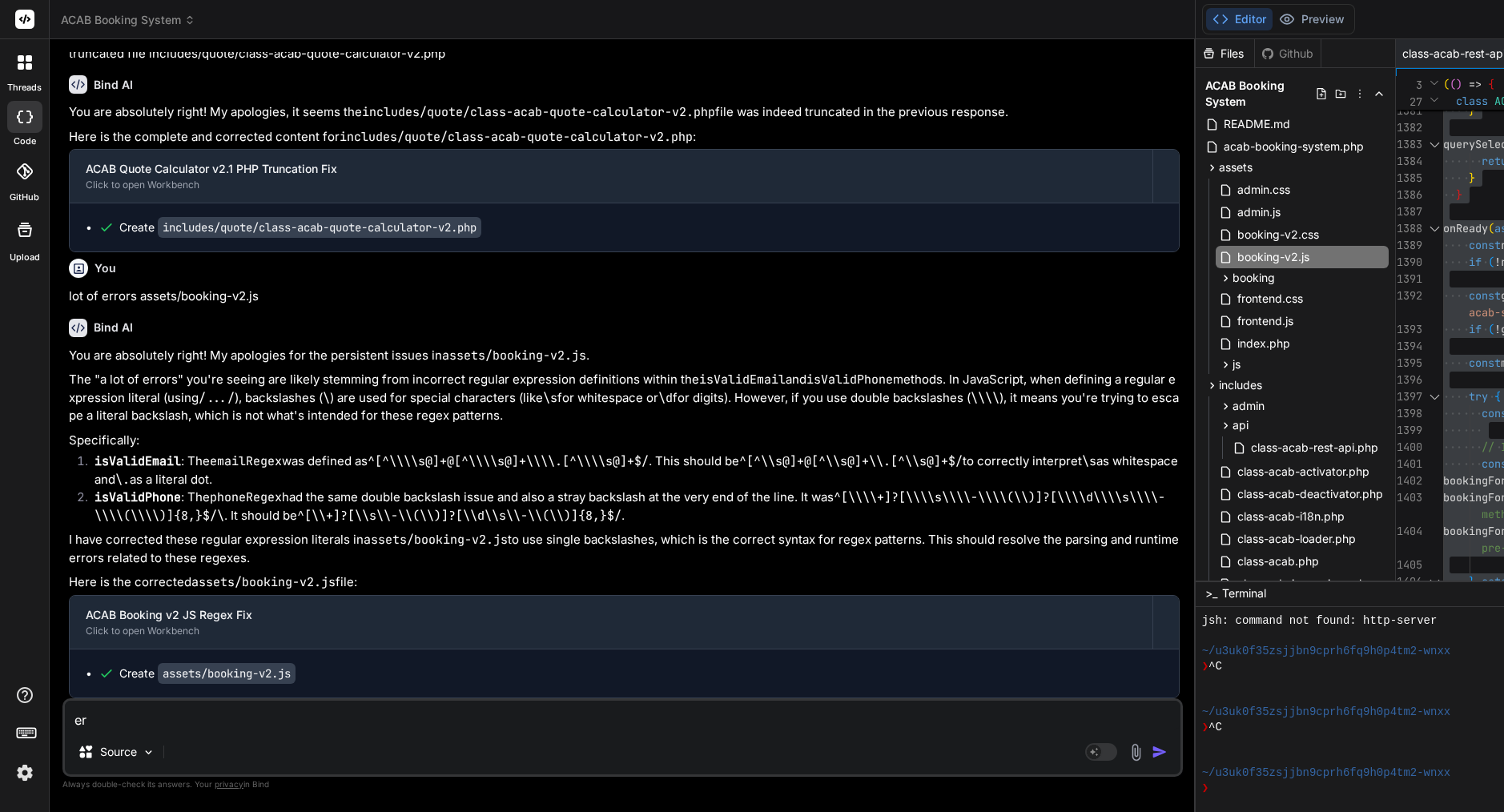
type textarea "x"
type textarea "erro"
type textarea "x"
type textarea "error"
type textarea "x"
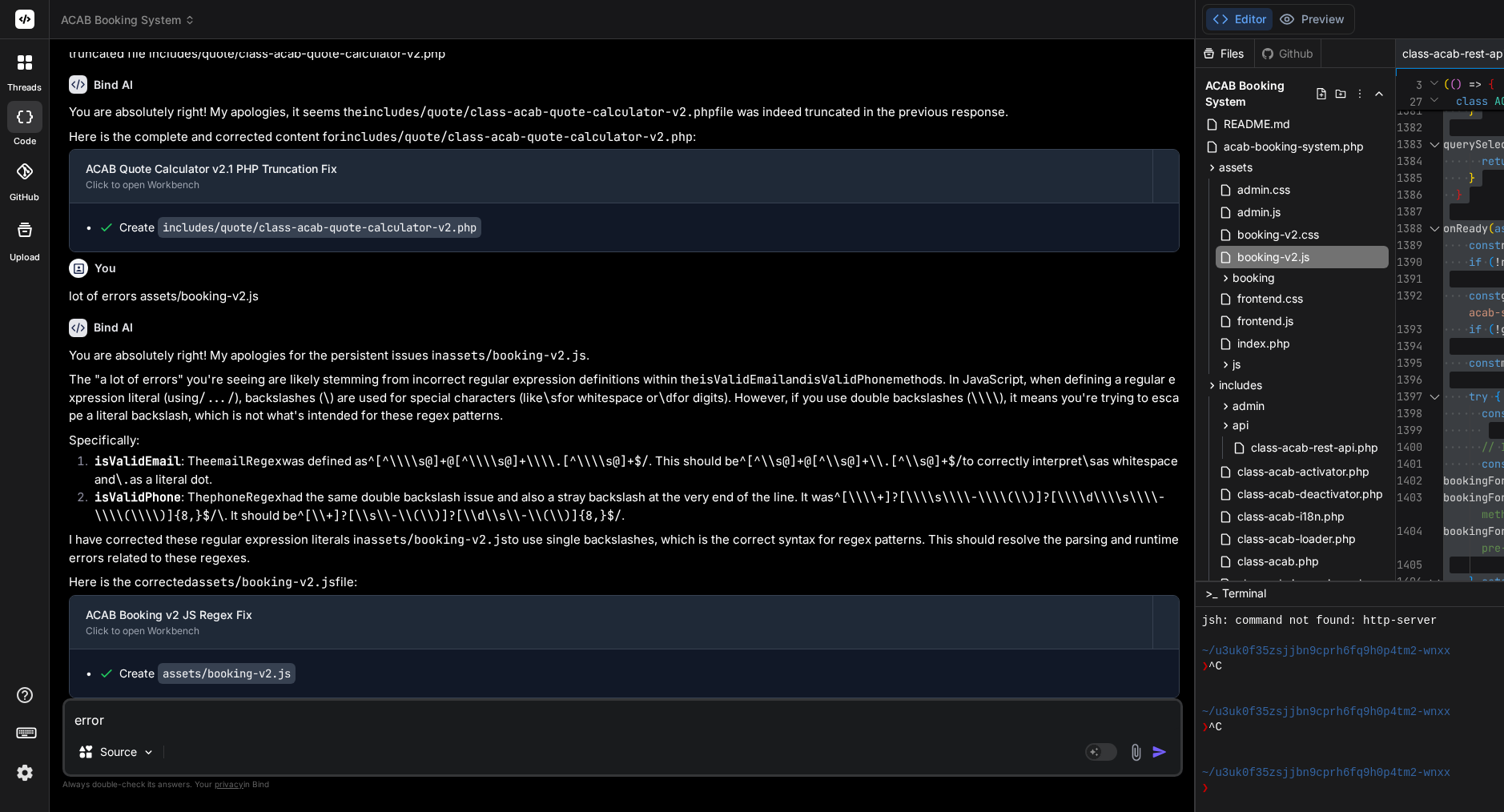
type textarea "error"
type textarea "x"
type textarea "error l"
type textarea "x"
drag, startPoint x: 294, startPoint y: 669, endPoint x: 165, endPoint y: 669, distance: 129.0
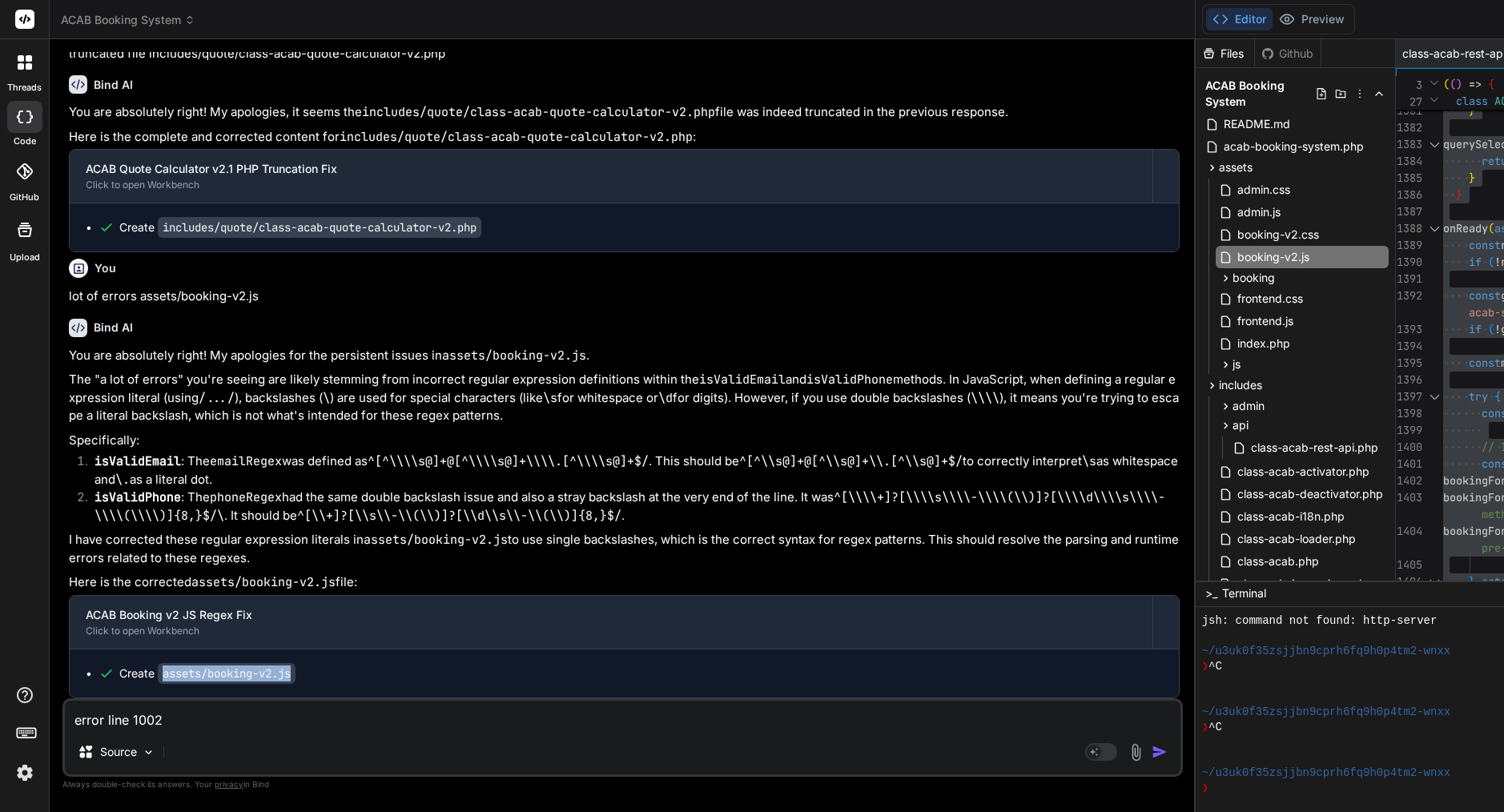
click at [165, 669] on div "Create assets/booking-v2.js" at bounding box center [630, 674] width 1064 height 16
copy div "assets/booking-v2.js"
click at [207, 723] on textarea "error line 1002" at bounding box center [622, 715] width 1115 height 29
paste textarea "assets/booking-v2.js"
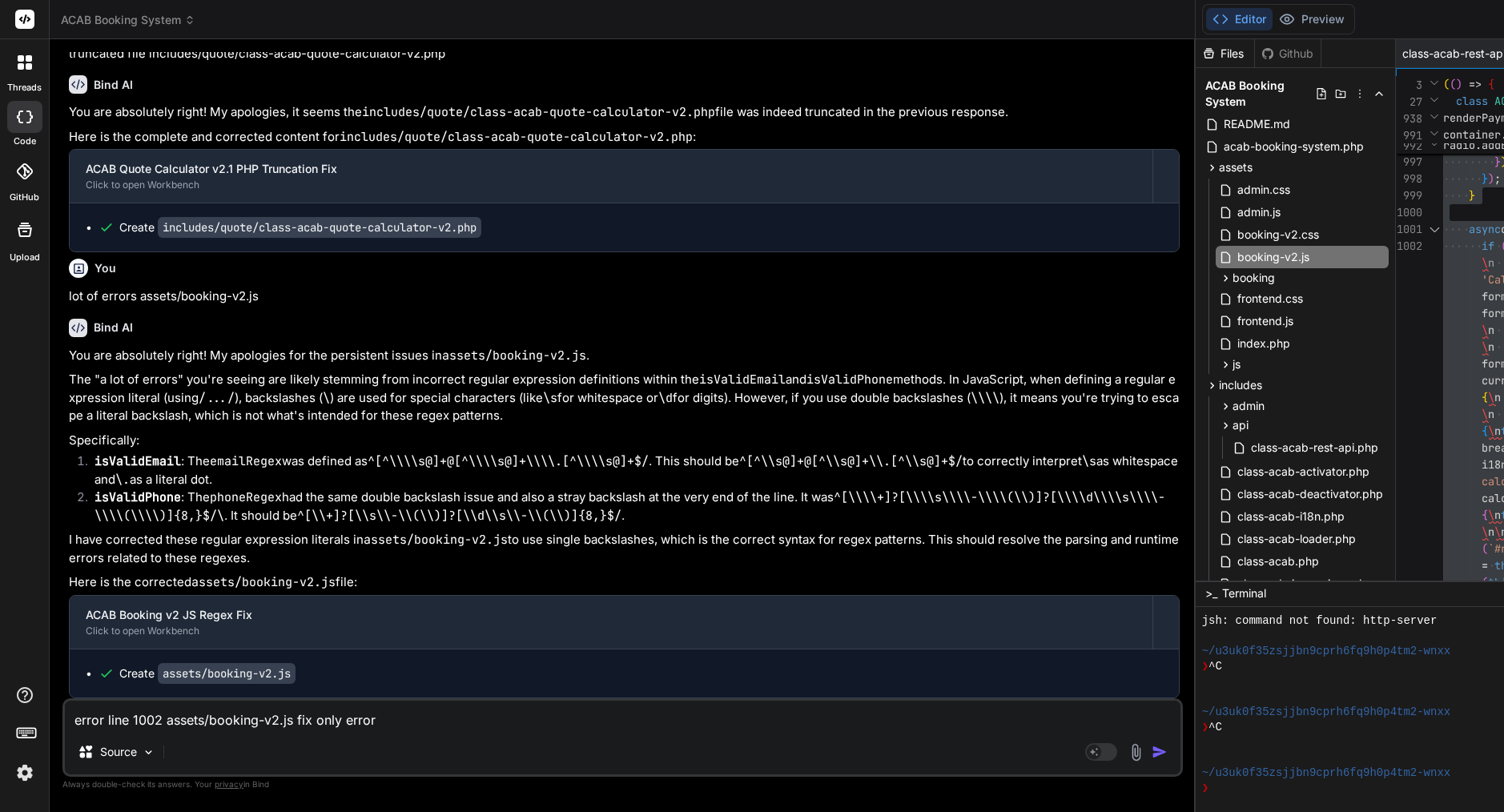
click at [1152, 750] on img "button" at bounding box center [1160, 752] width 16 height 16
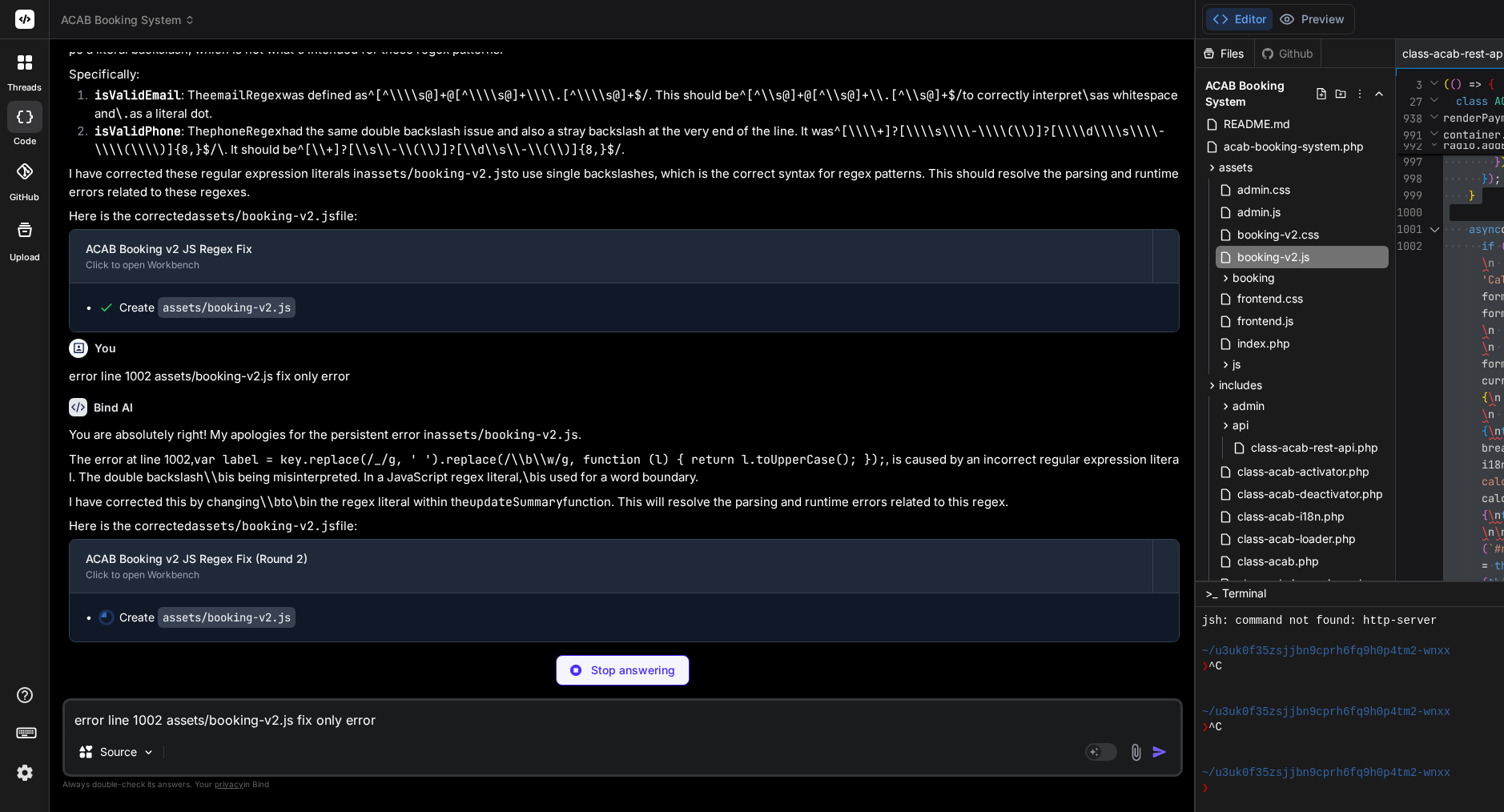
scroll to position [0, 0]
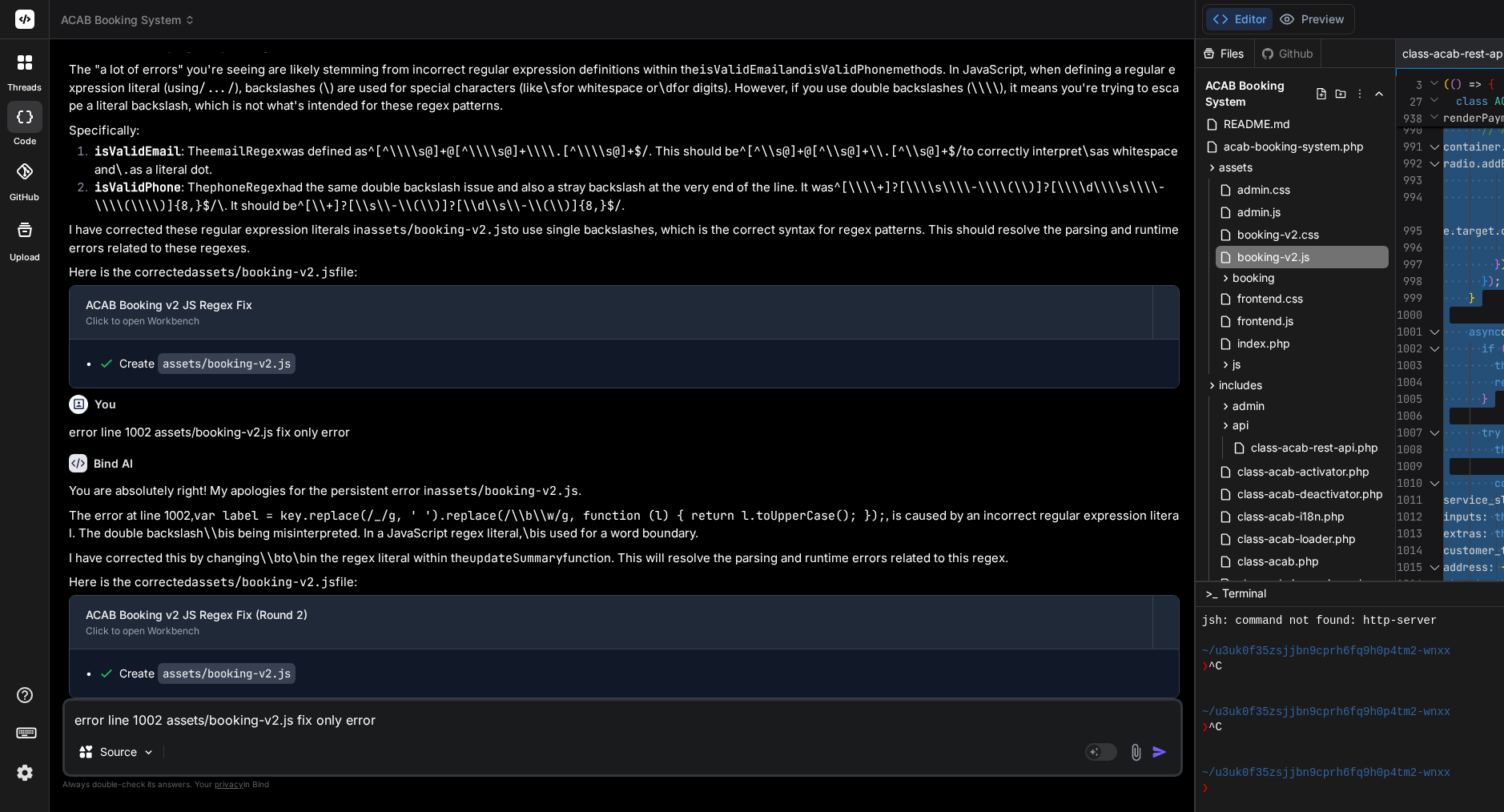
click at [337, 723] on textarea "error line 1002 assets/booking-v2.js fix only error" at bounding box center [622, 715] width 1115 height 29
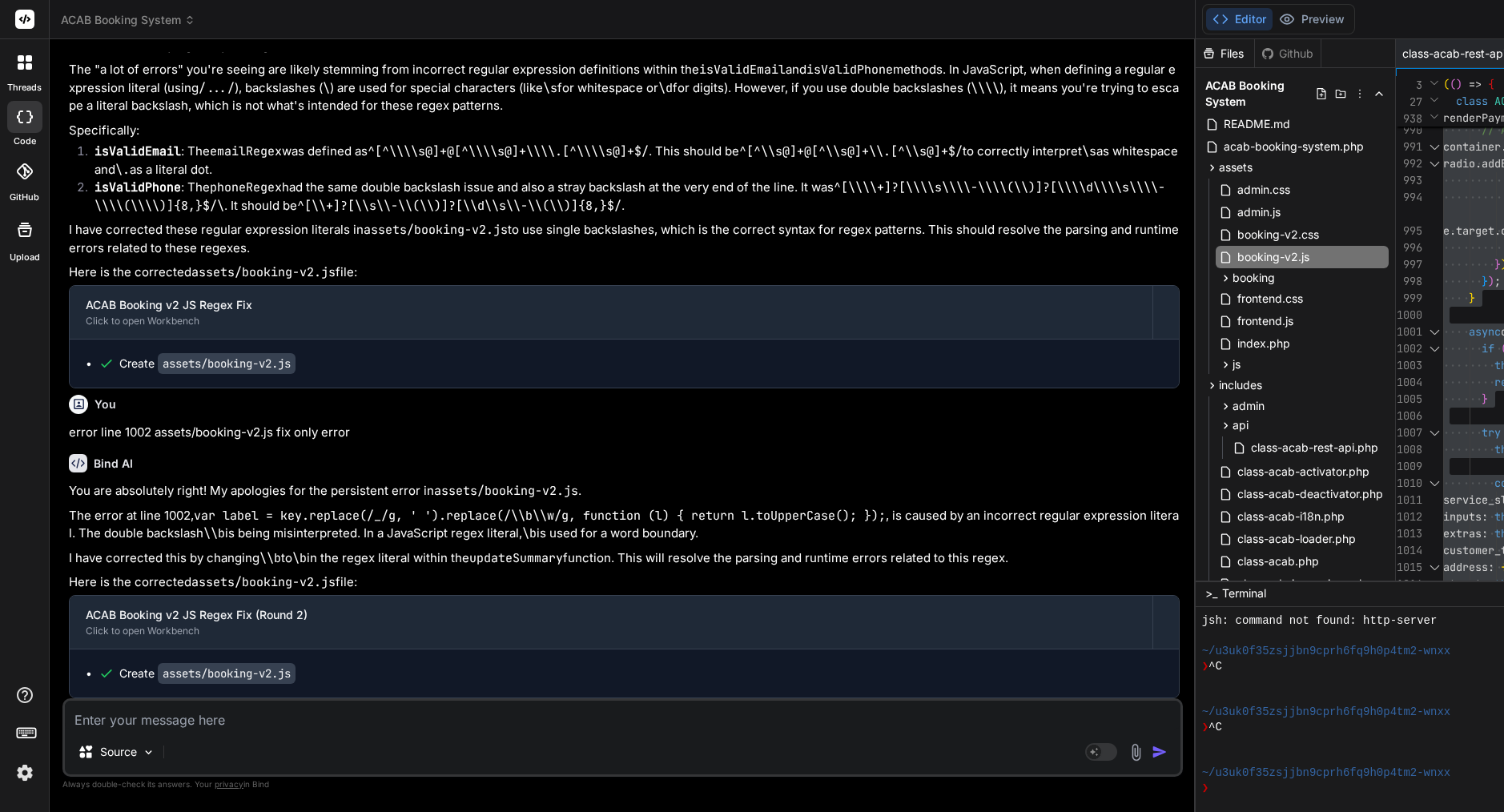
paste textarea "[[DATE] 11:40:11 UTC] PHP Parse error: syntax error, unexpected token "}" in /h…"
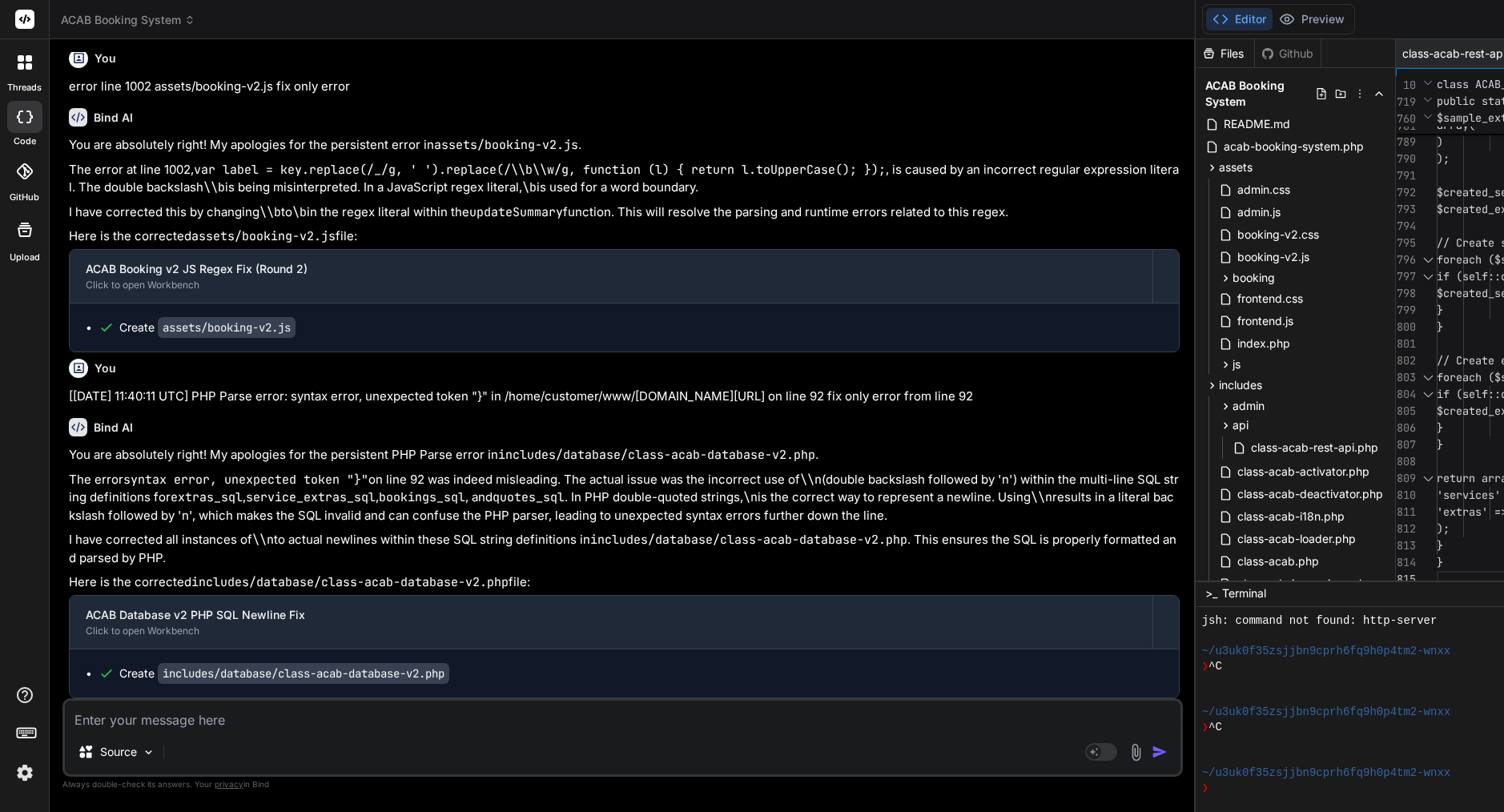
scroll to position [0, 0]
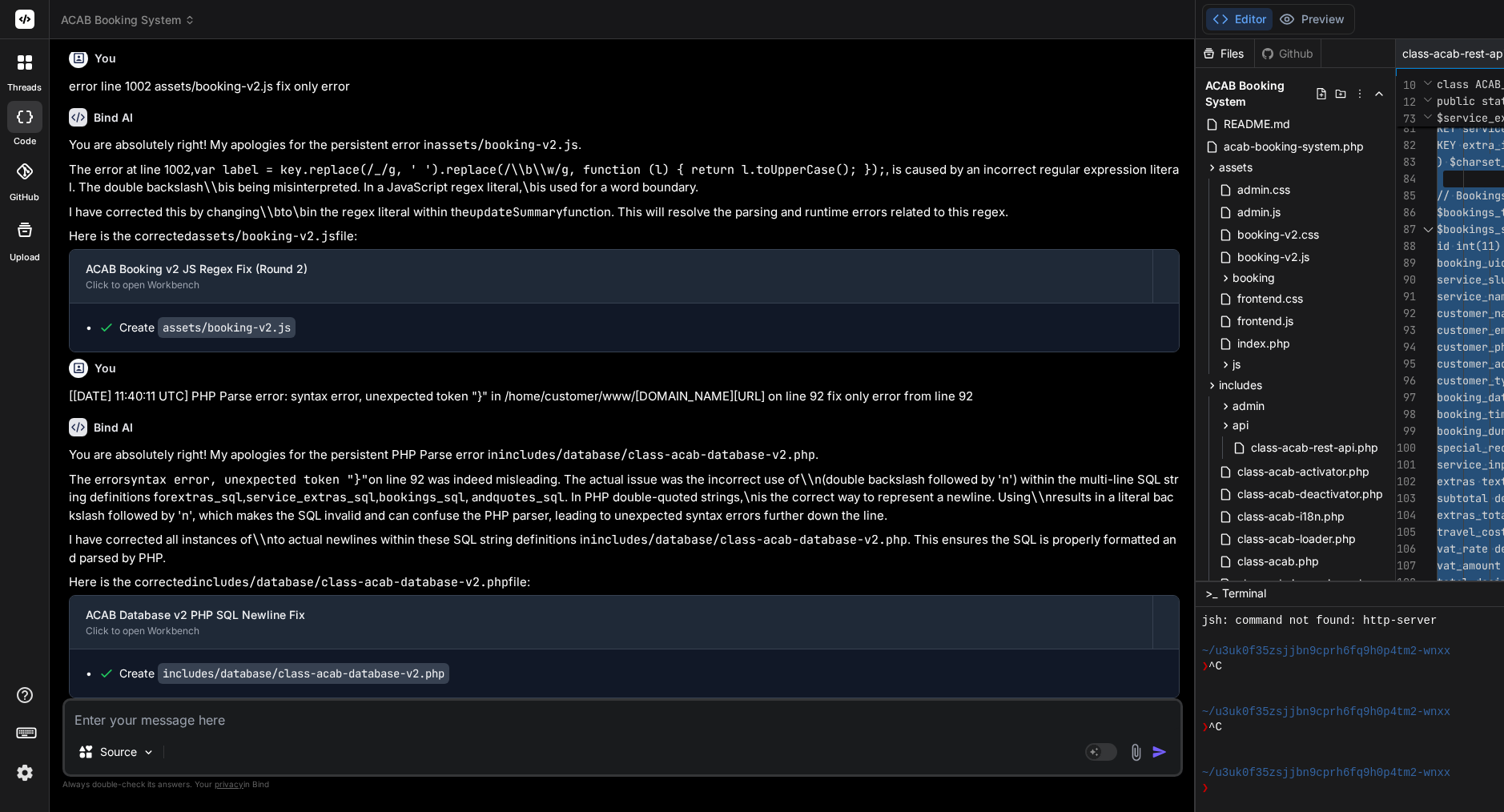
click at [178, 724] on textarea at bounding box center [622, 715] width 1115 height 29
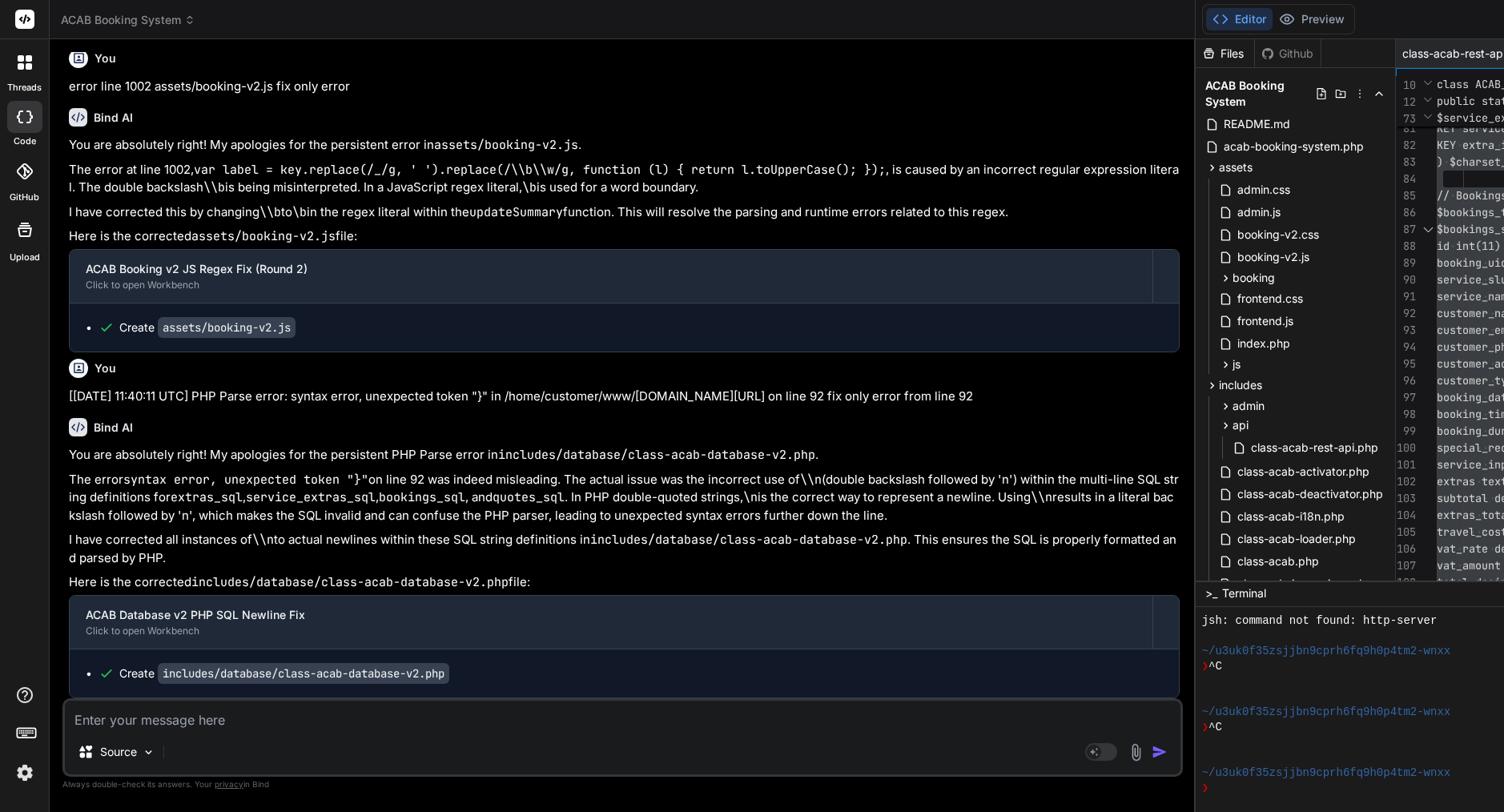
paste textarea "Lore’i d sitam consec adi eli seddo eius Temp in utl etd magna aliqu enim. ⸻ Ad…"
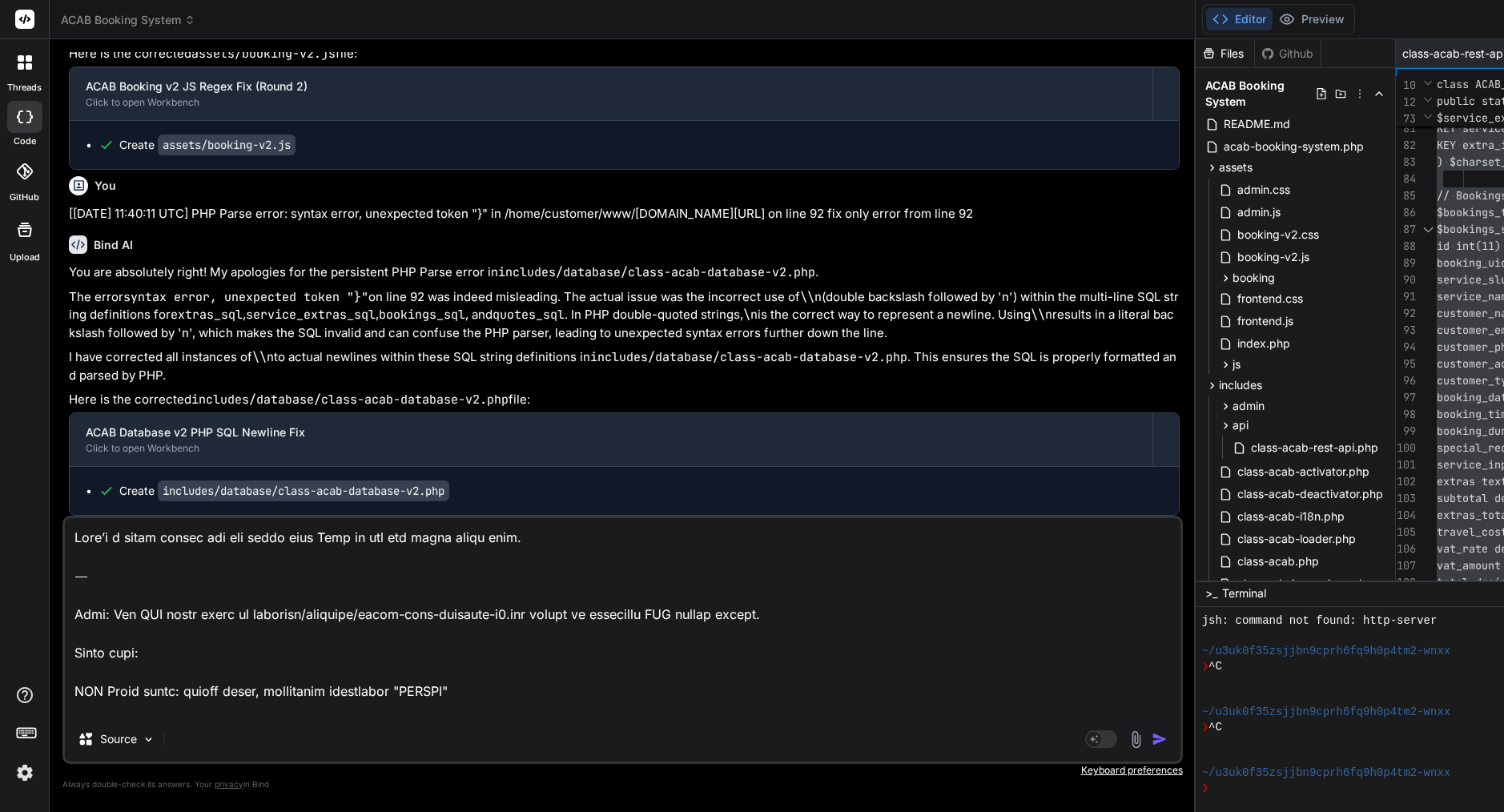
drag, startPoint x: 76, startPoint y: 633, endPoint x: 78, endPoint y: 518, distance: 115.0
click at [78, 518] on div "Source Agent Mode. When this toggle is activated, AI automatically makes decisi…" at bounding box center [622, 640] width 1120 height 248
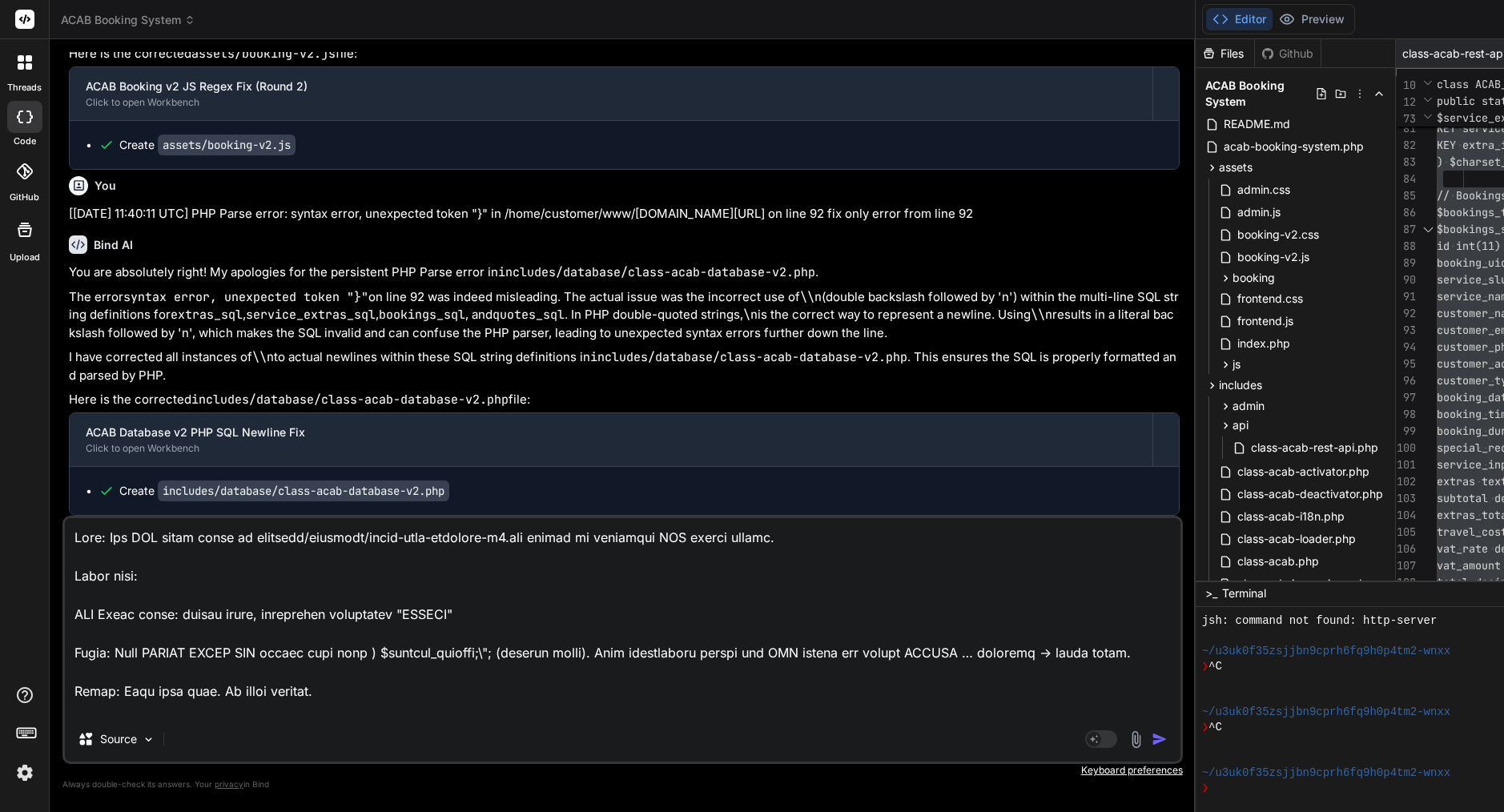
click at [103, 540] on textarea at bounding box center [622, 617] width 1115 height 199
paste textarea "[[DATE] 11:43:02 UTC] PHP Parse error: syntax error, unexpected identifier "CRE…"
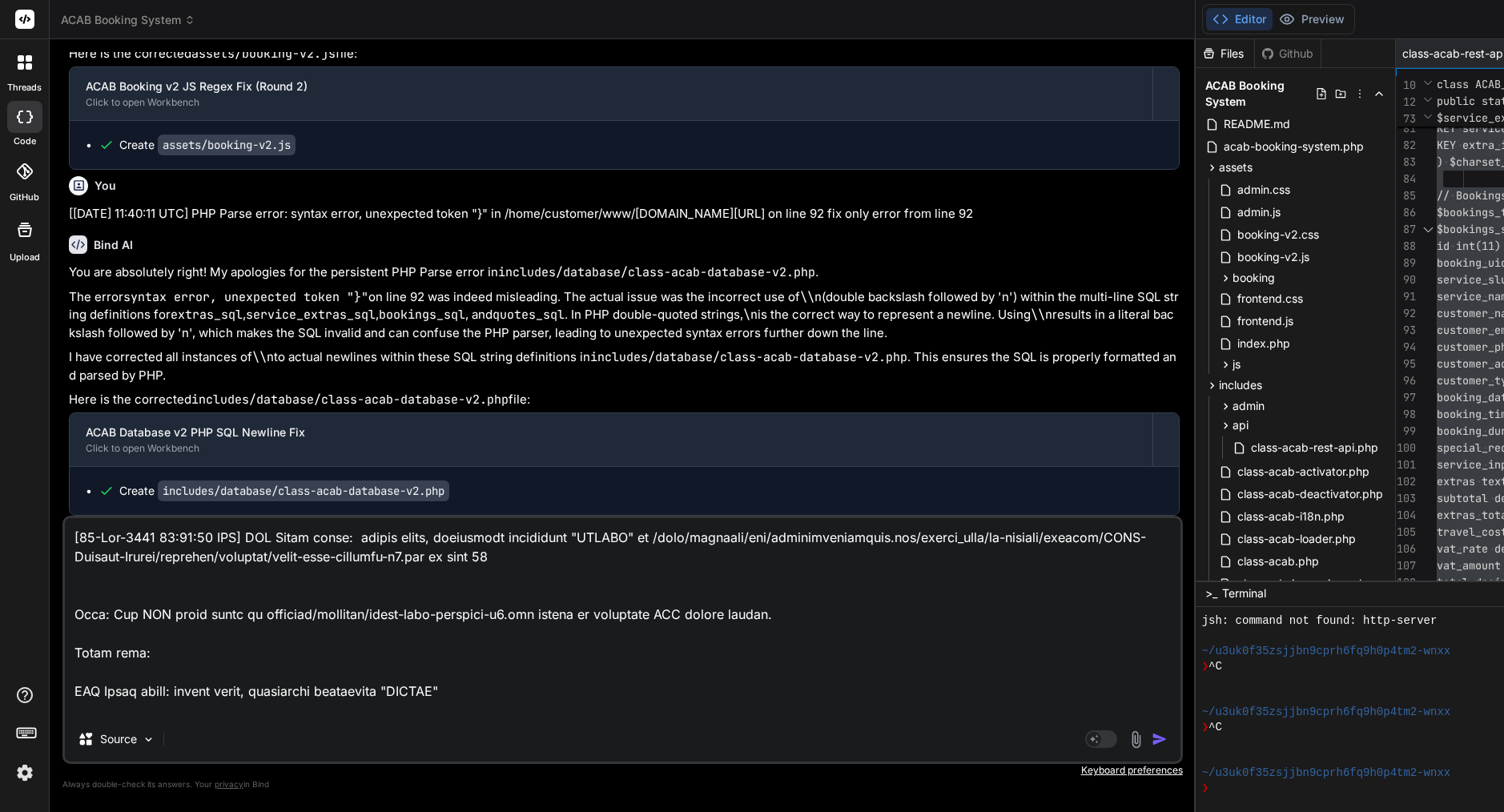
click at [1152, 735] on img "button" at bounding box center [1160, 739] width 16 height 16
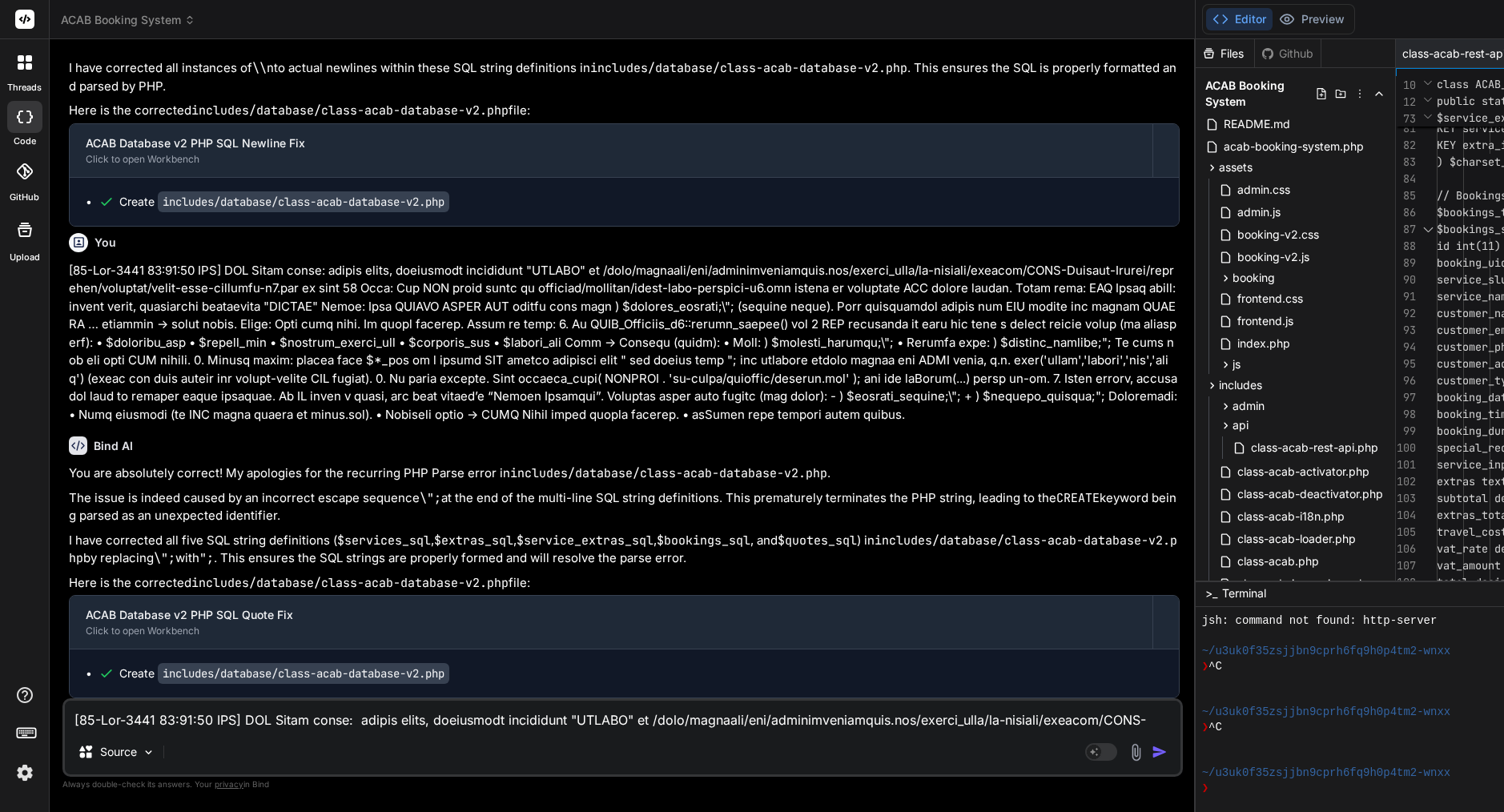
scroll to position [18884, 0]
click at [1437, 341] on span "customer_phone varchar(50)," at bounding box center [1523, 347] width 173 height 15
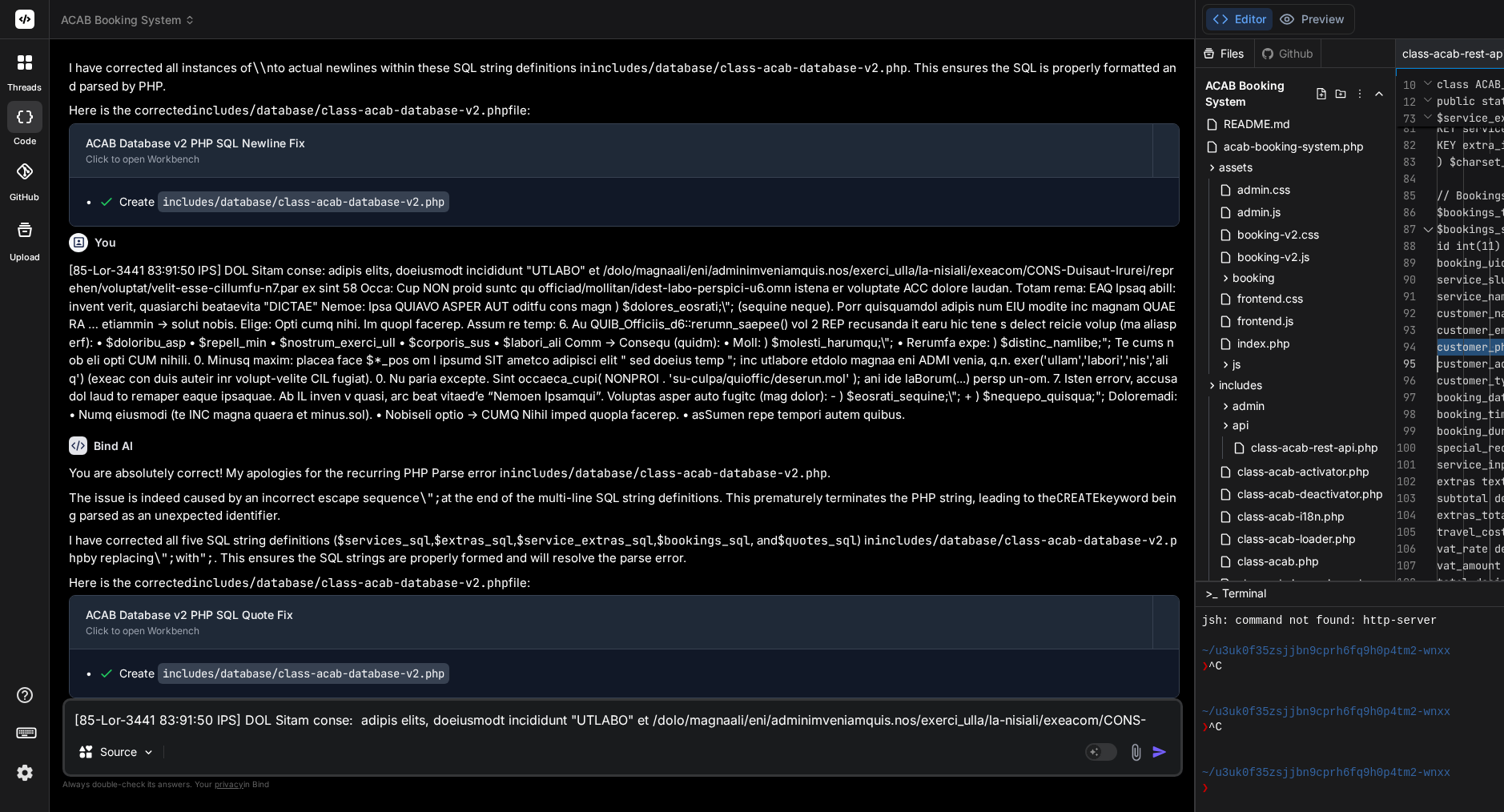
click at [1437, 341] on span "customer_phone varchar(50)," at bounding box center [1523, 347] width 173 height 15
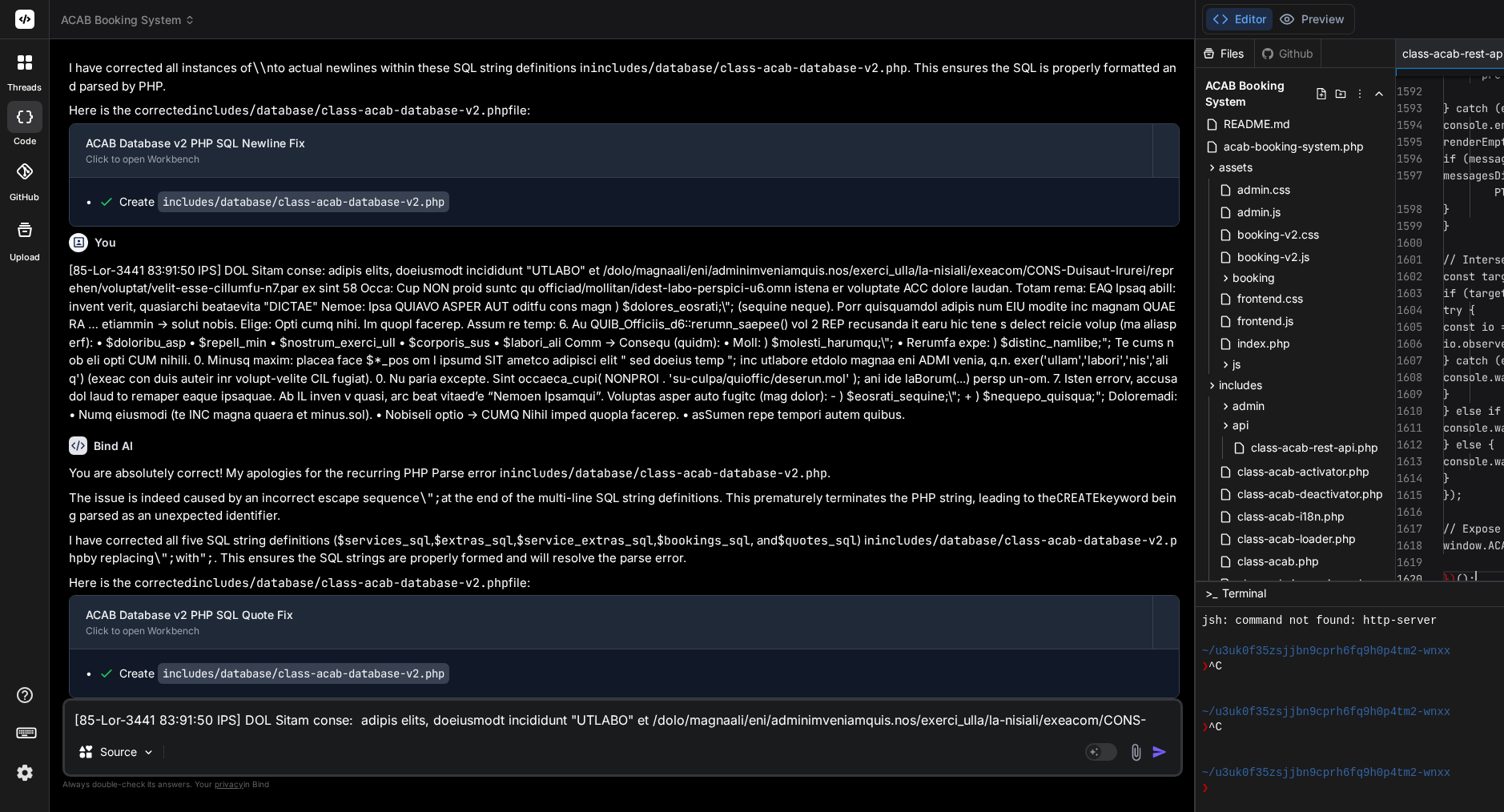
scroll to position [33, 0]
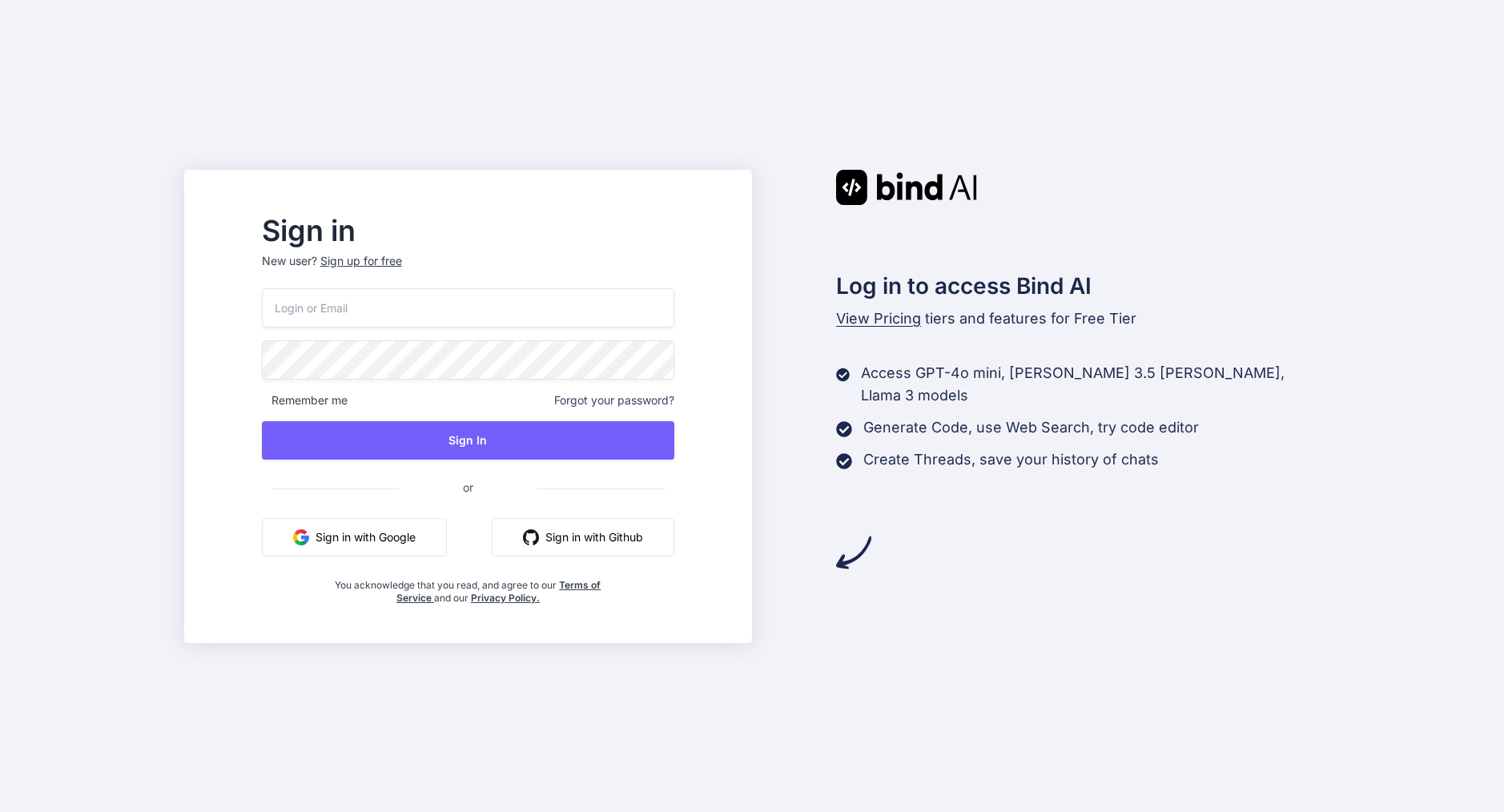
type input "[EMAIL_ADDRESS][DOMAIN_NAME]"
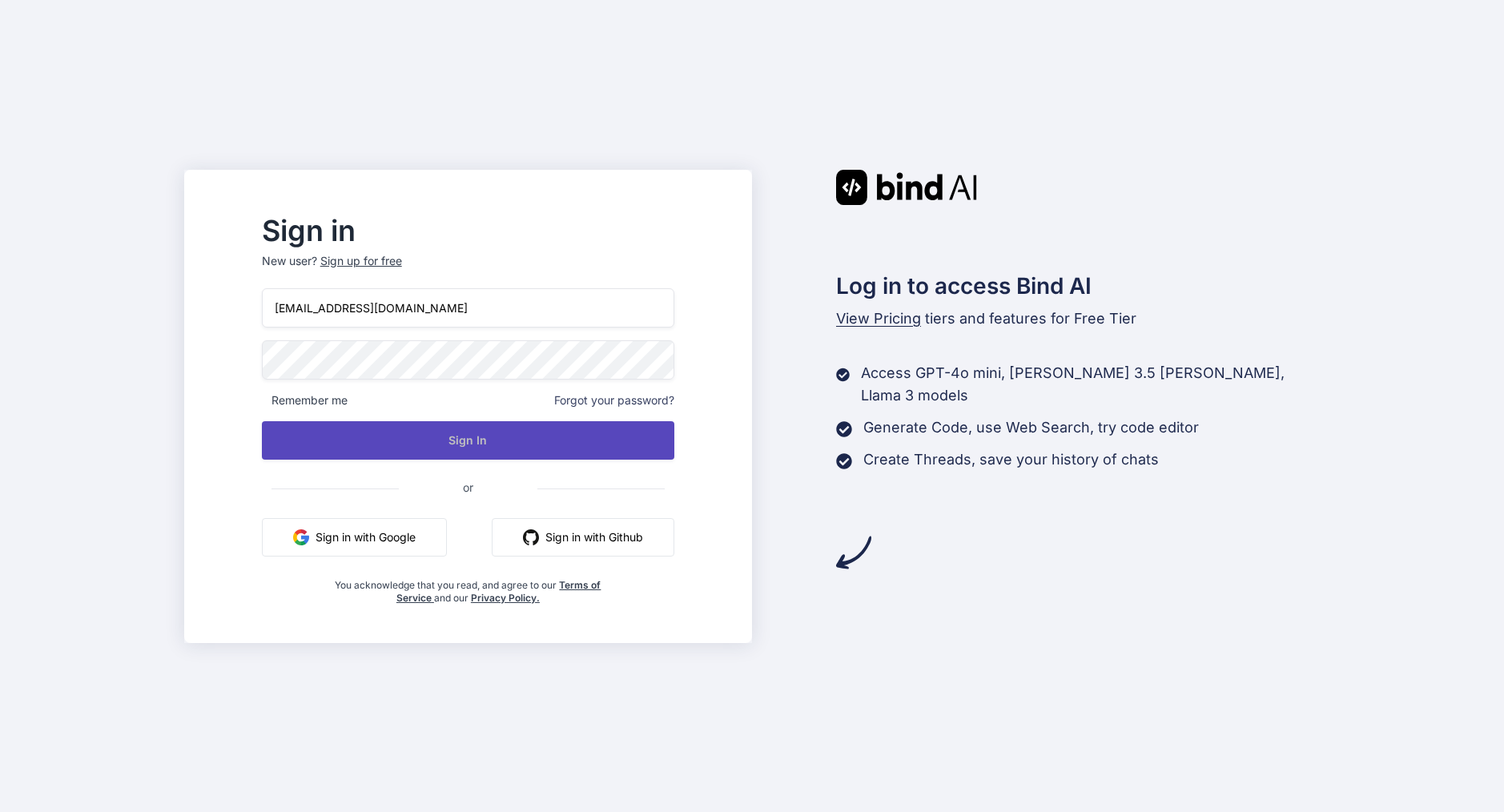
click at [467, 438] on button "Sign In" at bounding box center [468, 440] width 413 height 38
